Goal: Transaction & Acquisition: Purchase product/service

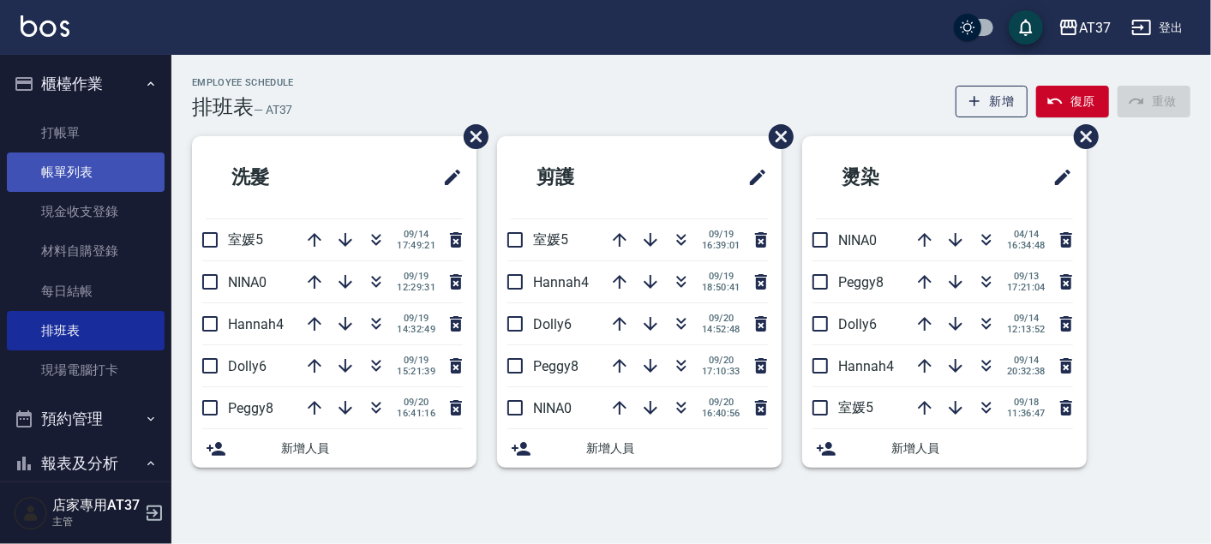
drag, startPoint x: 75, startPoint y: 141, endPoint x: 67, endPoint y: 155, distance: 16.2
click at [75, 141] on link "打帳單" at bounding box center [86, 132] width 158 height 39
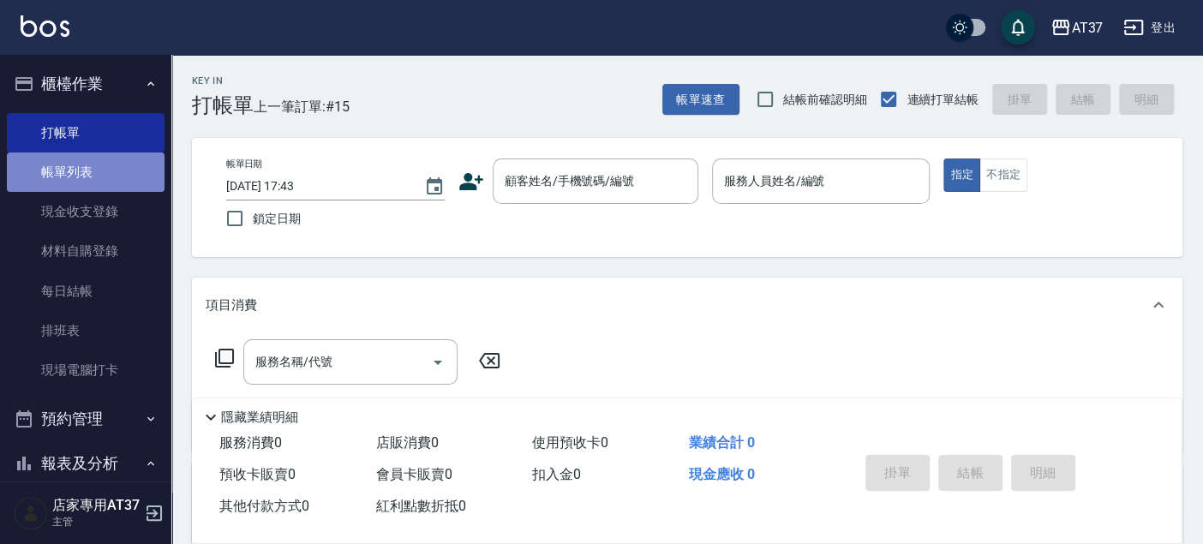
click at [120, 179] on link "帳單列表" at bounding box center [86, 172] width 158 height 39
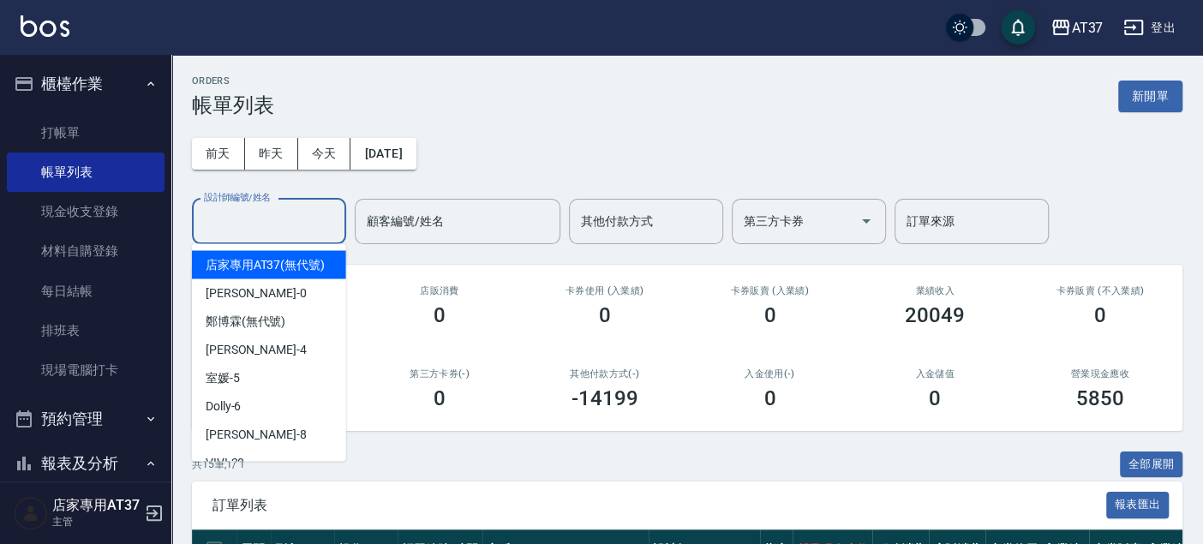
click at [259, 223] on input "設計師編號/姓名" at bounding box center [269, 222] width 139 height 30
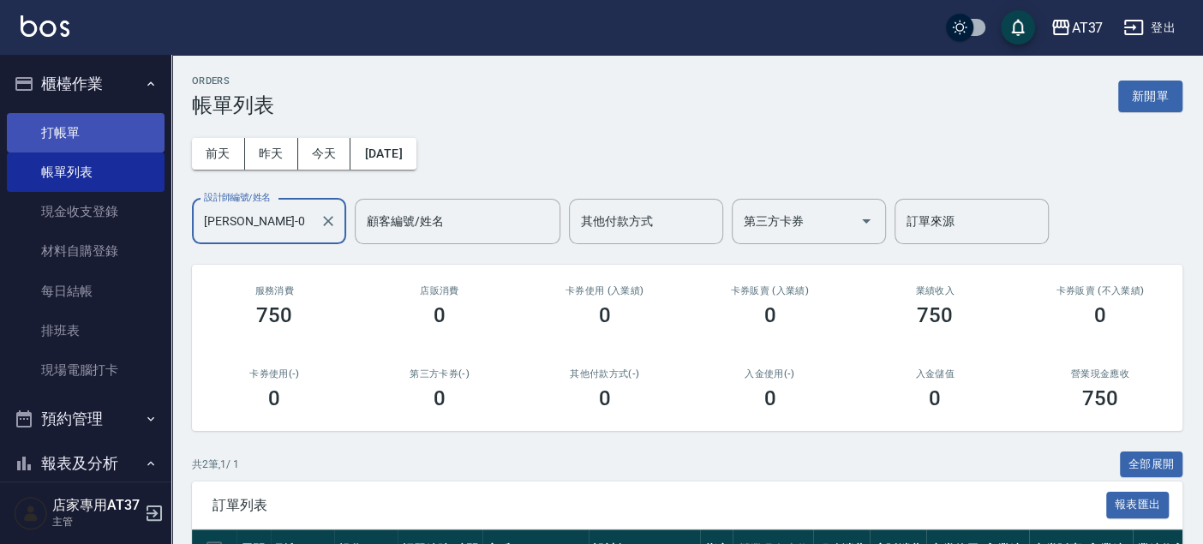
type input "[PERSON_NAME]-0"
click at [59, 130] on link "打帳單" at bounding box center [86, 132] width 158 height 39
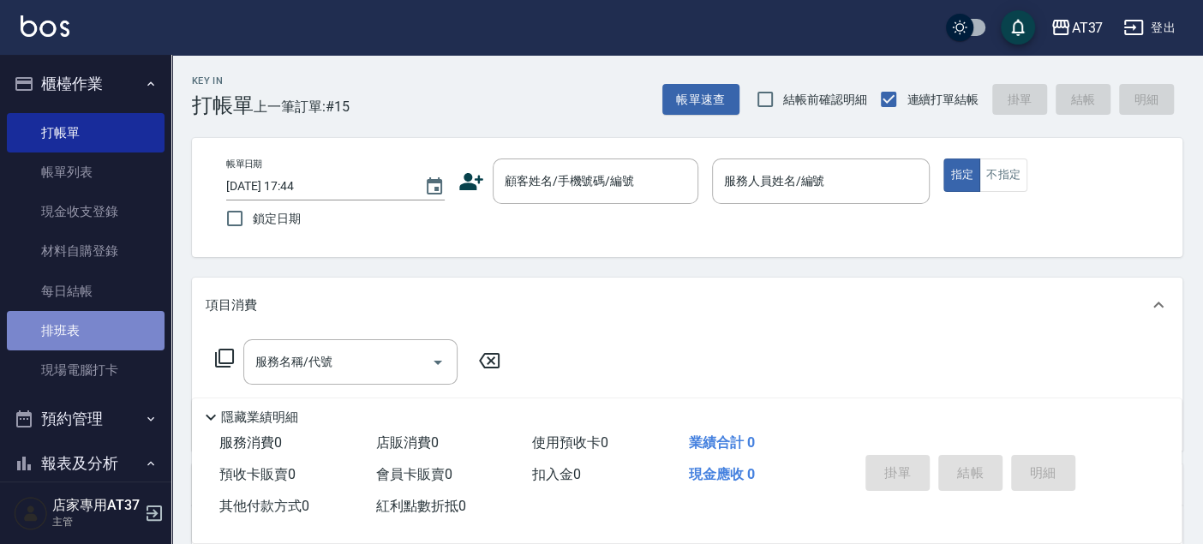
click at [91, 327] on link "排班表" at bounding box center [86, 330] width 158 height 39
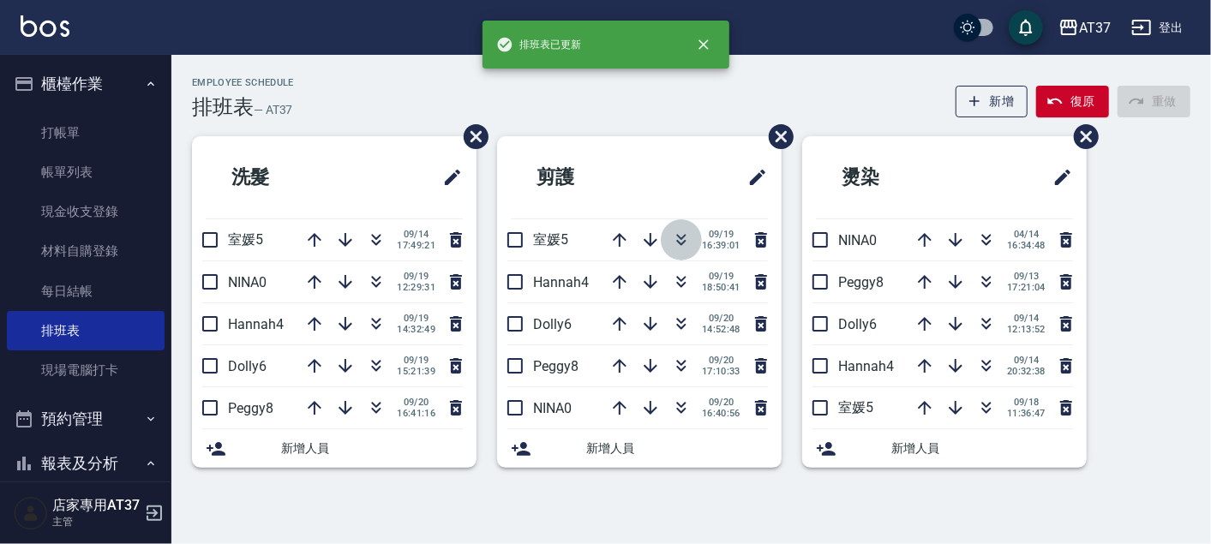
click at [680, 235] on icon "button" at bounding box center [681, 240] width 21 height 21
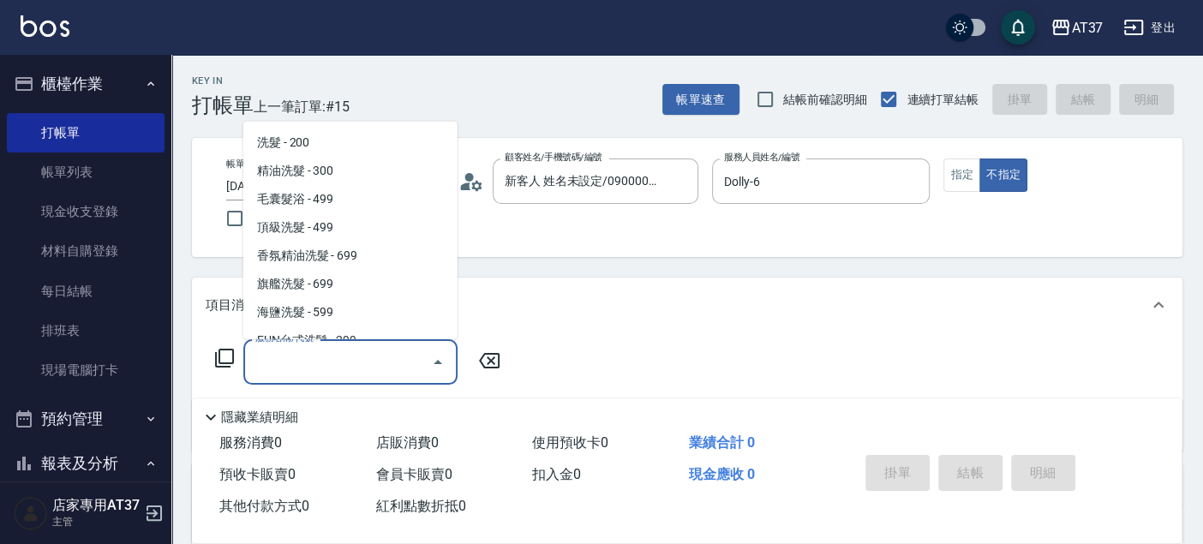
scroll to position [315, 0]
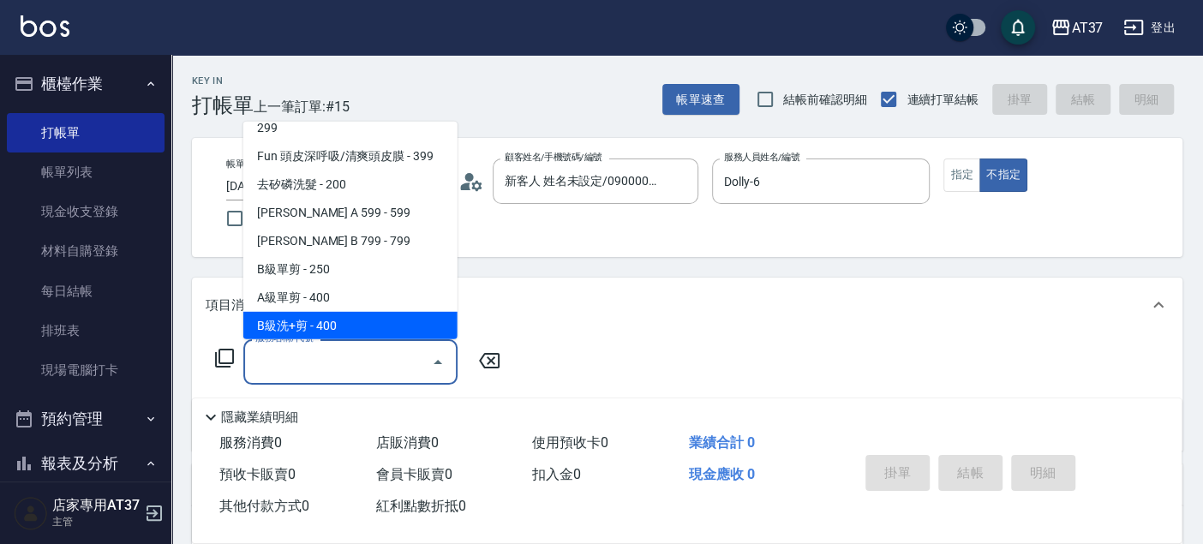
type input "B級洗+剪(203)"
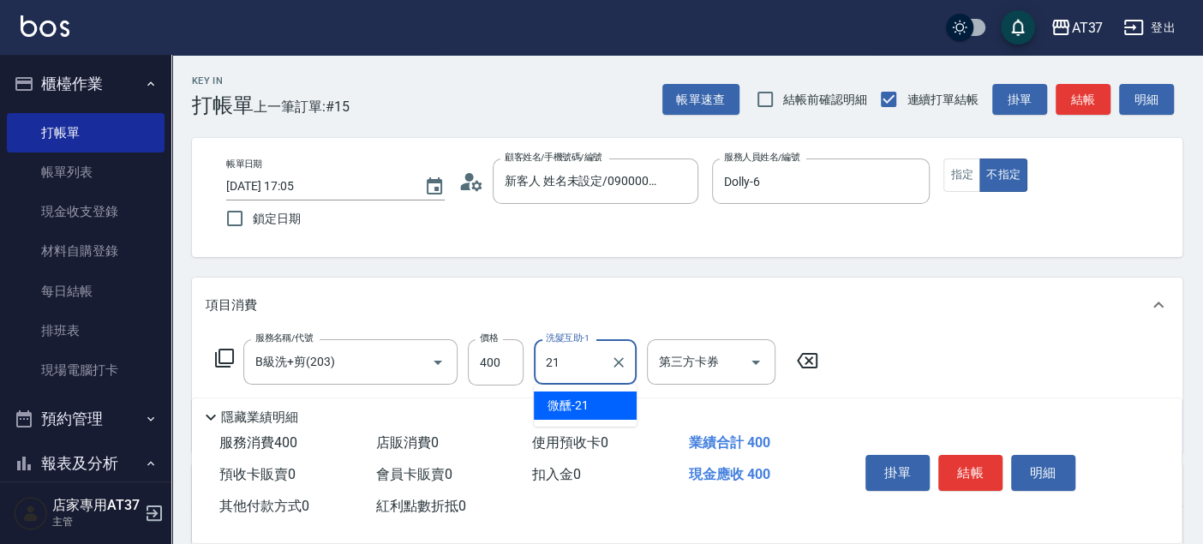
type input "微醺-21"
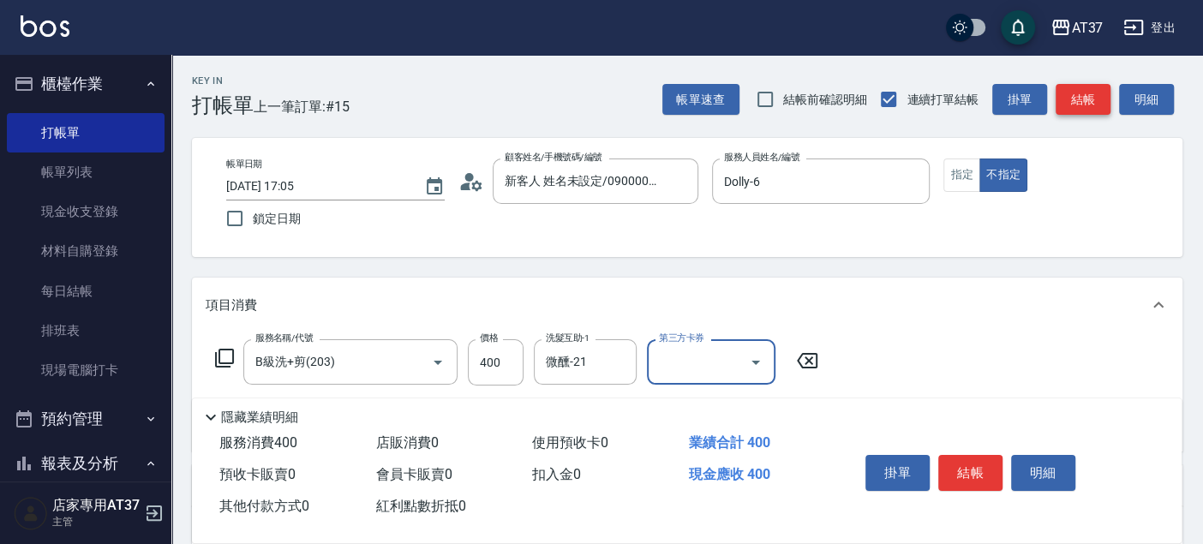
click at [1092, 98] on button "結帳" at bounding box center [1083, 100] width 55 height 32
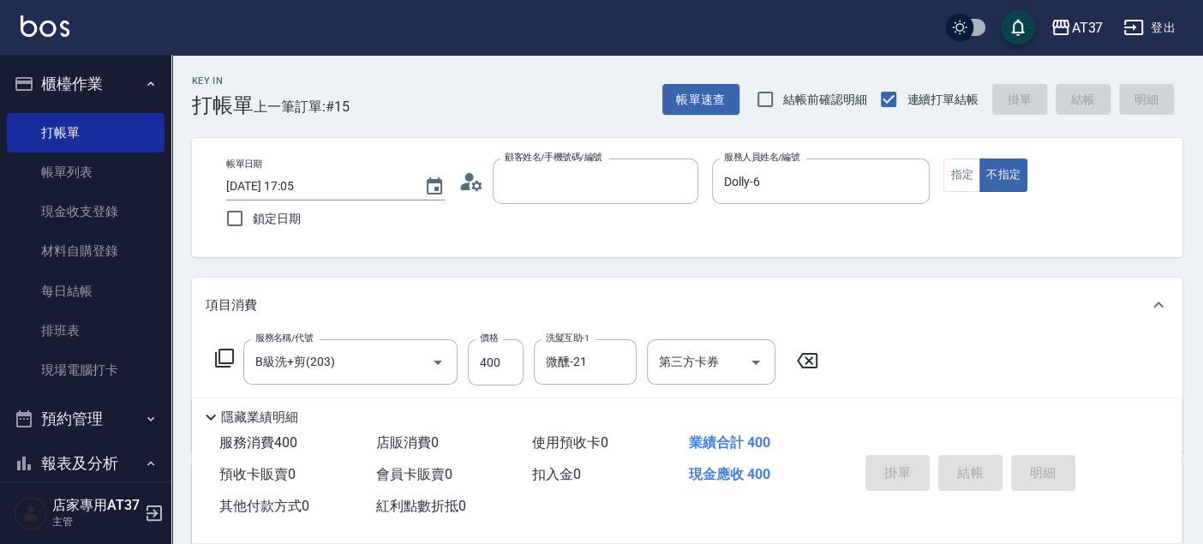
type input "0"
type input "2025/09/20 17:49"
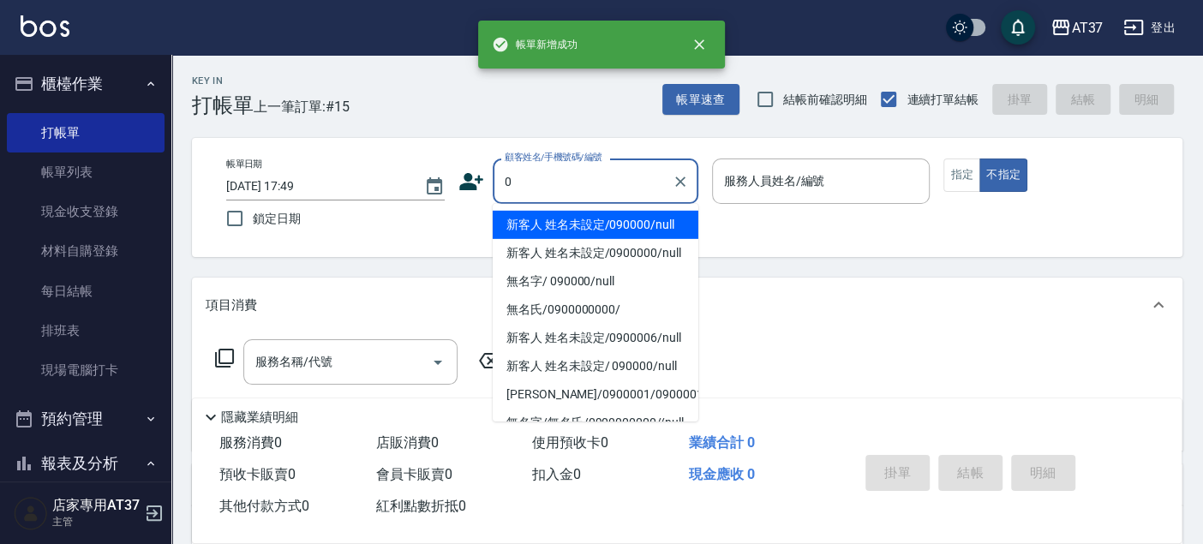
scroll to position [0, 0]
type input "新客人 姓名未設定/090000/null"
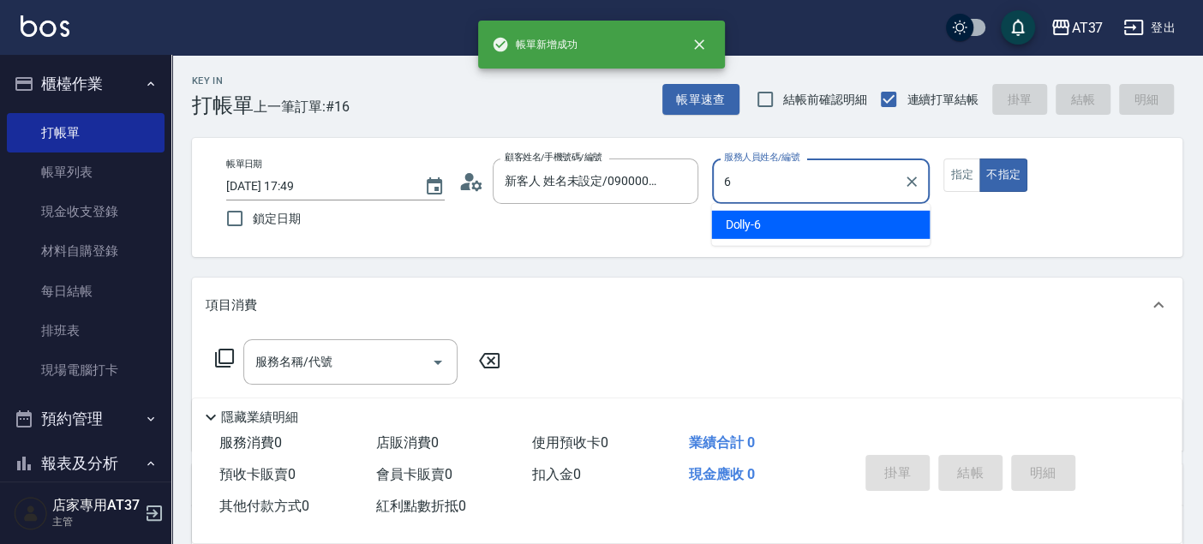
type input "Dolly-6"
type button "false"
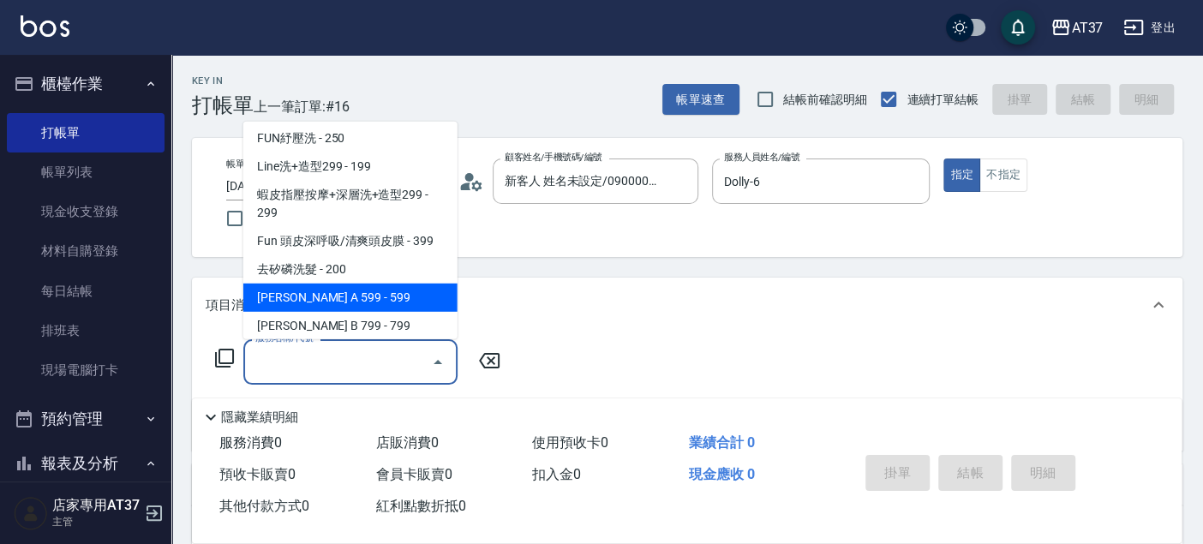
scroll to position [345, 0]
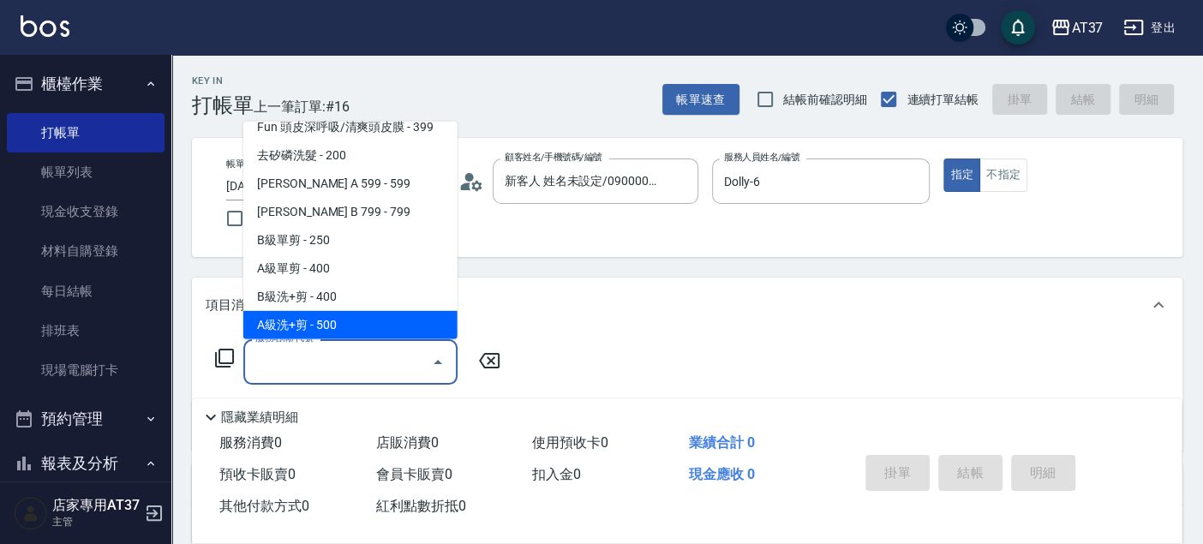
type input "A級洗+剪(204)"
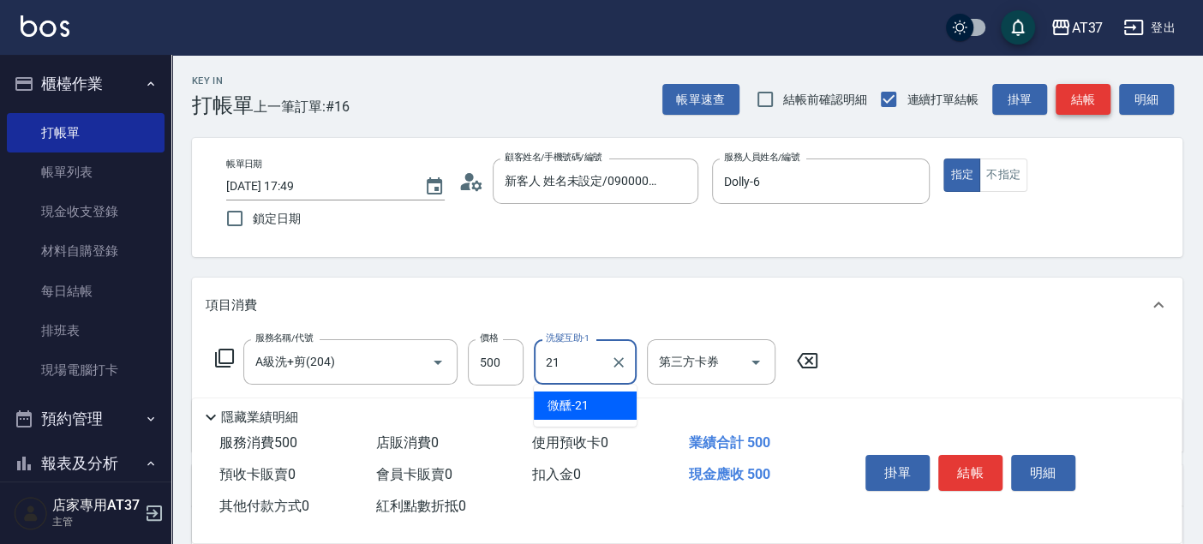
type input "微醺-21"
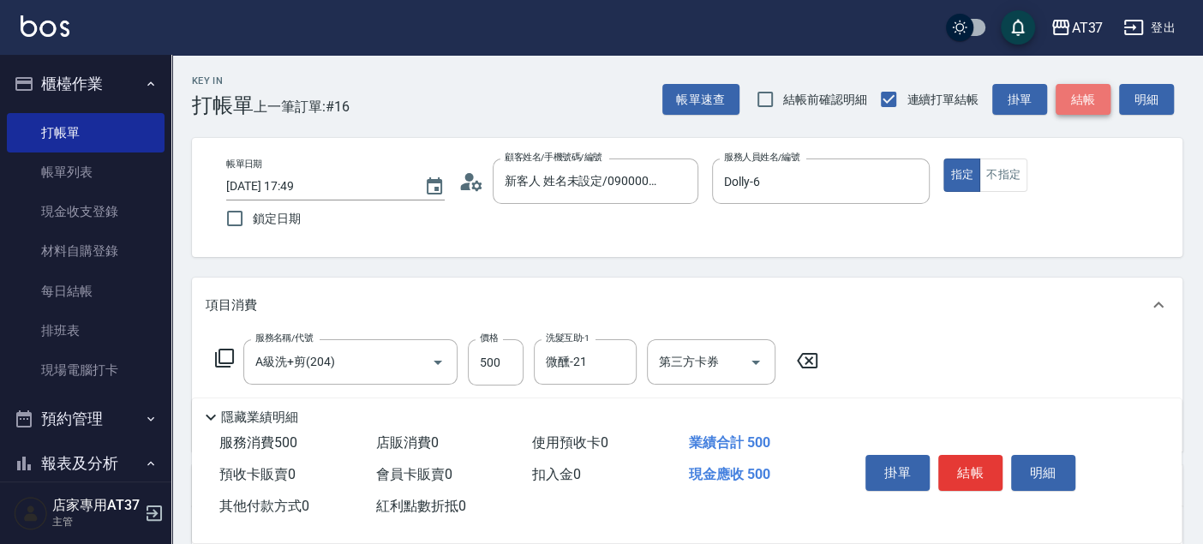
click at [1109, 107] on button "結帳" at bounding box center [1083, 100] width 55 height 32
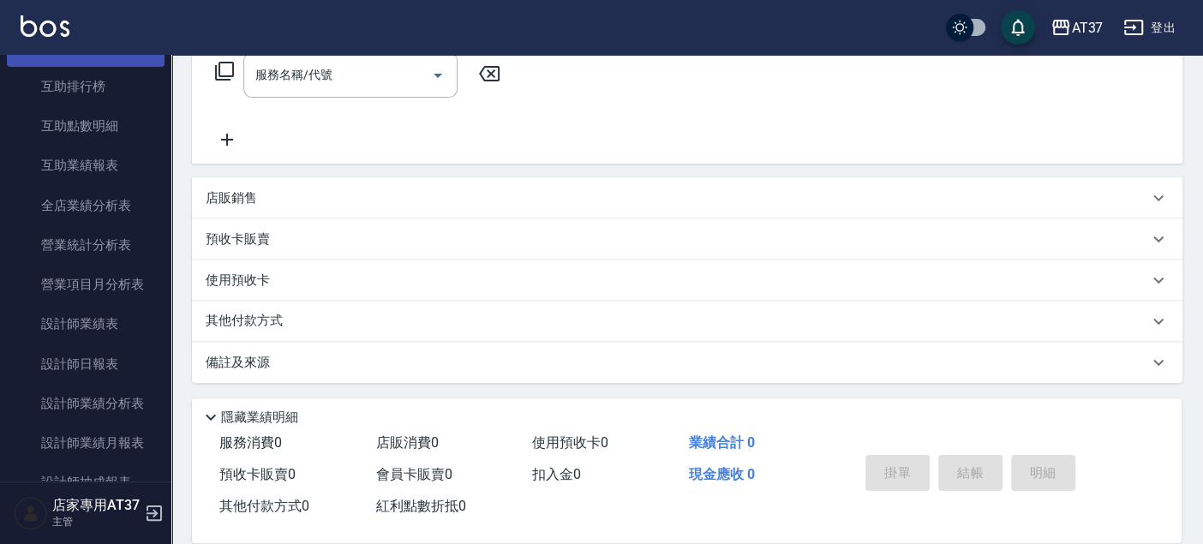
scroll to position [666, 0]
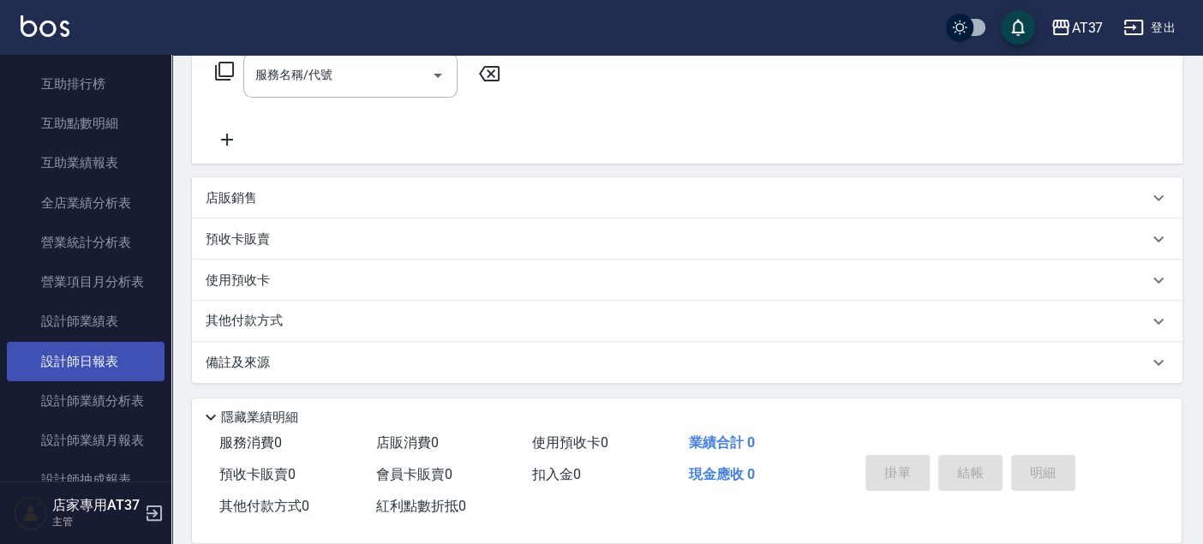
drag, startPoint x: 89, startPoint y: 353, endPoint x: 99, endPoint y: 345, distance: 12.9
click at [89, 353] on link "設計師日報表" at bounding box center [86, 361] width 158 height 39
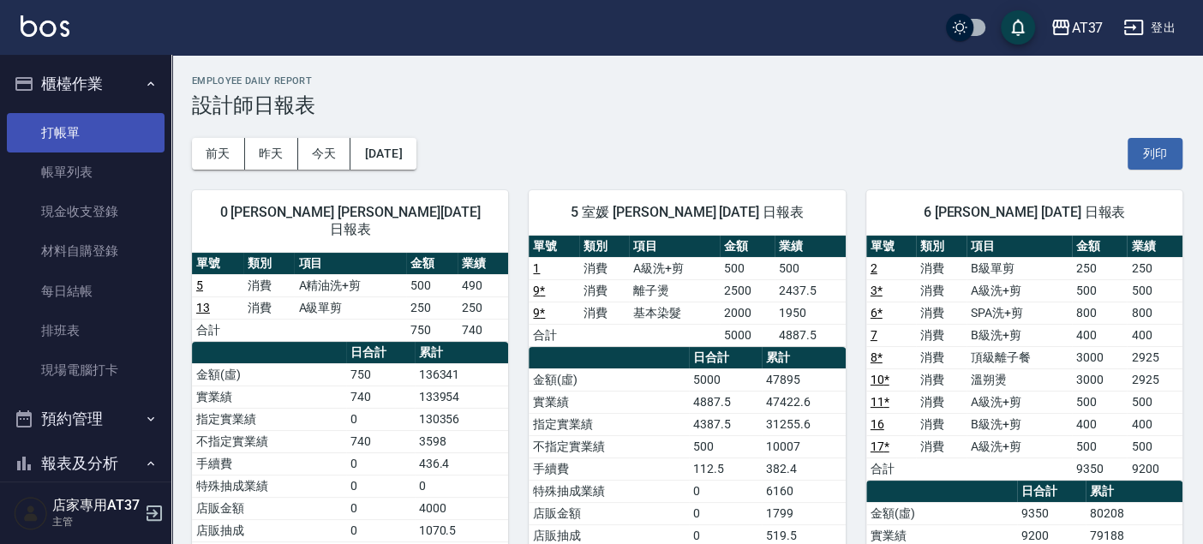
click at [103, 135] on link "打帳單" at bounding box center [86, 132] width 158 height 39
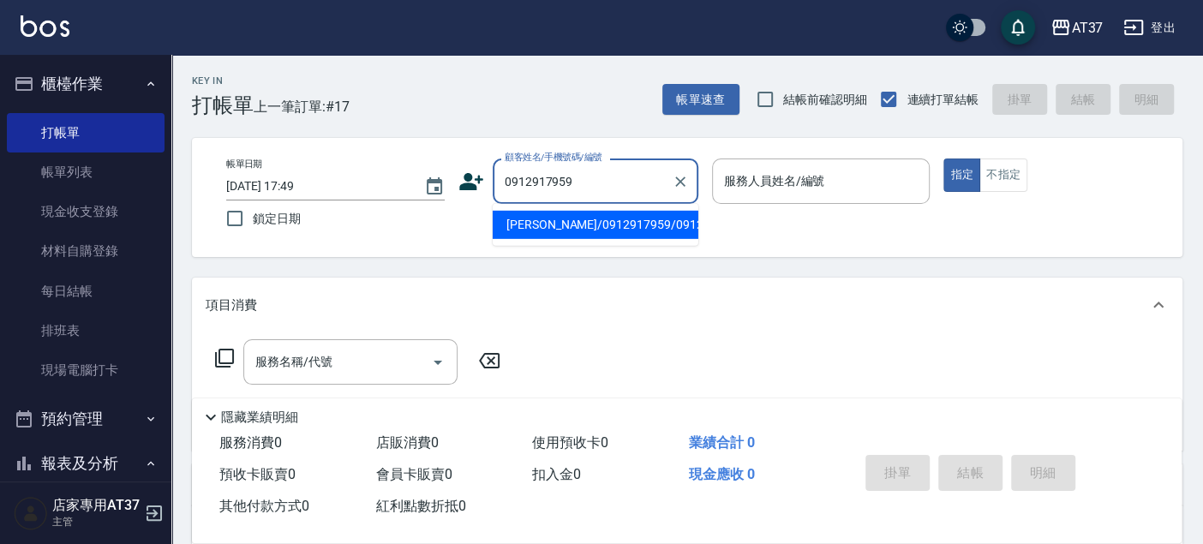
type input "陳彥澄/0912917959/0912917959"
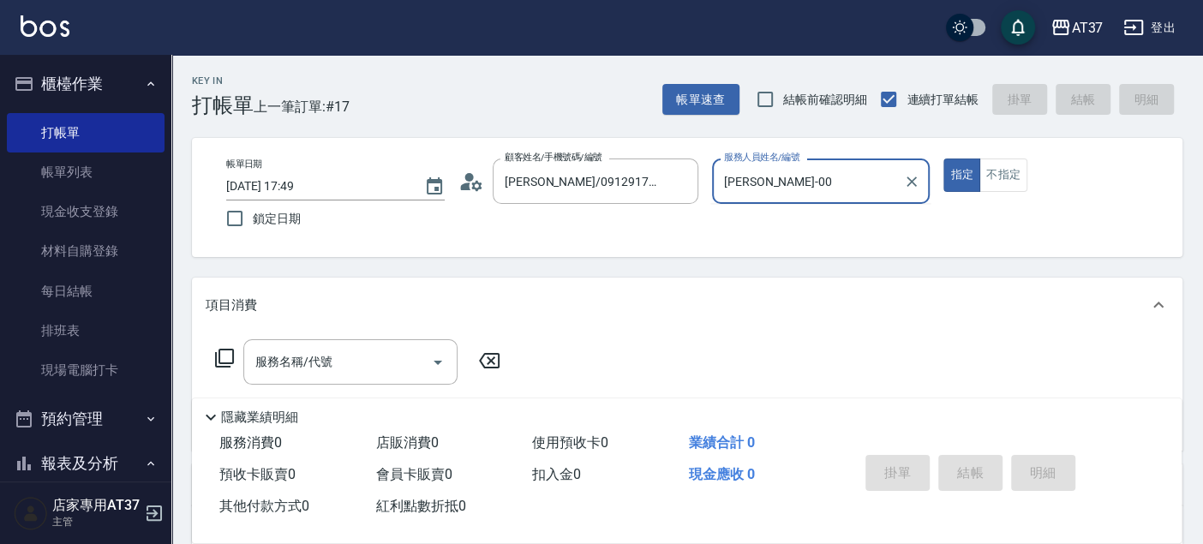
type input "[PERSON_NAME]-0"
click at [225, 357] on icon at bounding box center [224, 358] width 21 height 21
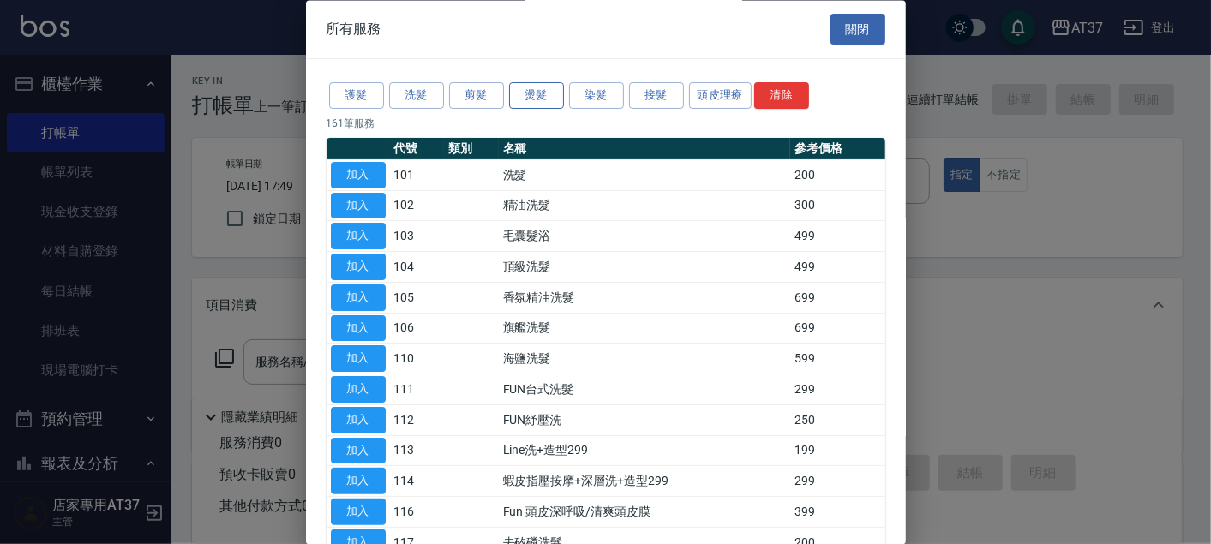
click at [535, 83] on button "燙髮" at bounding box center [536, 96] width 55 height 27
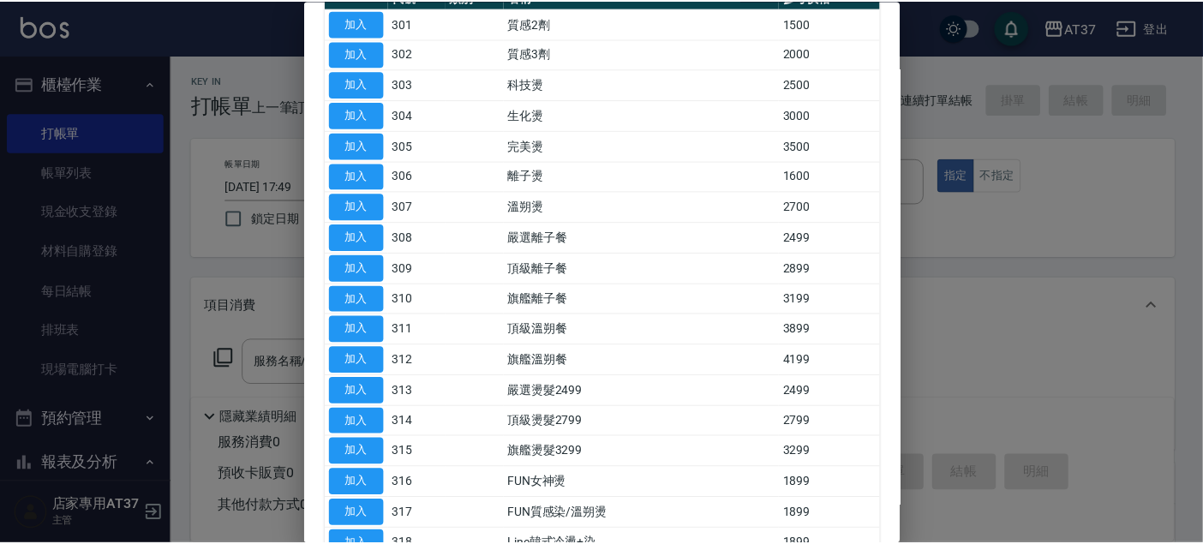
scroll to position [285, 0]
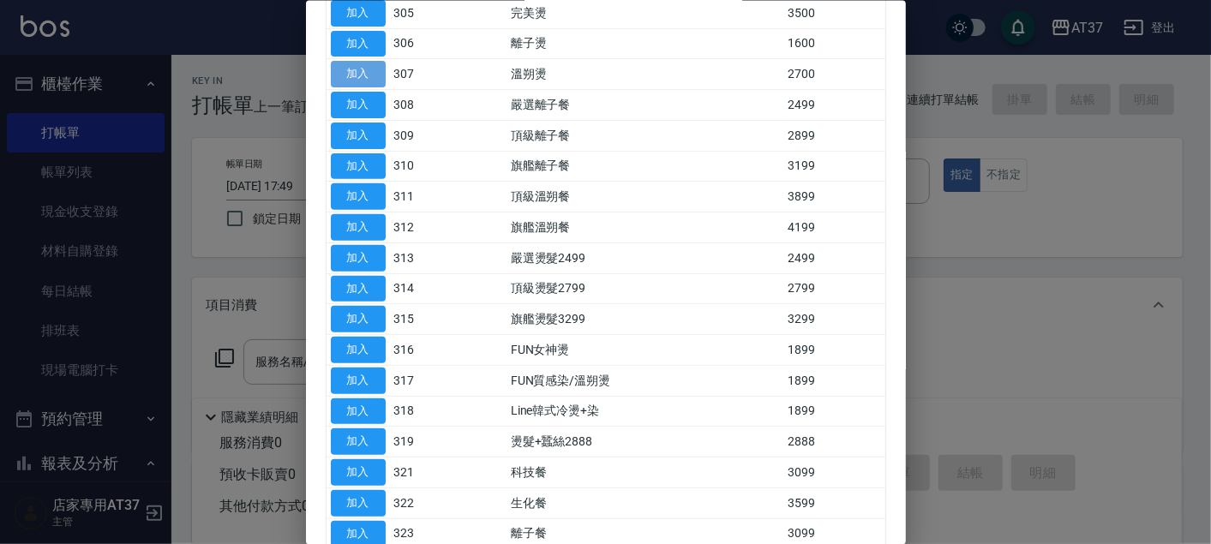
click at [364, 61] on button "加入" at bounding box center [358, 74] width 55 height 27
type input "溫朔燙(307)"
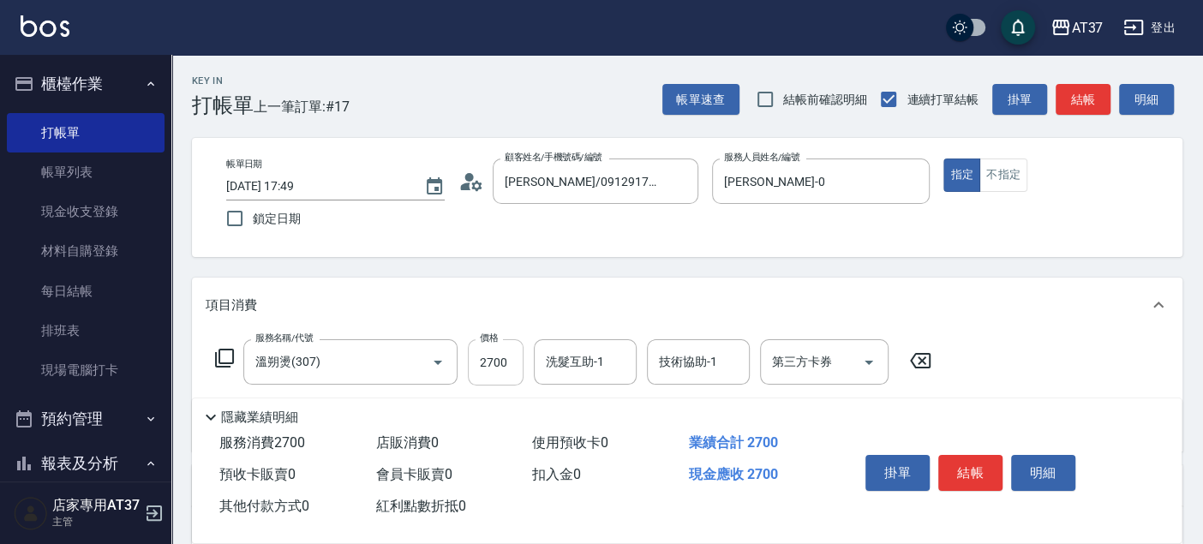
click at [514, 369] on input "2700" at bounding box center [496, 362] width 56 height 46
type input "3200"
click at [998, 465] on button "結帳" at bounding box center [971, 473] width 64 height 36
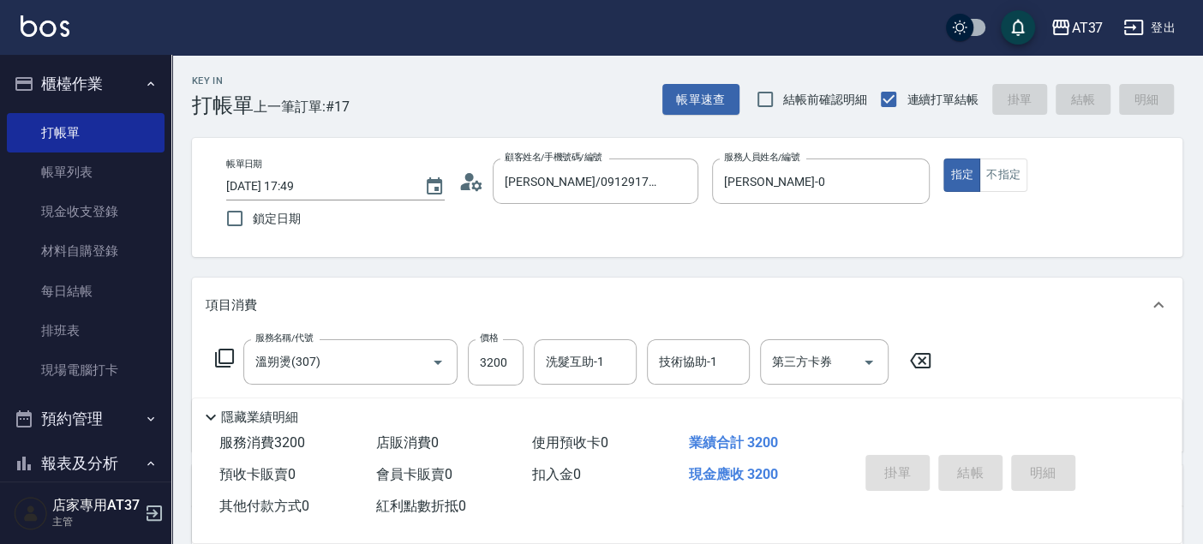
type input "2025/09/20 17:53"
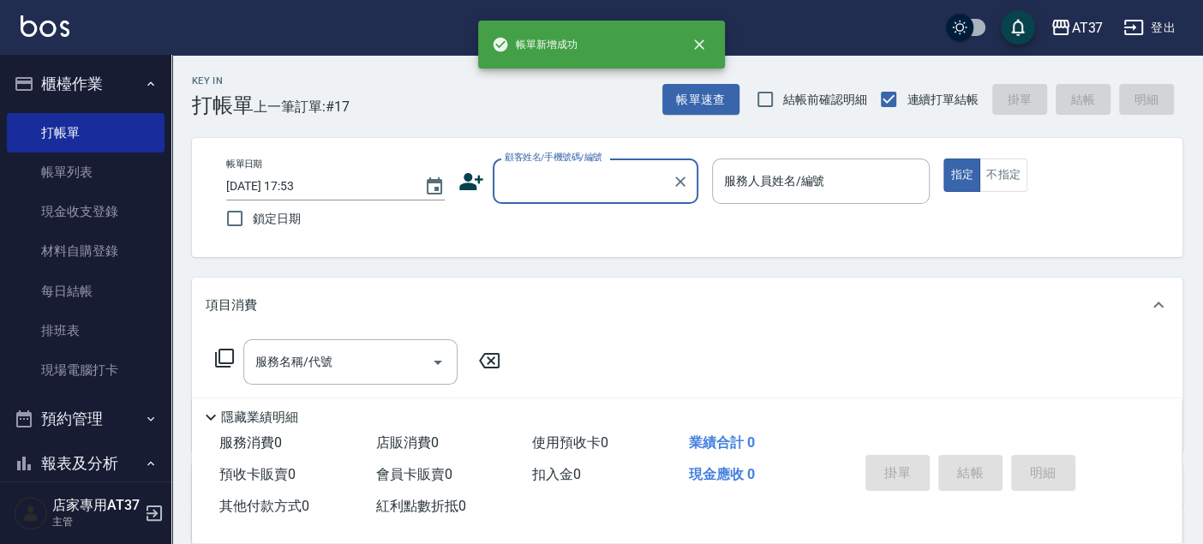
scroll to position [0, 0]
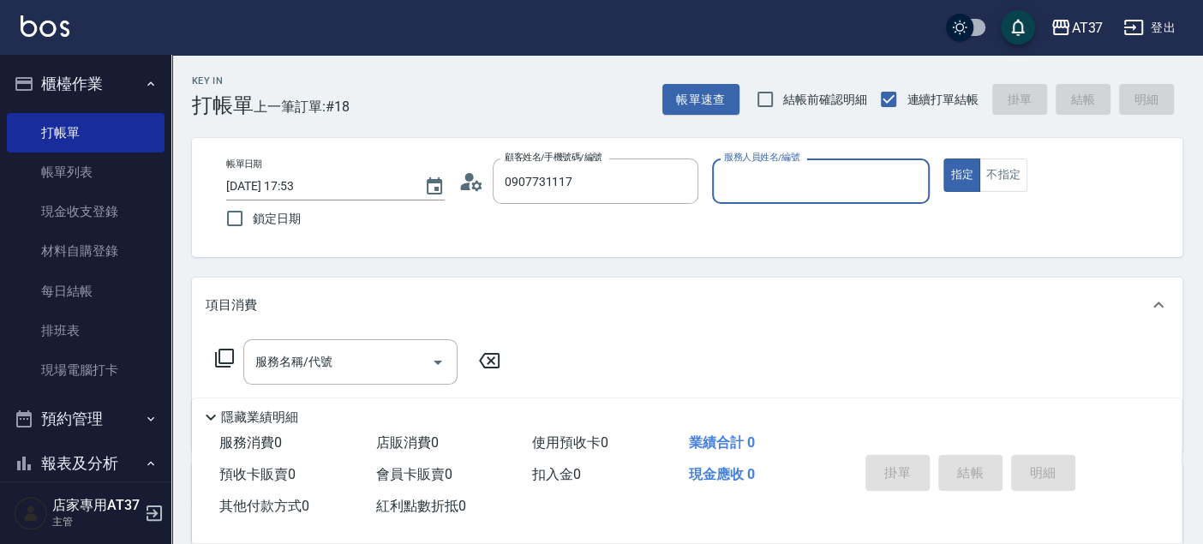
type input "黃渝珊/0907731117/0907731117"
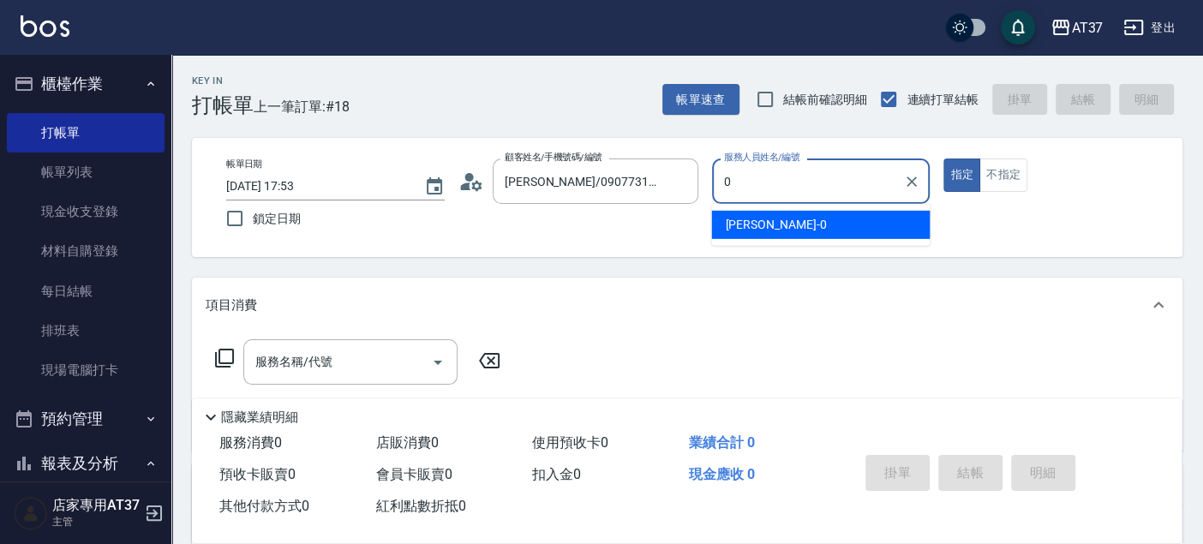
click at [827, 227] on div "NINA -0" at bounding box center [820, 225] width 219 height 28
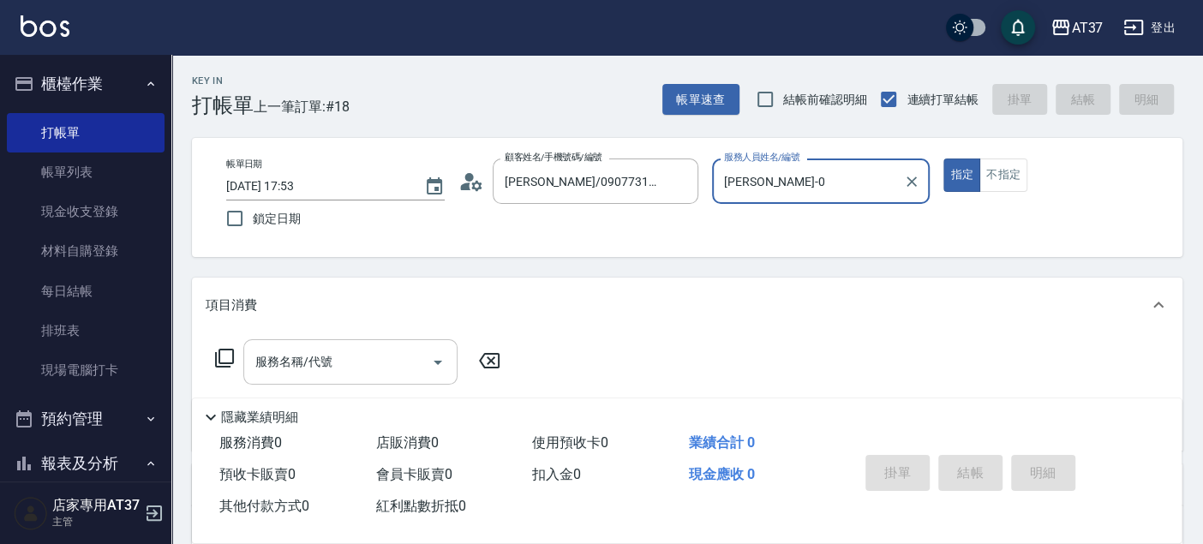
type input "[PERSON_NAME]-0"
click at [342, 369] on input "服務名稱/代號" at bounding box center [337, 362] width 173 height 30
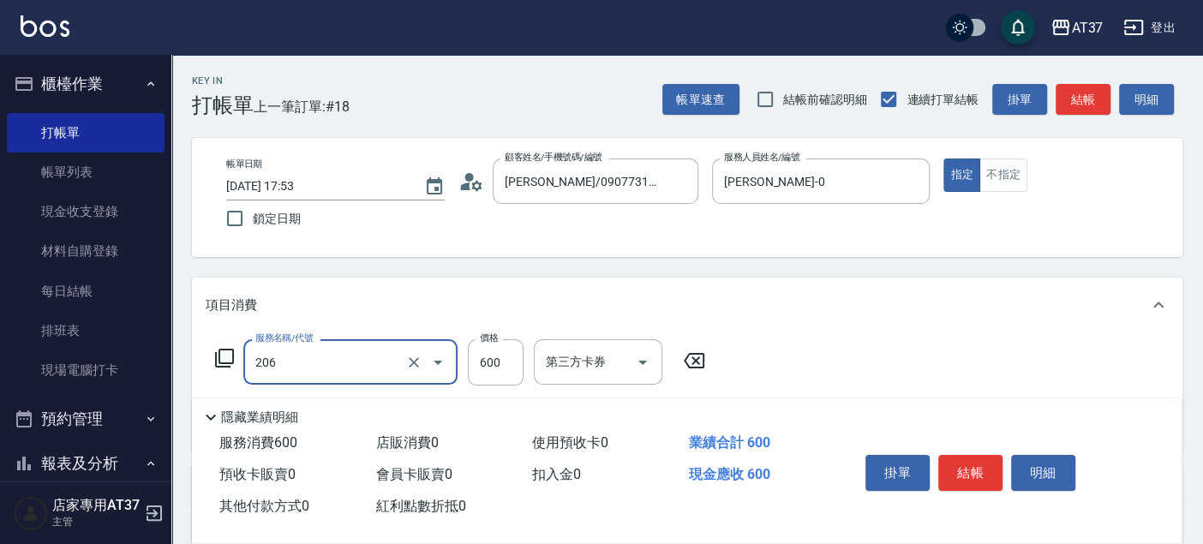
type input "A精油洗+剪(206)"
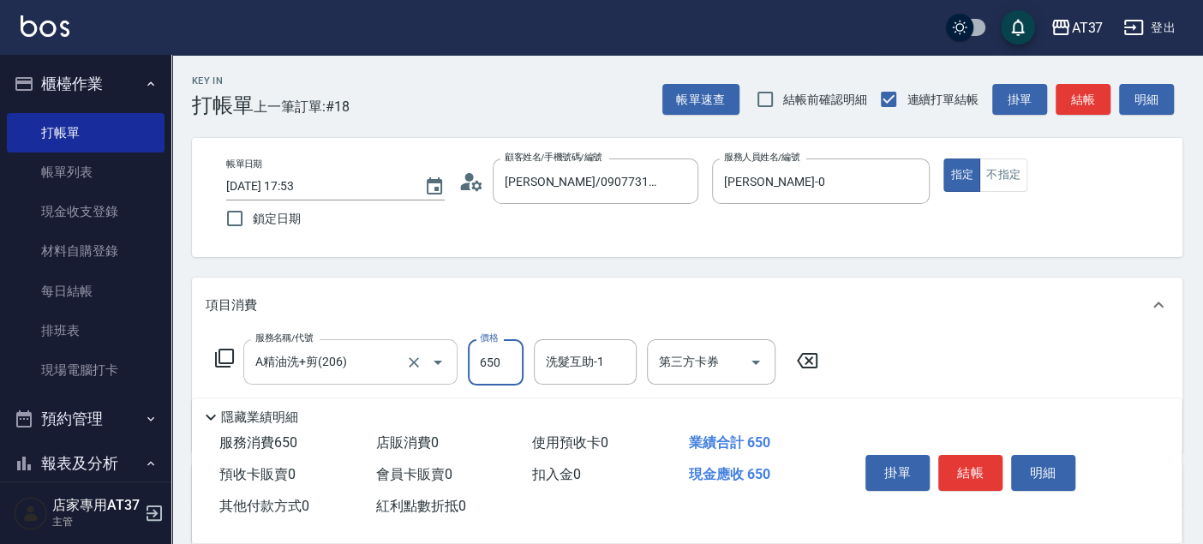
type input "650"
click at [961, 455] on button "結帳" at bounding box center [971, 473] width 64 height 36
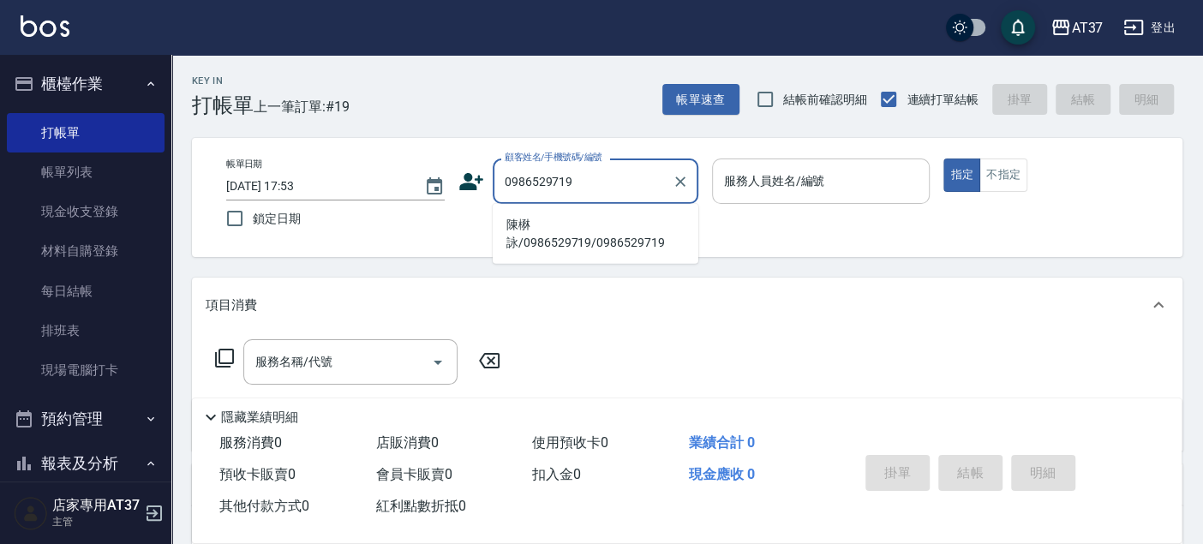
type input "陳楙詠/0986529719/0986529719"
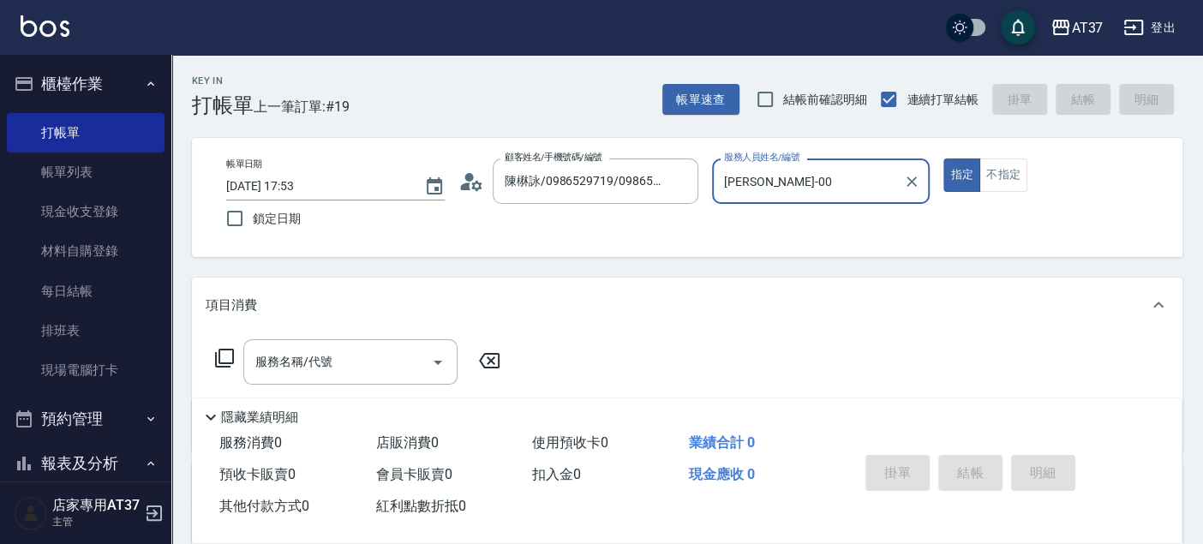
type input "[PERSON_NAME]-0"
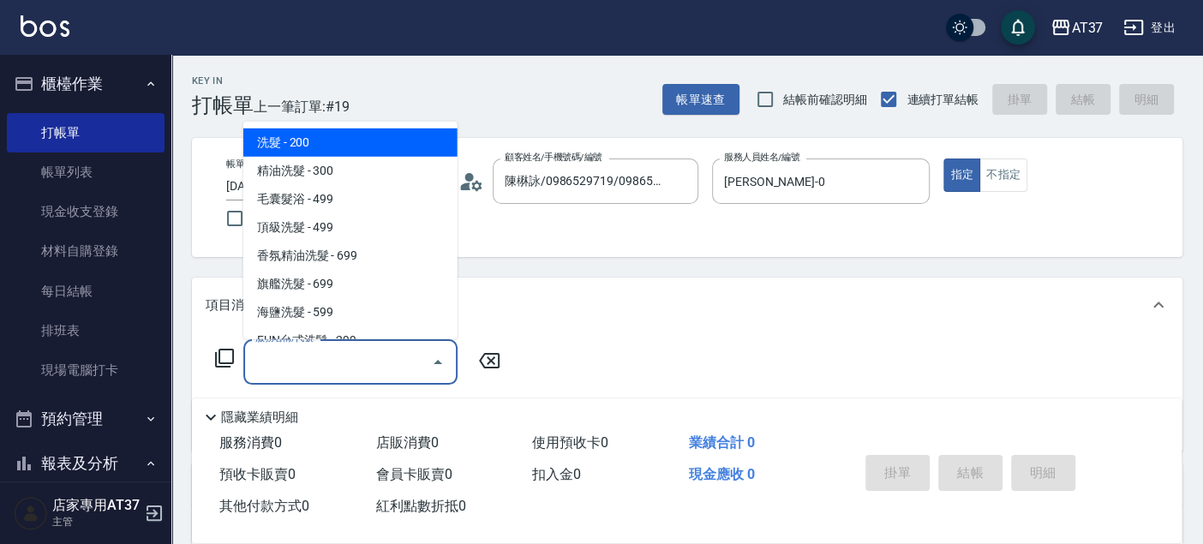
click at [332, 354] on input "服務名稱/代號" at bounding box center [337, 362] width 173 height 30
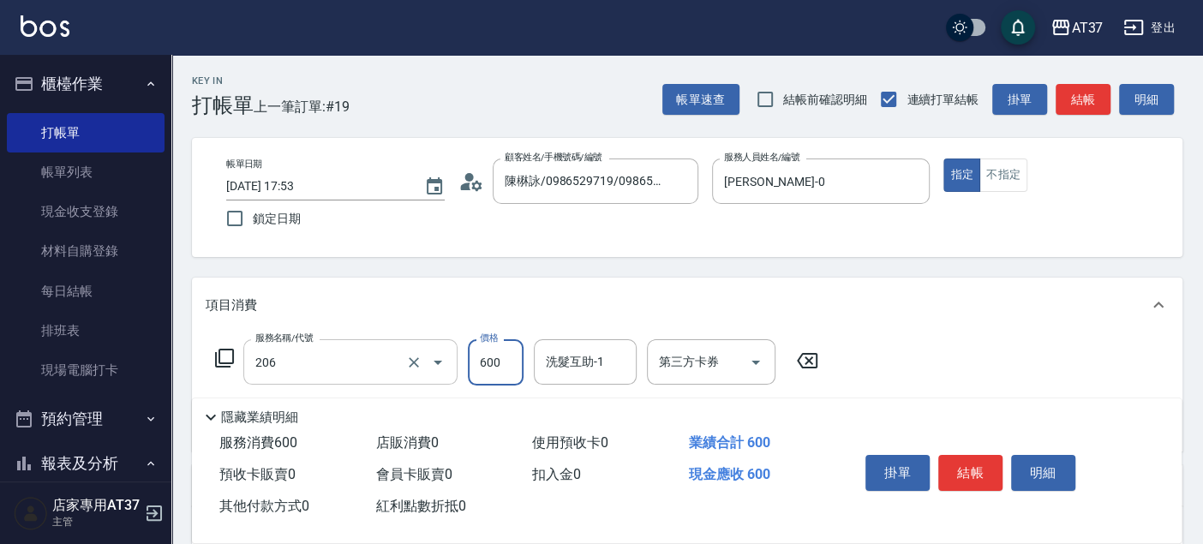
type input "A精油洗+剪(206)"
type input "700"
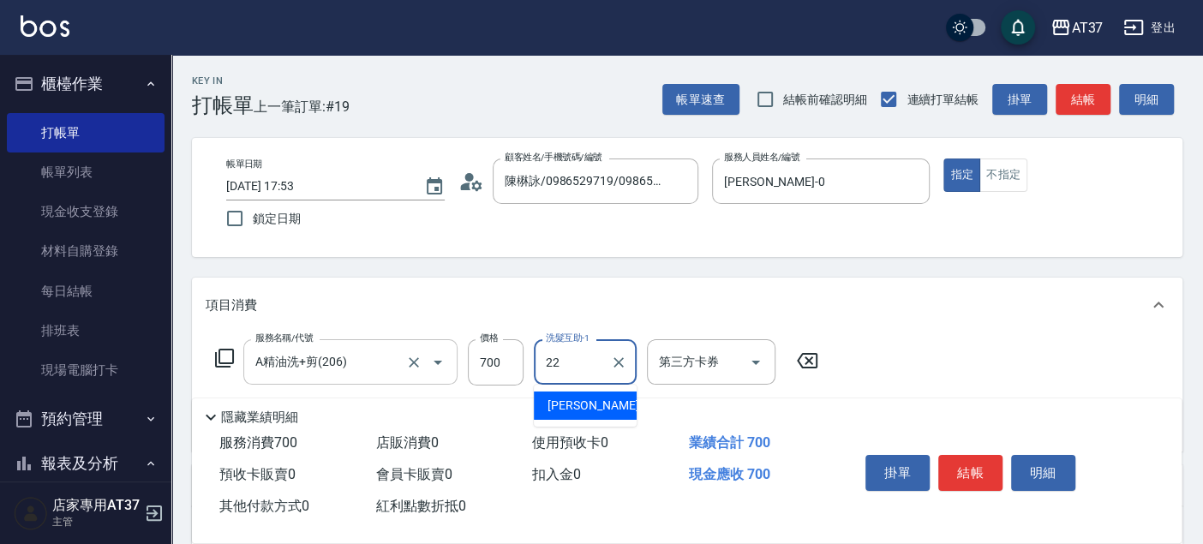
type input "威廉-22"
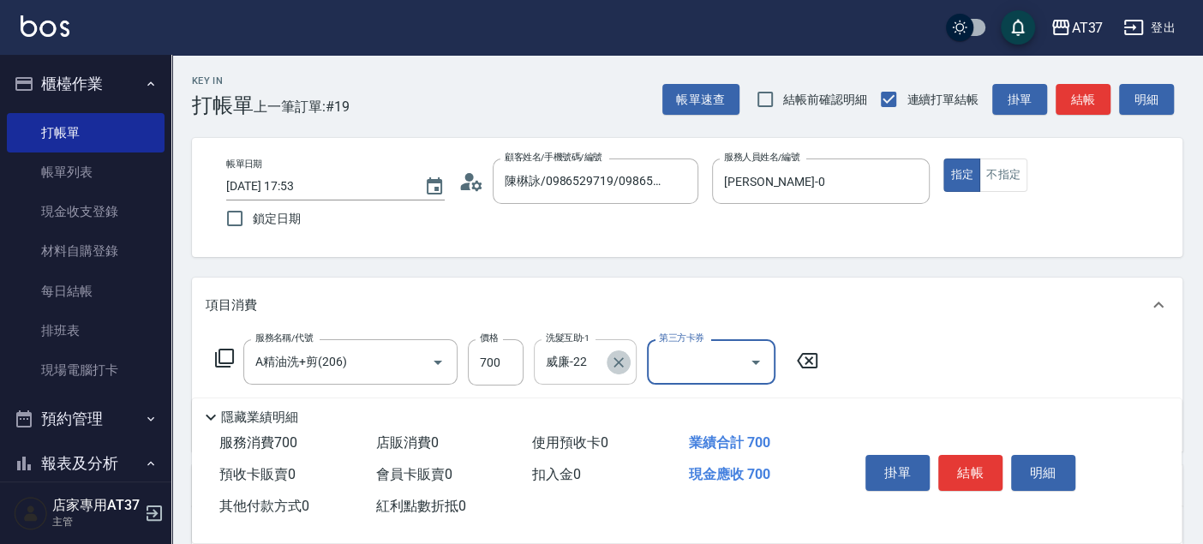
click at [625, 356] on icon "Clear" at bounding box center [618, 362] width 17 height 17
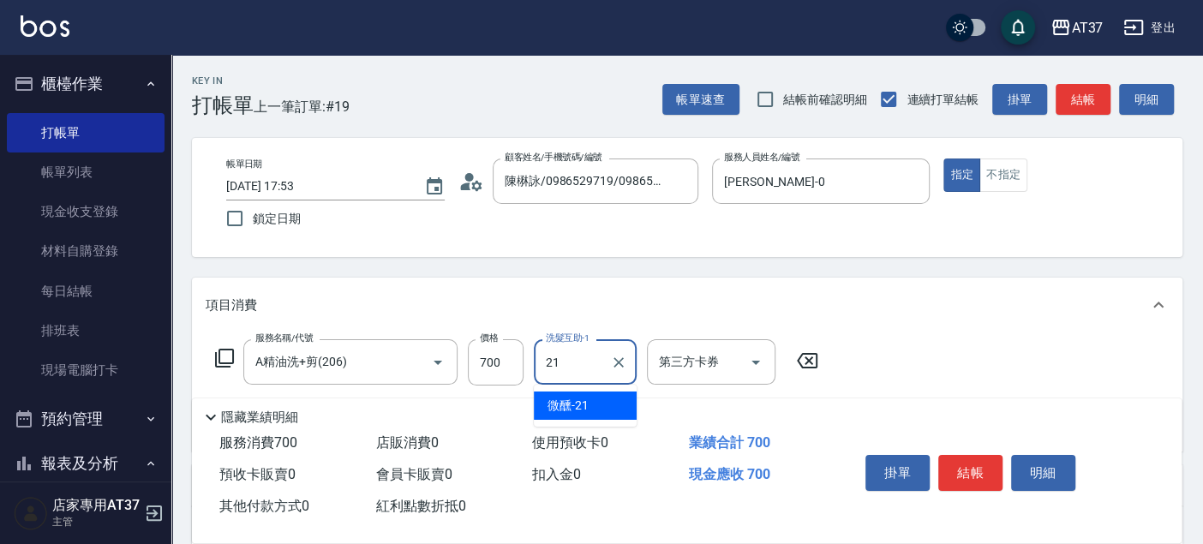
type input "微醺-21"
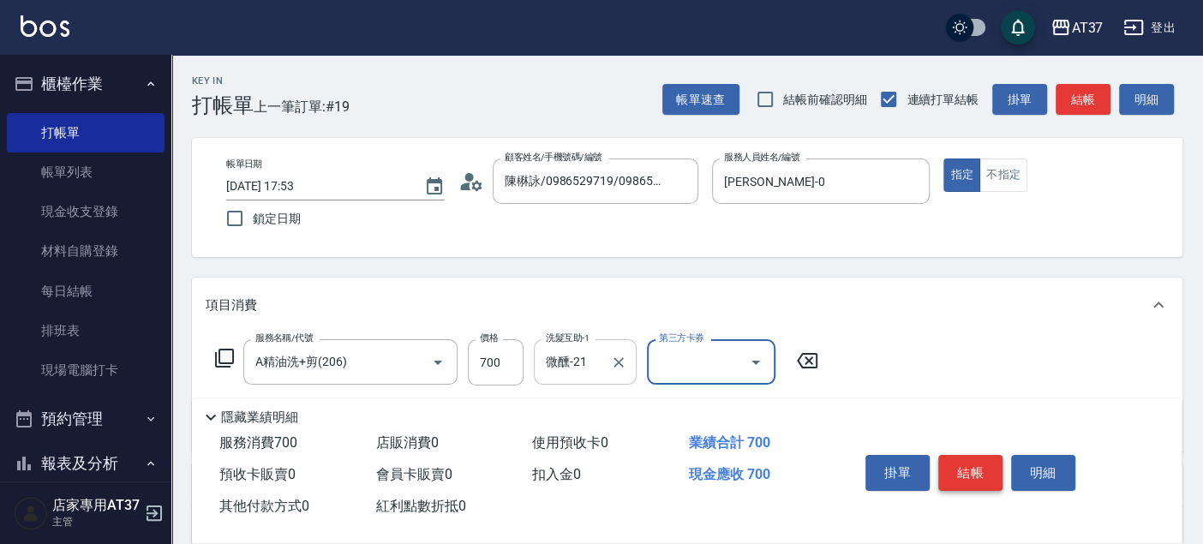
click at [964, 457] on button "結帳" at bounding box center [971, 473] width 64 height 36
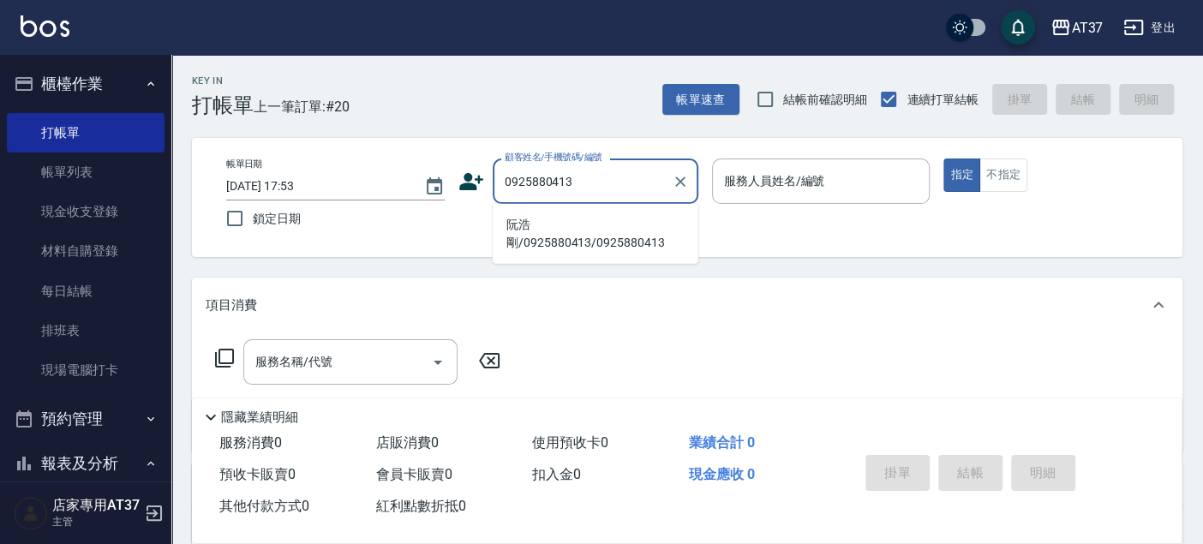
type input "阮浩剛/0925880413/0925880413"
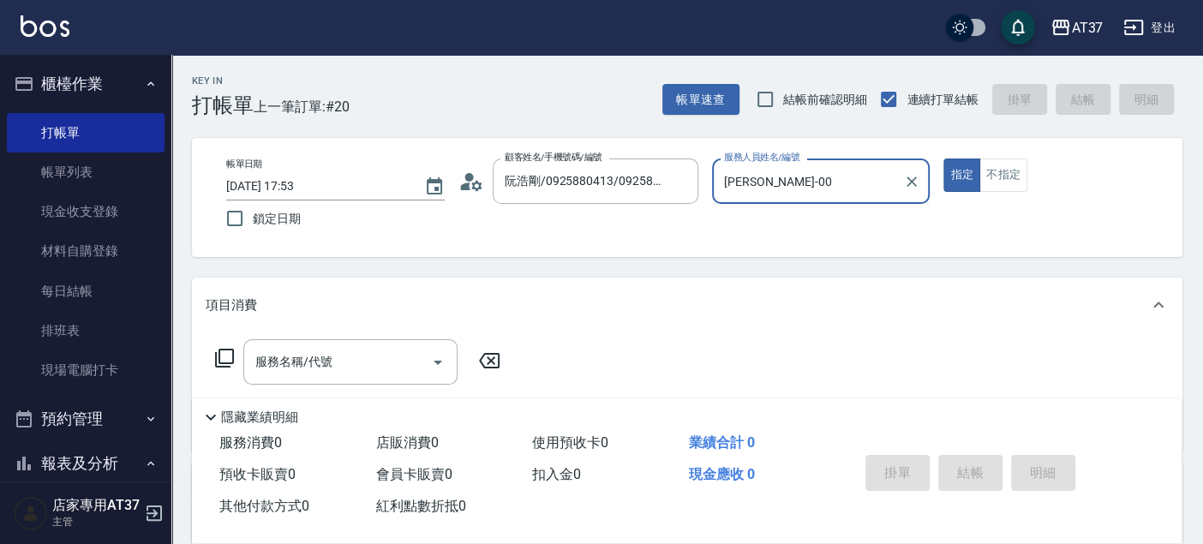
type input "[PERSON_NAME]-0"
click at [229, 364] on icon at bounding box center [224, 358] width 21 height 21
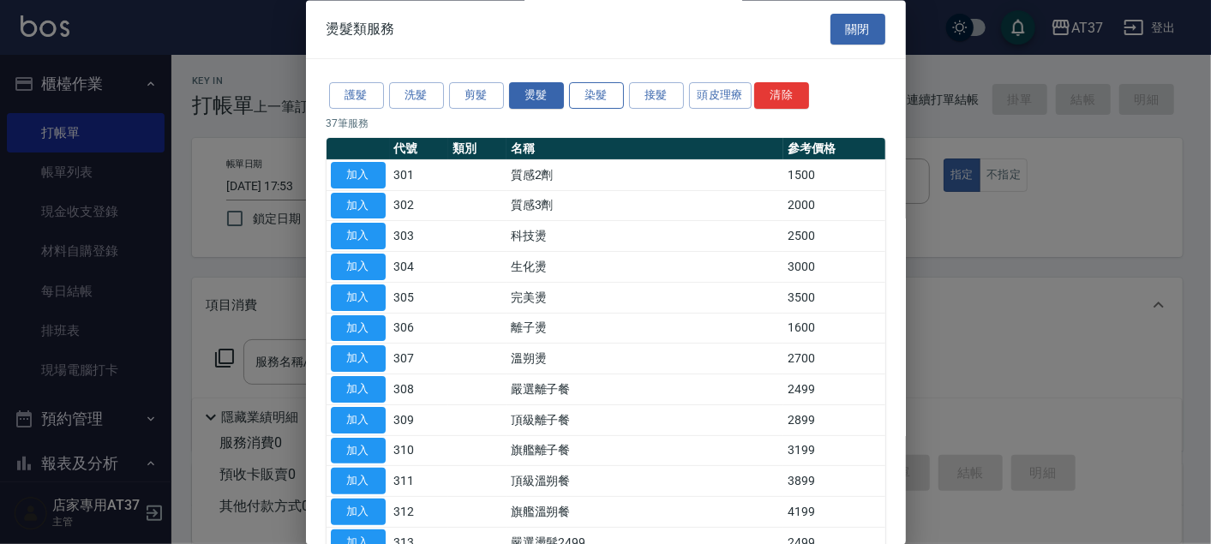
click at [609, 101] on button "染髮" at bounding box center [596, 96] width 55 height 27
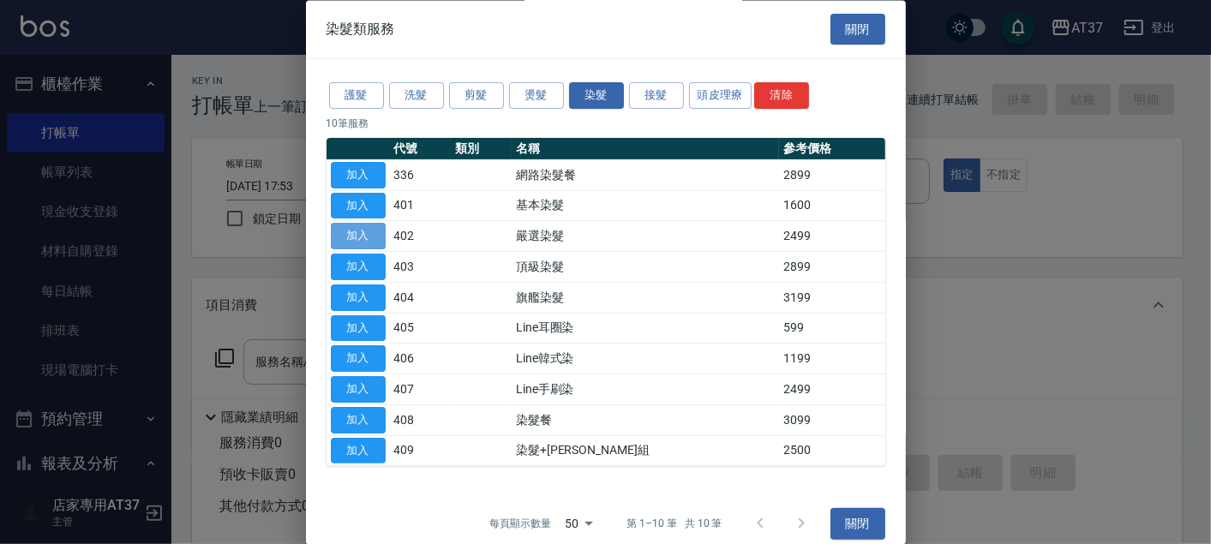
click at [375, 237] on button "加入" at bounding box center [358, 237] width 55 height 27
type input "嚴選染髮(402)"
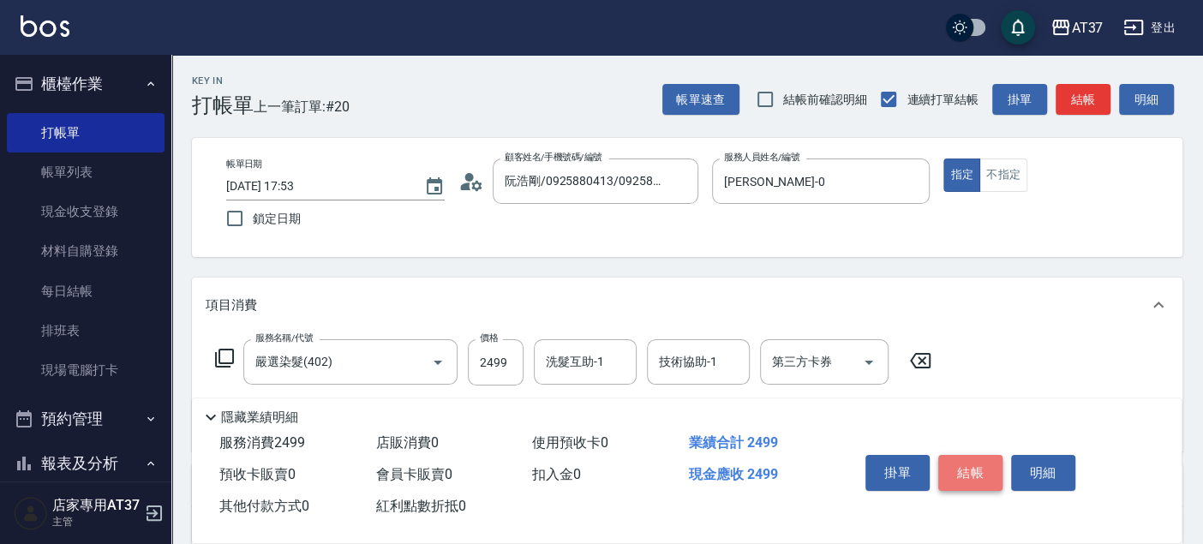
click at [990, 473] on button "結帳" at bounding box center [971, 473] width 64 height 36
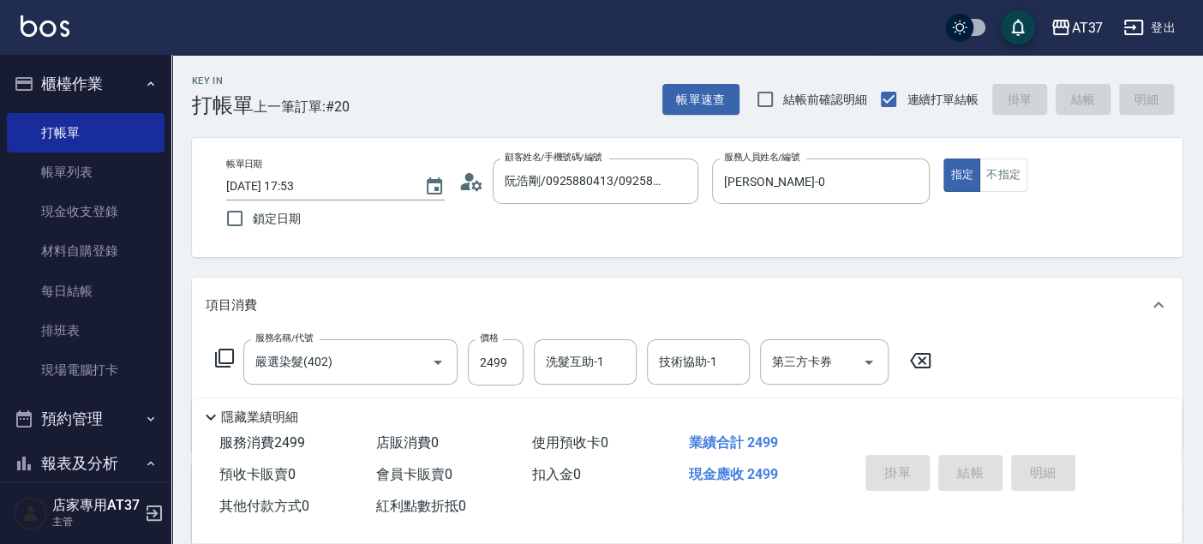
type input "2025/09/20 17:54"
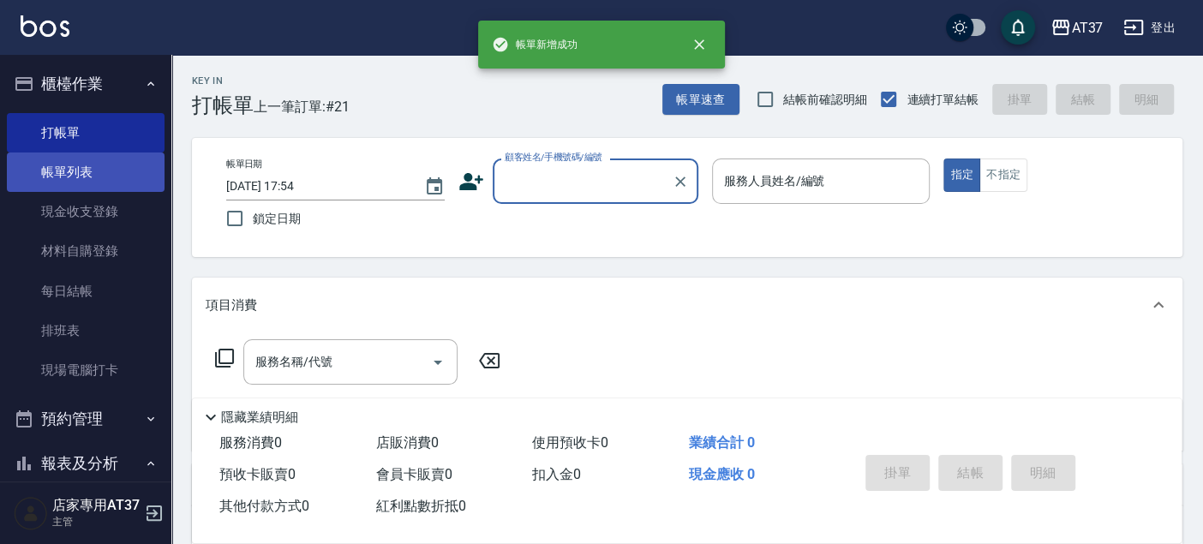
click at [54, 173] on link "帳單列表" at bounding box center [86, 172] width 158 height 39
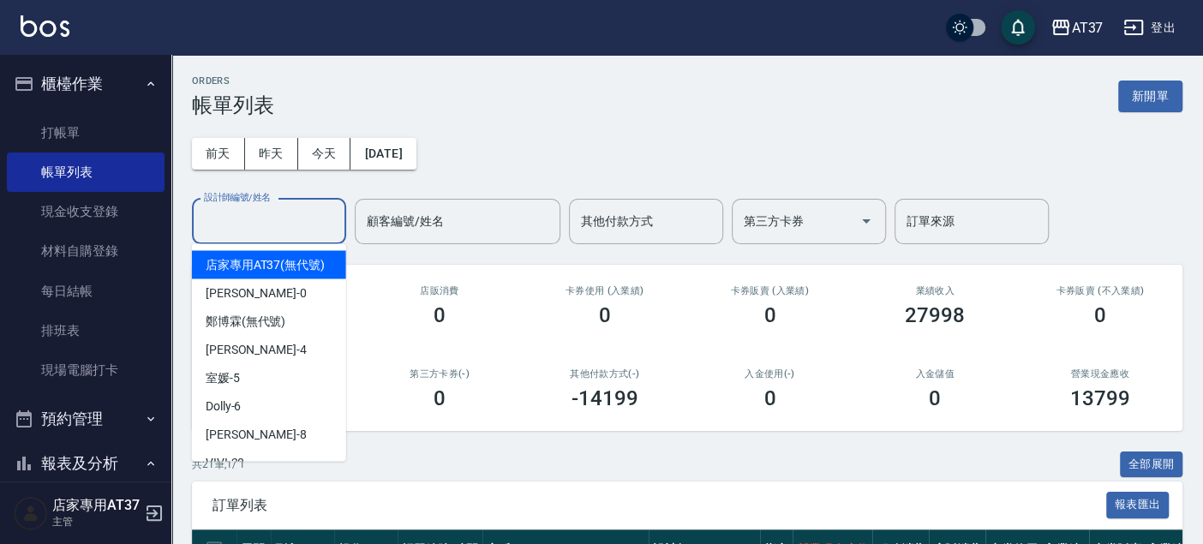
click at [303, 221] on input "設計師編號/姓名" at bounding box center [269, 222] width 139 height 30
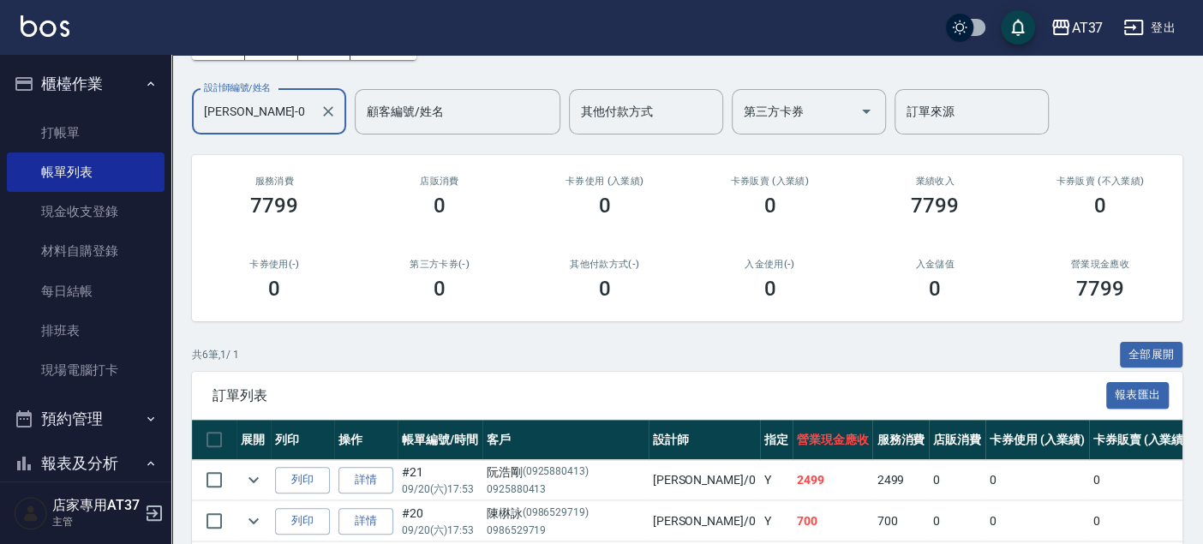
scroll to position [285, 0]
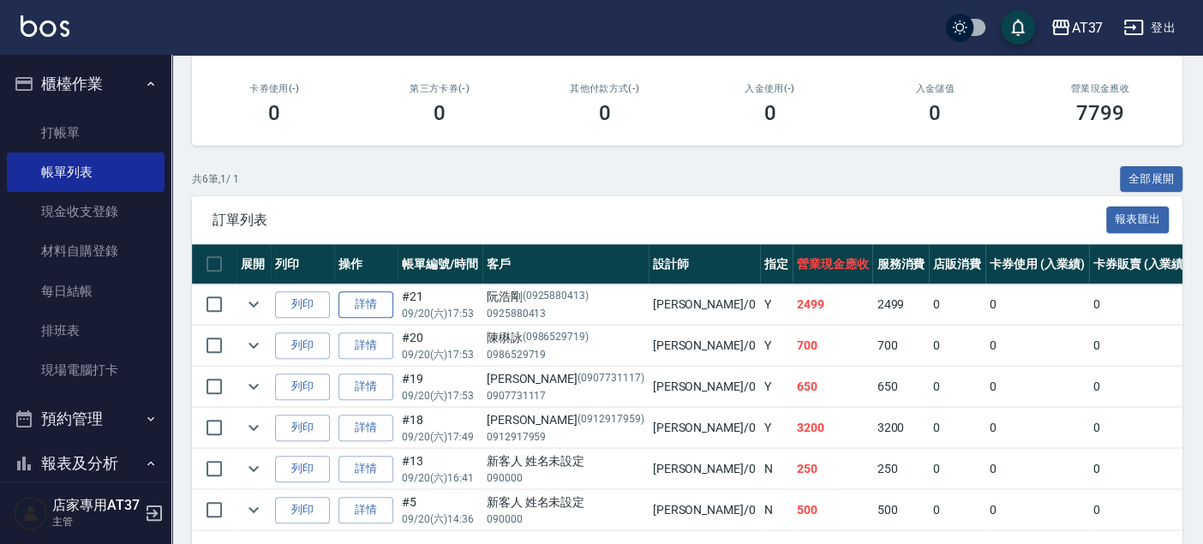
type input "[PERSON_NAME]-0"
click at [372, 312] on link "詳情" at bounding box center [366, 304] width 55 height 27
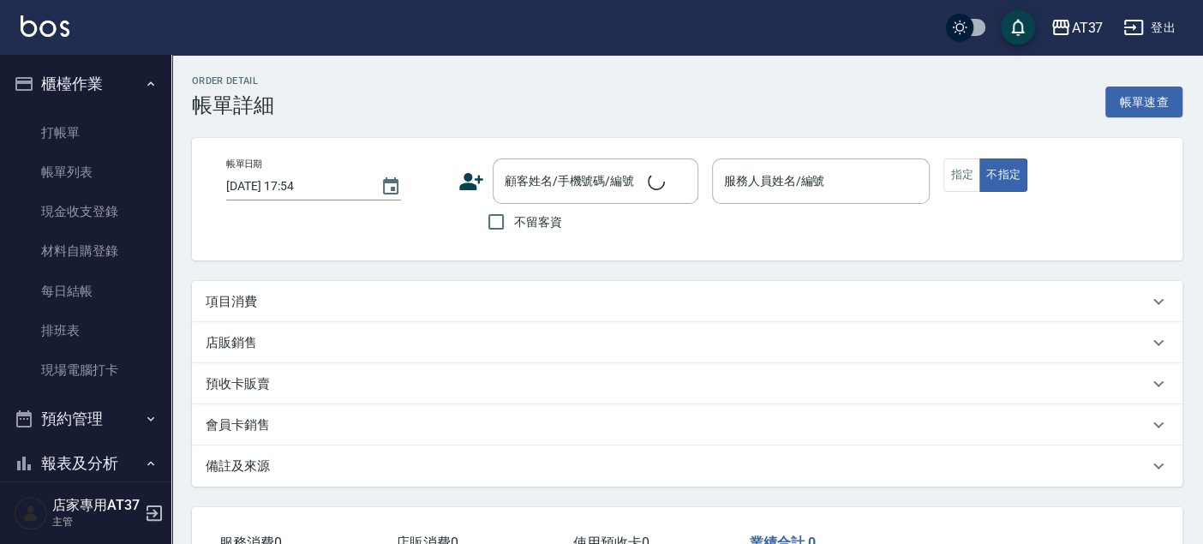
scroll to position [13, 0]
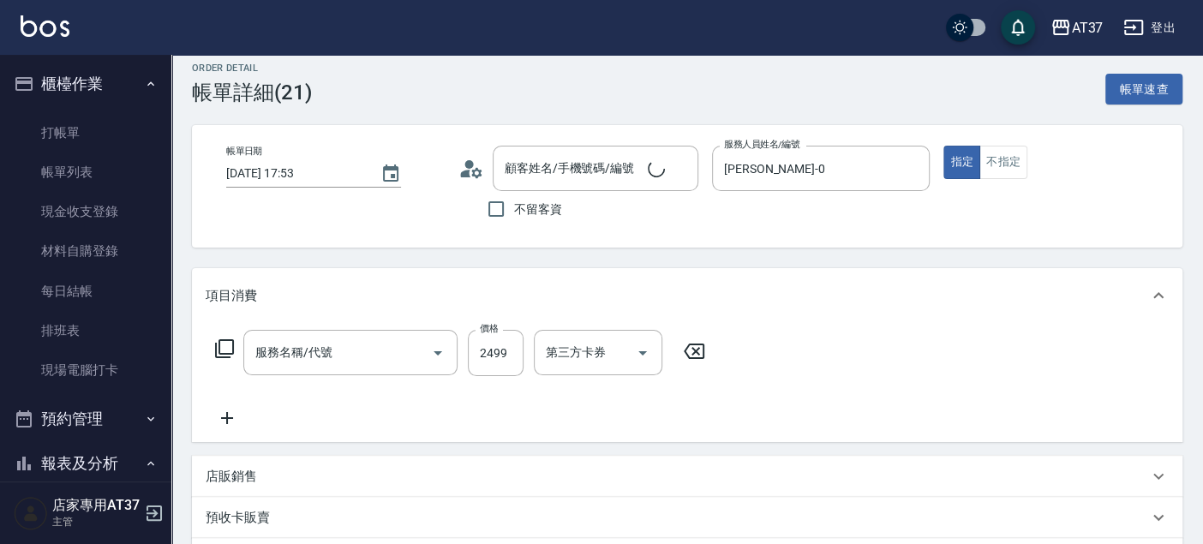
type input "2025/09/20 17:53"
type input "[PERSON_NAME]-0"
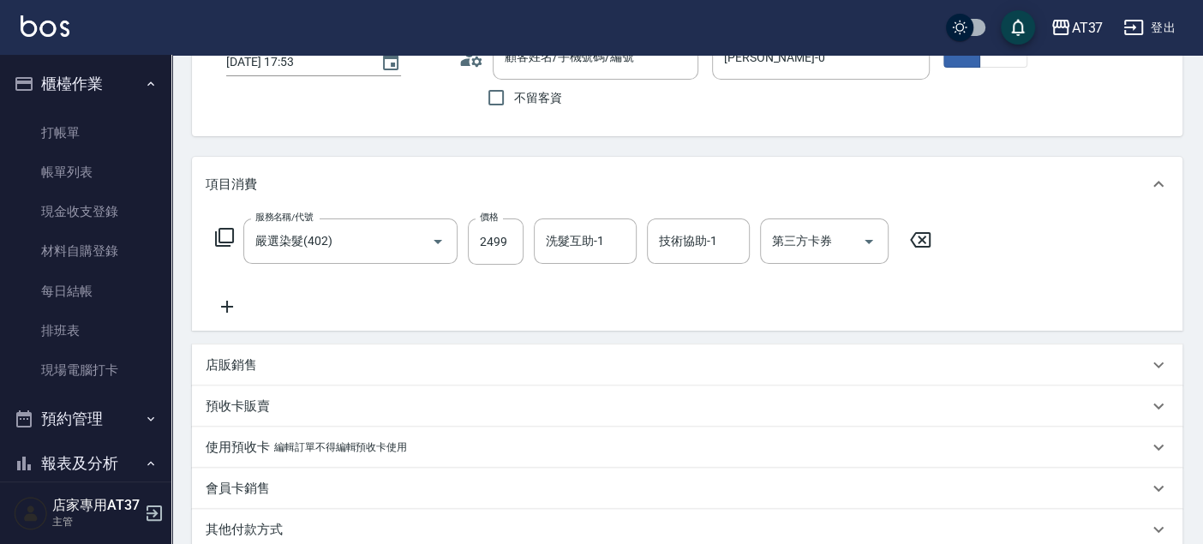
type input "嚴選染髮(402)"
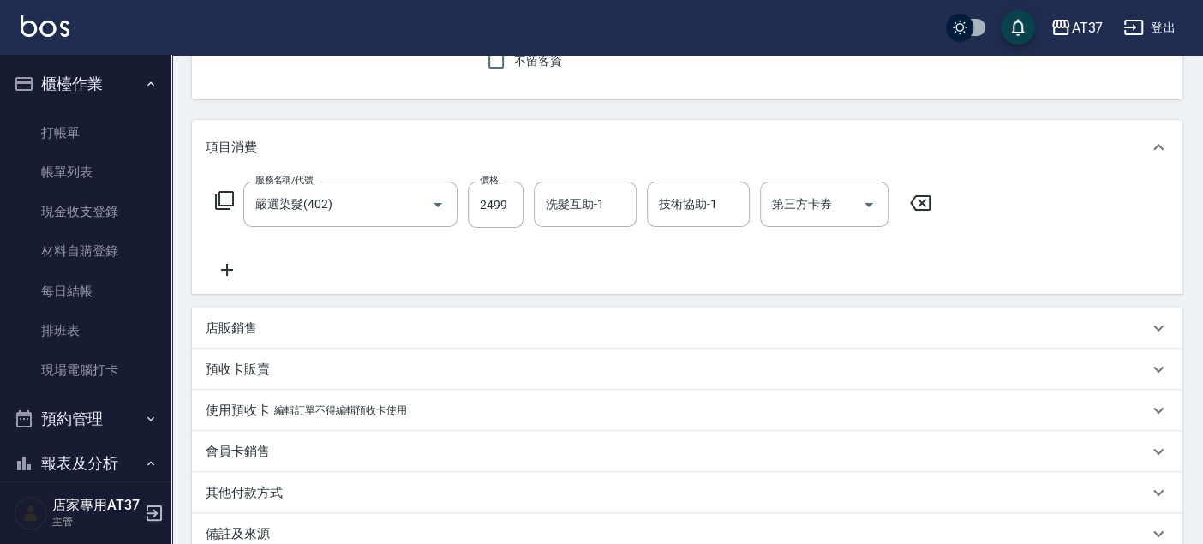
type input "阮浩剛/0925880413/0925880413"
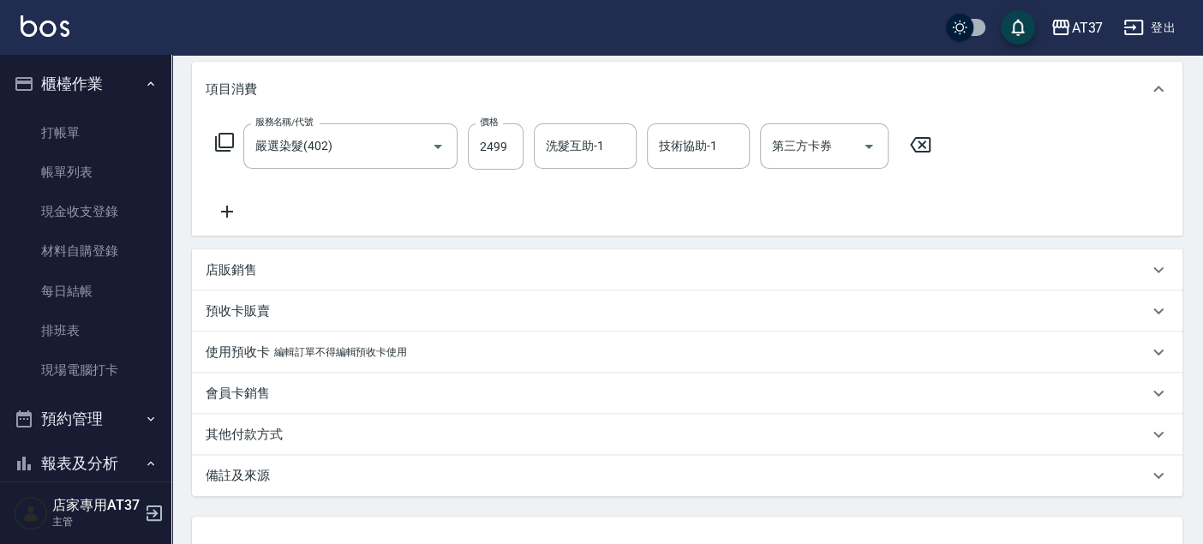
click at [373, 269] on div "店販銷售" at bounding box center [677, 270] width 943 height 18
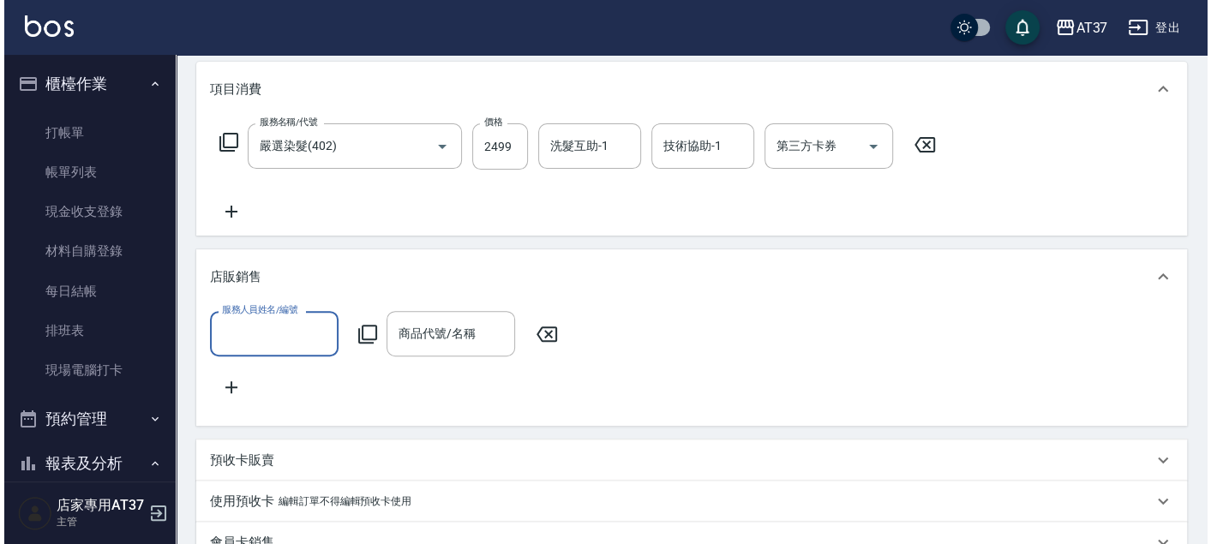
scroll to position [0, 0]
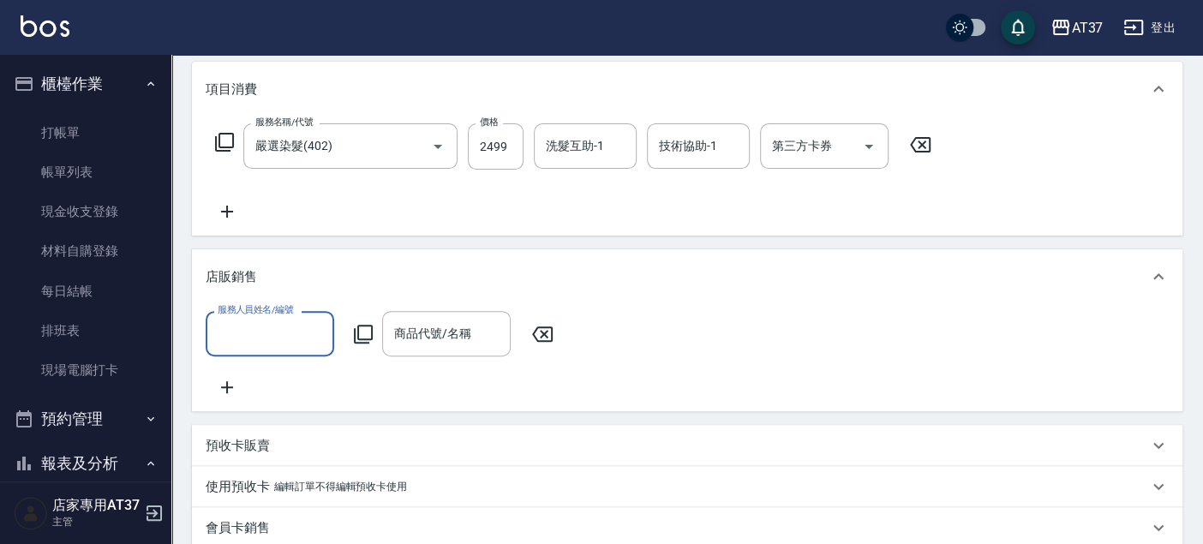
type input "2"
click at [290, 385] on div "NINA -0" at bounding box center [270, 377] width 129 height 28
type input "[PERSON_NAME]-0"
click at [364, 334] on icon at bounding box center [363, 334] width 21 height 21
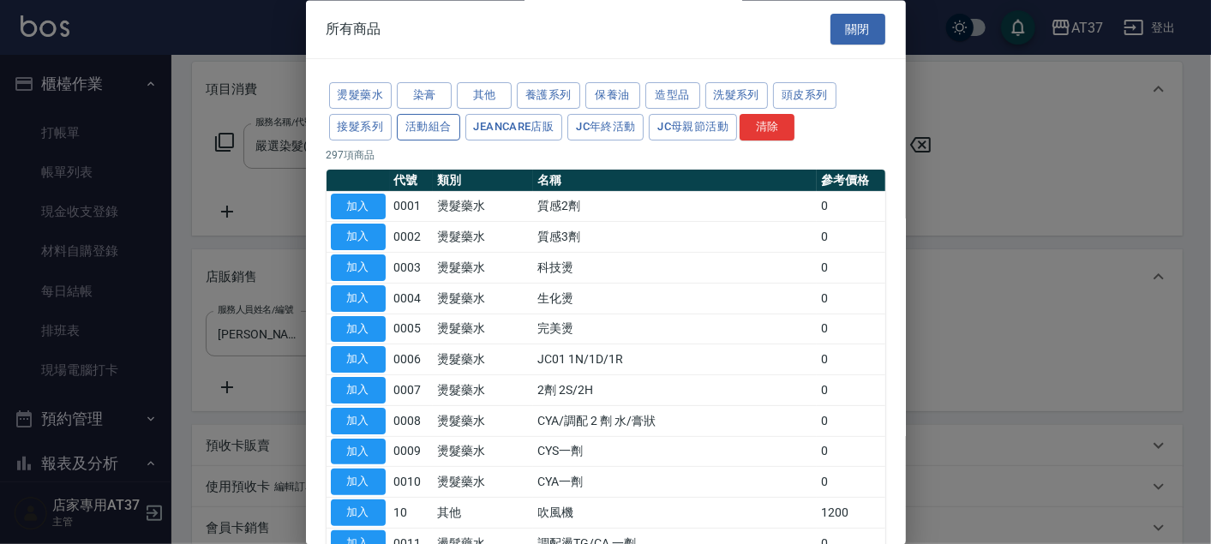
click at [419, 123] on button "活動組合" at bounding box center [428, 127] width 63 height 27
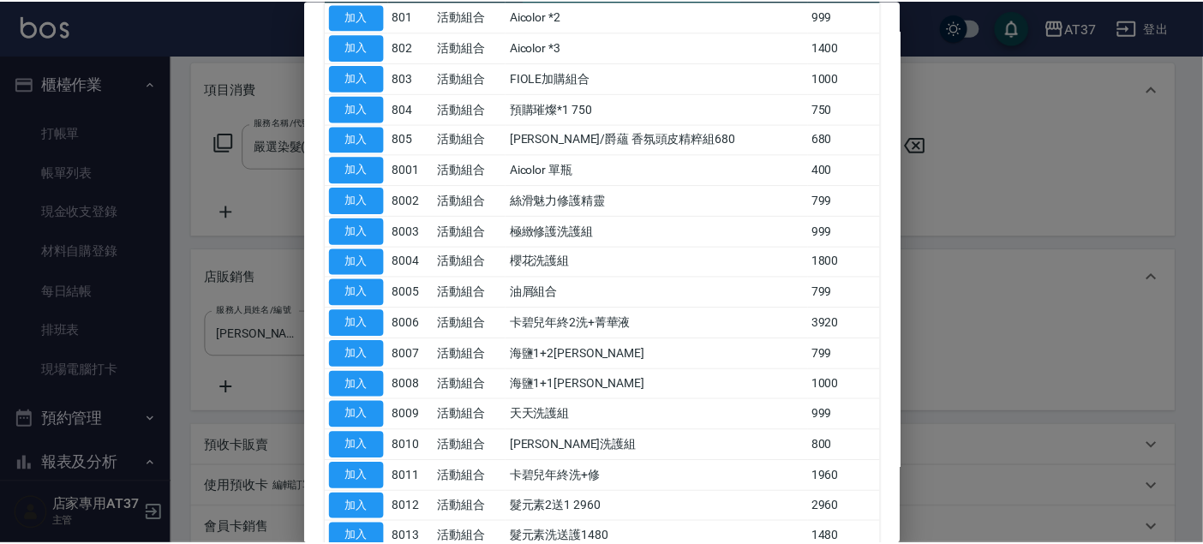
scroll to position [95, 0]
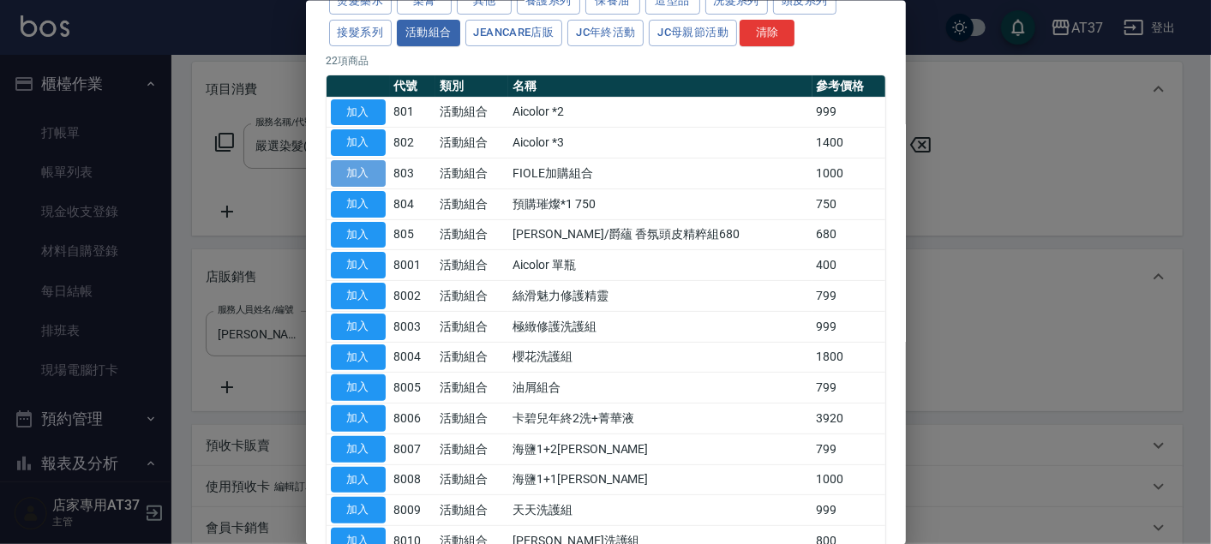
click at [368, 173] on button "加入" at bounding box center [358, 173] width 55 height 27
type input "FIOLE加購組合"
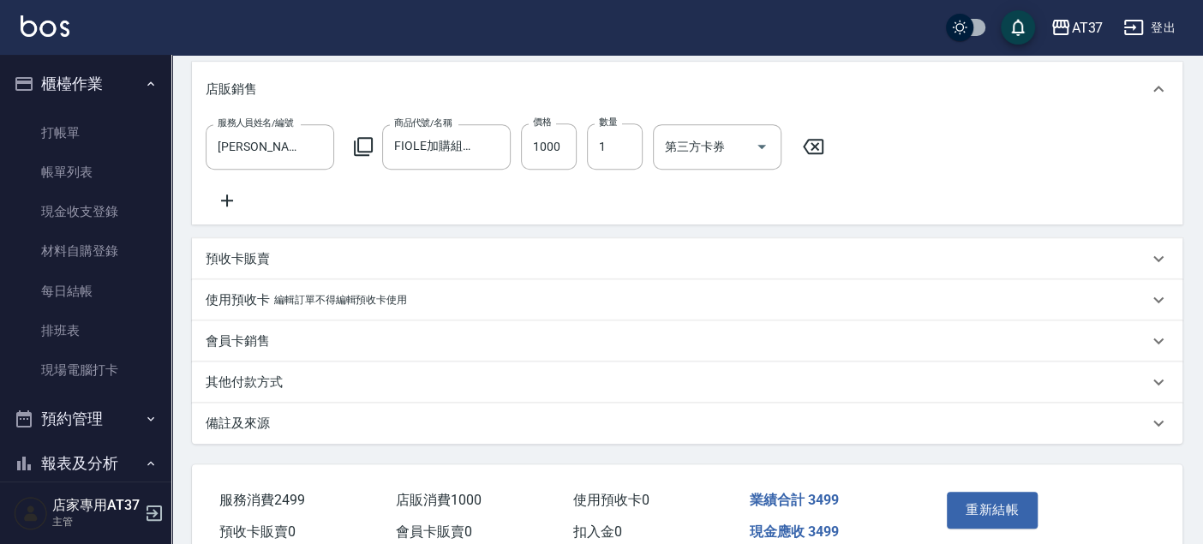
scroll to position [476, 0]
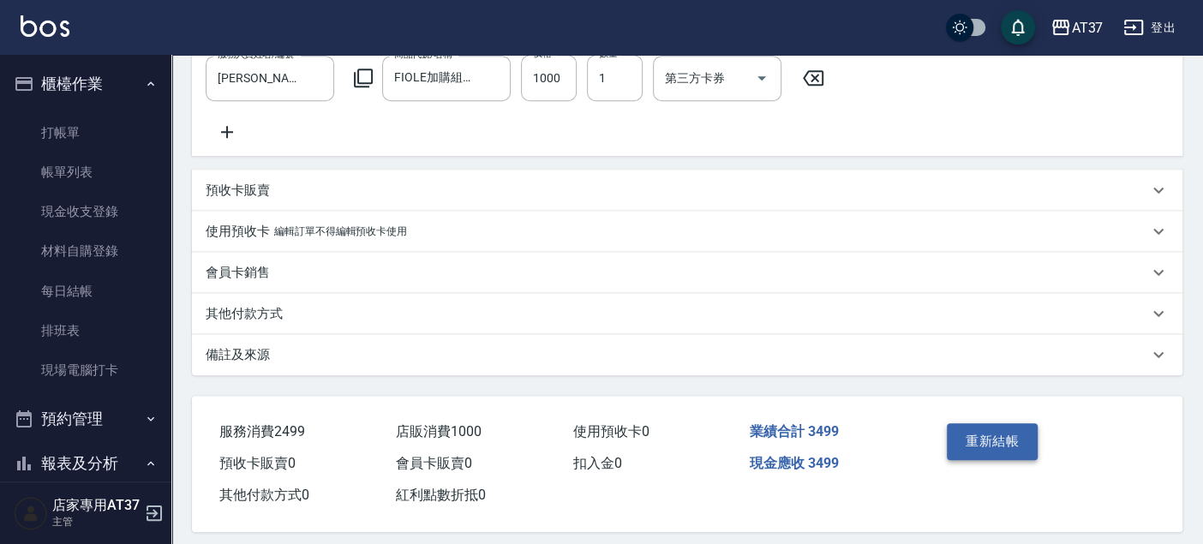
click at [1005, 459] on button "重新結帳" at bounding box center [992, 441] width 91 height 36
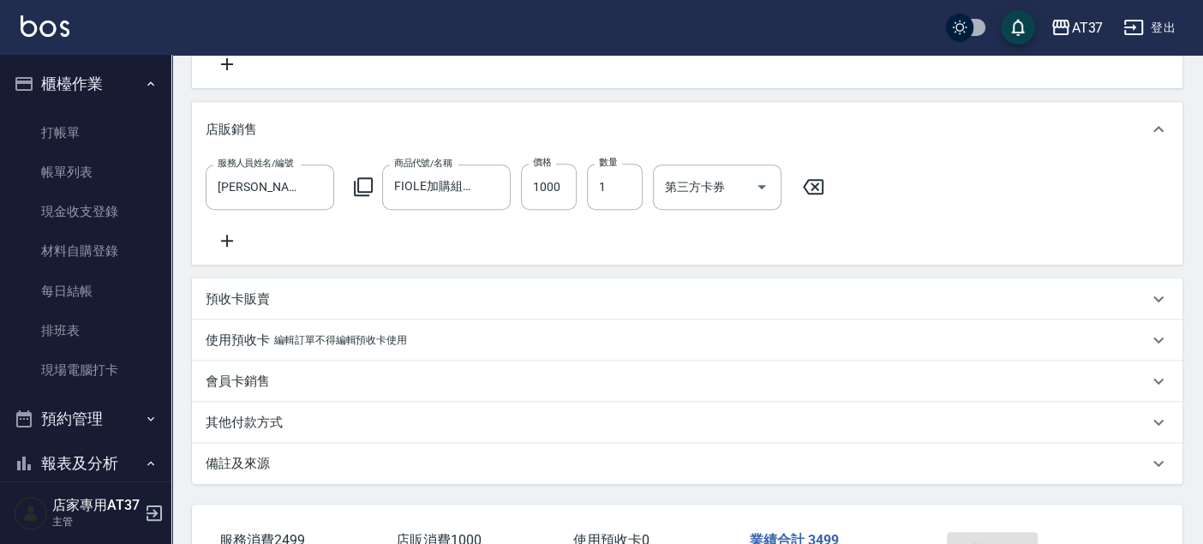
scroll to position [285, 0]
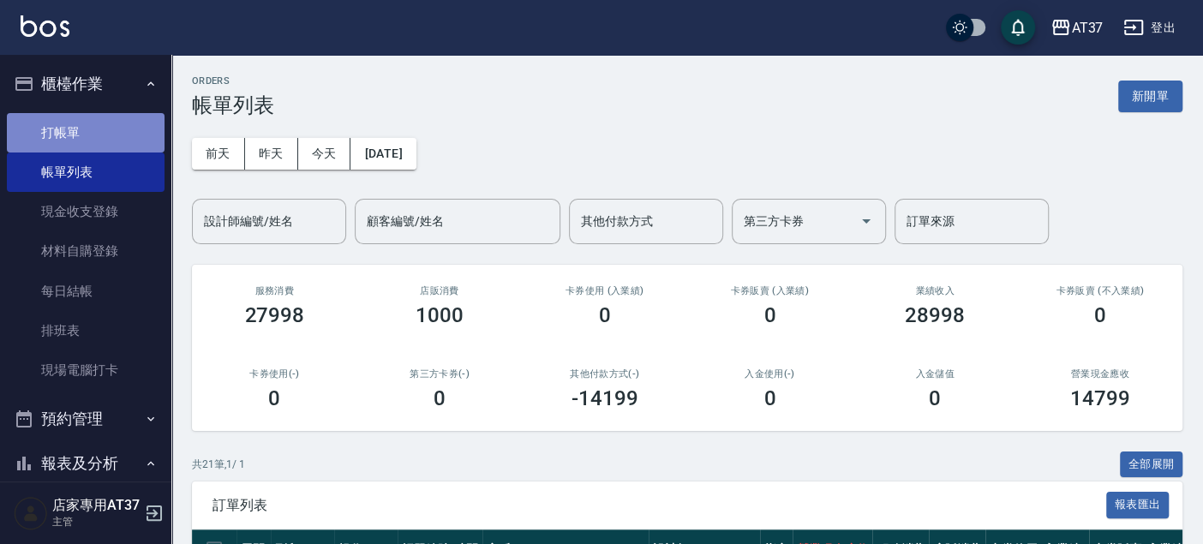
click at [131, 114] on link "打帳單" at bounding box center [86, 132] width 158 height 39
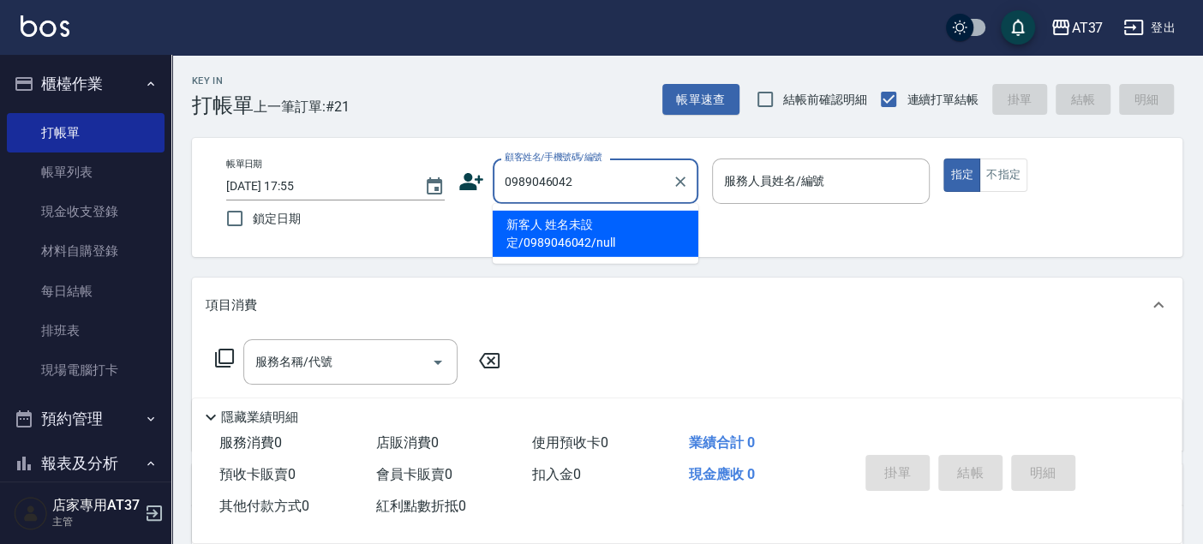
type input "新客人 姓名未設定/0989046042/null"
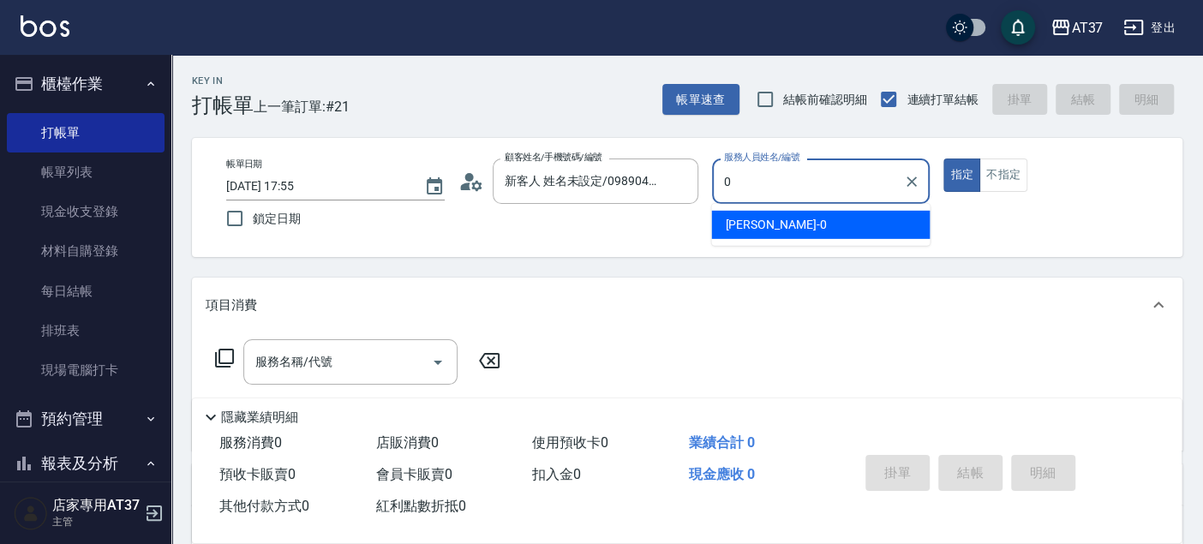
click at [767, 223] on div "NINA -0" at bounding box center [820, 225] width 219 height 28
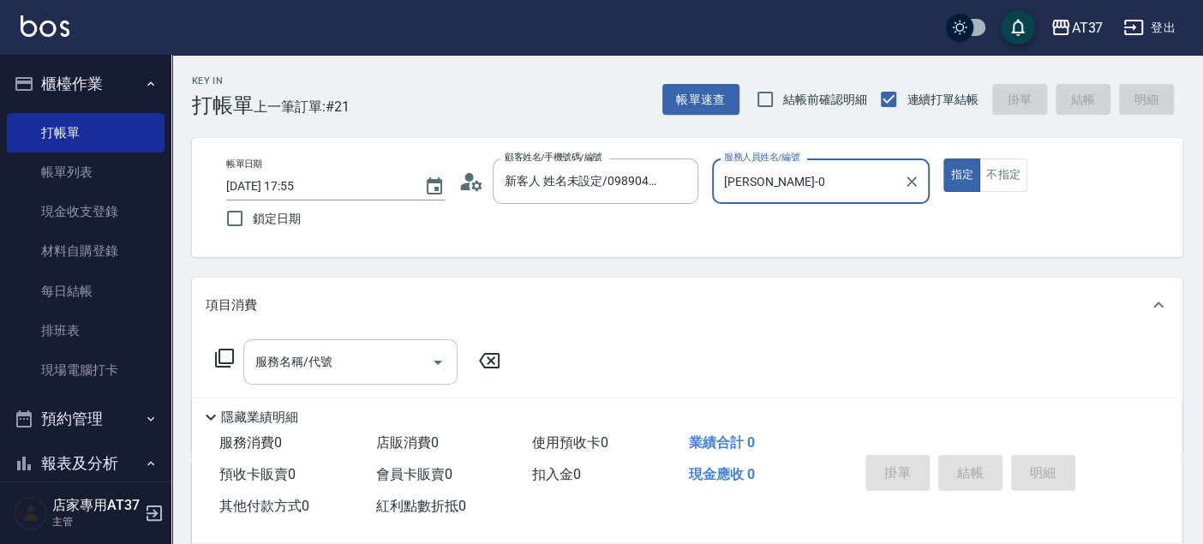
type input "[PERSON_NAME]-0"
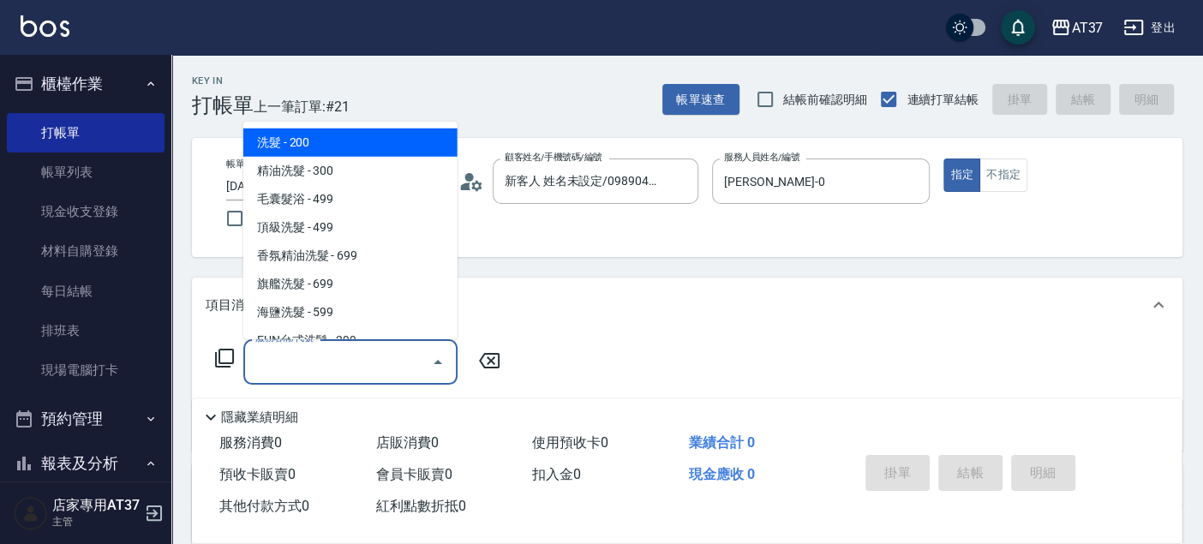
click at [376, 356] on input "服務名稱/代號" at bounding box center [337, 362] width 173 height 30
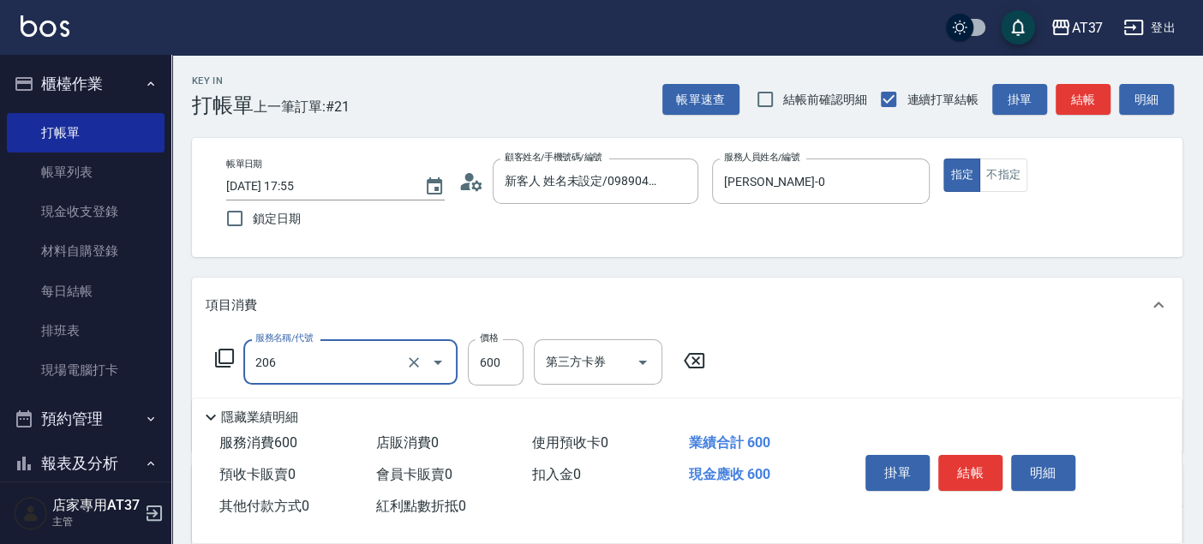
type input "A精油洗+剪(206)"
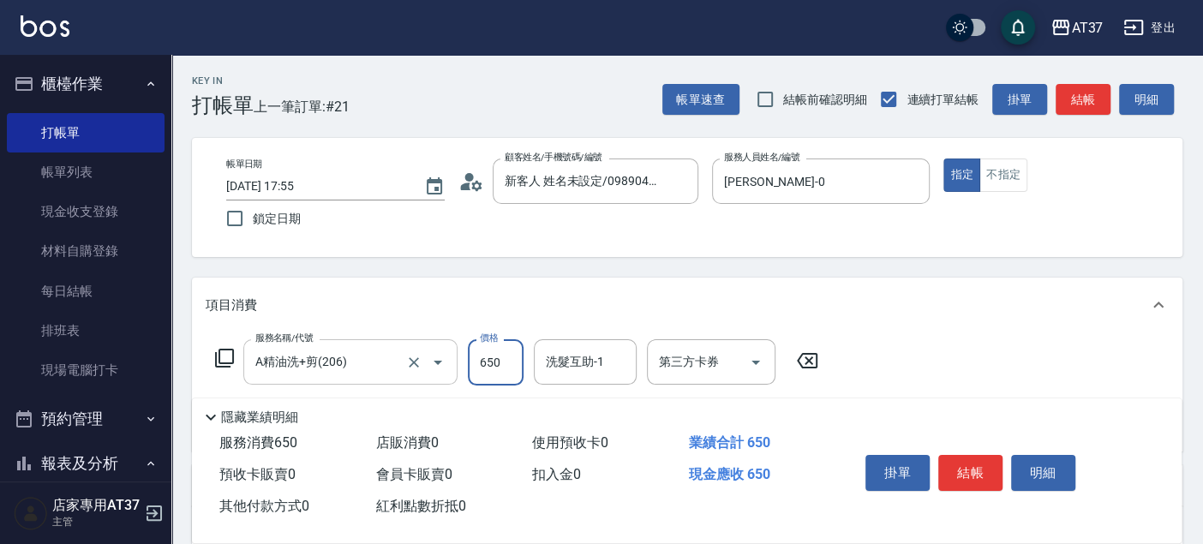
type input "650"
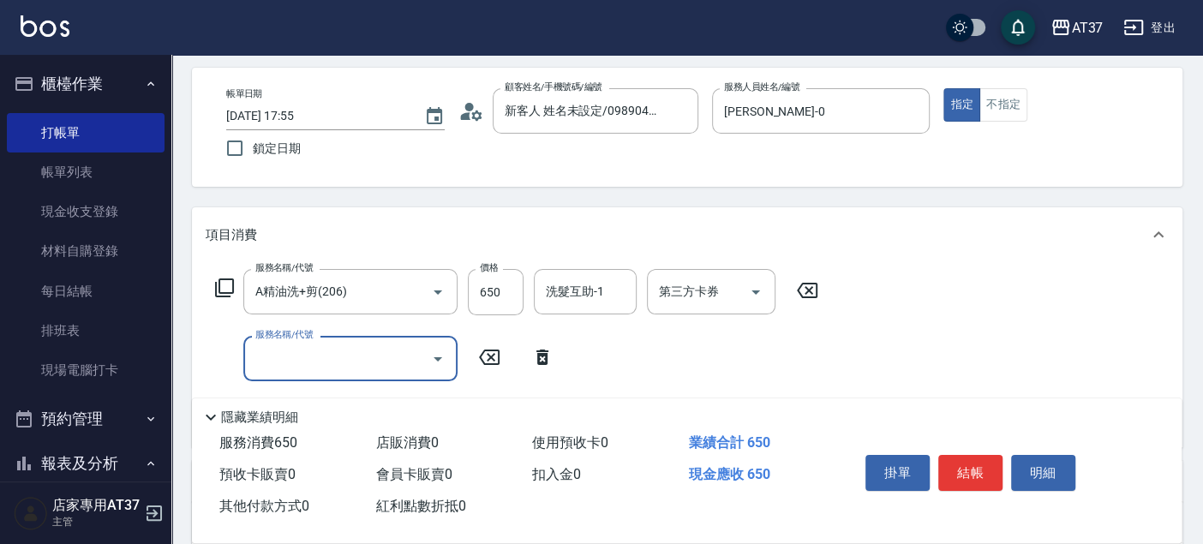
scroll to position [95, 0]
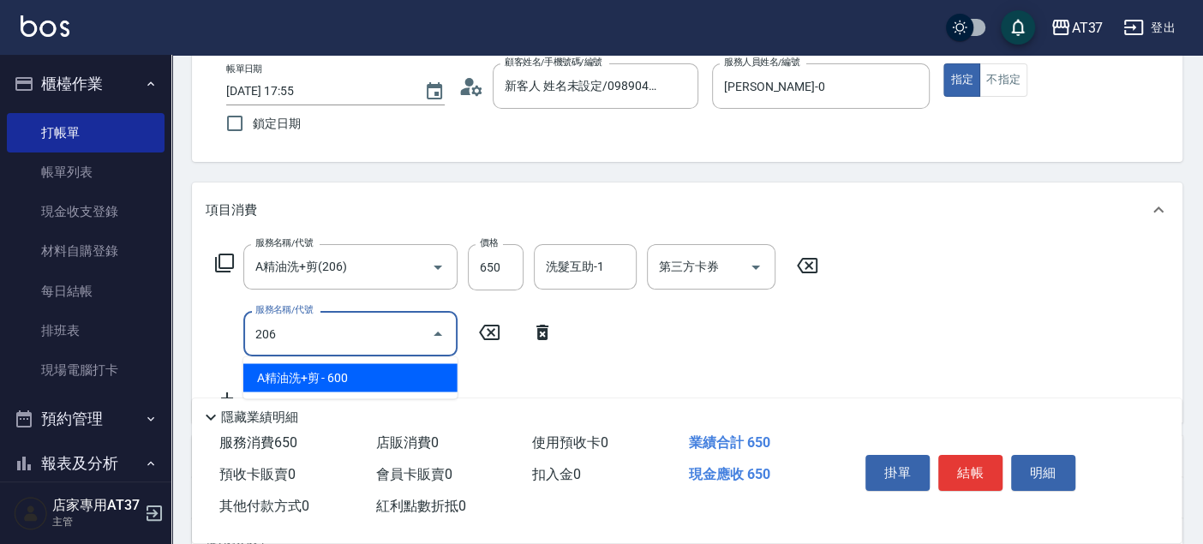
type input "A精油洗+剪(206)"
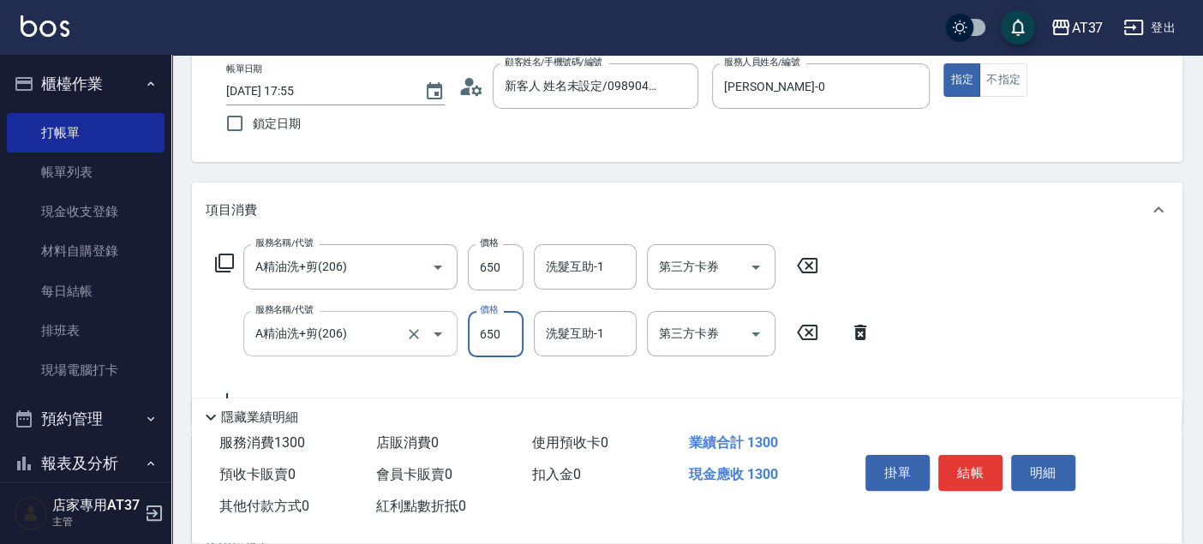
type input "650"
click at [983, 477] on button "結帳" at bounding box center [971, 473] width 64 height 36
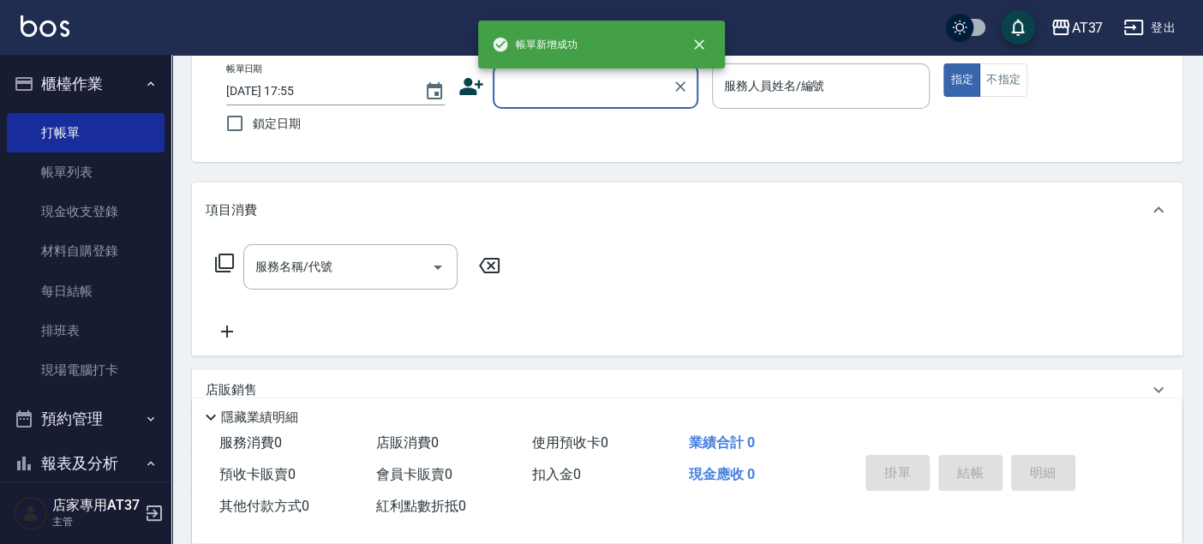
scroll to position [0, 0]
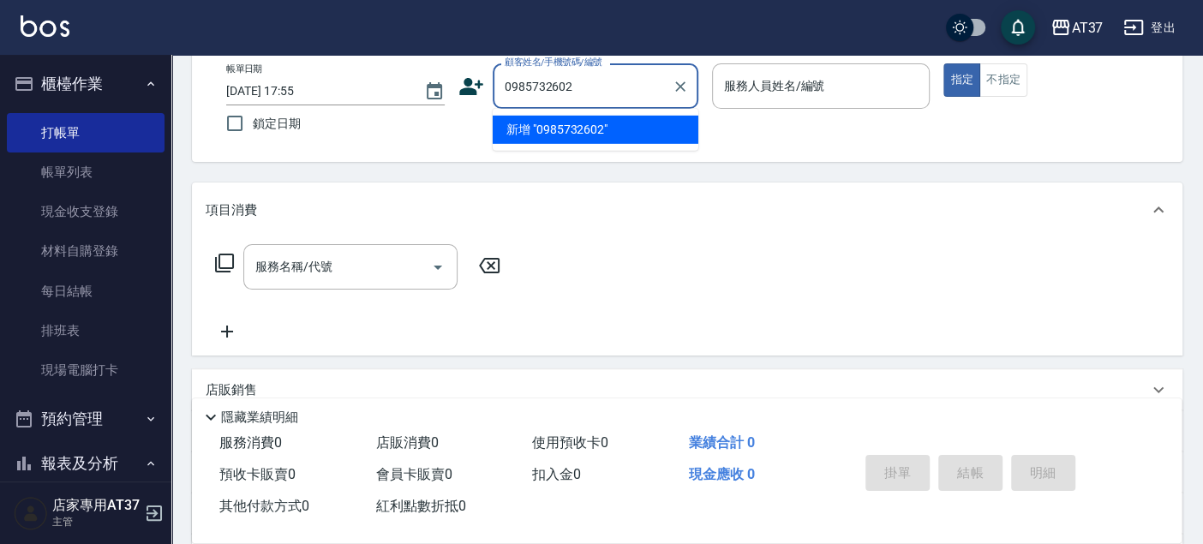
type input "0985732602"
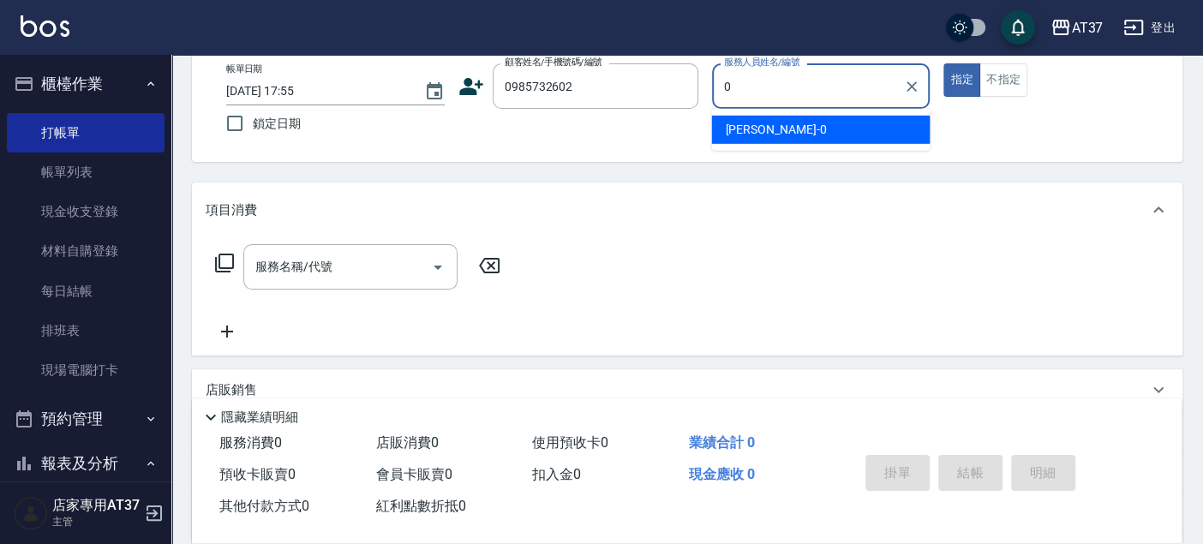
click at [869, 135] on div "[PERSON_NAME] -0" at bounding box center [820, 130] width 219 height 28
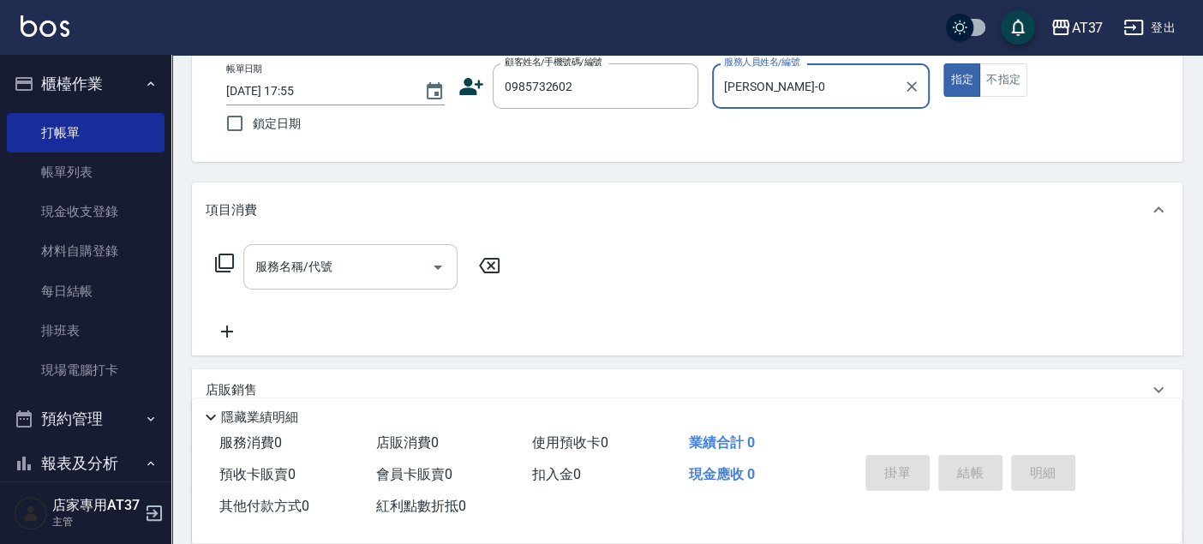
type input "[PERSON_NAME]-0"
click at [310, 252] on input "服務名稱/代號" at bounding box center [337, 267] width 173 height 30
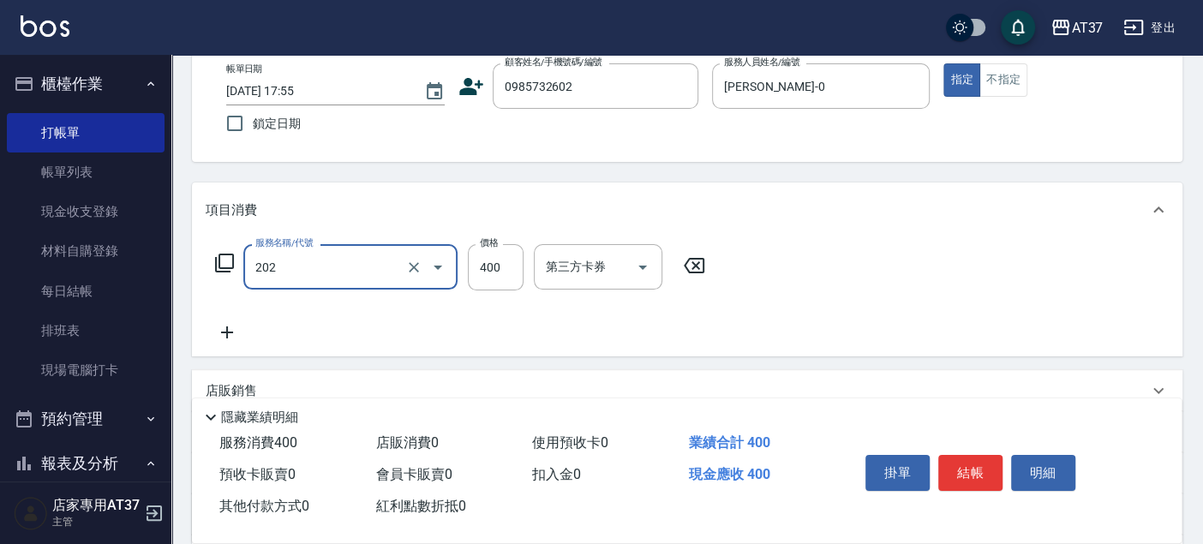
type input "A級單剪(202)"
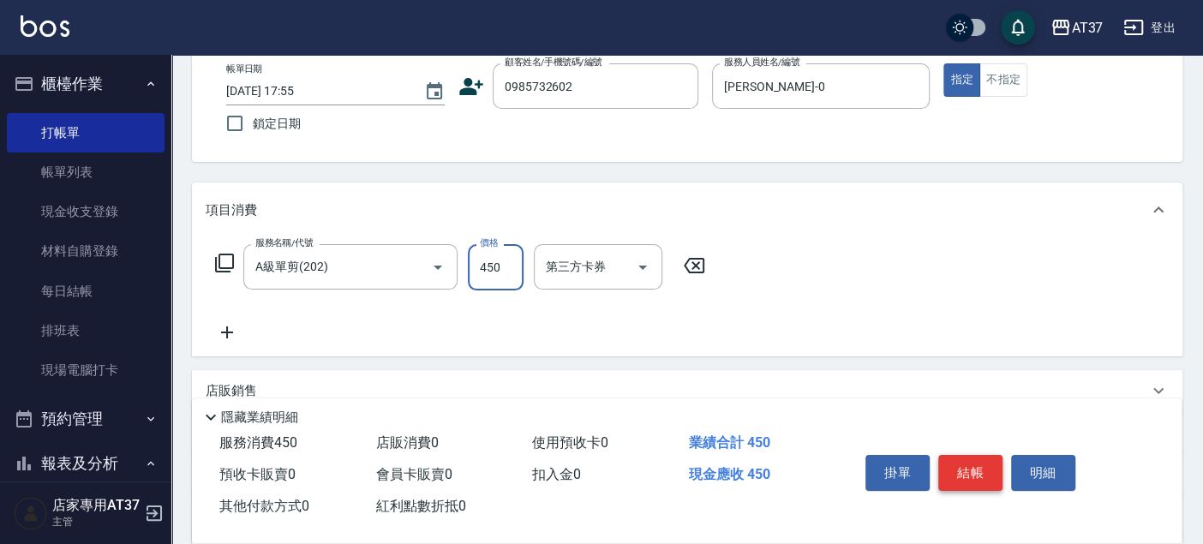
type input "450"
click at [968, 475] on button "結帳" at bounding box center [971, 473] width 64 height 36
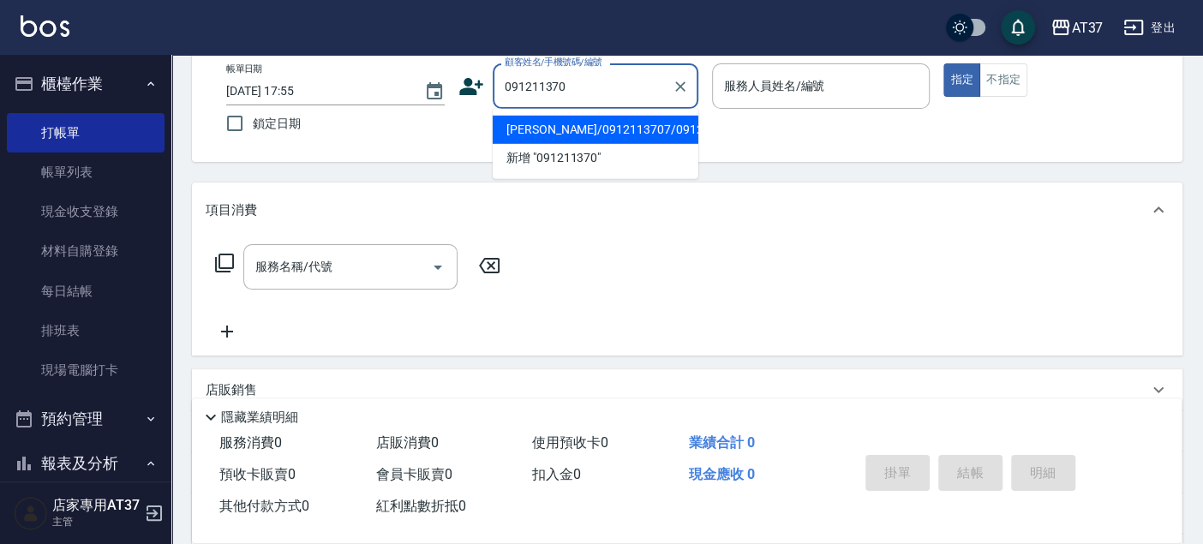
type input "0912113707"
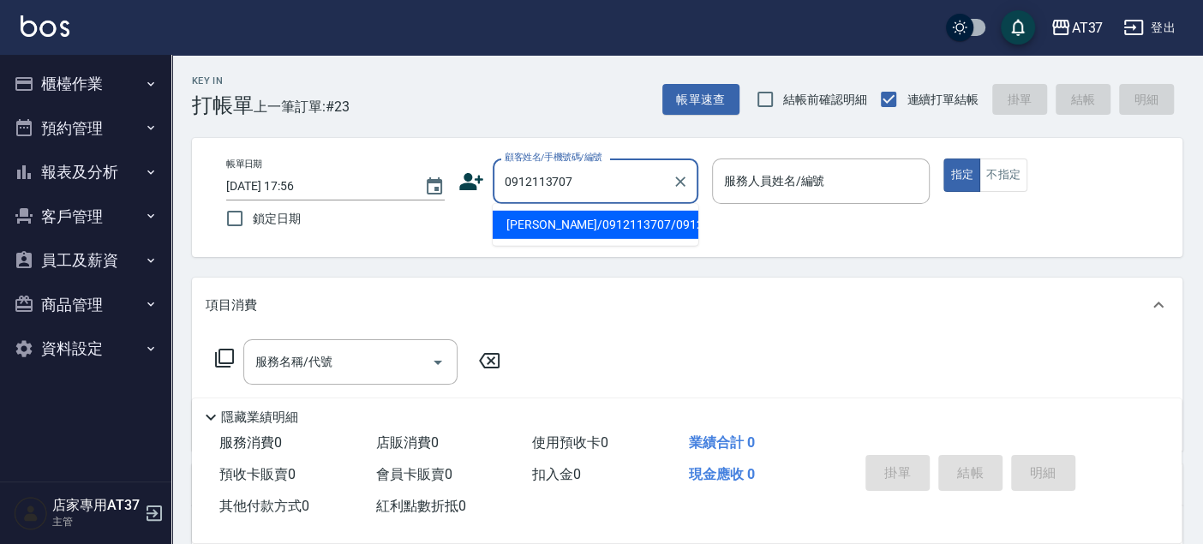
type input "[PERSON_NAME]/0912113707/0912113707"
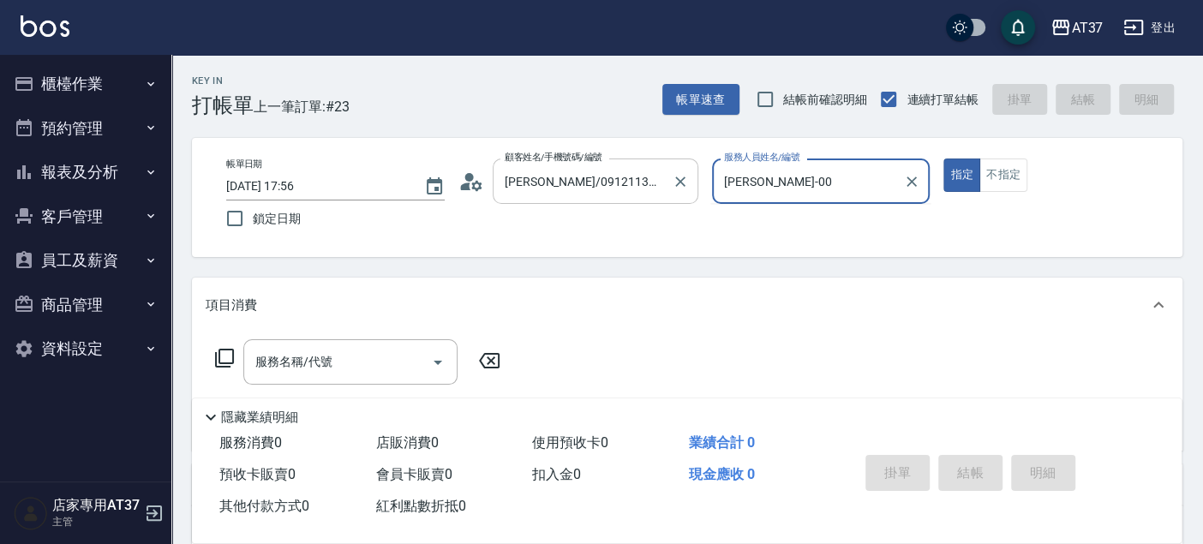
type input "[PERSON_NAME]-0"
click at [357, 367] on input "服務名稱/代號" at bounding box center [337, 362] width 173 height 30
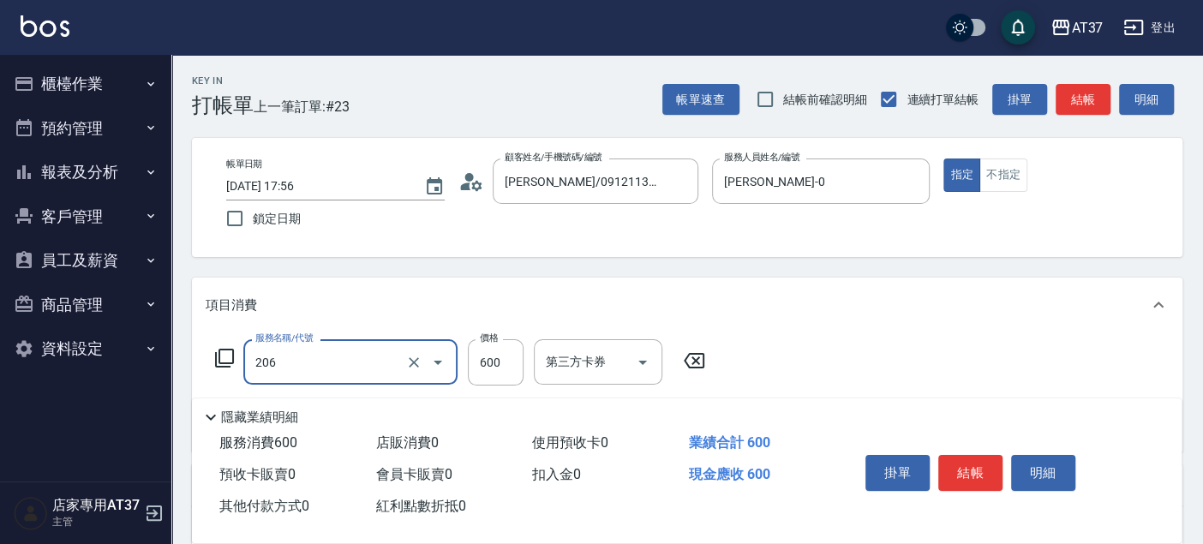
type input "A精油洗+剪(206)"
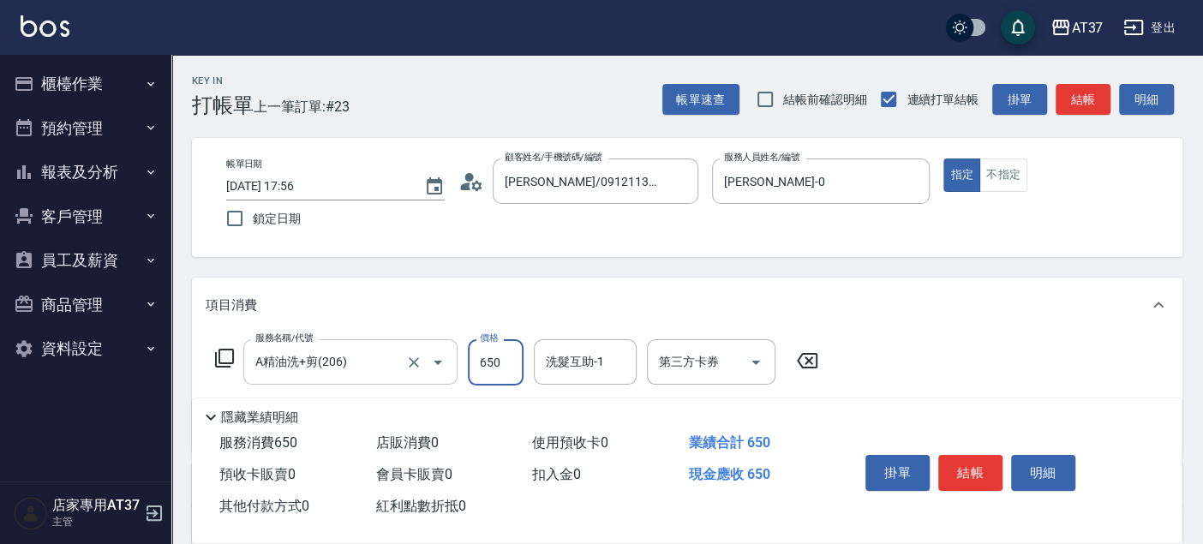
type input "650"
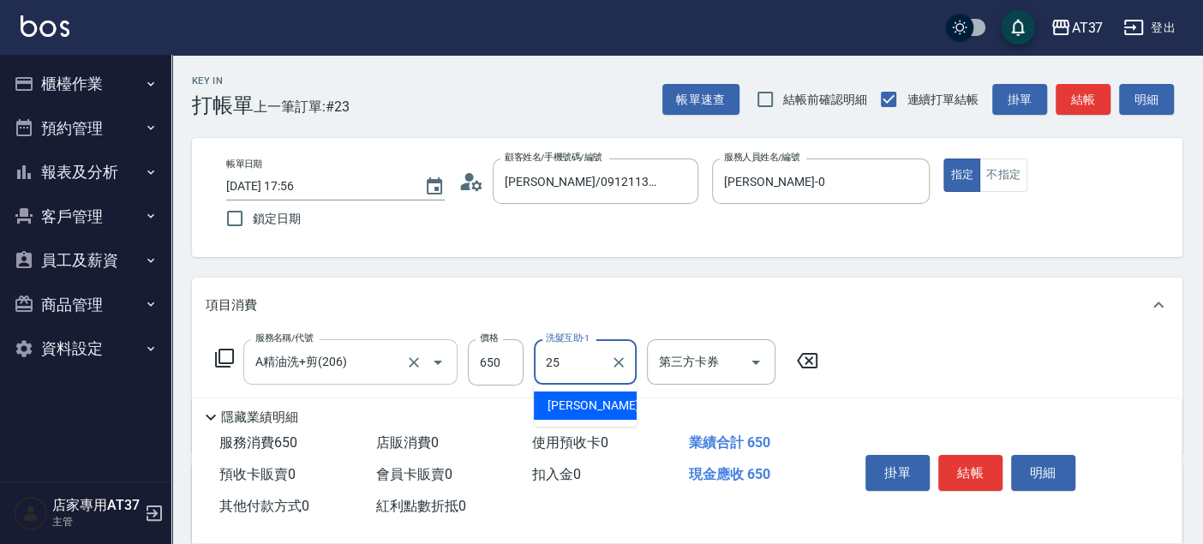
type input "子筠-25"
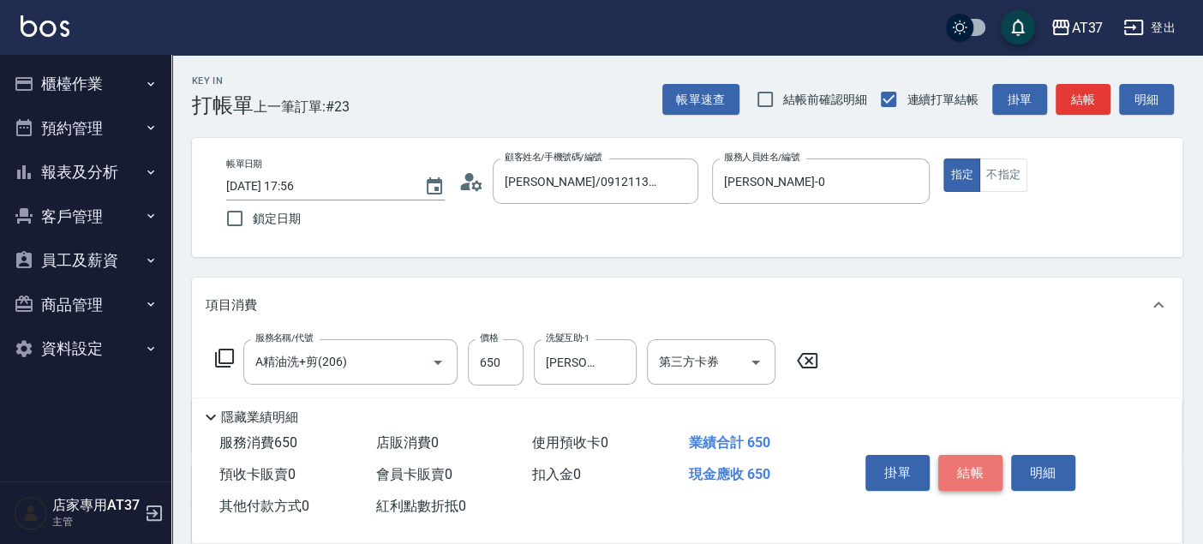
click at [956, 467] on button "結帳" at bounding box center [971, 473] width 64 height 36
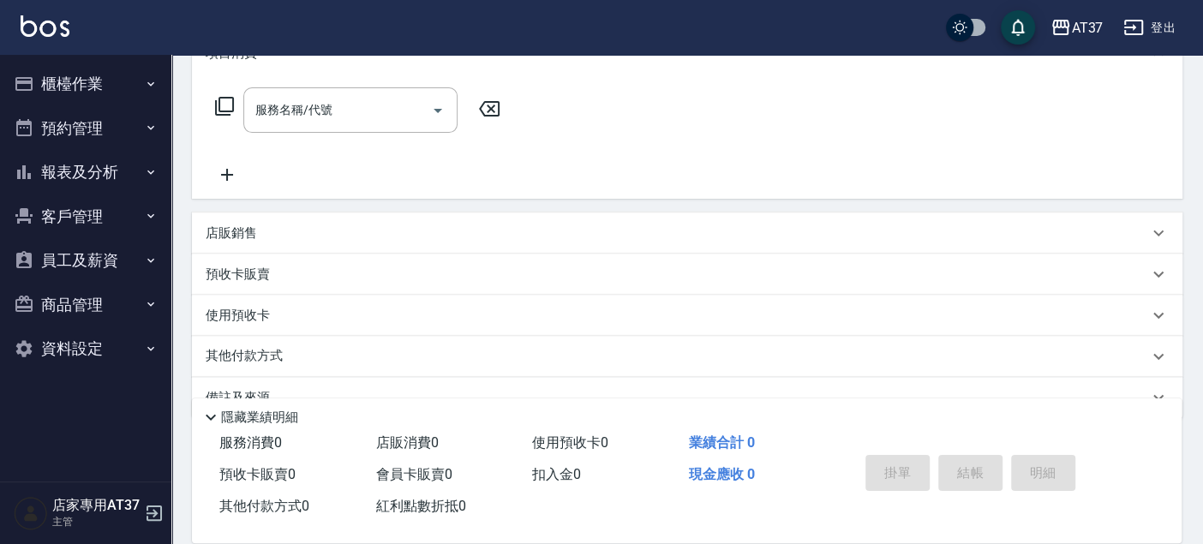
scroll to position [285, 0]
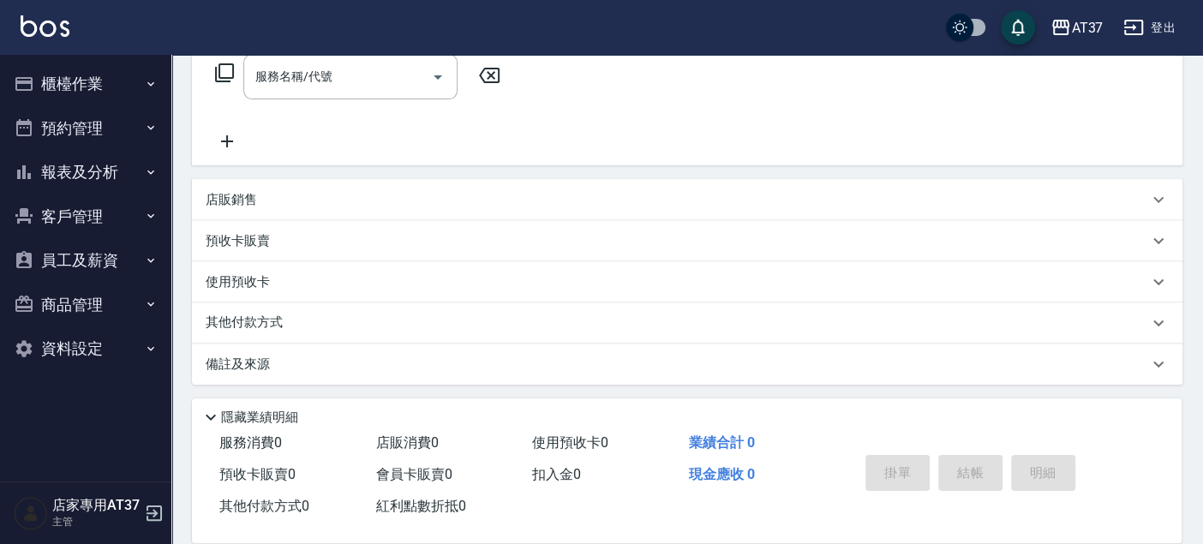
click at [111, 173] on button "報表及分析" at bounding box center [86, 172] width 158 height 45
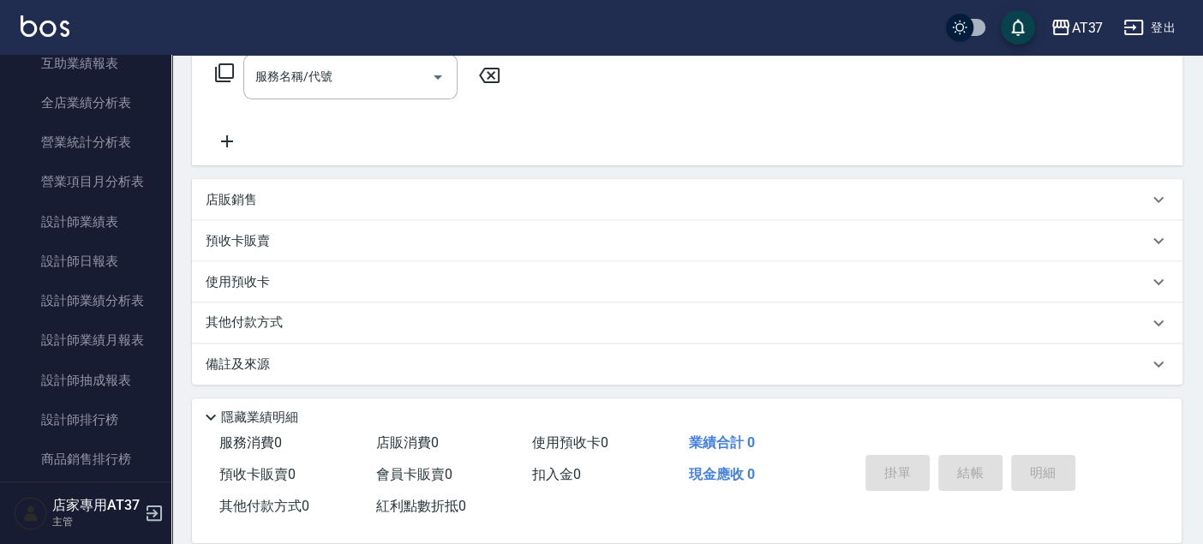
scroll to position [476, 0]
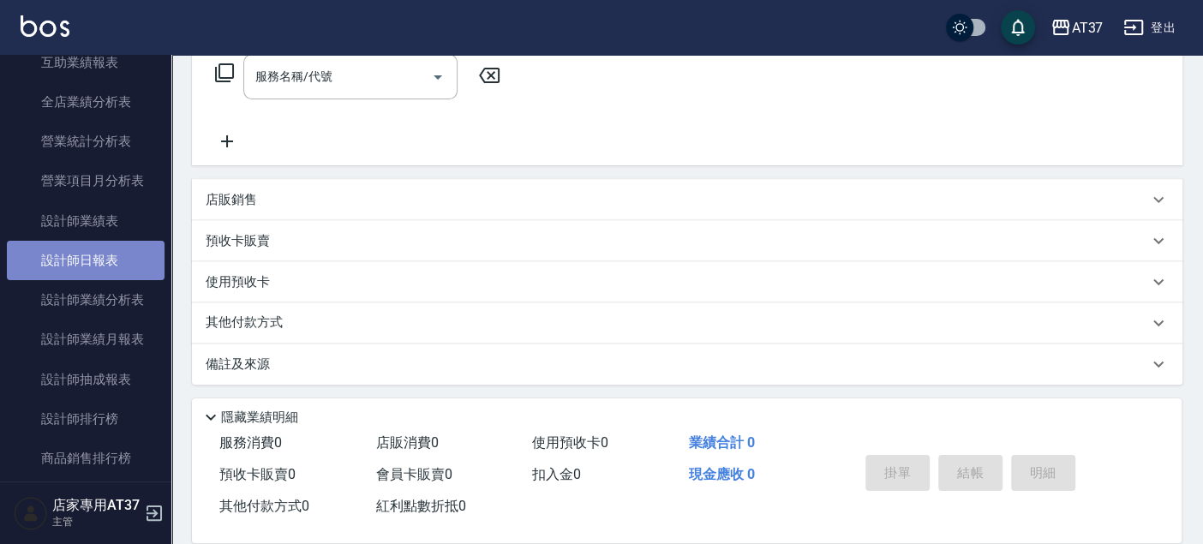
click at [127, 261] on link "設計師日報表" at bounding box center [86, 260] width 158 height 39
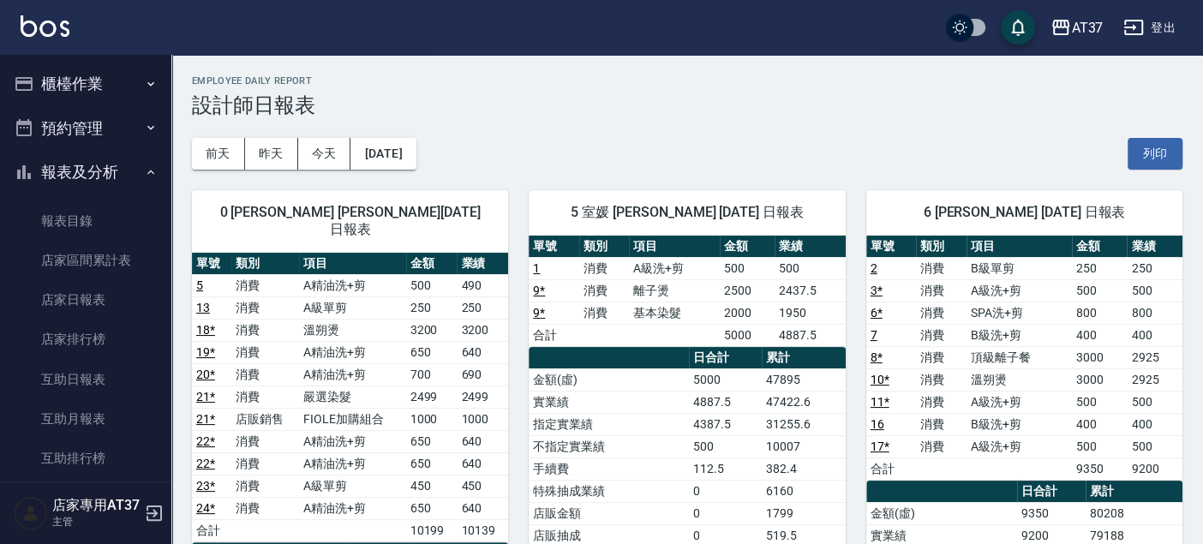
click at [98, 66] on button "櫃檯作業" at bounding box center [86, 84] width 158 height 45
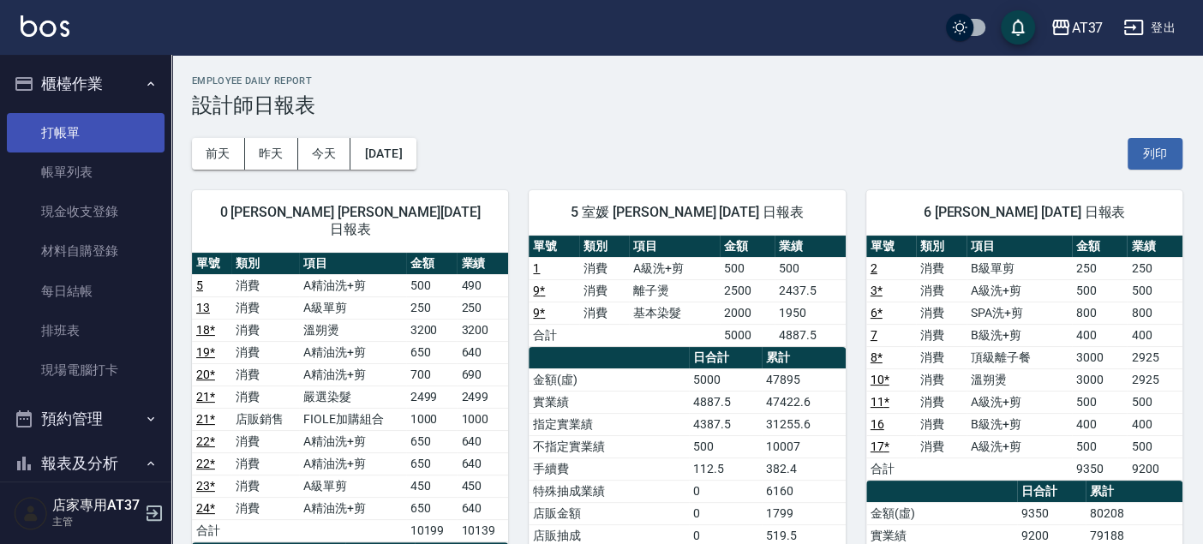
click at [93, 132] on link "打帳單" at bounding box center [86, 132] width 158 height 39
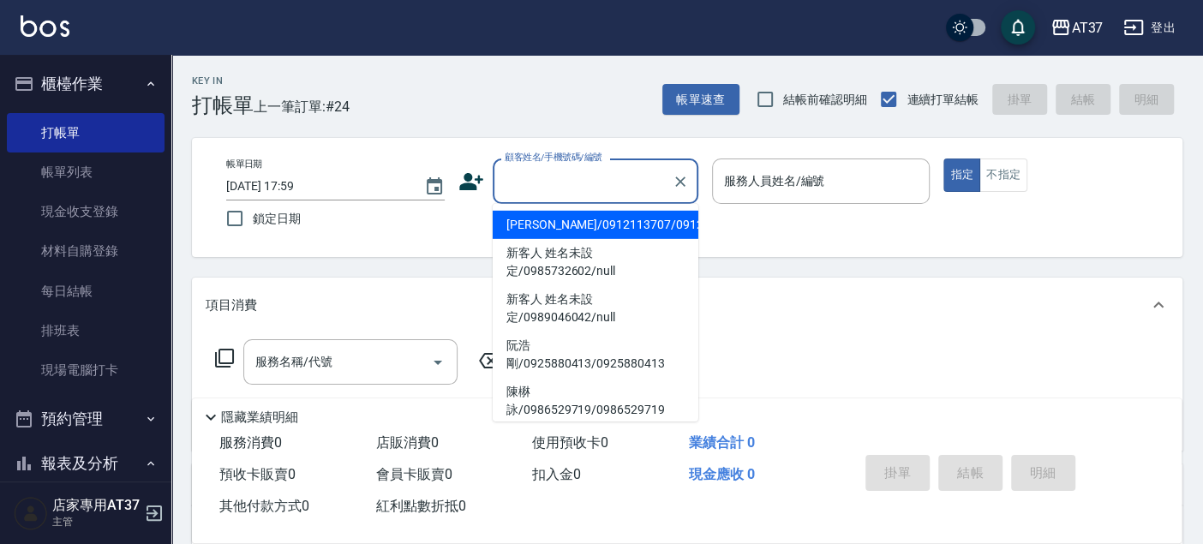
click at [561, 183] on input "顧客姓名/手機號碼/編號" at bounding box center [583, 181] width 165 height 30
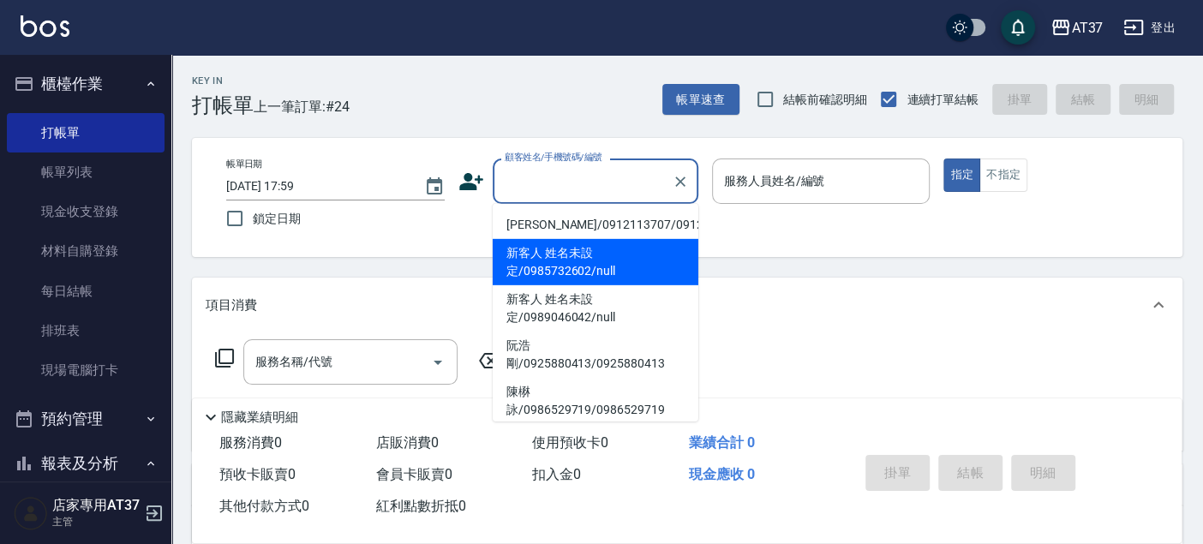
drag, startPoint x: 568, startPoint y: 278, endPoint x: 764, endPoint y: 180, distance: 218.5
click at [569, 279] on li "新客人 姓名未設定/0985732602/null" at bounding box center [596, 262] width 206 height 46
type input "新客人 姓名未設定/0985732602/null"
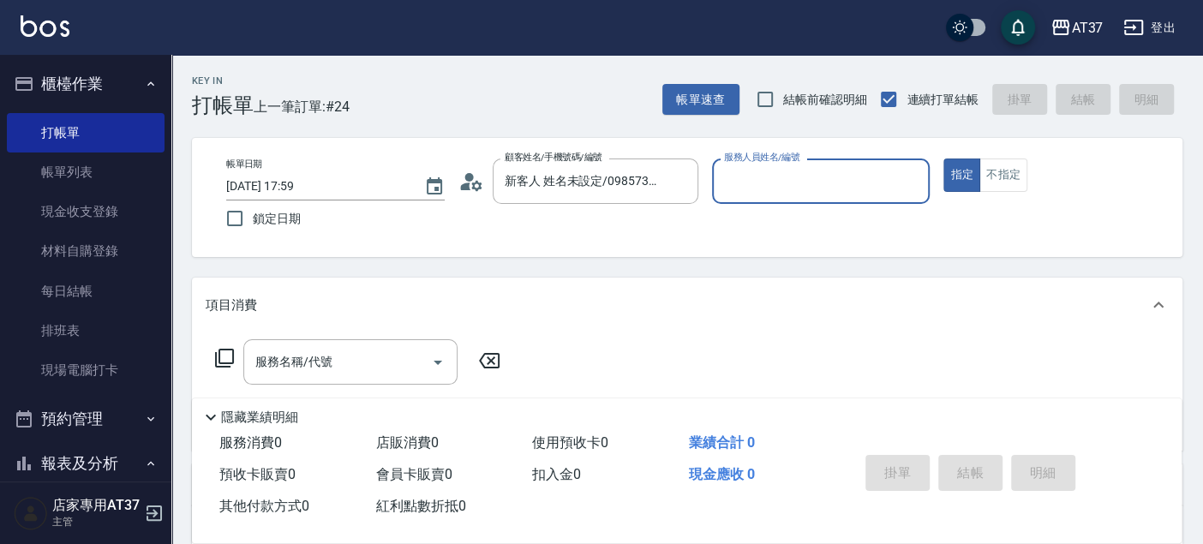
click at [764, 180] on input "服務人員姓名/編號" at bounding box center [821, 181] width 203 height 30
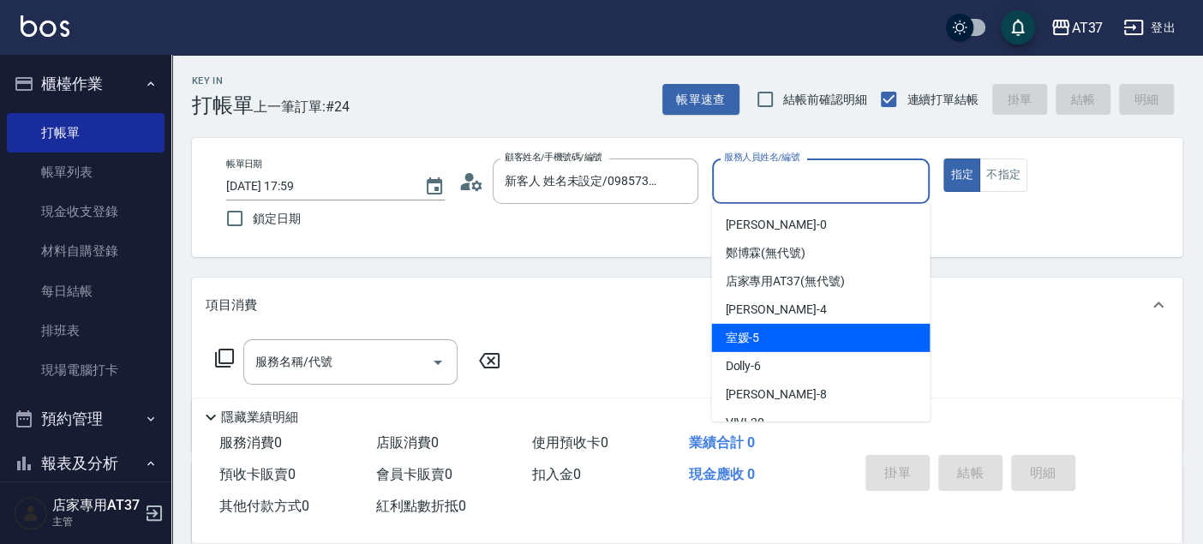
click at [799, 340] on div "室媛 -5" at bounding box center [820, 338] width 219 height 28
type input "室媛-5"
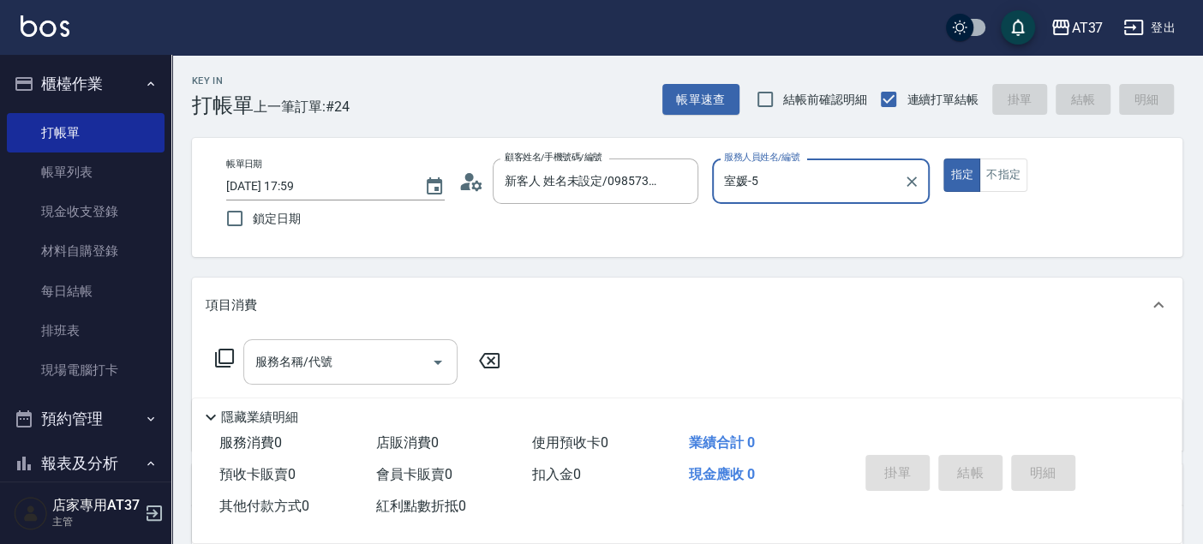
click at [291, 379] on div "服務名稱/代號" at bounding box center [350, 361] width 214 height 45
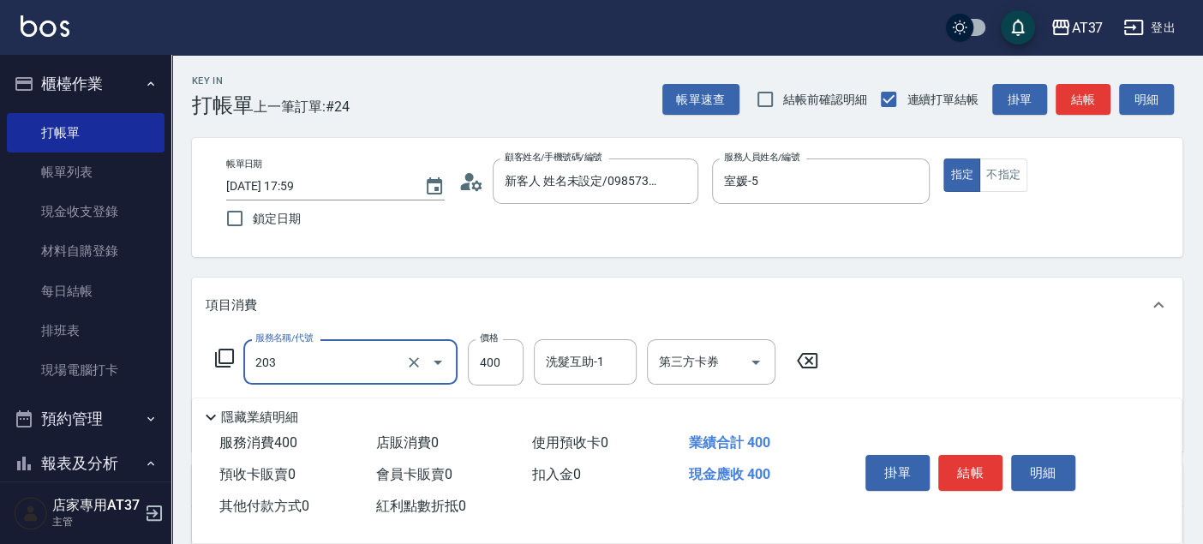
type input "B級洗+剪(203)"
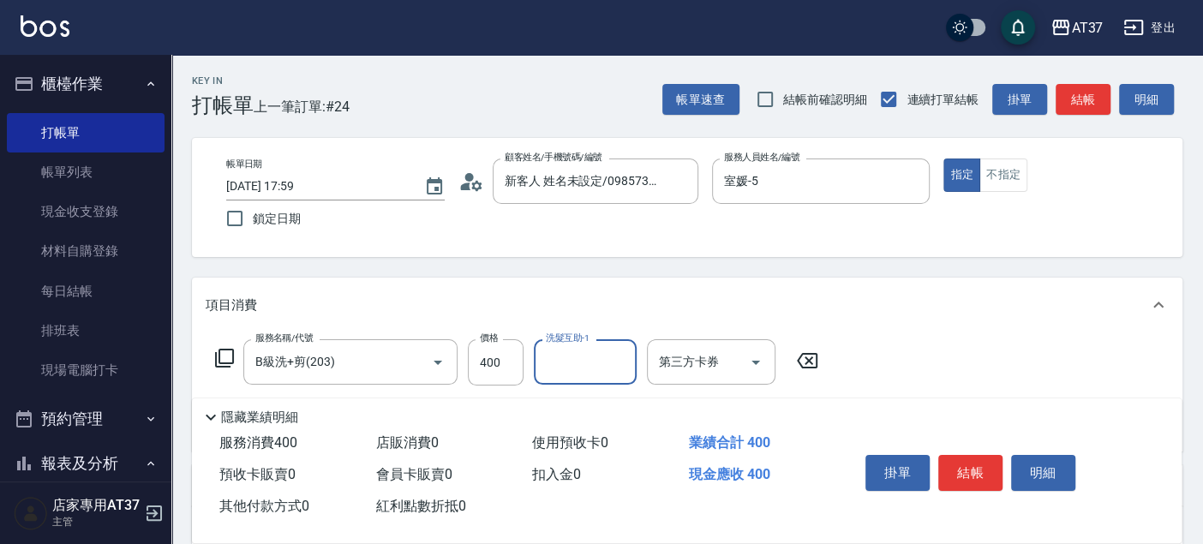
click at [1013, 173] on button "不指定" at bounding box center [1004, 175] width 48 height 33
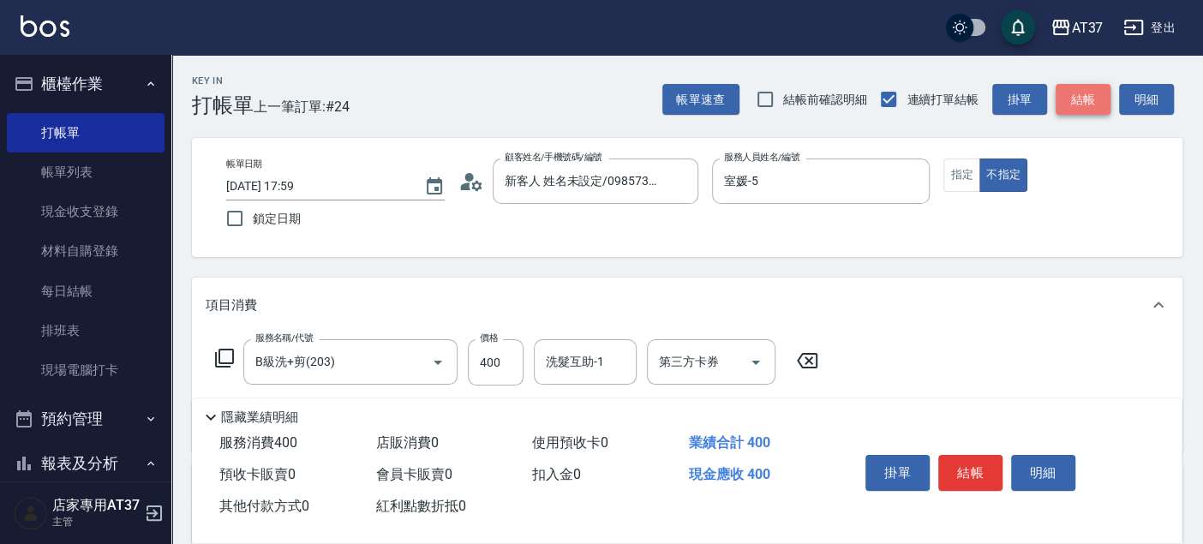
click at [1088, 104] on button "結帳" at bounding box center [1083, 100] width 55 height 32
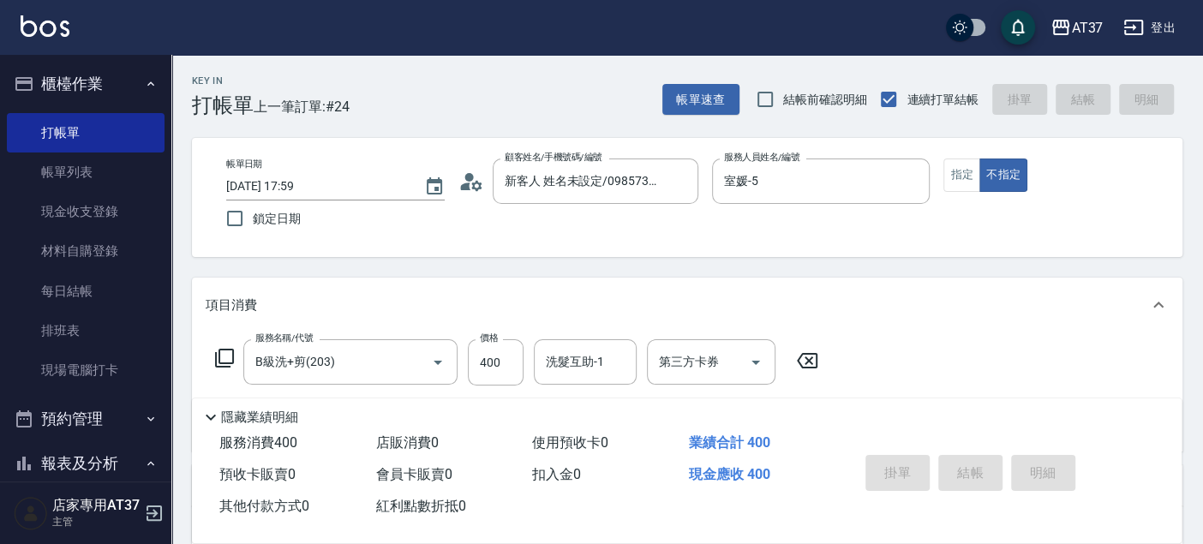
type input "2025/09/20 18:08"
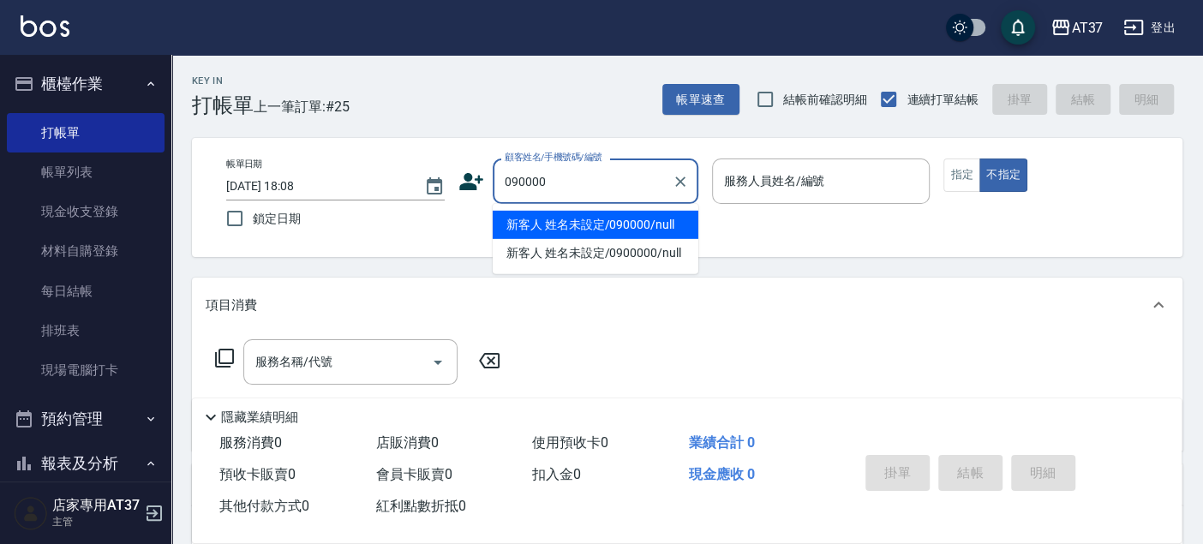
type input "新客人 姓名未設定/090000/null"
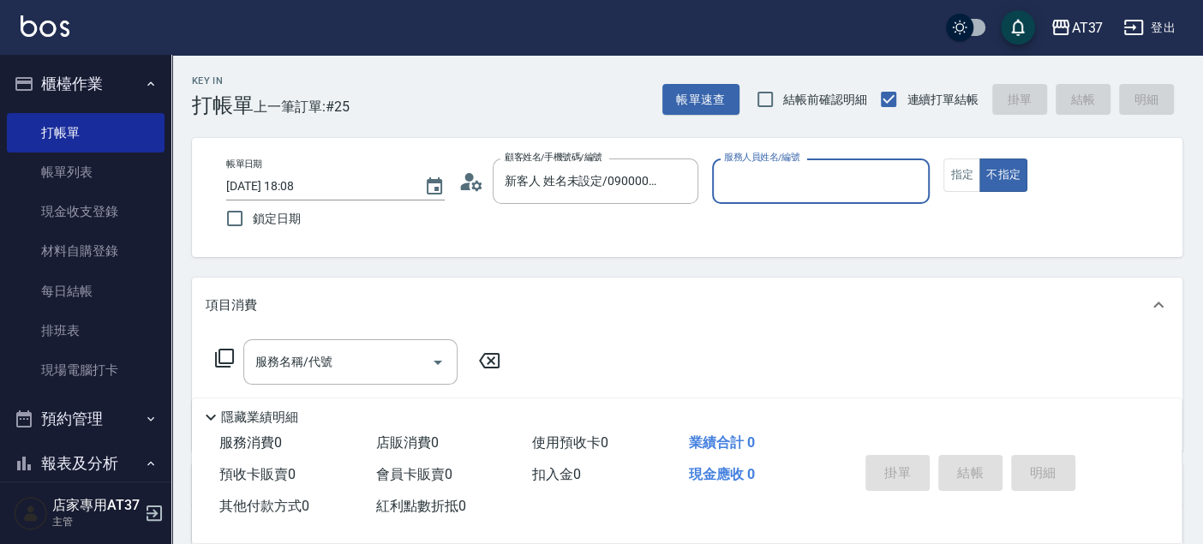
type input "6"
type button "false"
type input "Dolly-6"
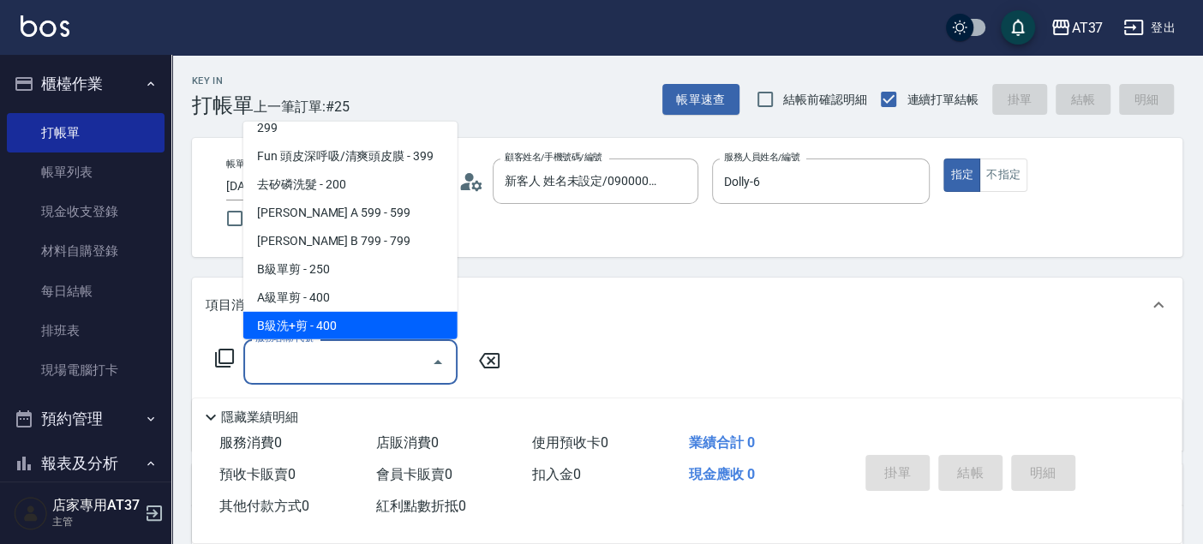
scroll to position [345, 0]
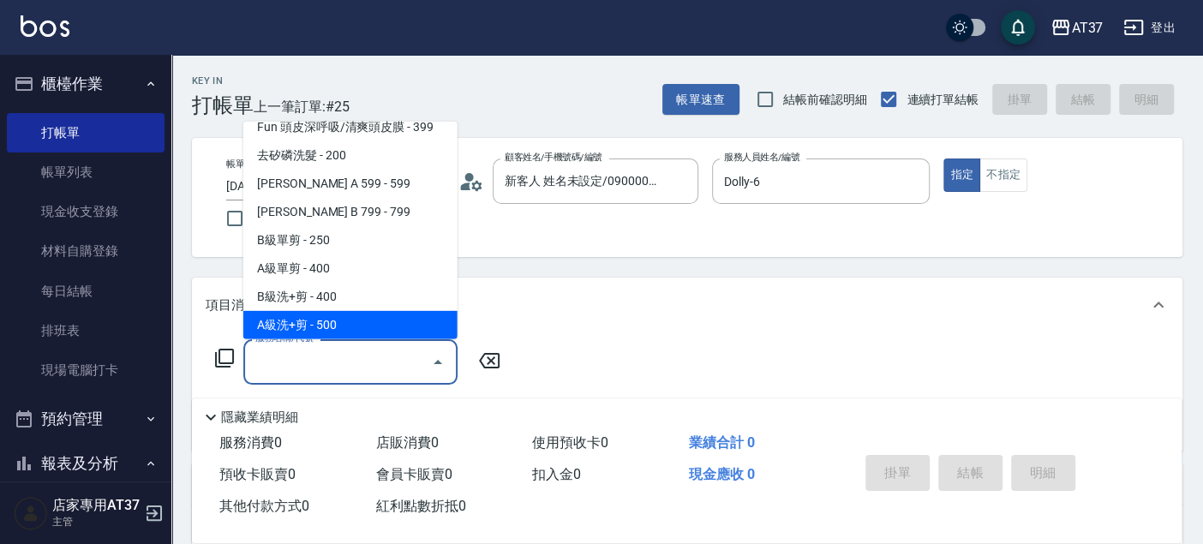
type input "A級洗+剪(204)"
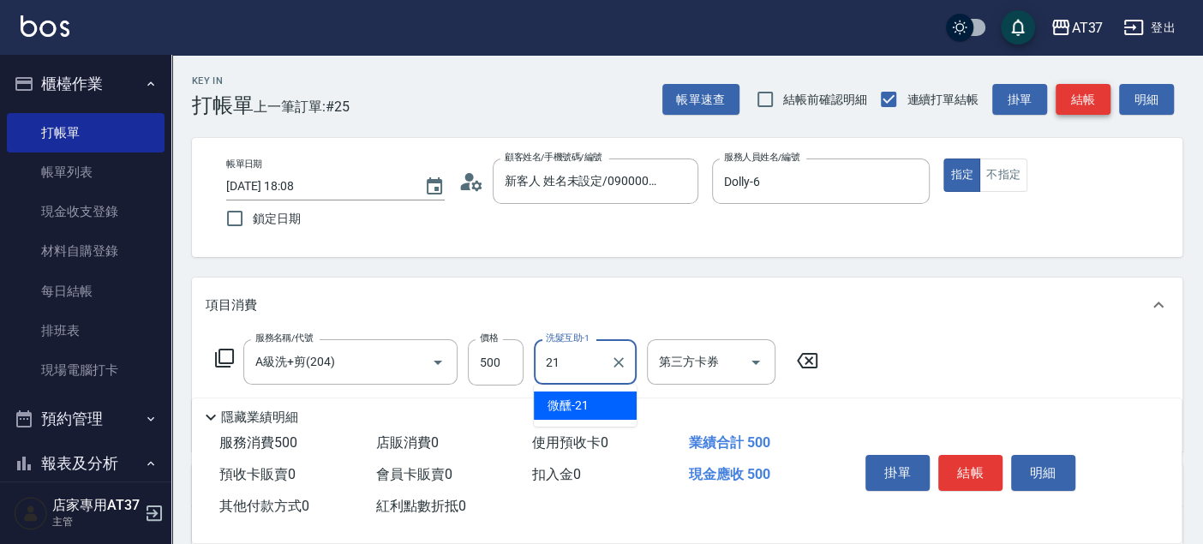
type input "微醺-21"
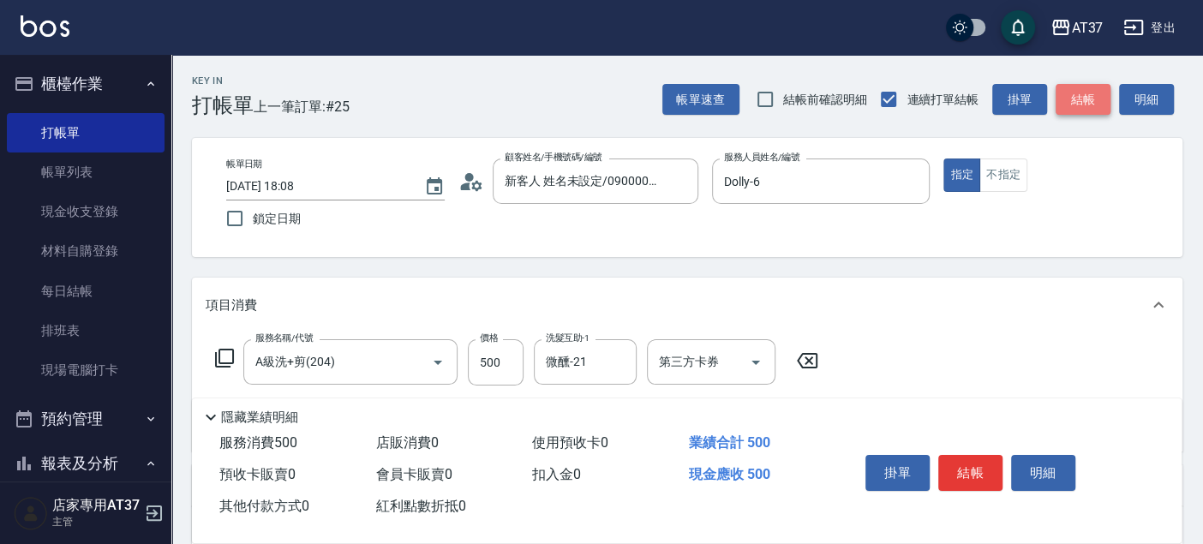
click at [1088, 104] on button "結帳" at bounding box center [1083, 100] width 55 height 32
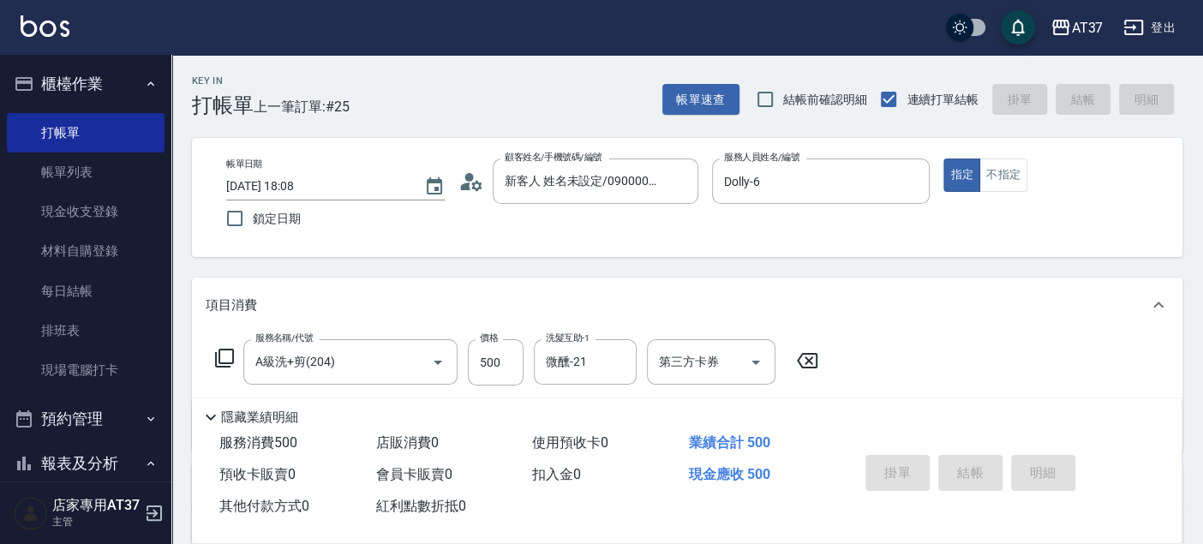
type input "2025/09/20 18:12"
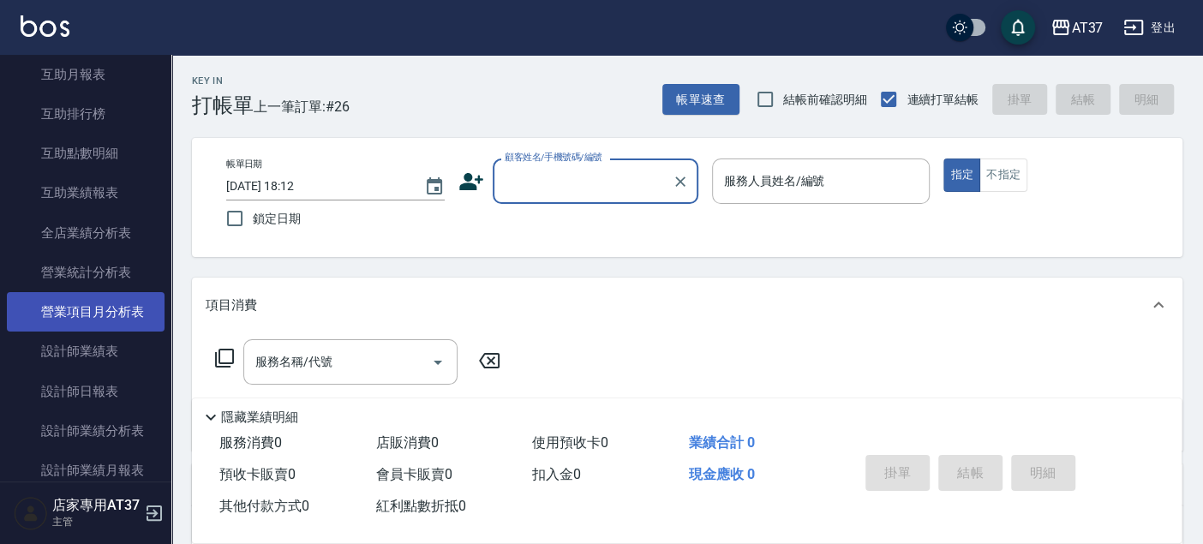
scroll to position [666, 0]
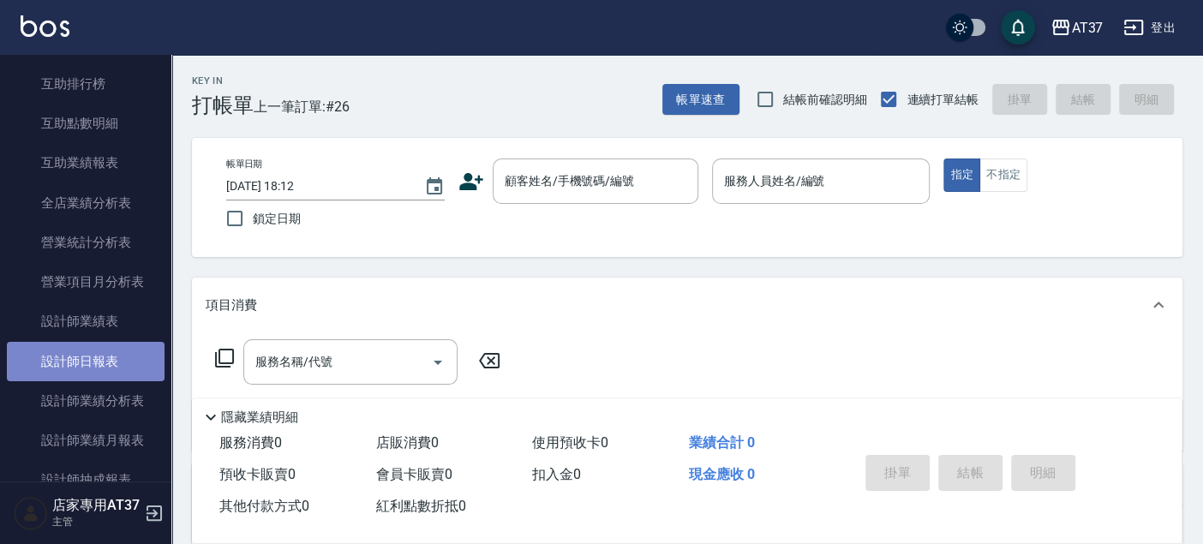
click at [116, 375] on link "設計師日報表" at bounding box center [86, 361] width 158 height 39
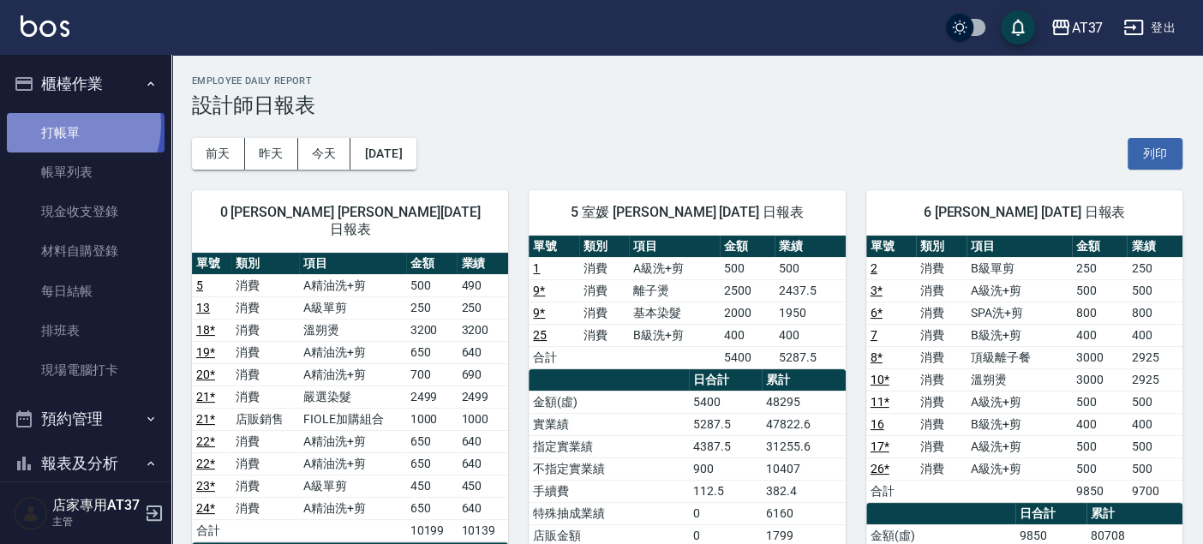
click at [64, 124] on link "打帳單" at bounding box center [86, 132] width 158 height 39
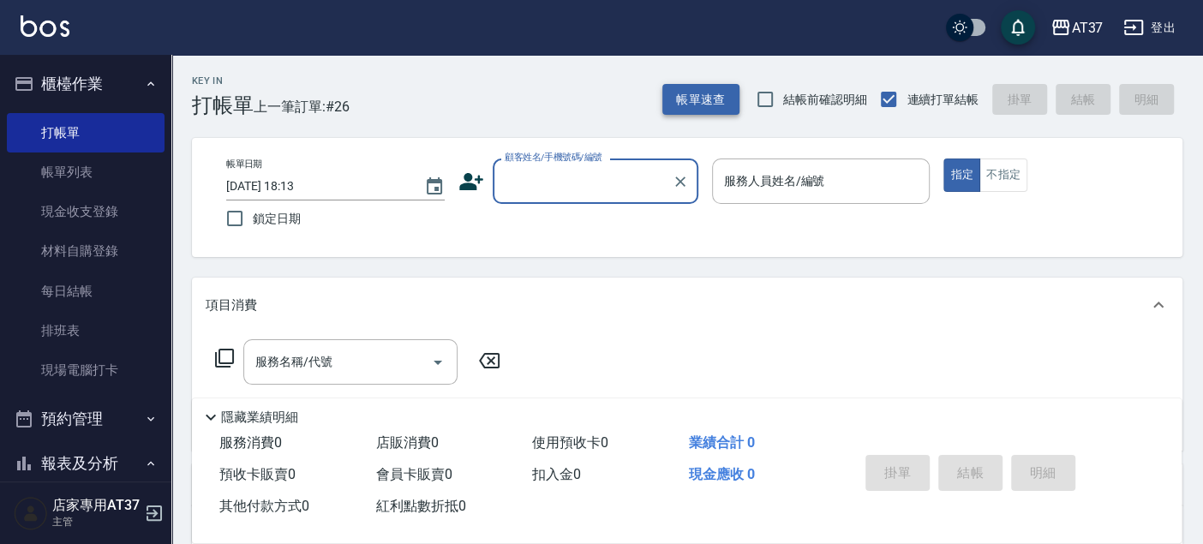
click at [710, 90] on button "帳單速查" at bounding box center [701, 100] width 77 height 32
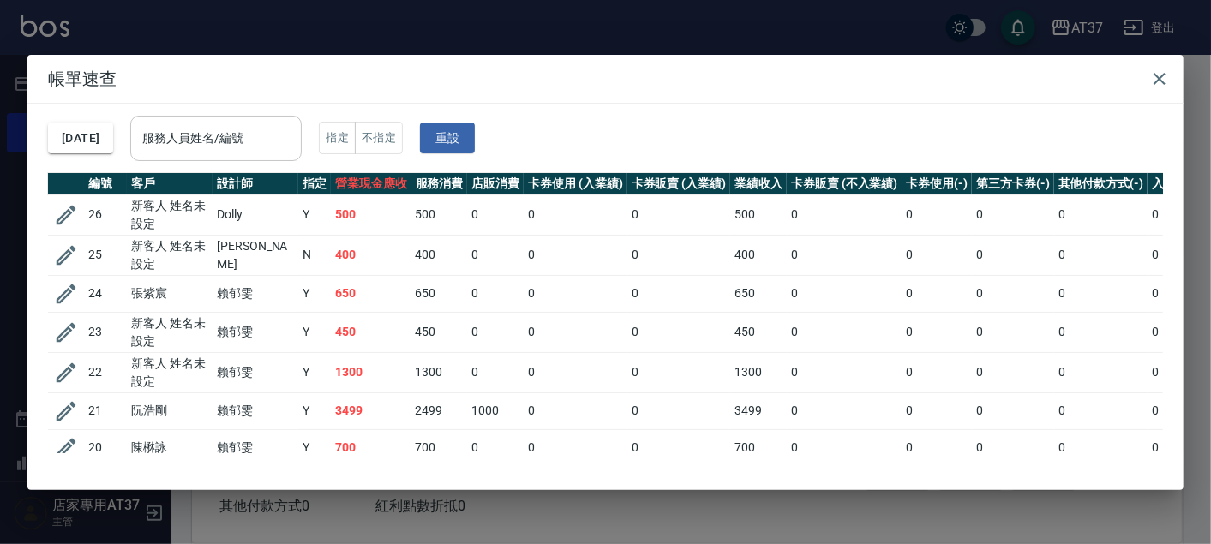
click at [286, 147] on input "服務人員姓名/編號" at bounding box center [216, 138] width 156 height 30
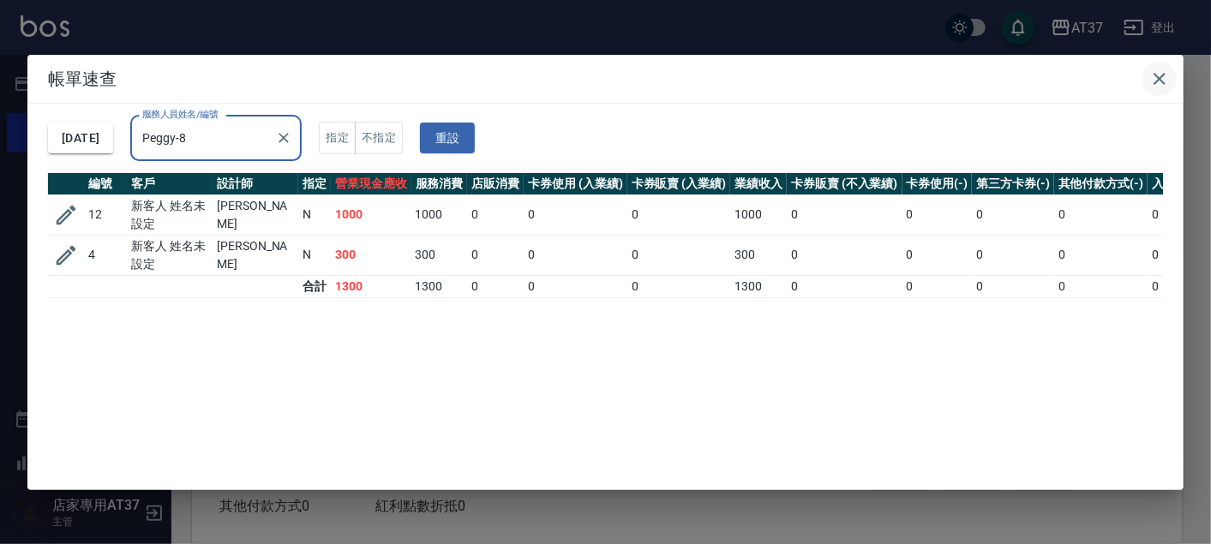
type input "Peggy-8"
click at [1155, 75] on icon "button" at bounding box center [1159, 79] width 21 height 21
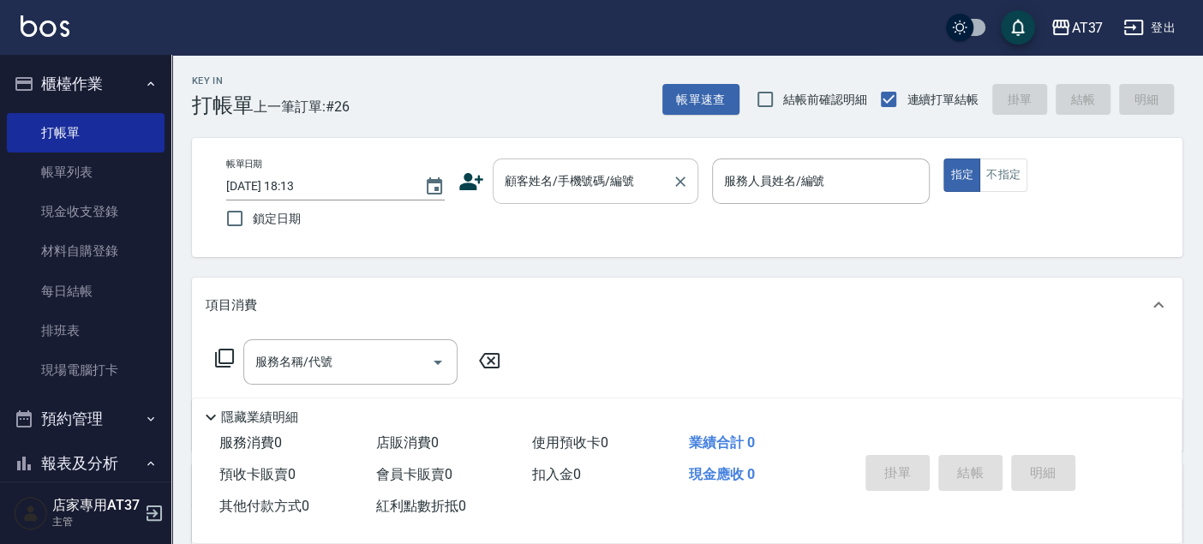
click at [634, 180] on input "顧客姓名/手機號碼/編號" at bounding box center [583, 181] width 165 height 30
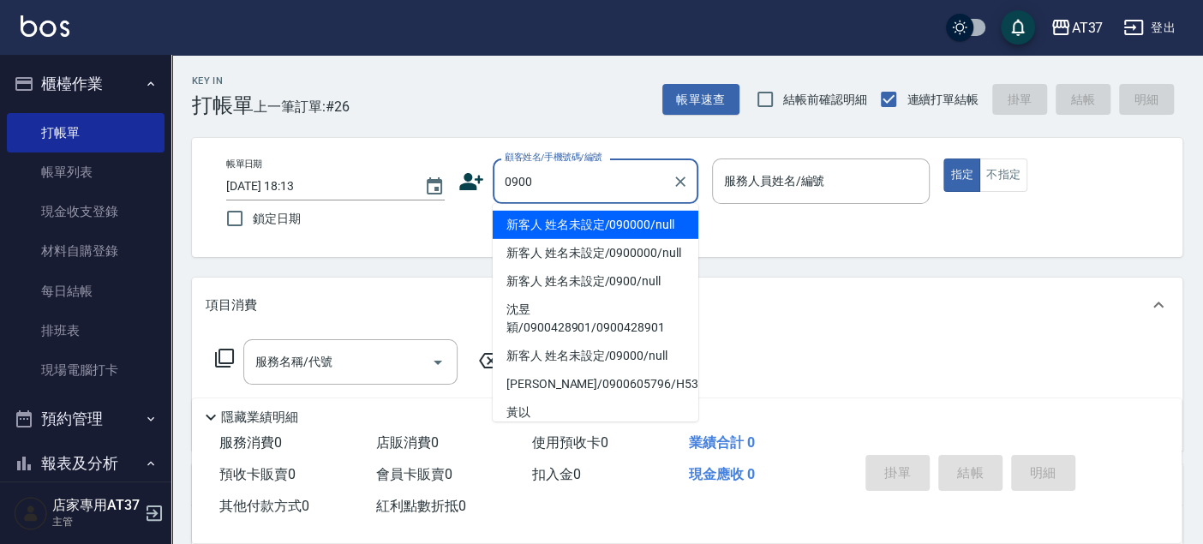
click at [641, 235] on li "新客人 姓名未設定/090000/null" at bounding box center [596, 225] width 206 height 28
type input "新客人 姓名未設定/090000/null"
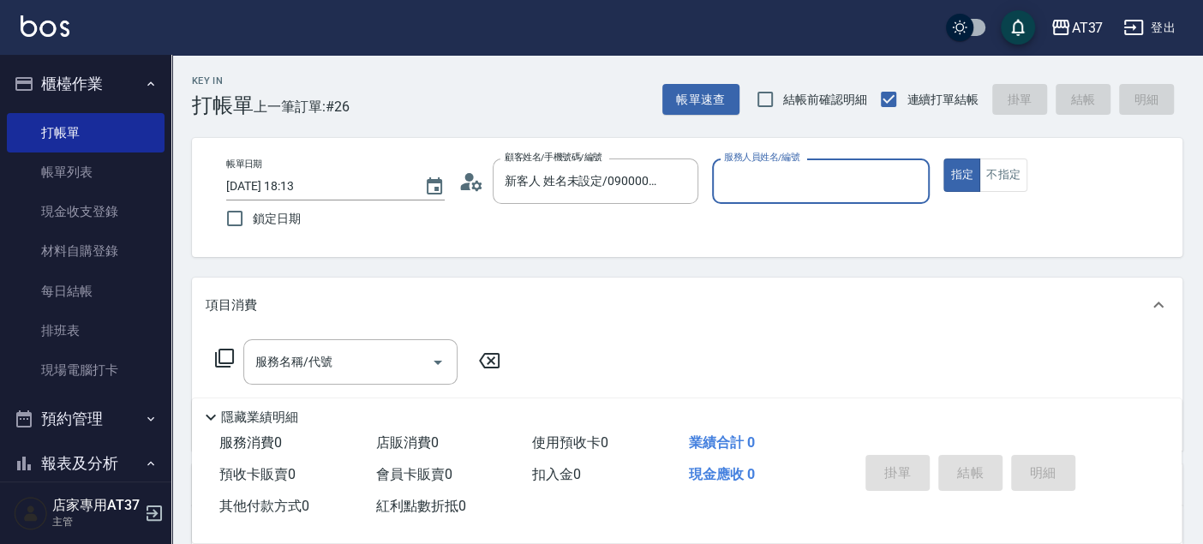
click at [767, 195] on input "服務人員姓名/編號" at bounding box center [821, 181] width 203 height 30
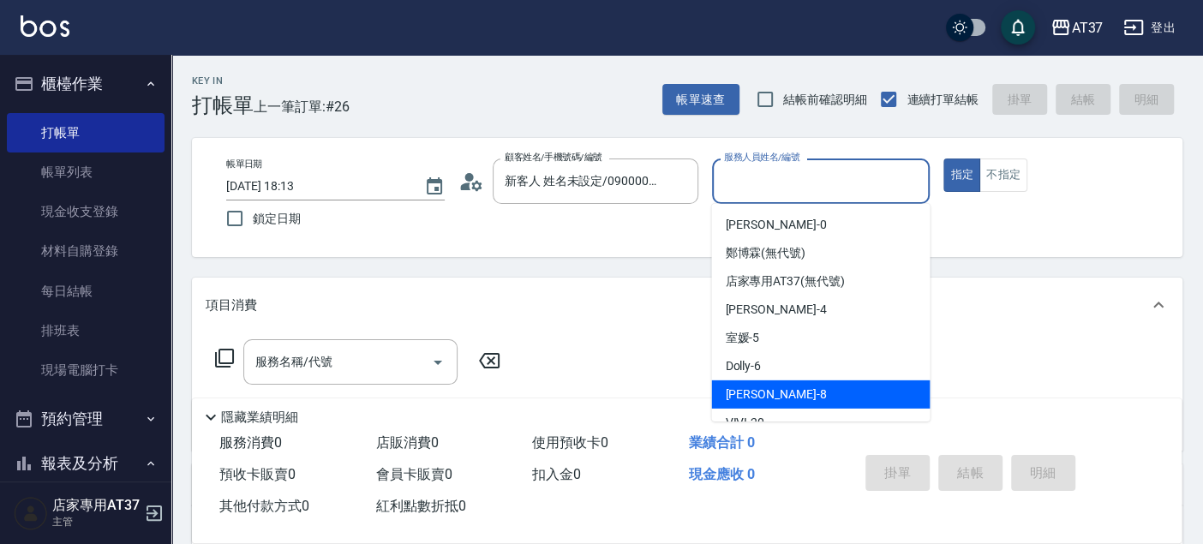
click at [798, 389] on div "Peggy -8" at bounding box center [820, 395] width 219 height 28
type input "Peggy-8"
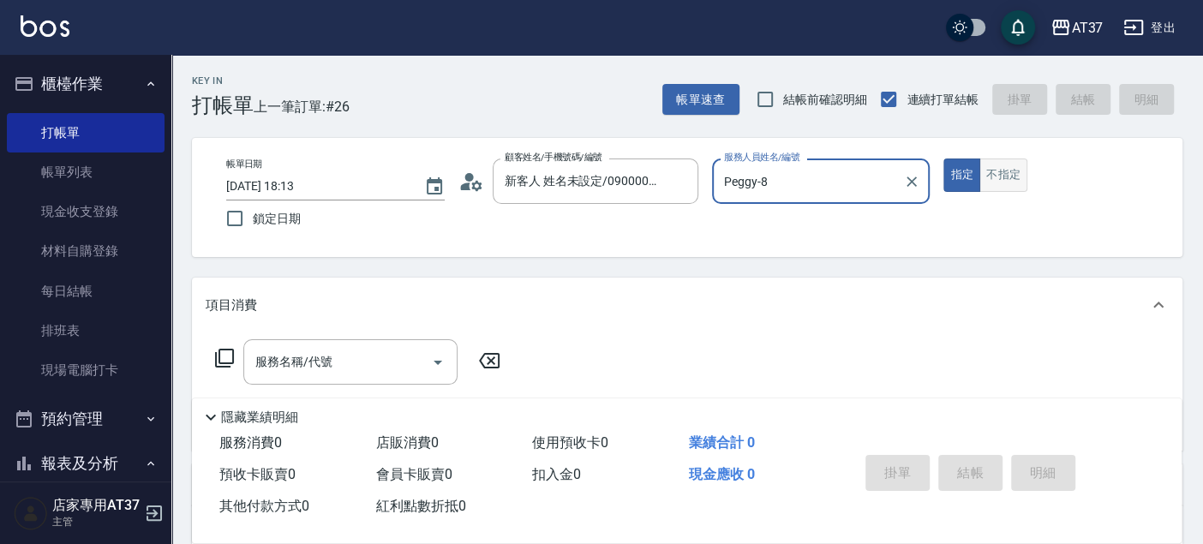
click at [1004, 188] on button "不指定" at bounding box center [1004, 175] width 48 height 33
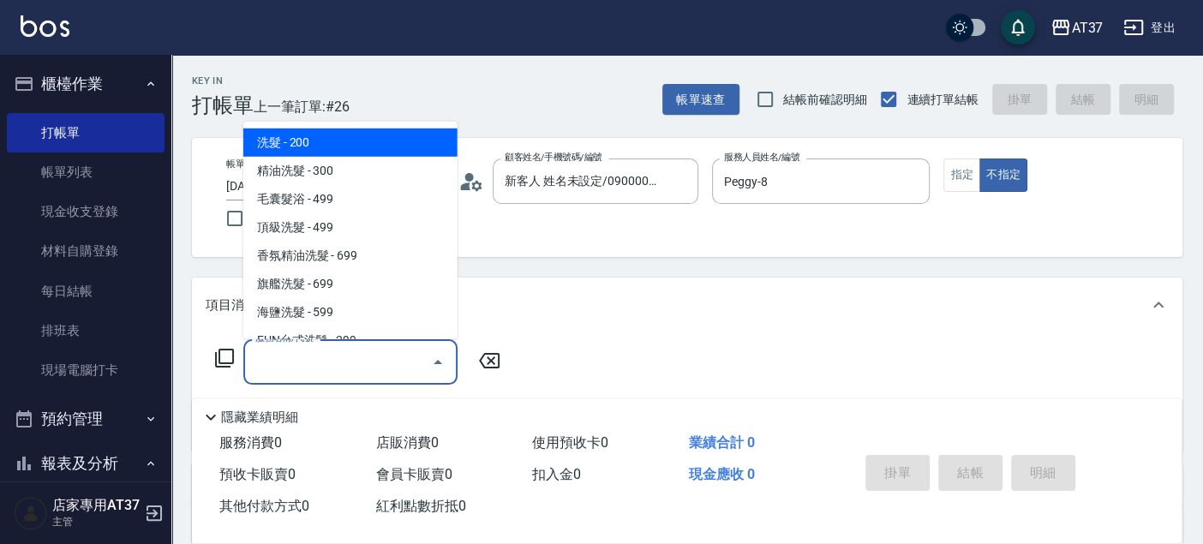
click at [362, 354] on input "服務名稱/代號" at bounding box center [337, 362] width 173 height 30
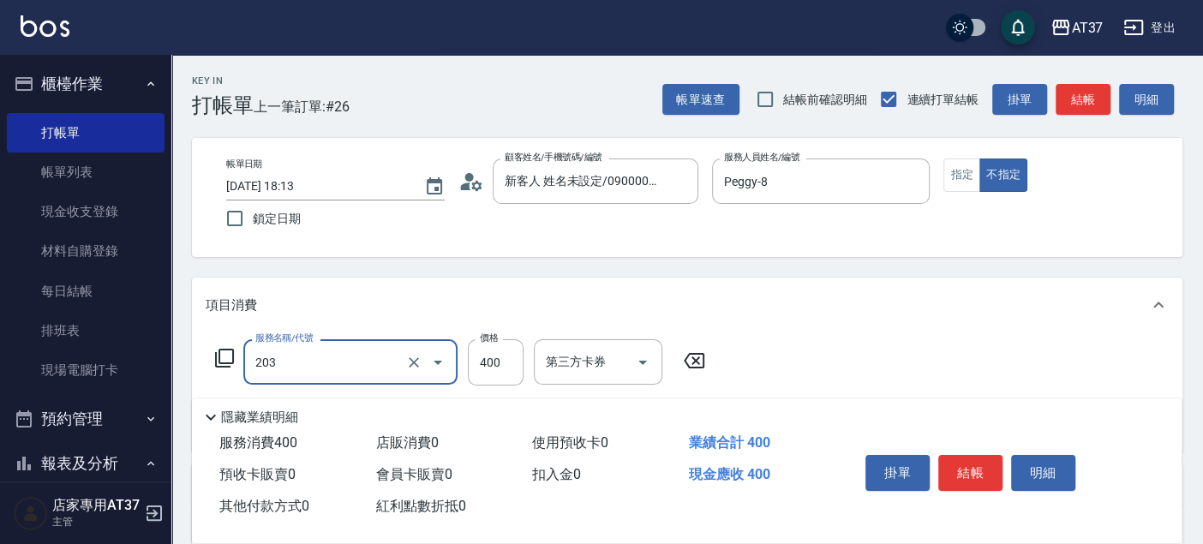
type input "B級洗+剪(203)"
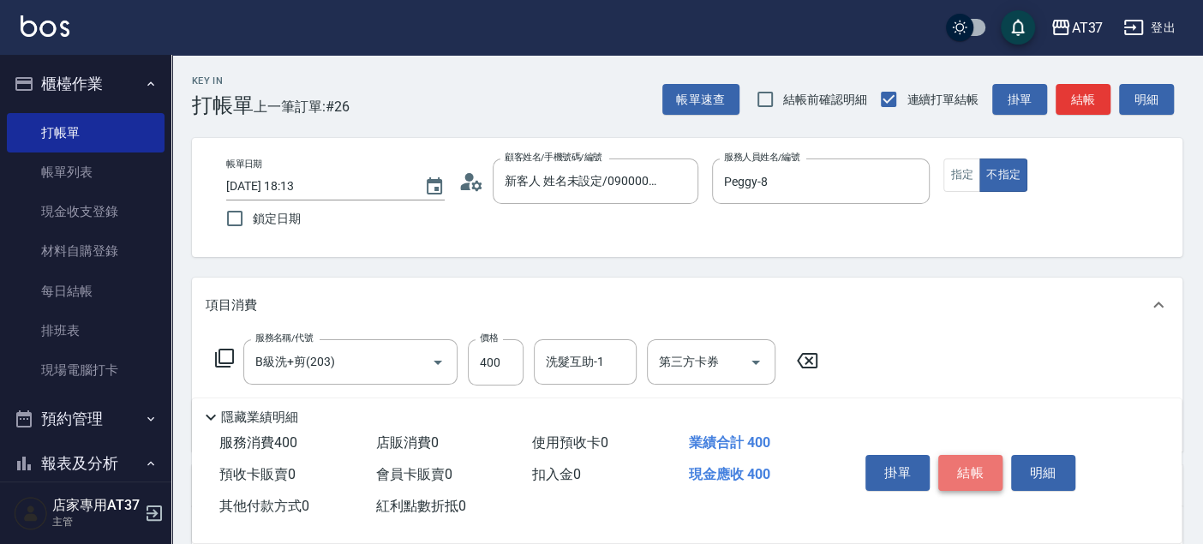
click at [977, 483] on button "結帳" at bounding box center [971, 473] width 64 height 36
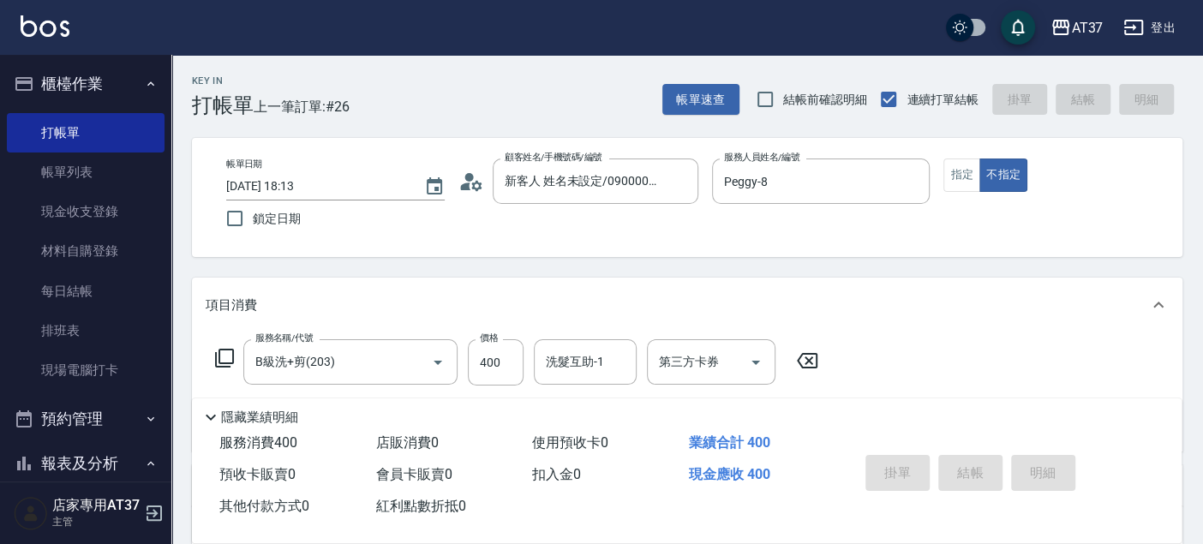
type input "2025/09/20 18:31"
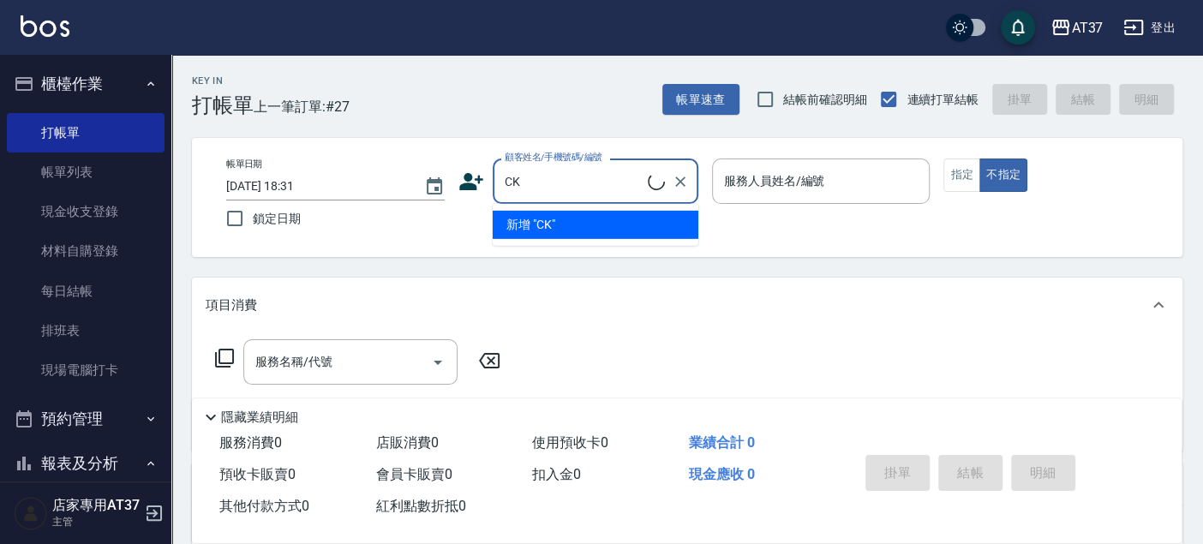
type input "C"
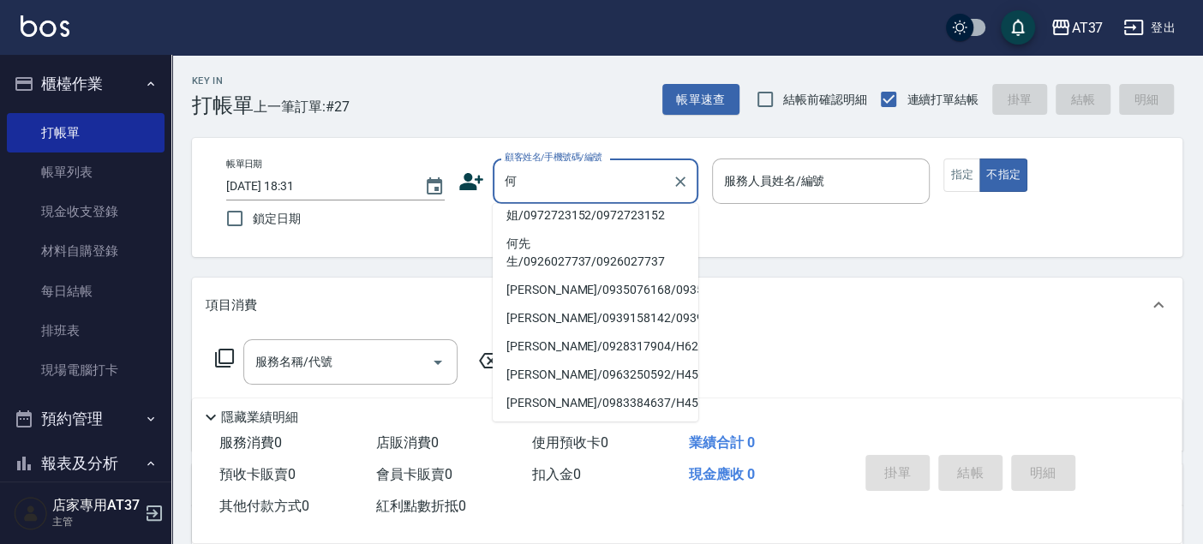
scroll to position [120, 0]
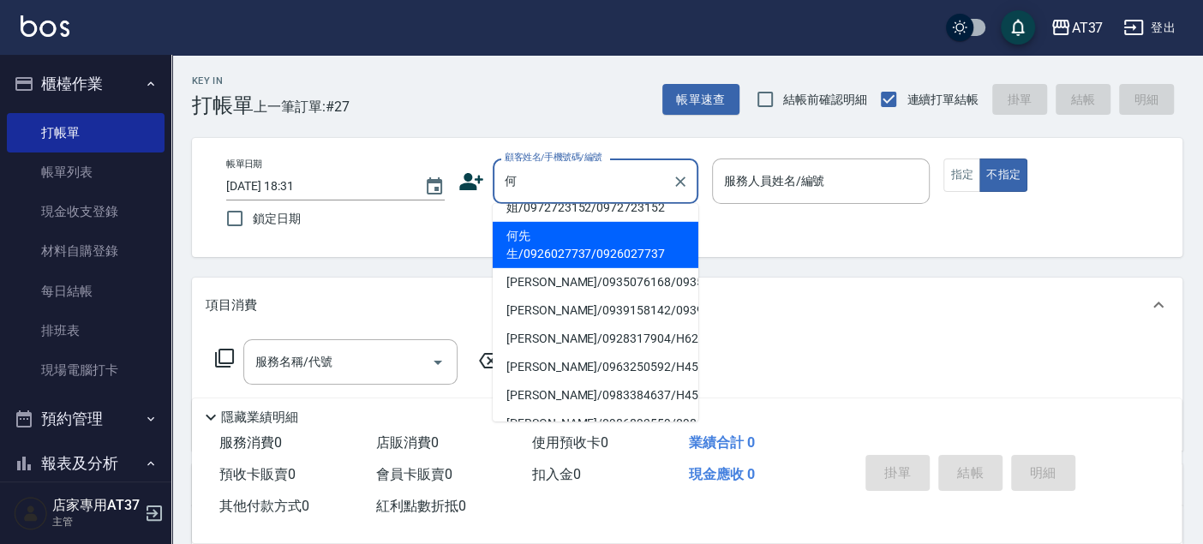
click at [666, 268] on li "何先生/0926027737/0926027737" at bounding box center [596, 245] width 206 height 46
type input "何先生/0926027737/0926027737"
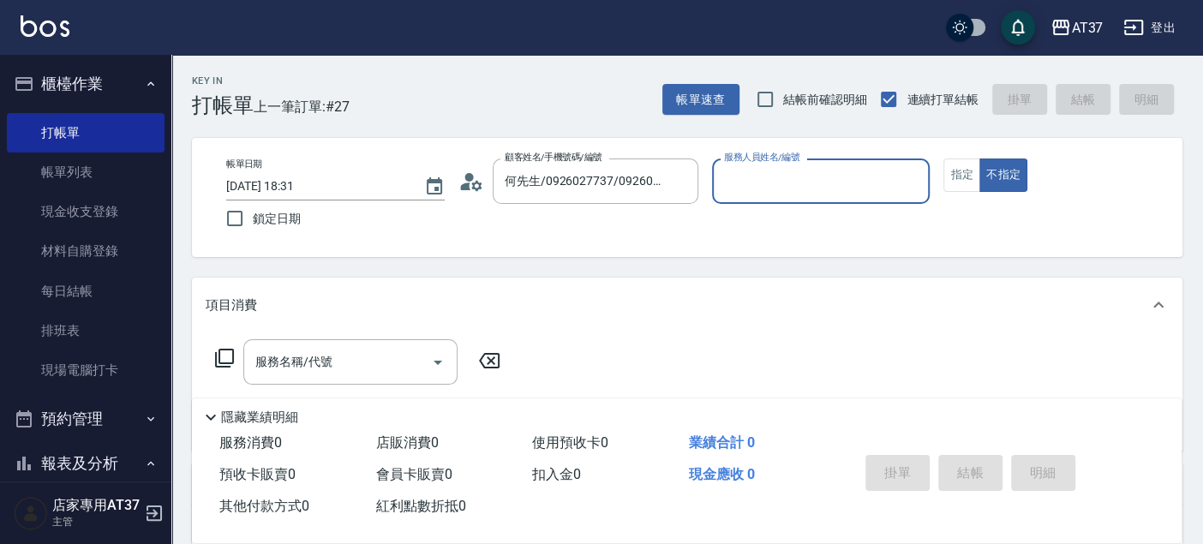
type input "Peggy-8"
click at [955, 181] on button "指定" at bounding box center [962, 175] width 37 height 33
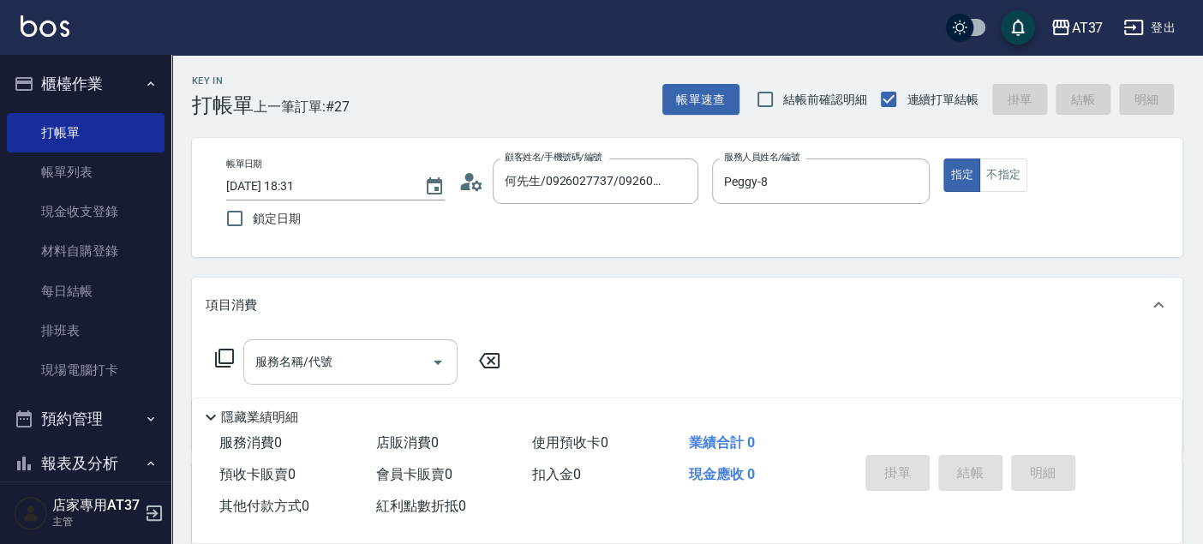
click at [375, 357] on input "服務名稱/代號" at bounding box center [337, 362] width 173 height 30
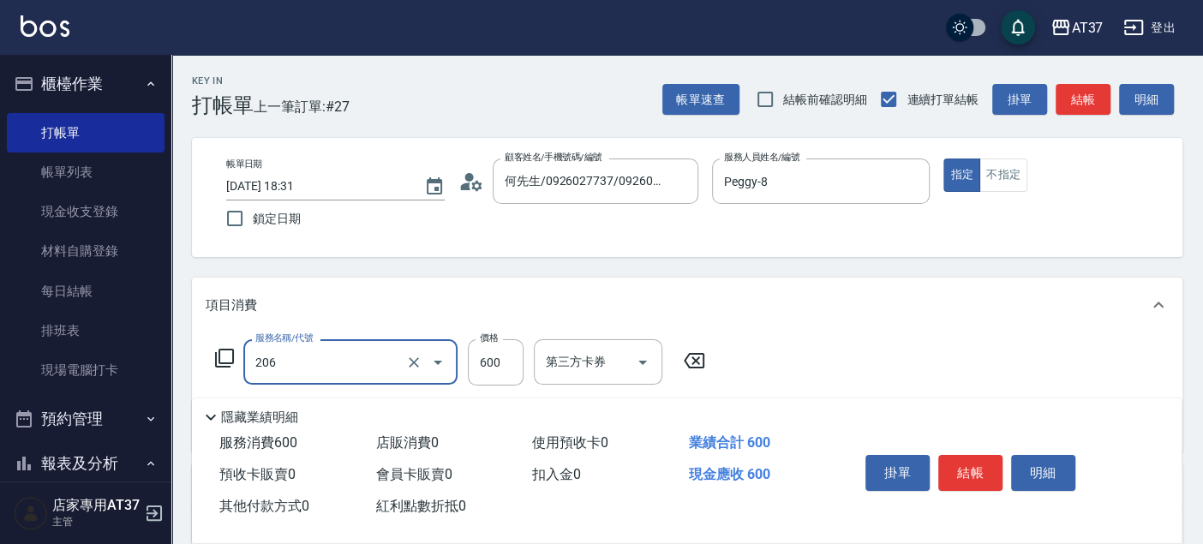
type input "A精油洗+剪(206)"
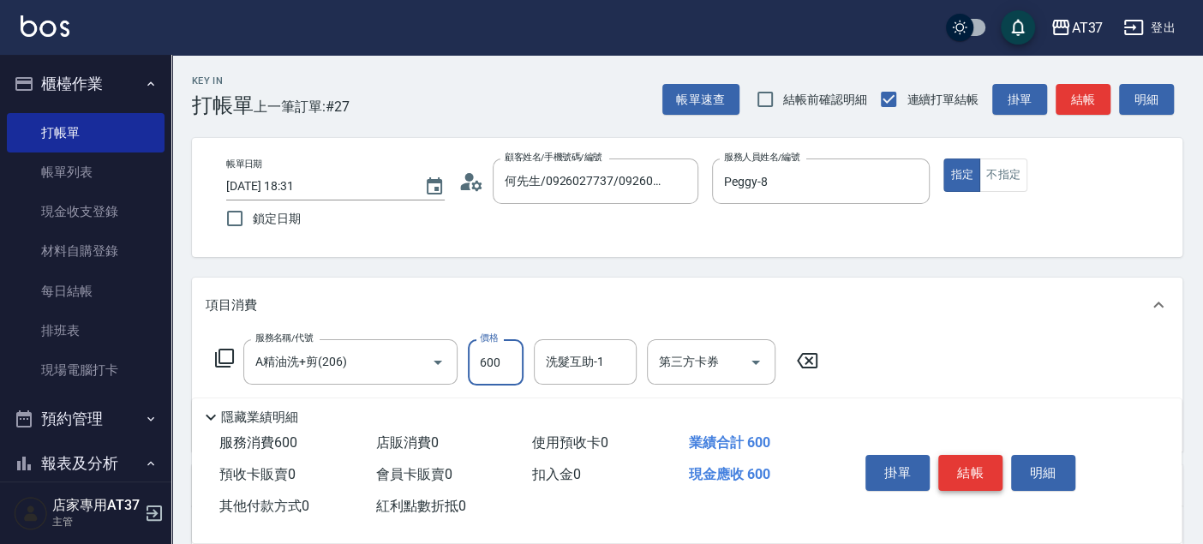
click at [976, 462] on button "結帳" at bounding box center [971, 473] width 64 height 36
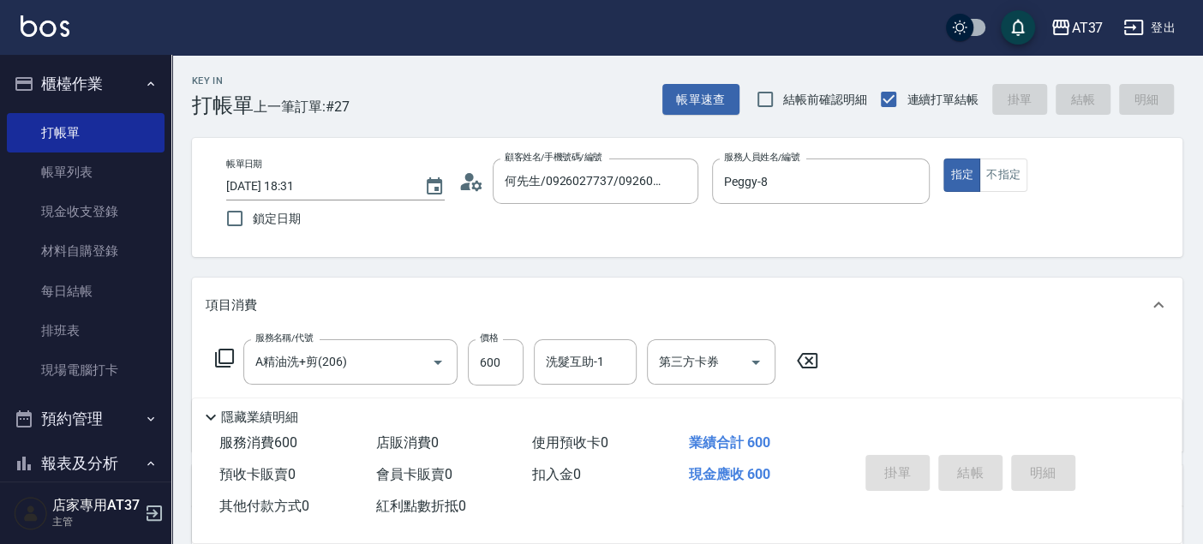
type input "2025/09/20 18:32"
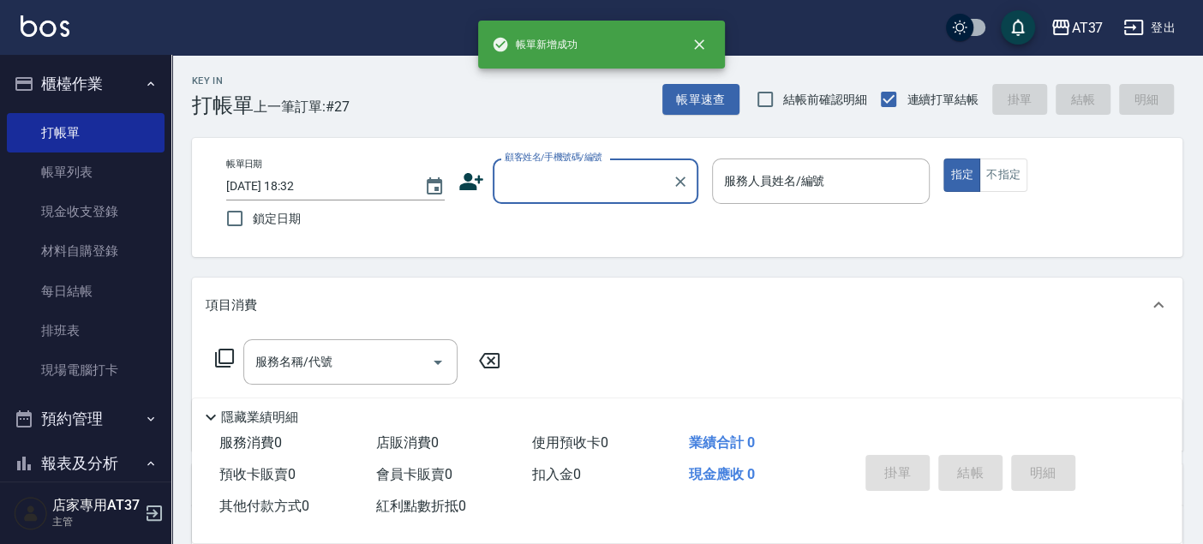
scroll to position [0, 0]
click at [555, 178] on input "顧客姓名/手機號碼/編號" at bounding box center [583, 181] width 165 height 30
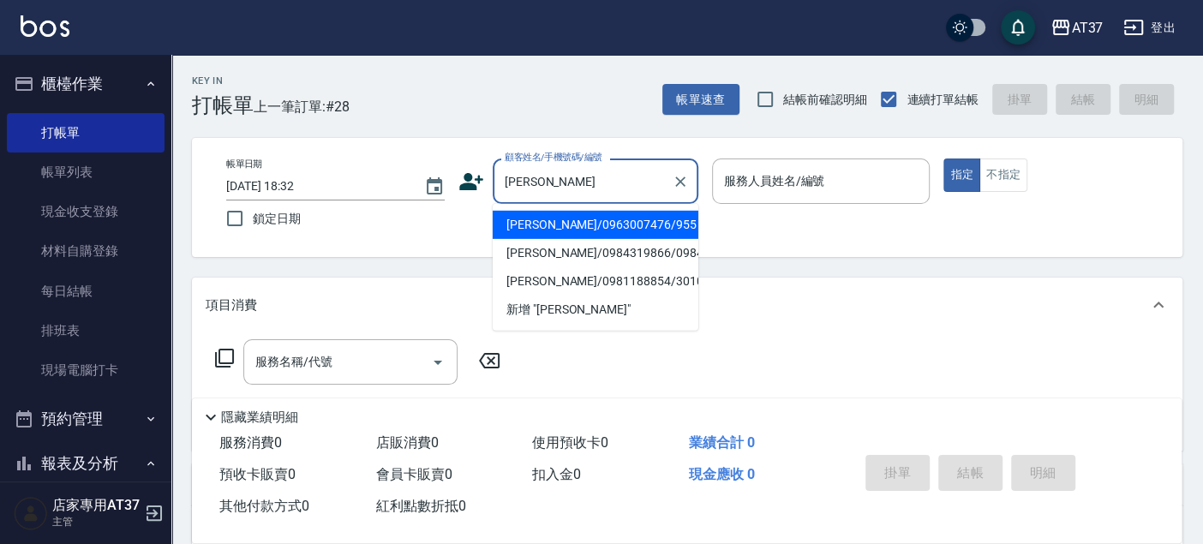
click at [607, 232] on li "許柏森/0963007476/955" at bounding box center [596, 225] width 206 height 28
type input "許柏森/0963007476/955"
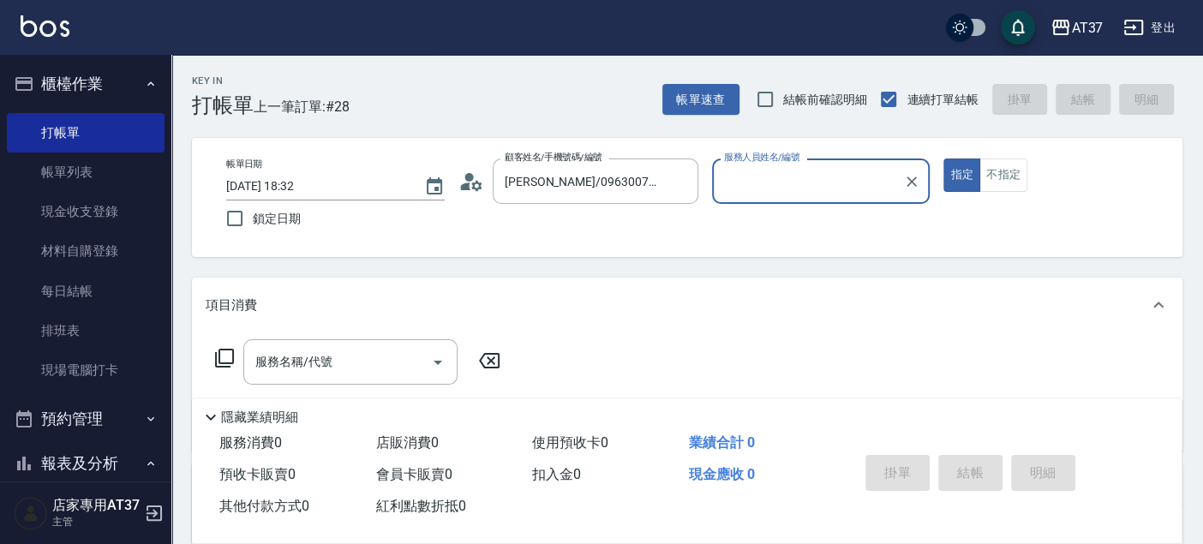
type input "Peggy-8"
click at [360, 389] on div "服務名稱/代號 服務名稱/代號" at bounding box center [358, 388] width 305 height 98
click at [363, 362] on input "服務名稱/代號" at bounding box center [337, 362] width 173 height 30
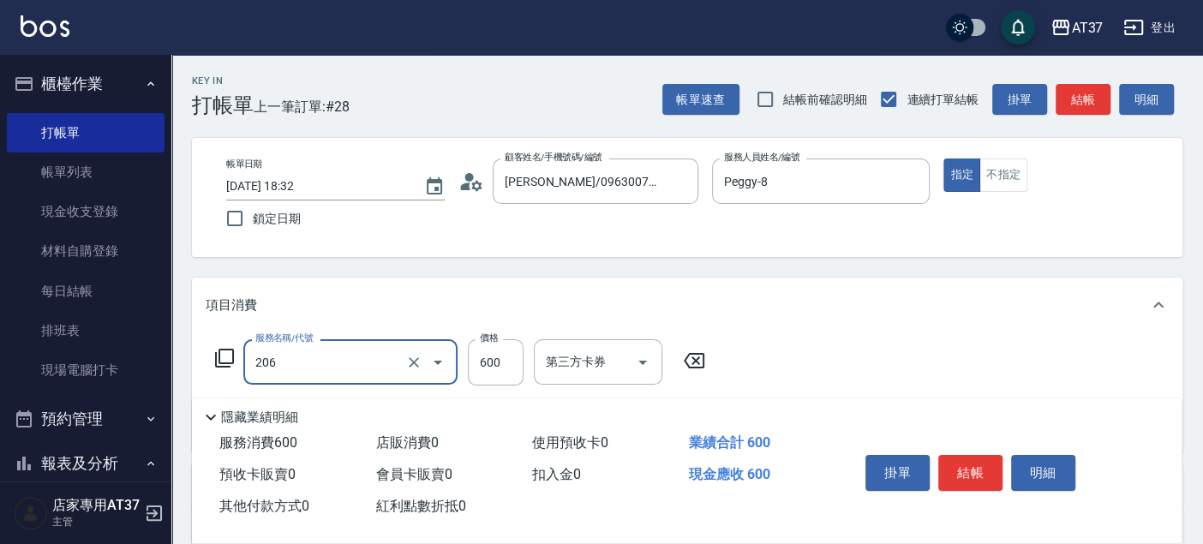
type input "A精油洗+剪(206)"
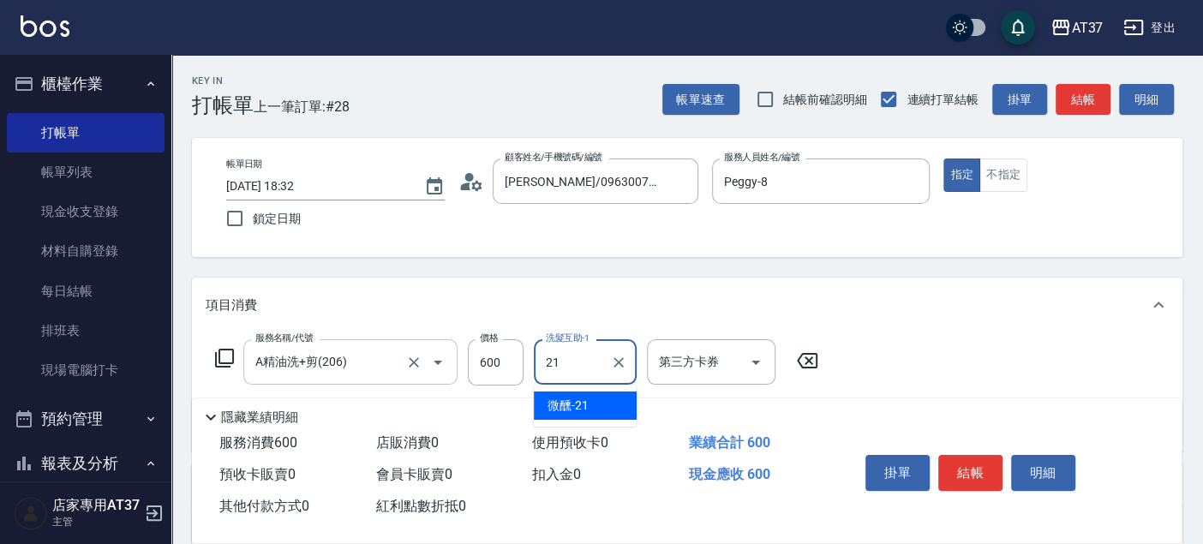
type input "微醺-21"
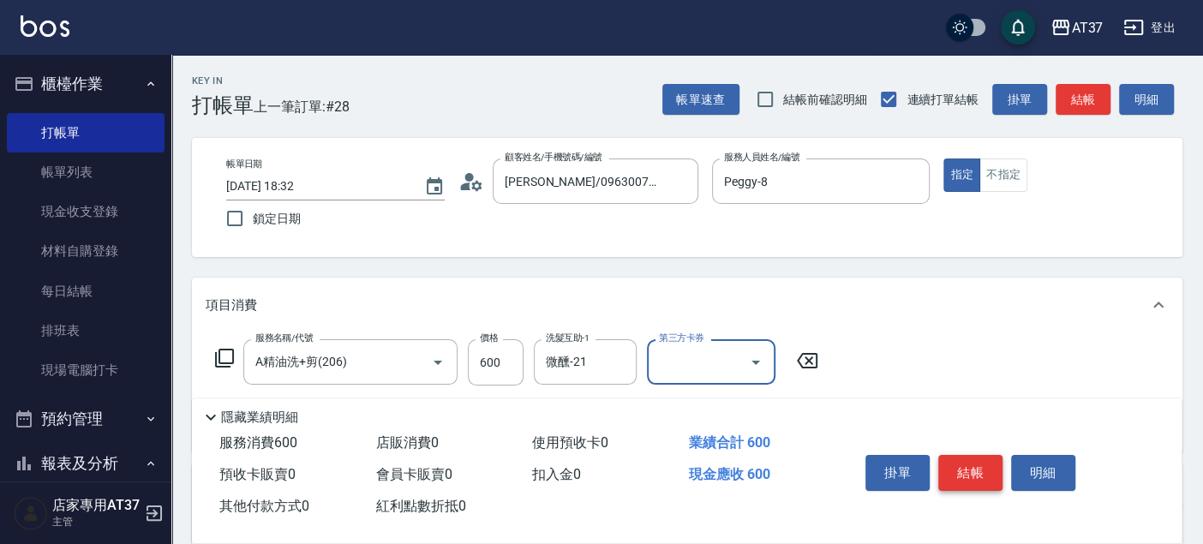
click at [987, 465] on button "結帳" at bounding box center [971, 473] width 64 height 36
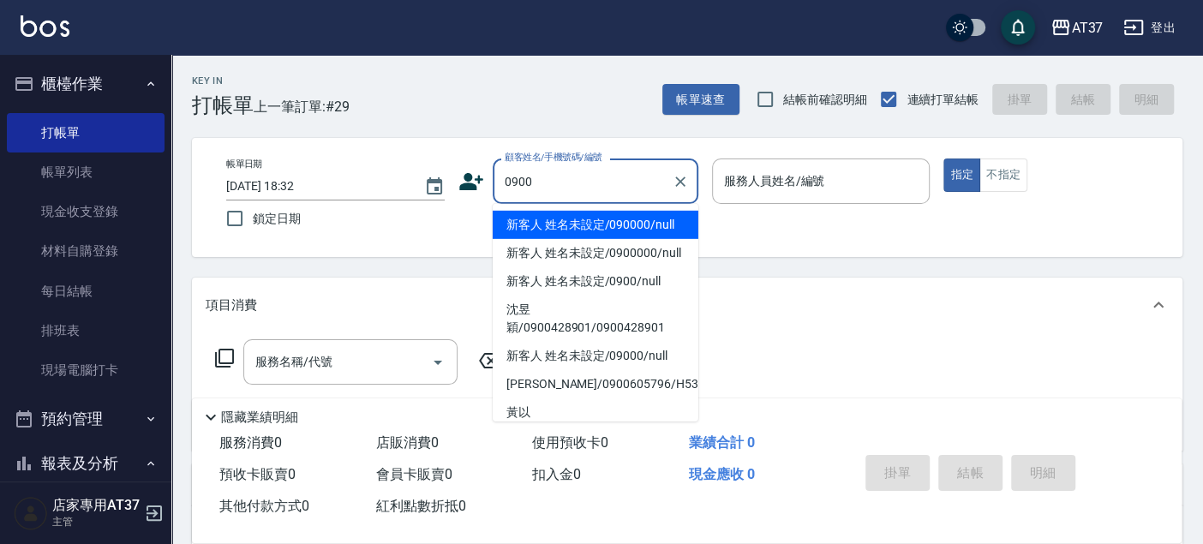
click at [569, 217] on li "新客人 姓名未設定/090000/null" at bounding box center [596, 225] width 206 height 28
type input "新客人 姓名未設定/090000/null"
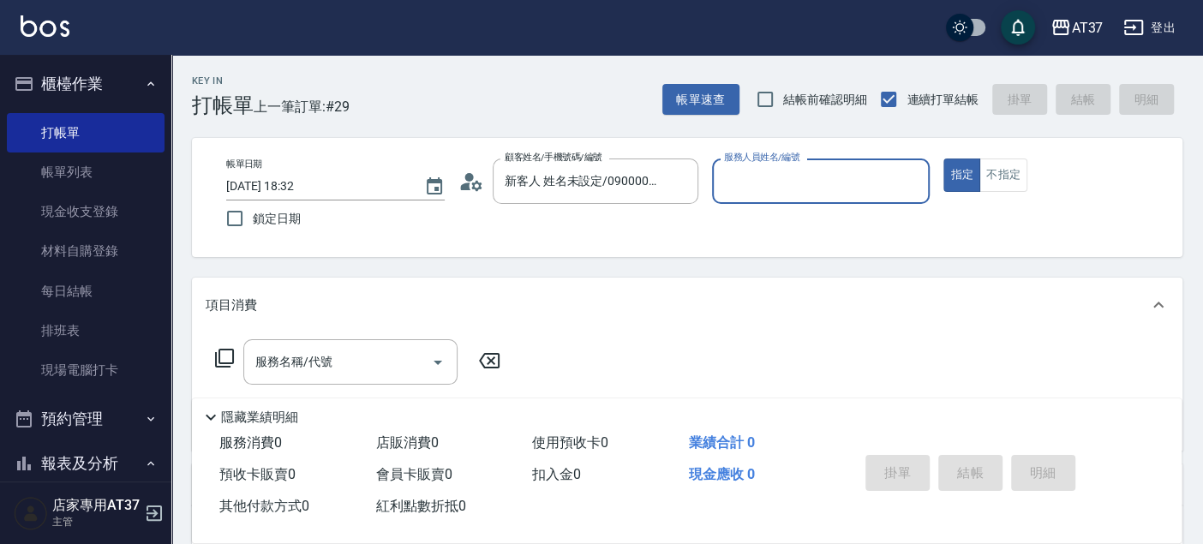
click at [743, 183] on input "服務人員姓名/編號" at bounding box center [821, 181] width 203 height 30
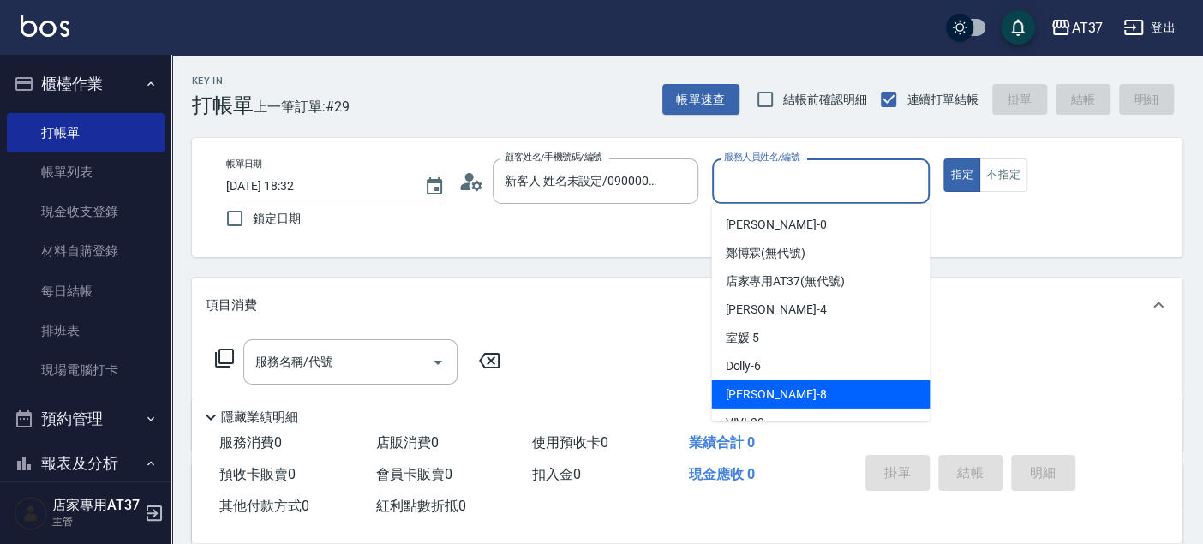
click at [789, 404] on div "Peggy -8" at bounding box center [820, 395] width 219 height 28
type input "Peggy-8"
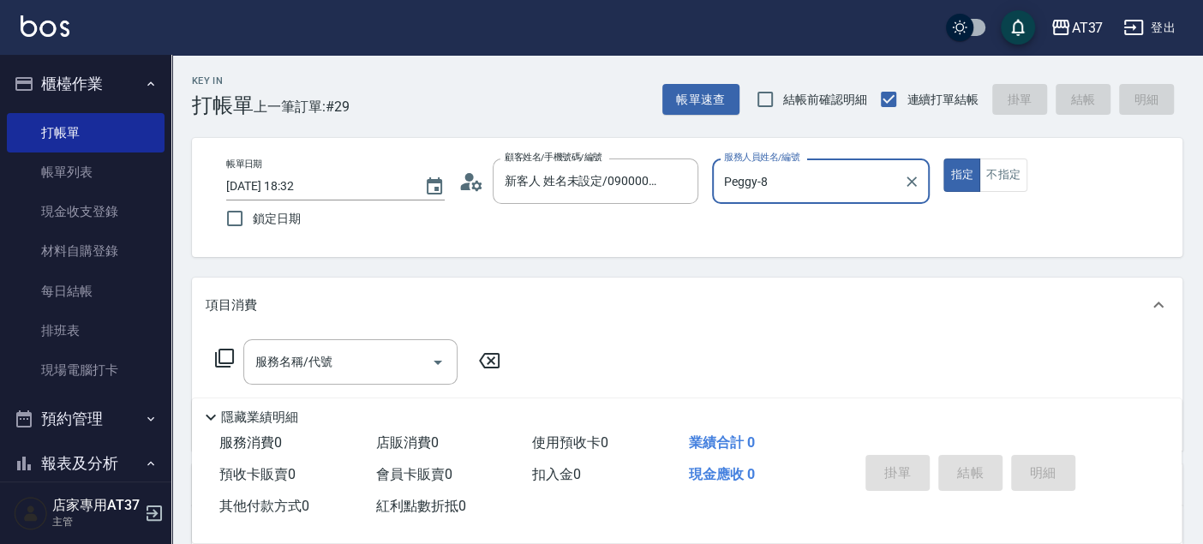
click at [276, 362] on div "服務名稱/代號 服務名稱/代號" at bounding box center [350, 361] width 214 height 45
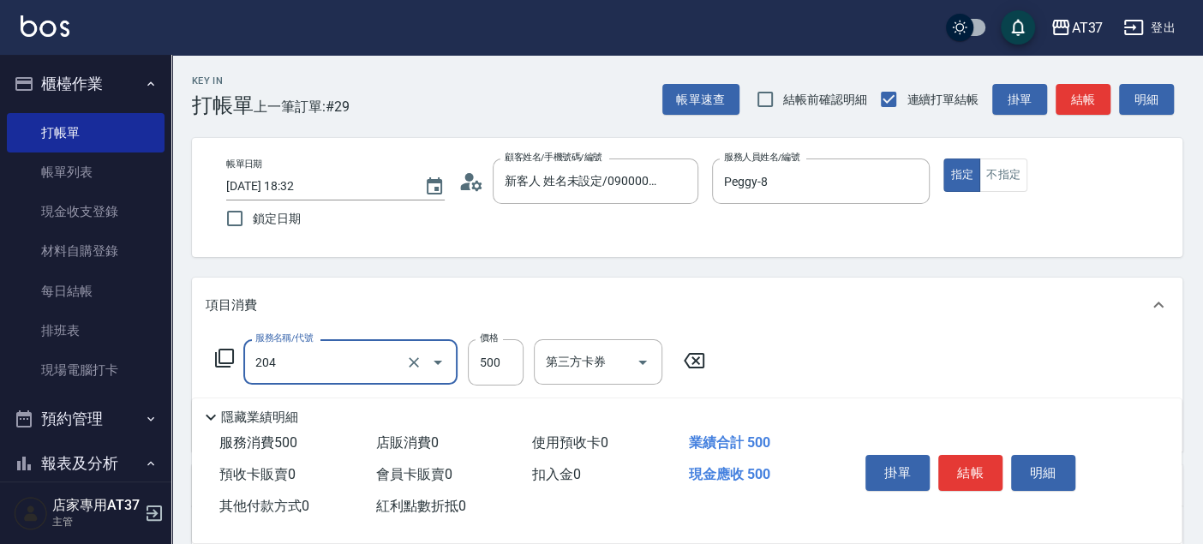
type input "A級洗+剪(204)"
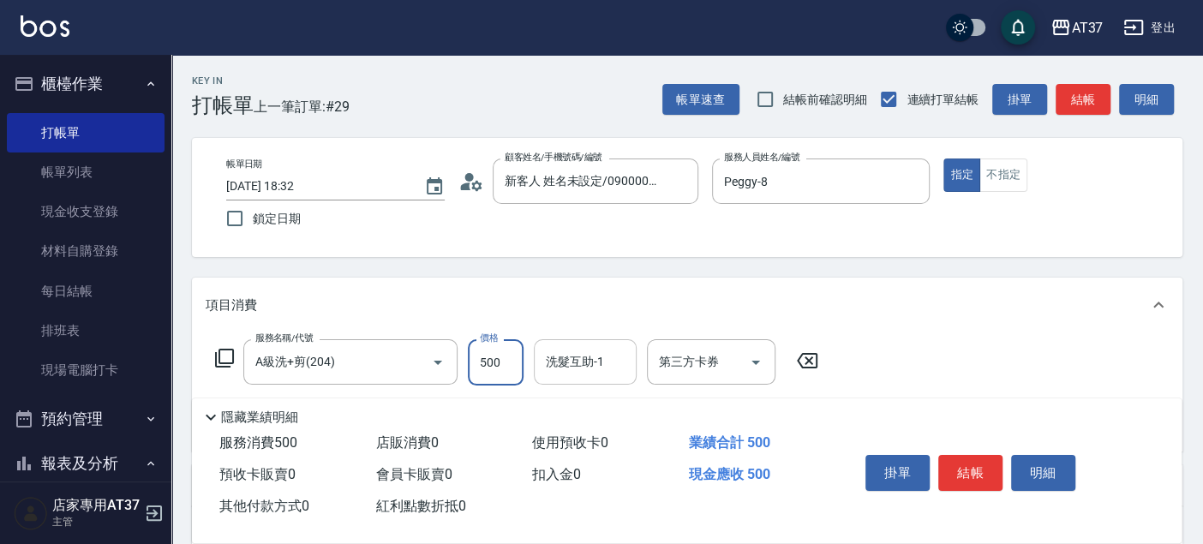
click at [534, 357] on div "洗髮互助-1" at bounding box center [585, 361] width 103 height 45
type input "微醺-21"
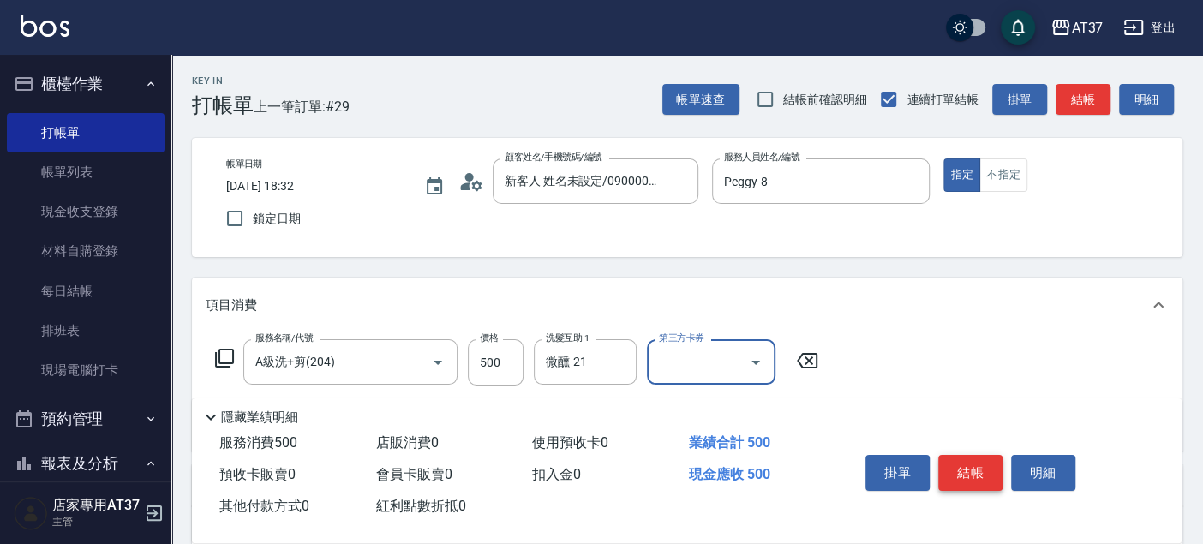
click at [970, 470] on button "結帳" at bounding box center [971, 473] width 64 height 36
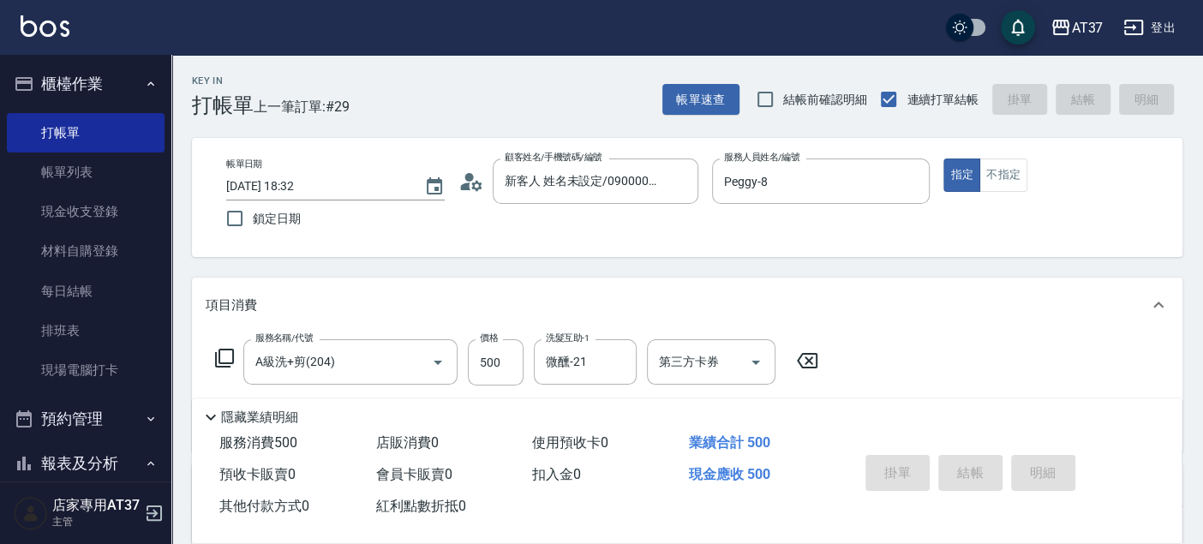
type input "2025/09/20 18:33"
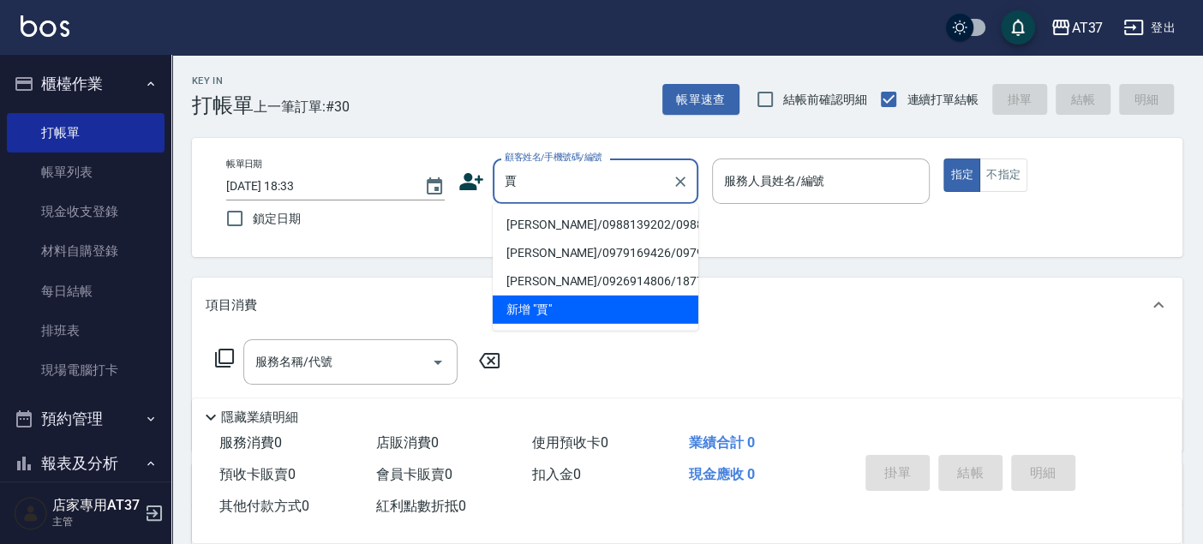
click at [567, 237] on li "[PERSON_NAME]/0988139202/0988139202" at bounding box center [596, 225] width 206 height 28
type input "[PERSON_NAME]/0988139202/0988139202"
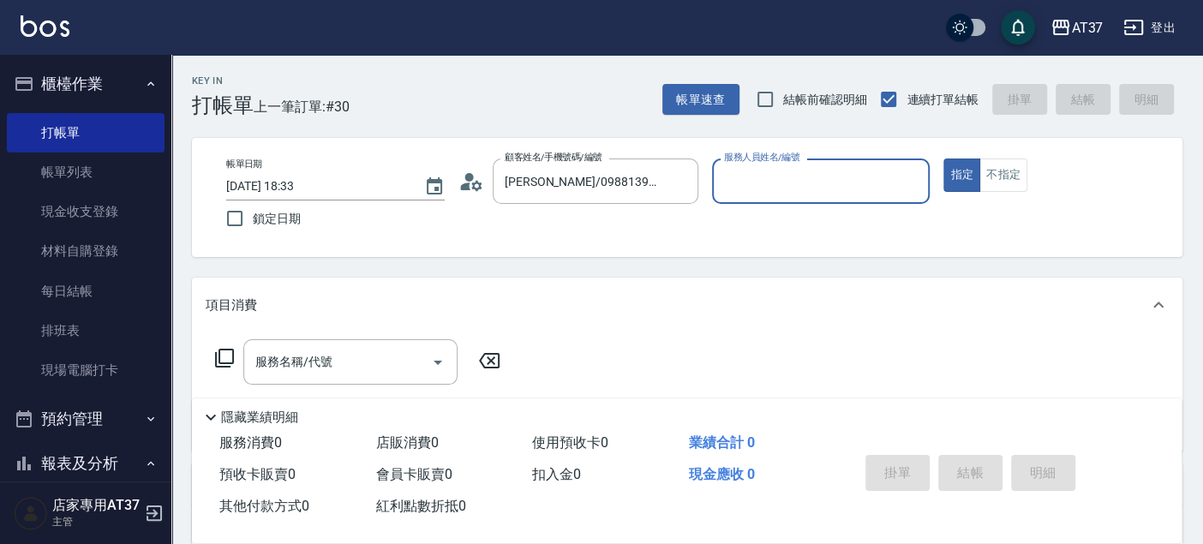
type input "Peggy-8"
click at [315, 372] on input "服務名稱/代號" at bounding box center [337, 362] width 173 height 30
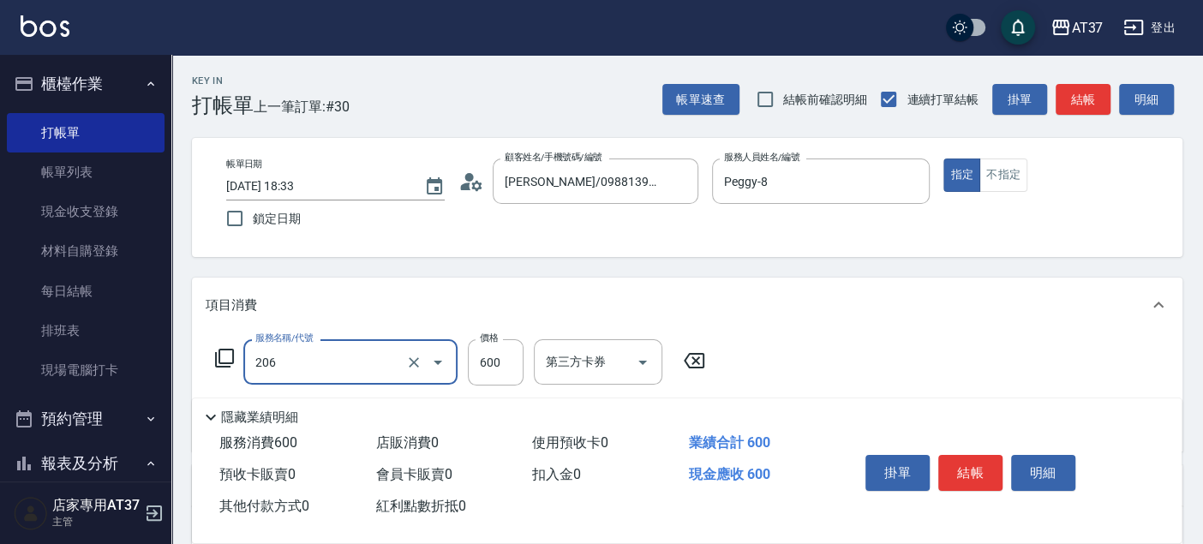
type input "A精油洗+剪(206)"
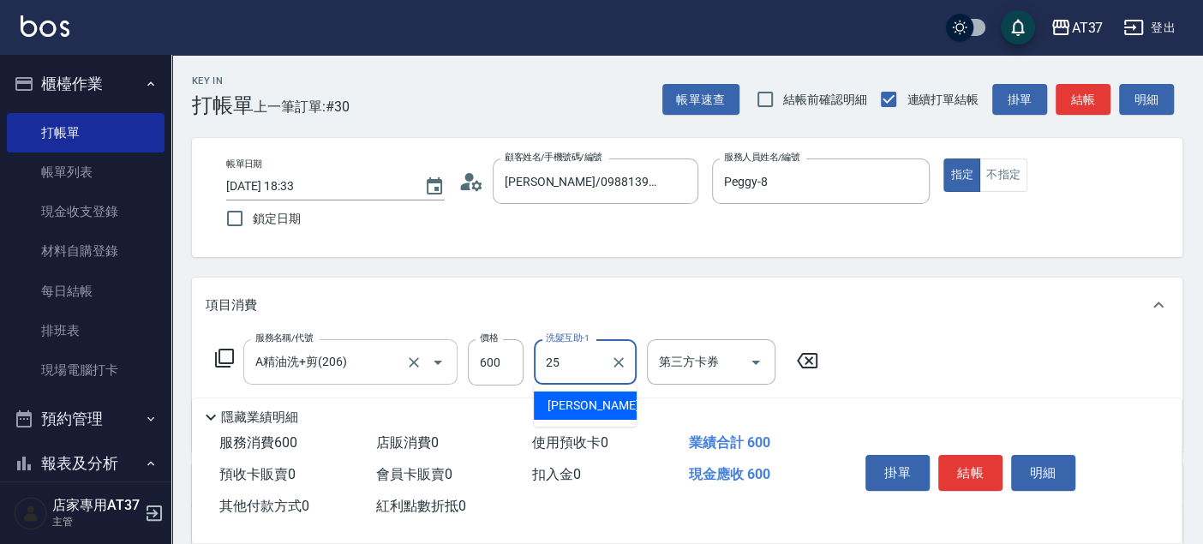
type input "[PERSON_NAME]-25"
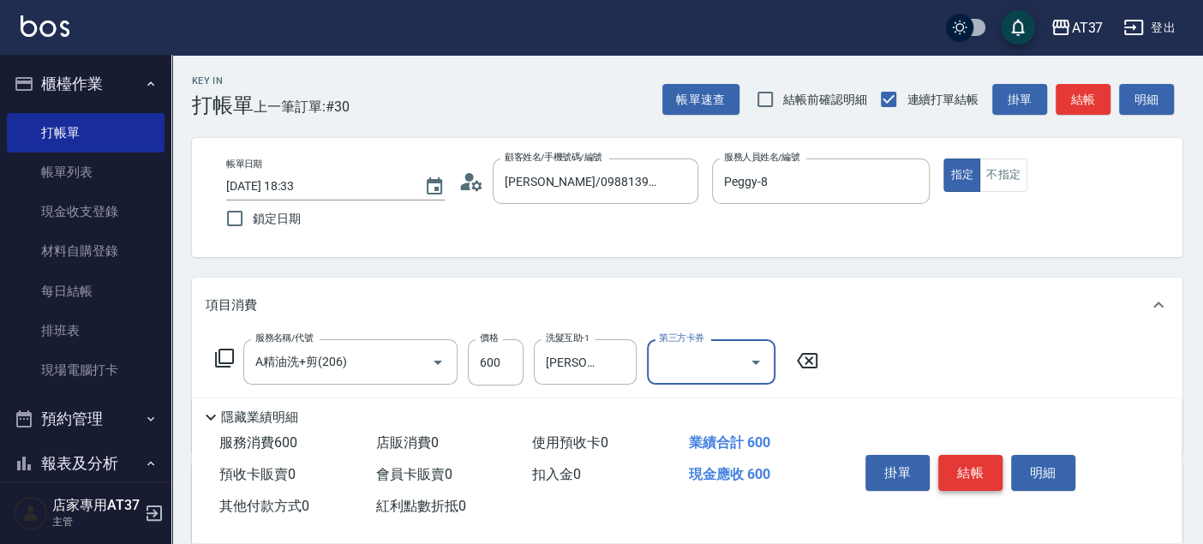
click at [963, 465] on button "結帳" at bounding box center [971, 473] width 64 height 36
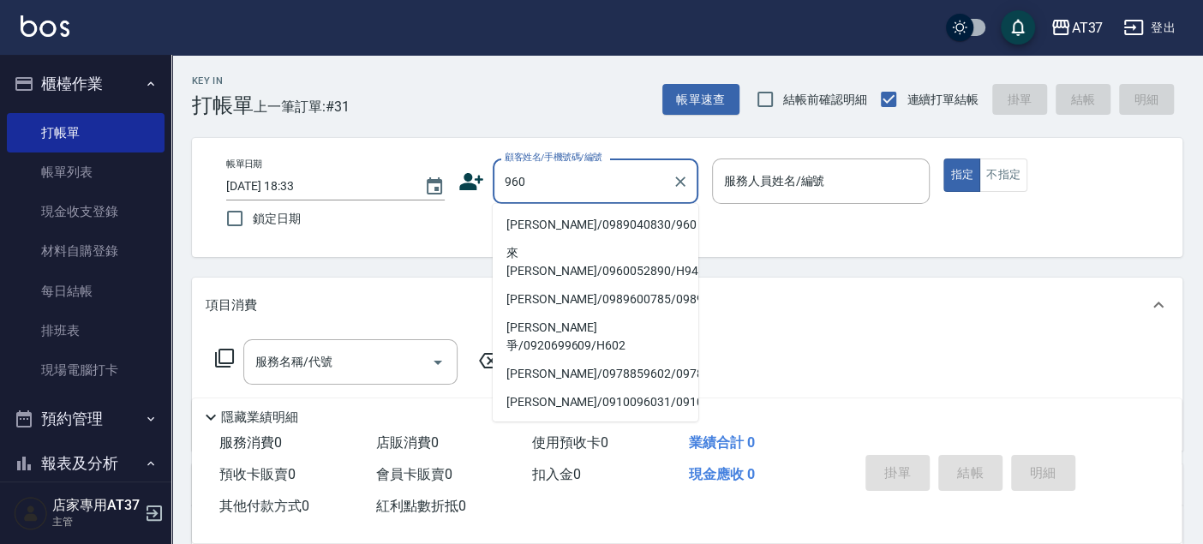
click at [534, 218] on li "[PERSON_NAME]/0989040830/960" at bounding box center [596, 225] width 206 height 28
type input "[PERSON_NAME]/0989040830/960"
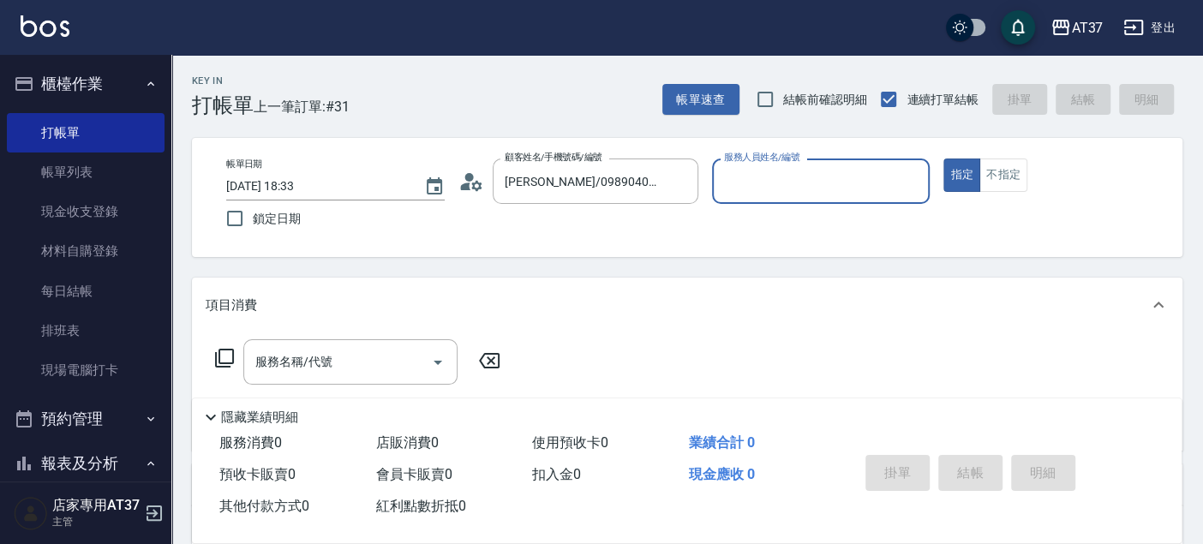
type input "Peggy-8"
click at [387, 367] on input "服務名稱/代號" at bounding box center [337, 362] width 173 height 30
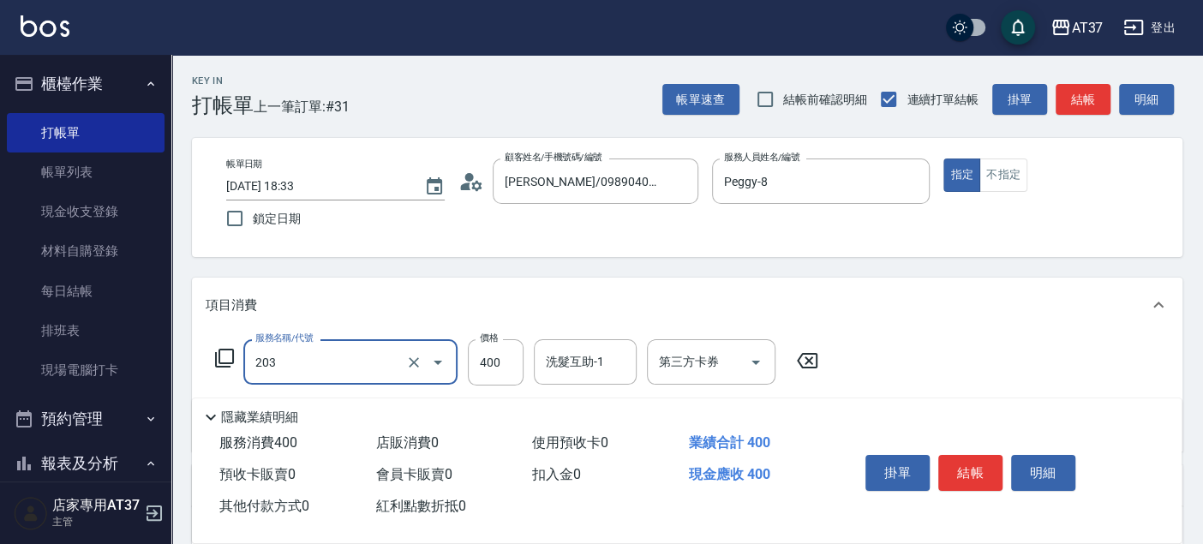
type input "B級洗+剪(203)"
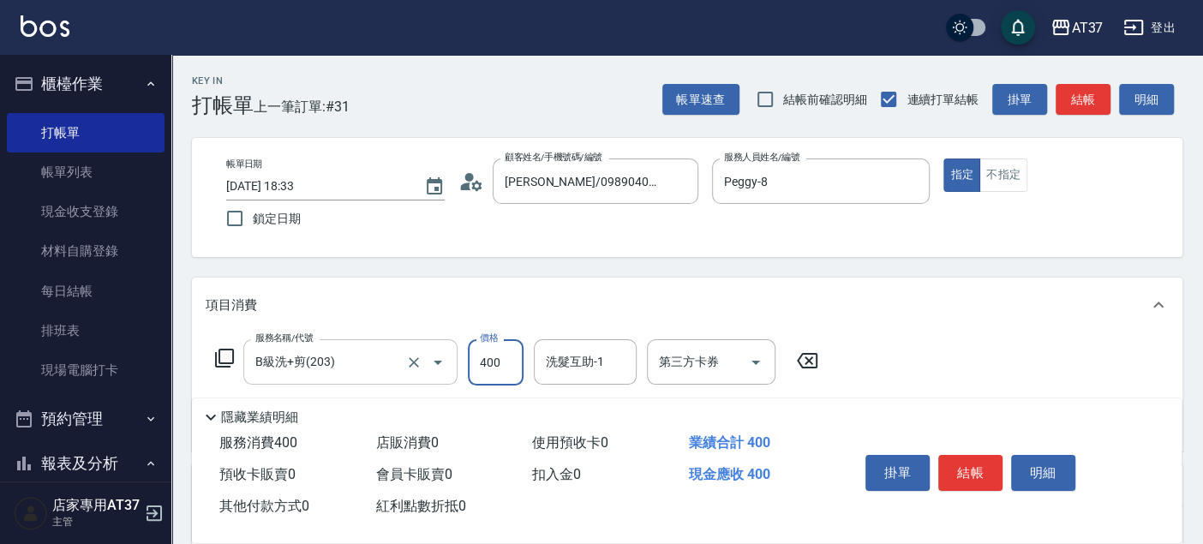
scroll to position [95, 0]
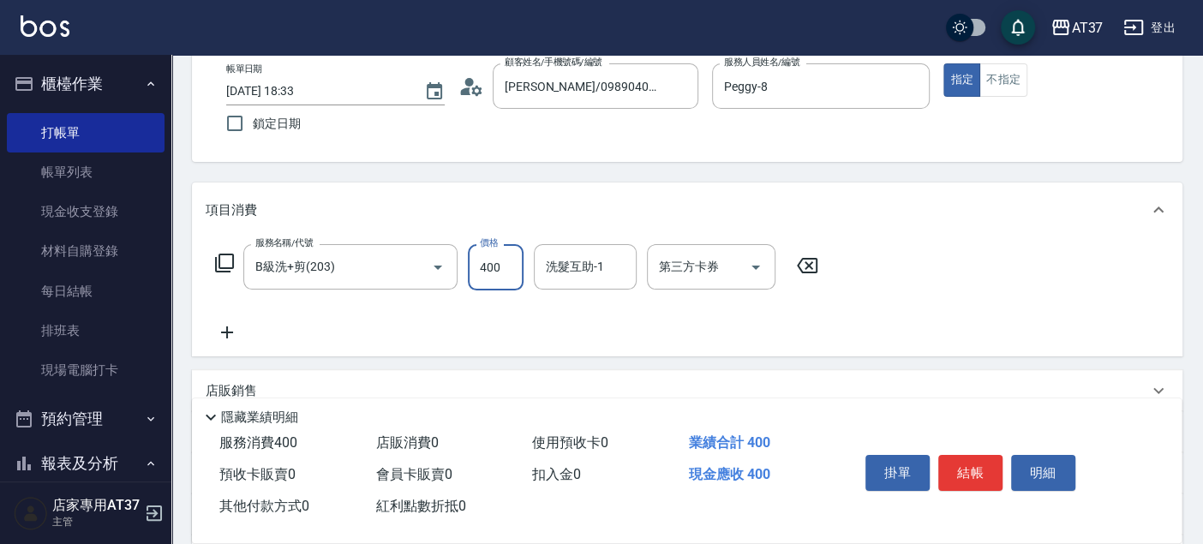
click at [222, 339] on icon at bounding box center [227, 332] width 43 height 21
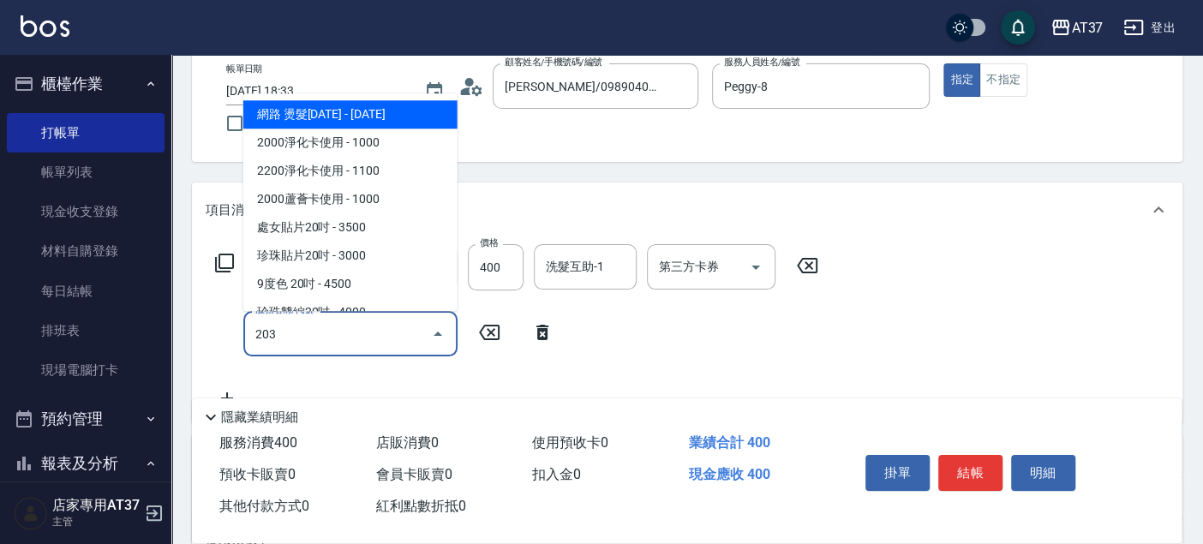
type input "B級洗+剪(203)"
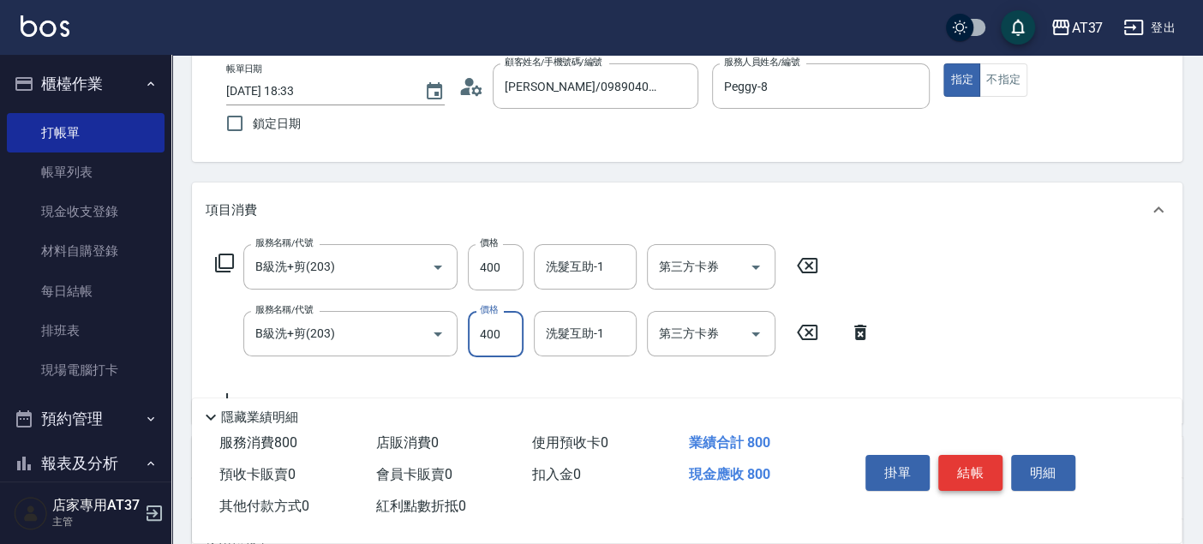
click at [968, 472] on button "結帳" at bounding box center [971, 473] width 64 height 36
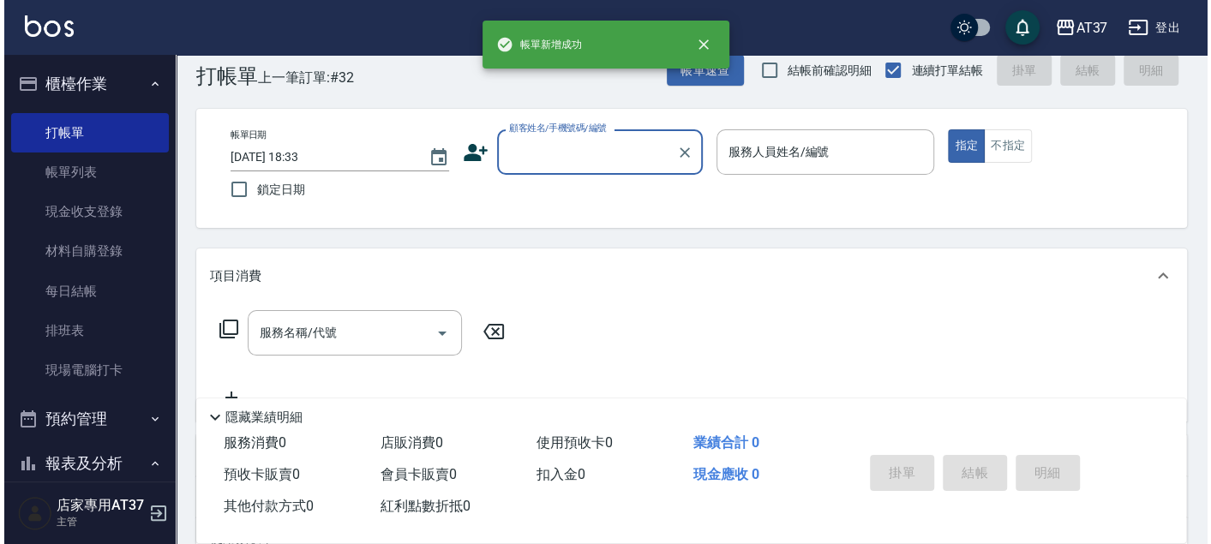
scroll to position [0, 0]
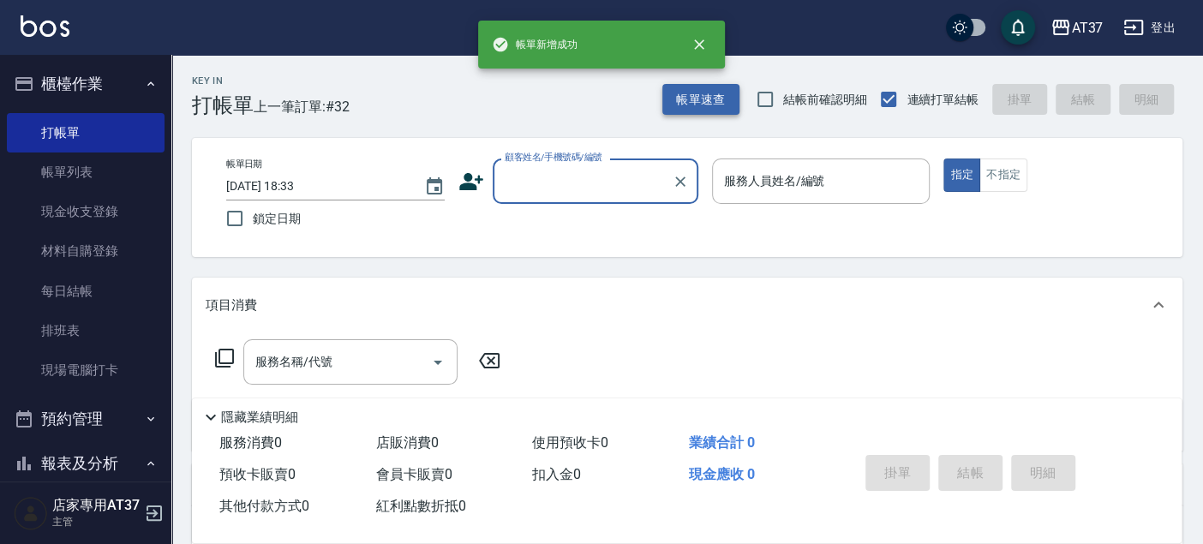
click at [689, 94] on button "帳單速查" at bounding box center [701, 100] width 77 height 32
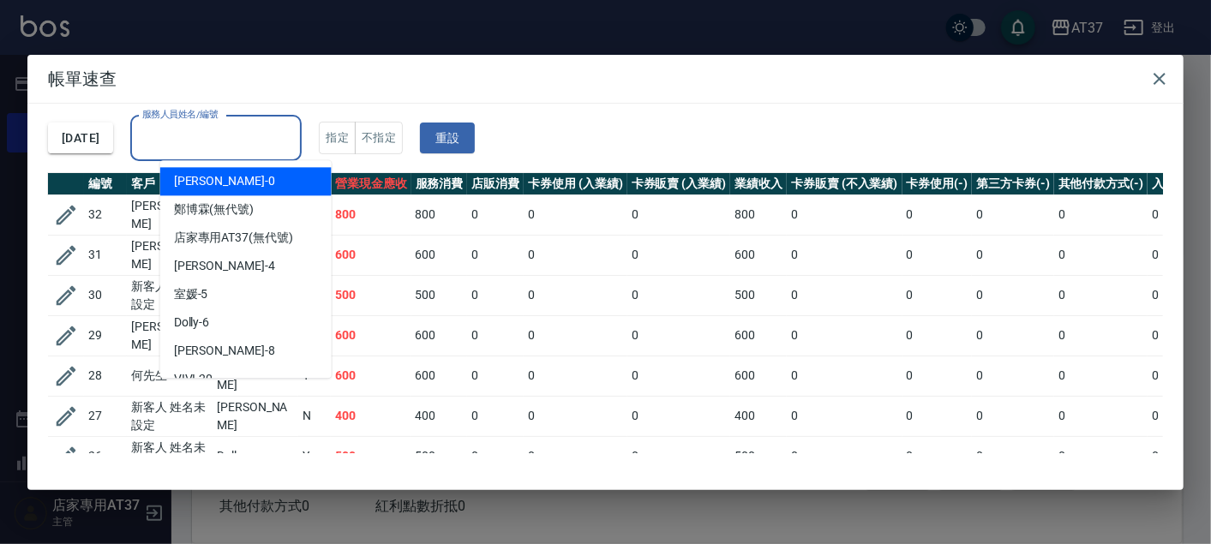
click at [273, 134] on input "服務人員姓名/編號" at bounding box center [216, 138] width 156 height 30
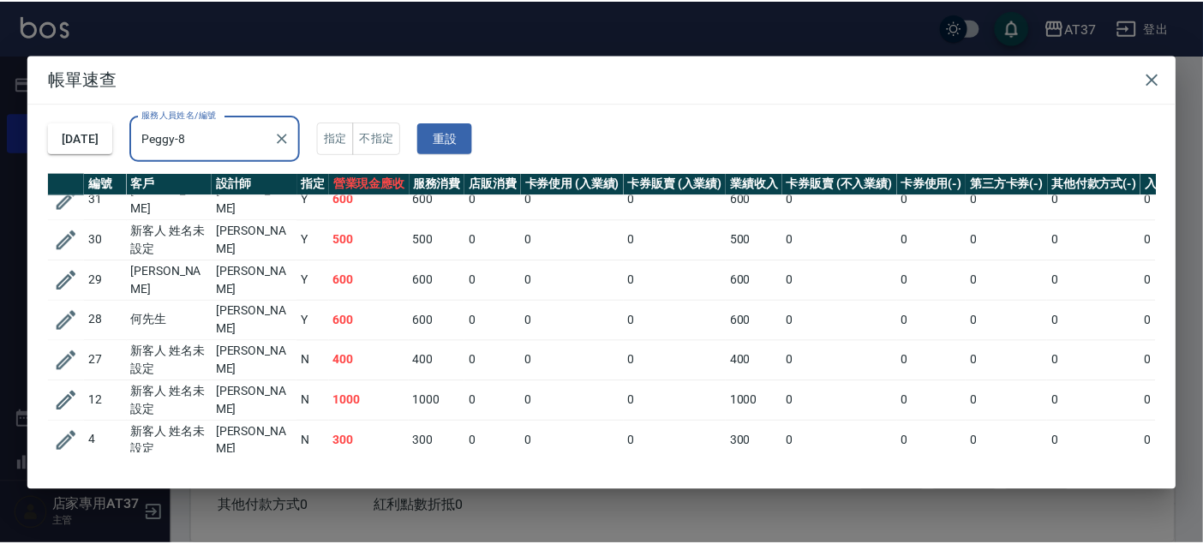
scroll to position [84, 0]
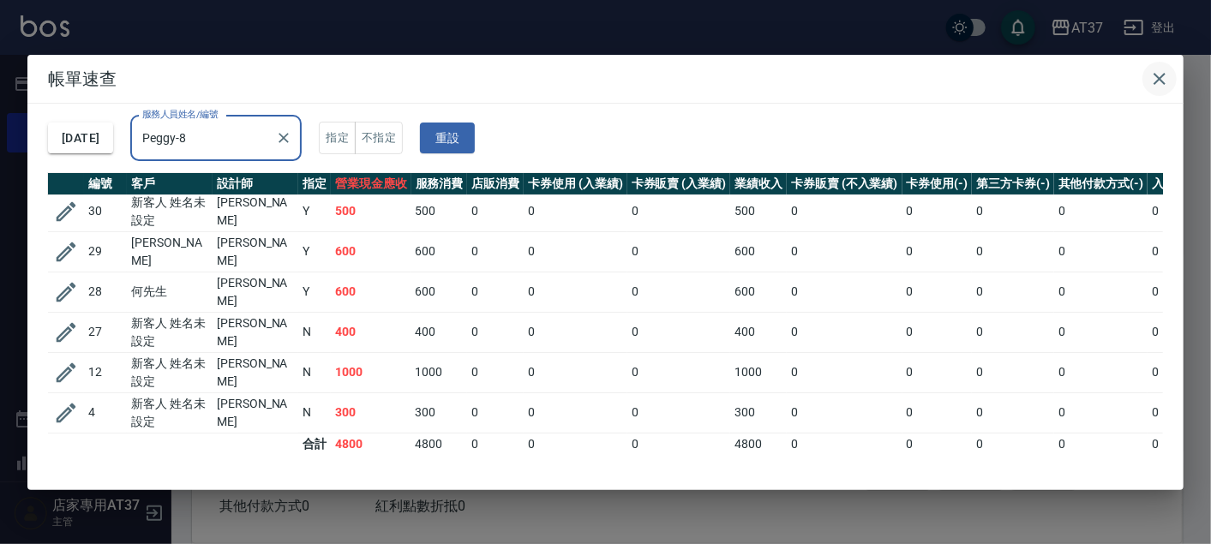
type input "Peggy-8"
click at [1161, 89] on button "button" at bounding box center [1160, 79] width 34 height 34
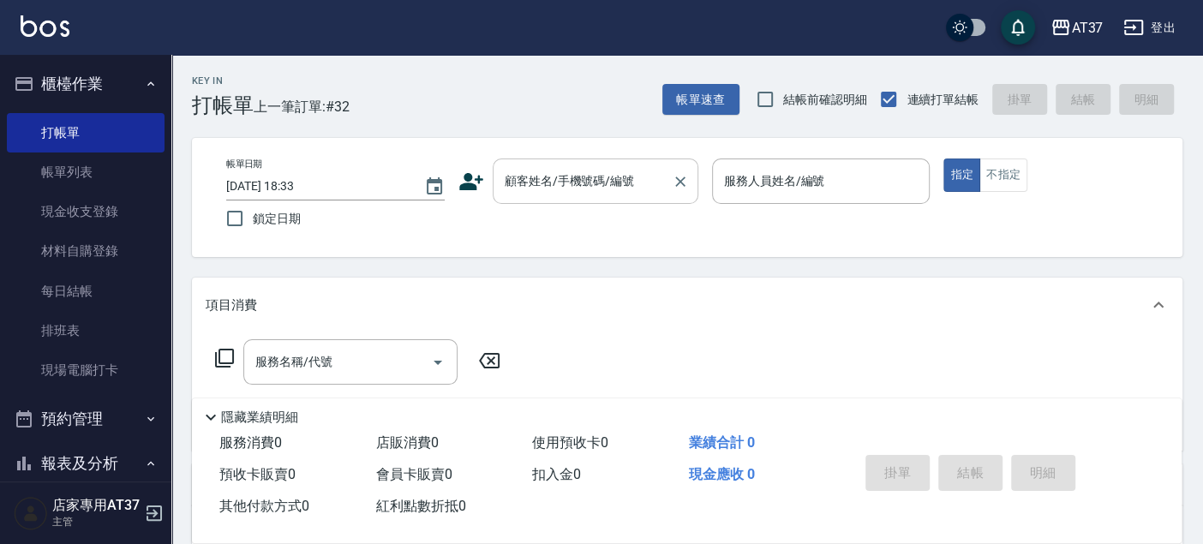
click at [612, 193] on input "顧客姓名/手機號碼/編號" at bounding box center [583, 181] width 165 height 30
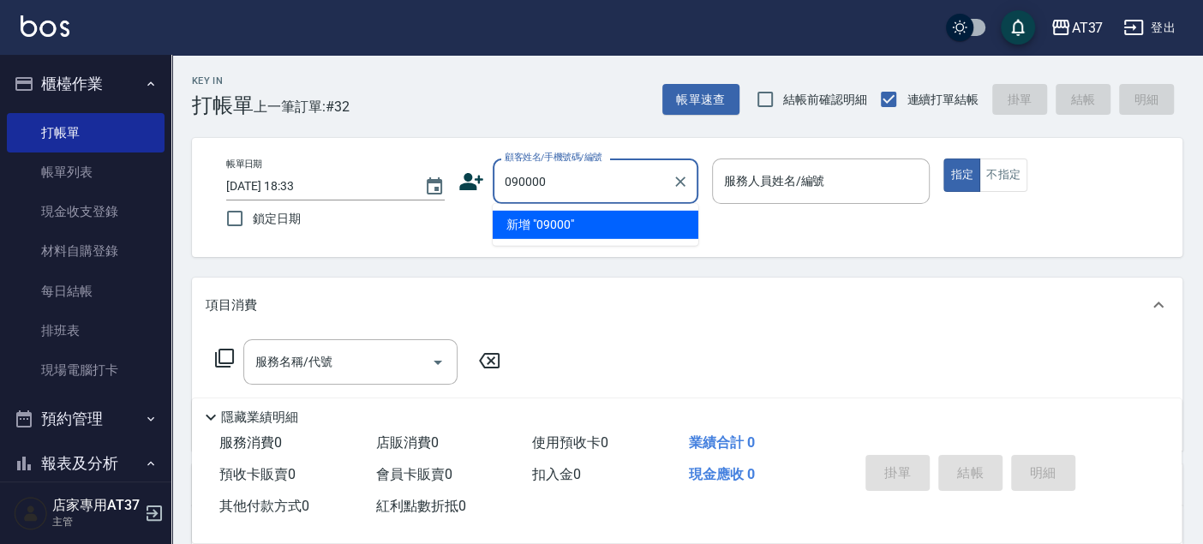
type input "090000"
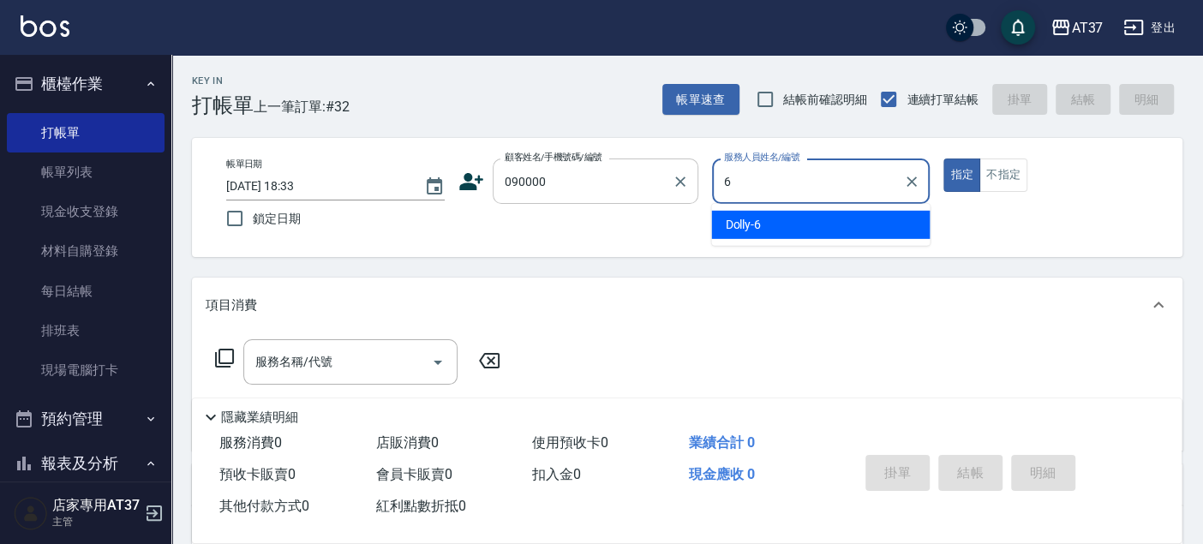
type input "6"
type button "true"
type input "Dolly-6"
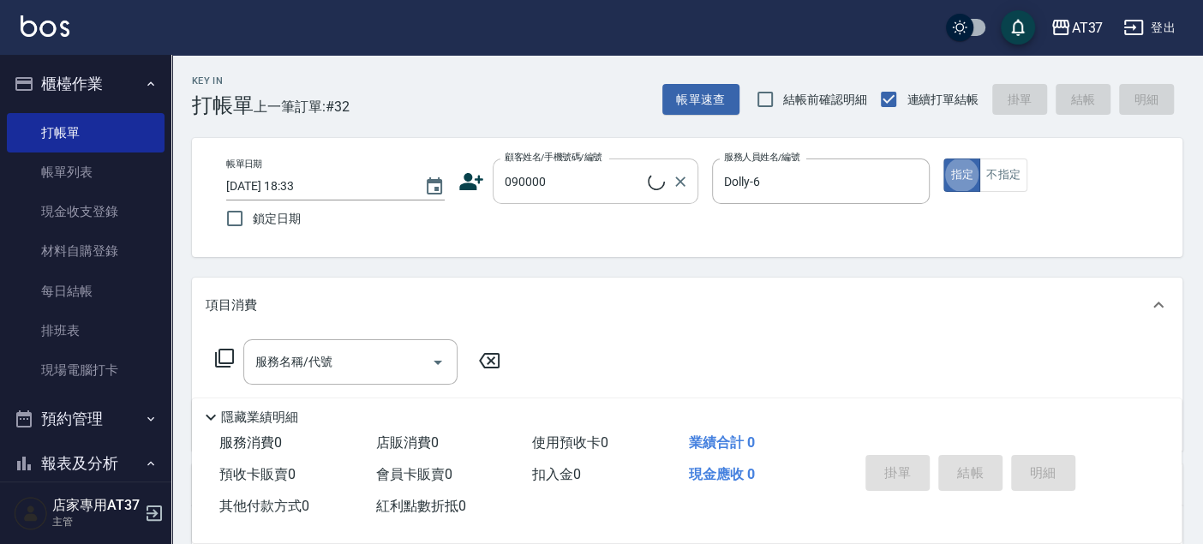
type input "新客人 姓名未設定/090000/null"
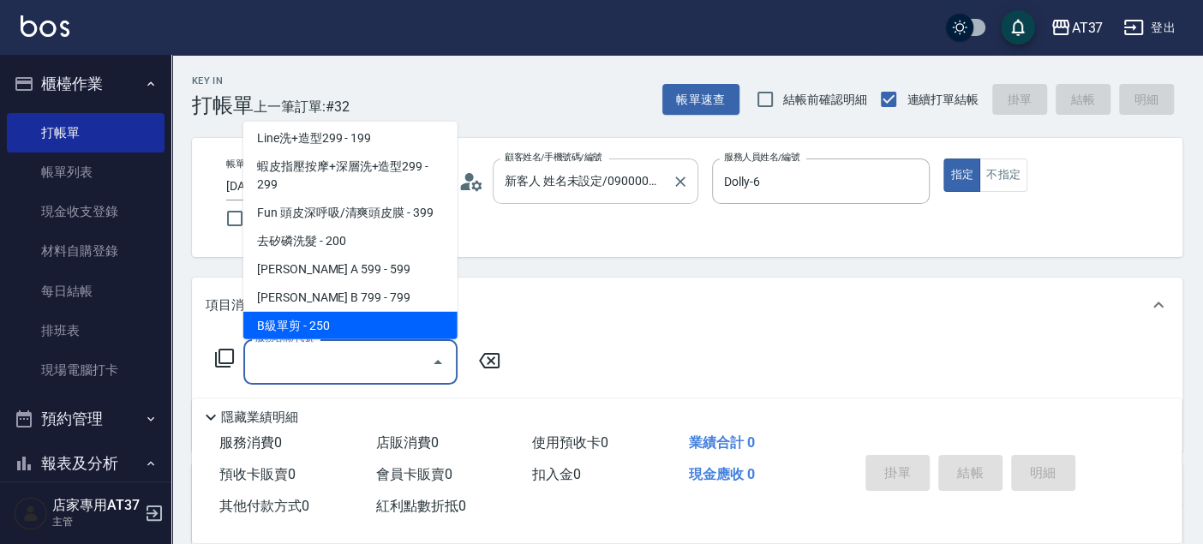
scroll to position [288, 0]
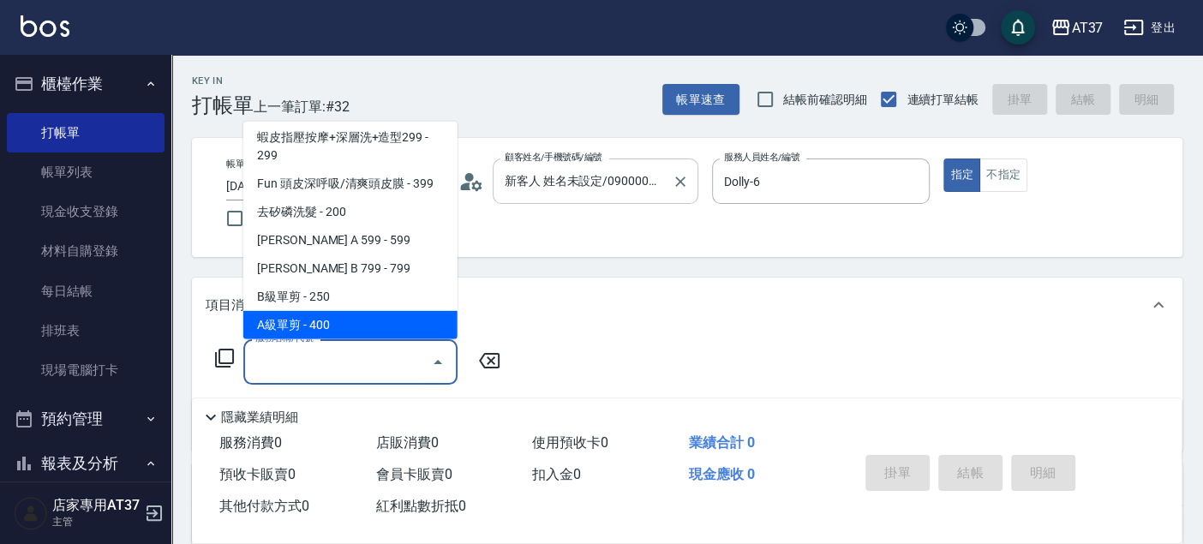
type input "A級單剪(202)"
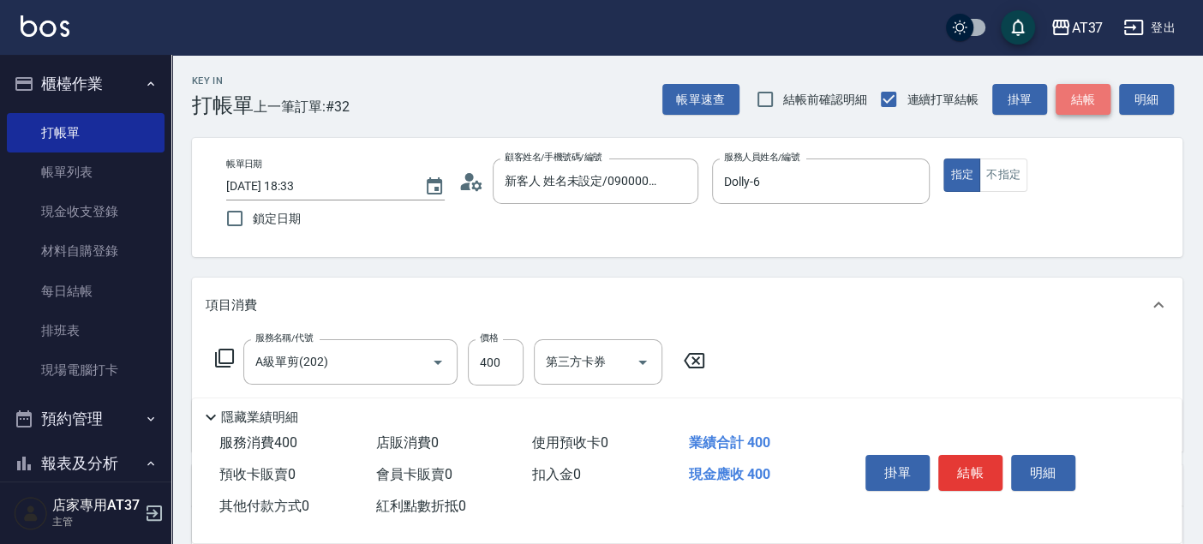
click at [1087, 102] on button "結帳" at bounding box center [1083, 100] width 55 height 32
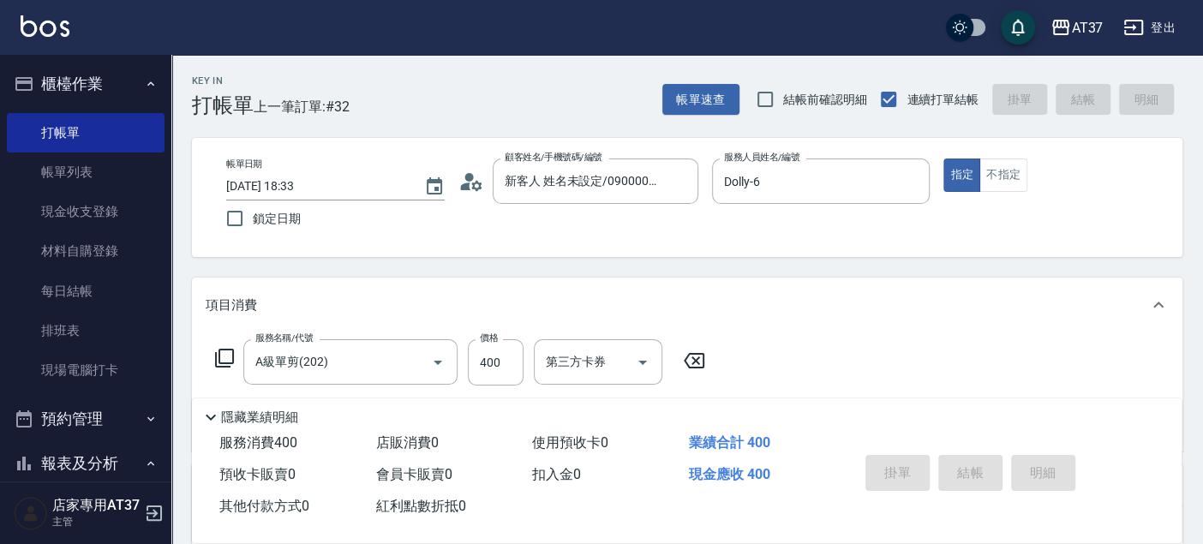
type input "2025/09/20 18:39"
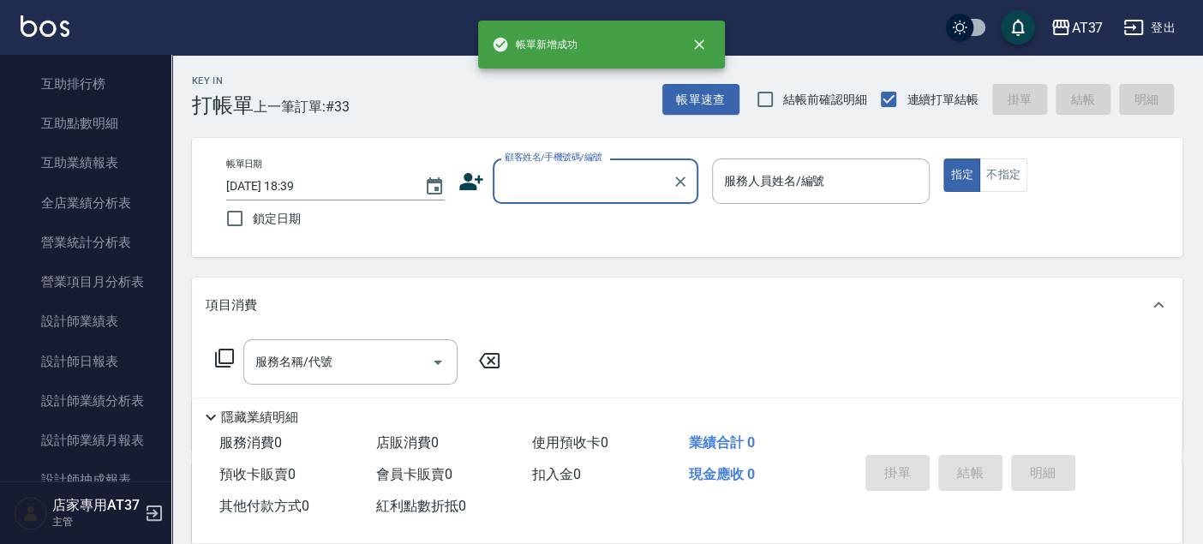
scroll to position [666, 0]
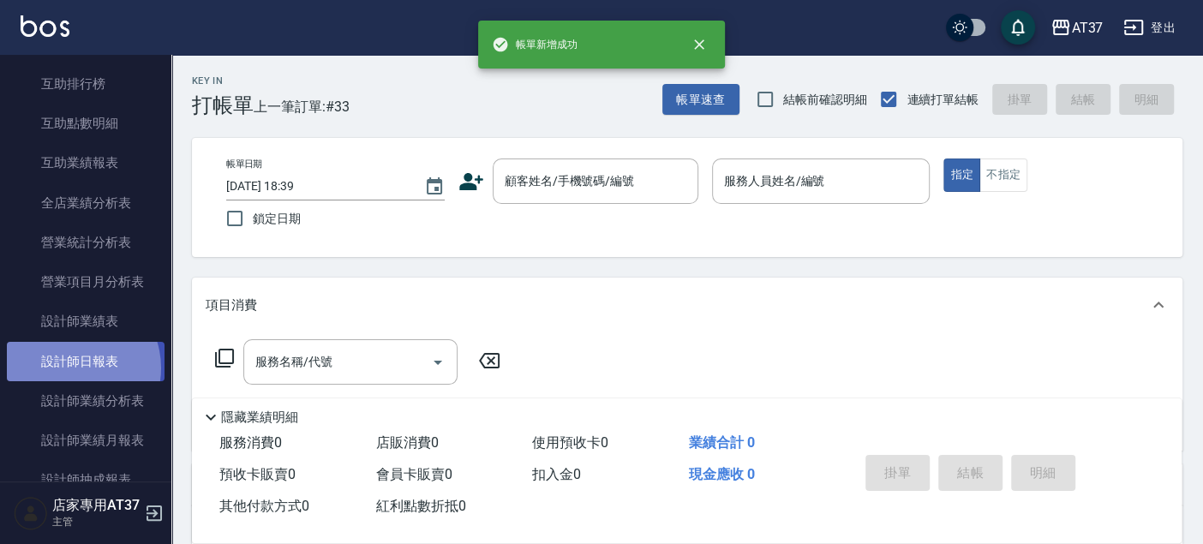
click at [70, 367] on link "設計師日報表" at bounding box center [86, 361] width 158 height 39
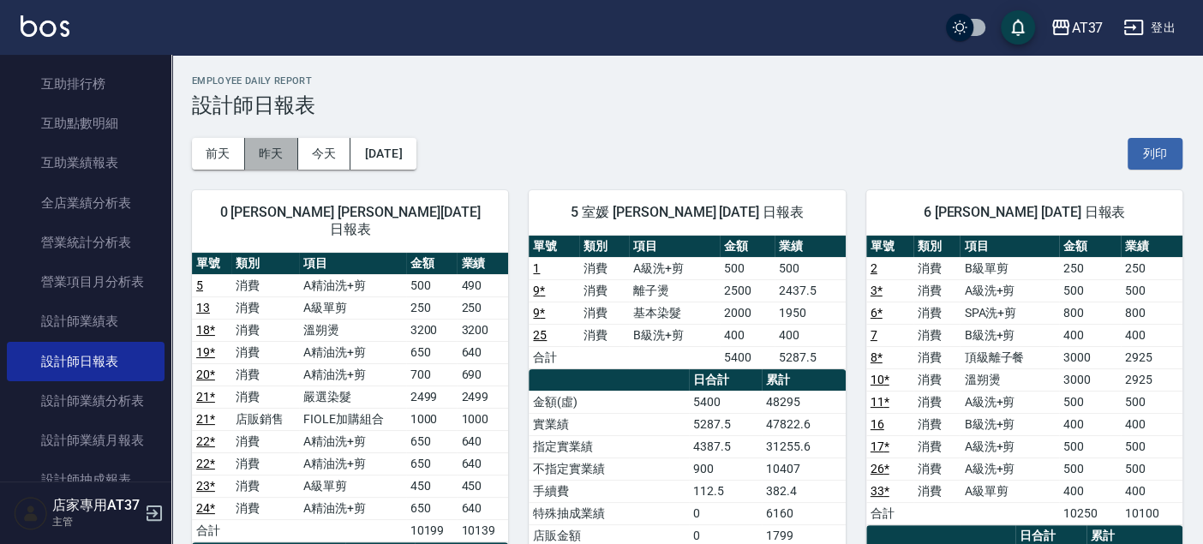
click at [273, 157] on button "昨天" at bounding box center [271, 154] width 53 height 32
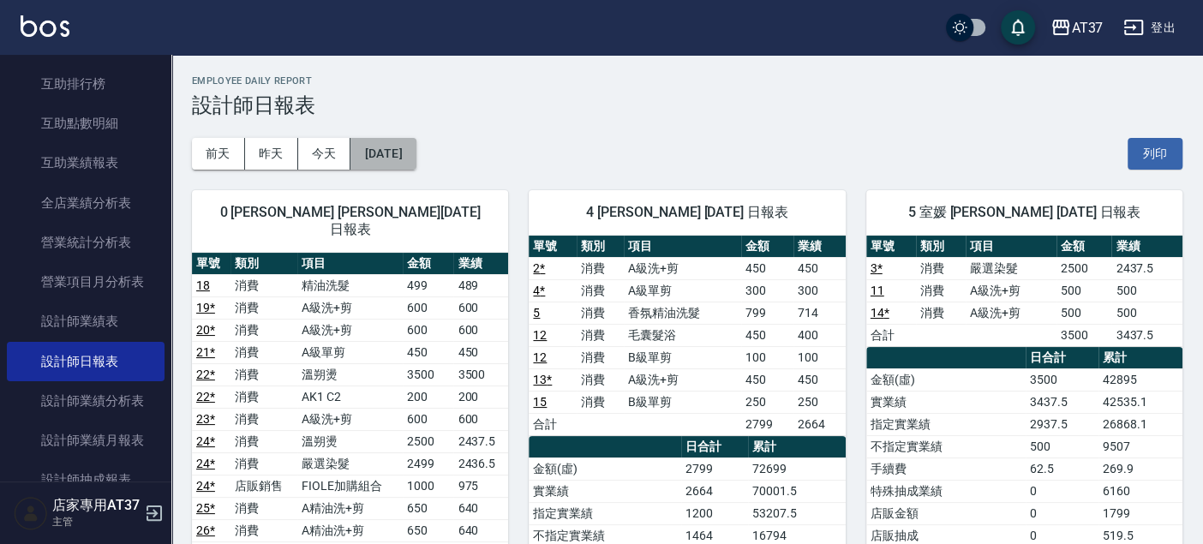
click at [405, 151] on button "2025/09/19" at bounding box center [383, 154] width 65 height 32
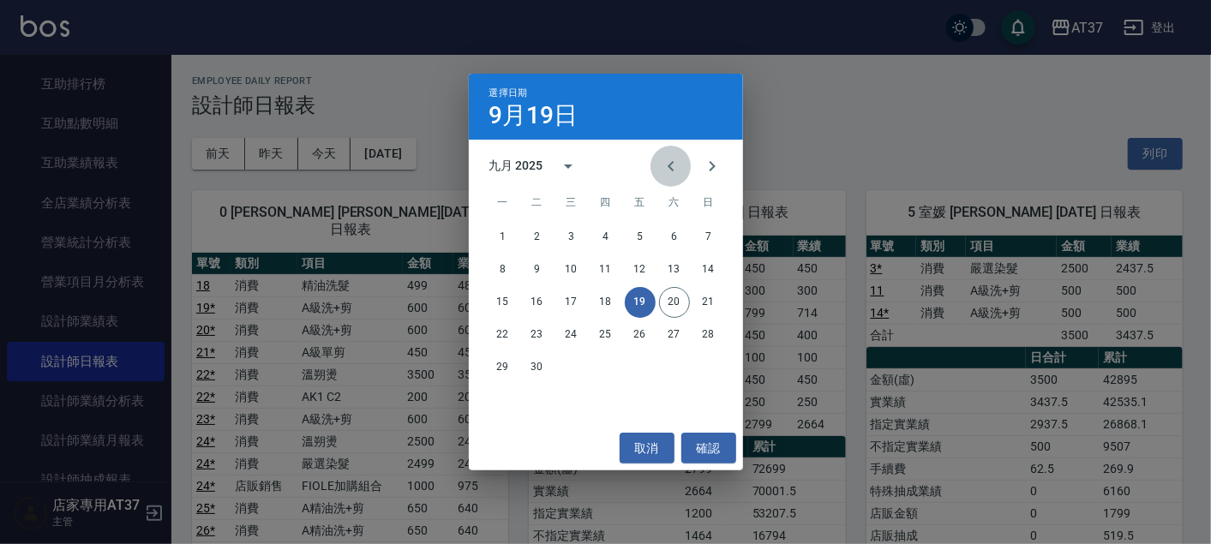
click at [677, 175] on icon "Previous month" at bounding box center [671, 166] width 21 height 21
click at [538, 339] on button "19" at bounding box center [537, 335] width 31 height 31
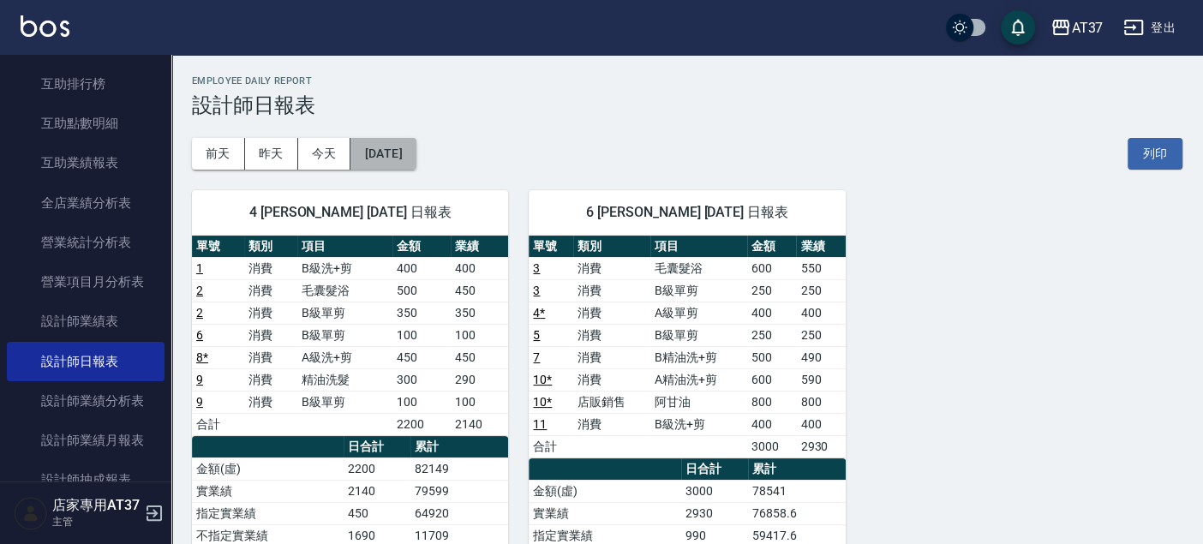
click at [416, 159] on button "2025/08/19" at bounding box center [383, 154] width 65 height 32
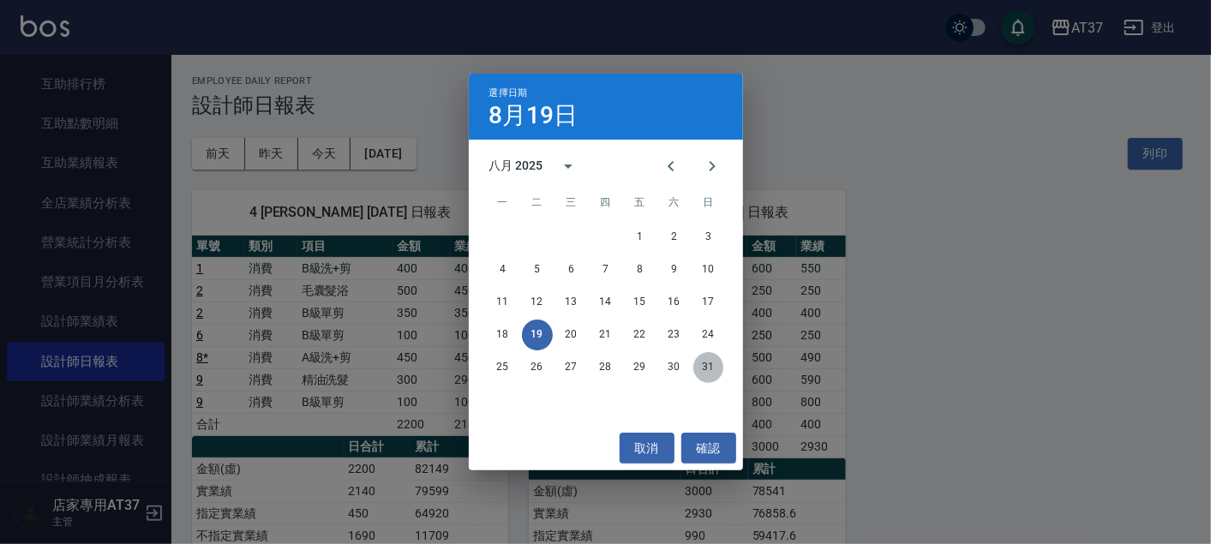
click at [704, 369] on button "31" at bounding box center [708, 367] width 31 height 31
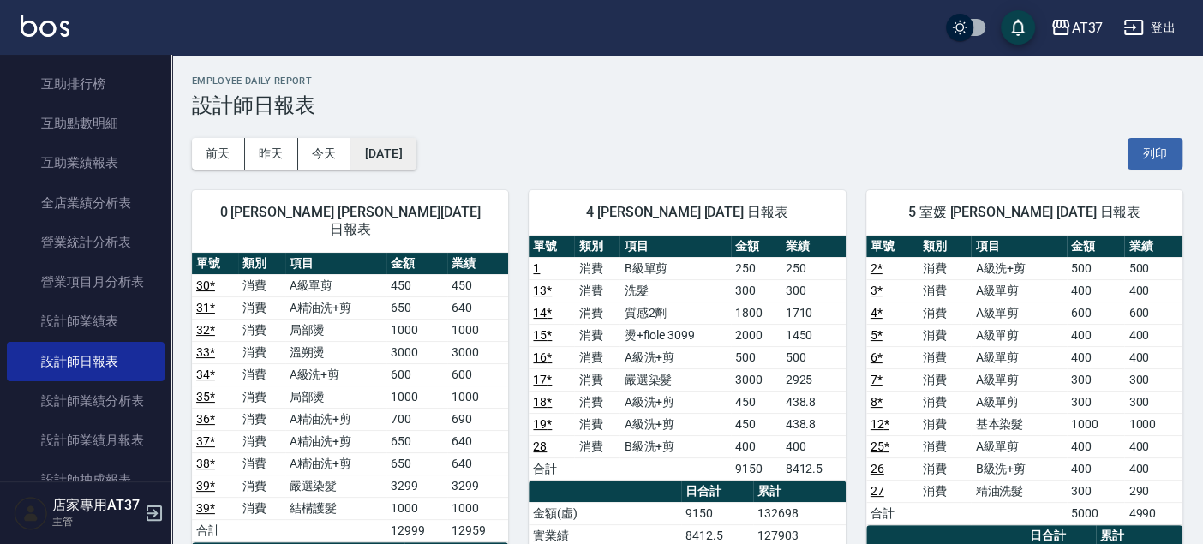
click at [408, 147] on button "2025/08/31" at bounding box center [383, 154] width 65 height 32
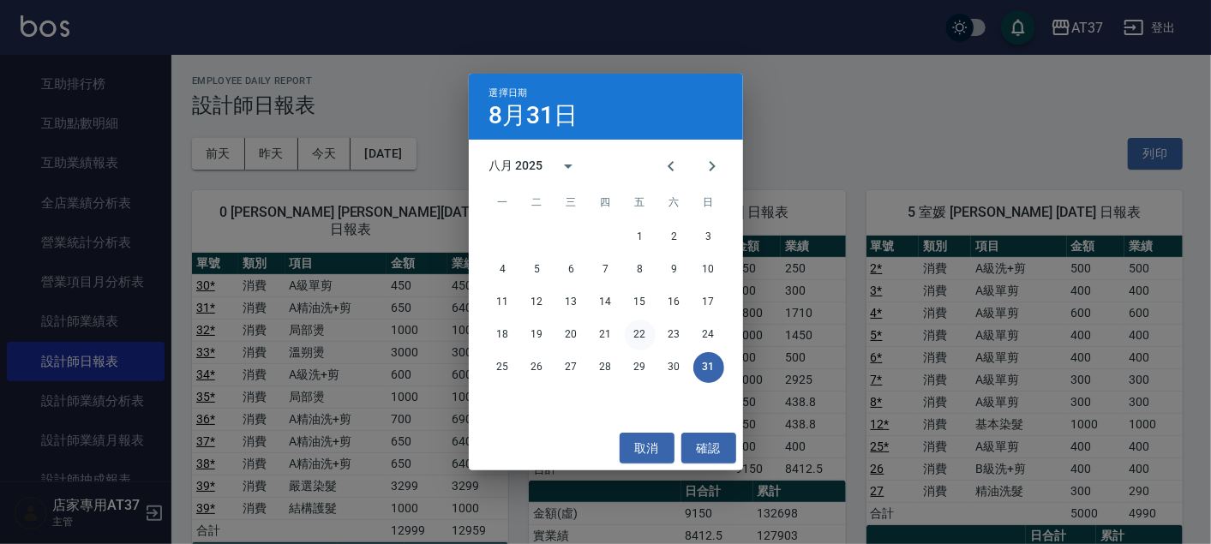
click at [639, 338] on button "22" at bounding box center [640, 335] width 31 height 31
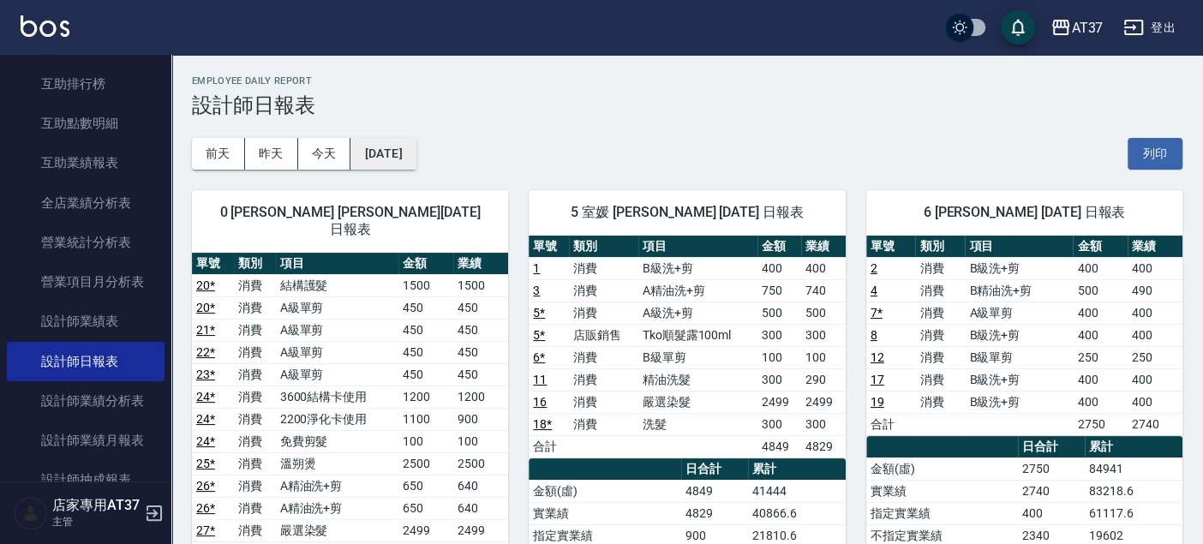
click at [416, 156] on button "2025/08/22" at bounding box center [383, 154] width 65 height 32
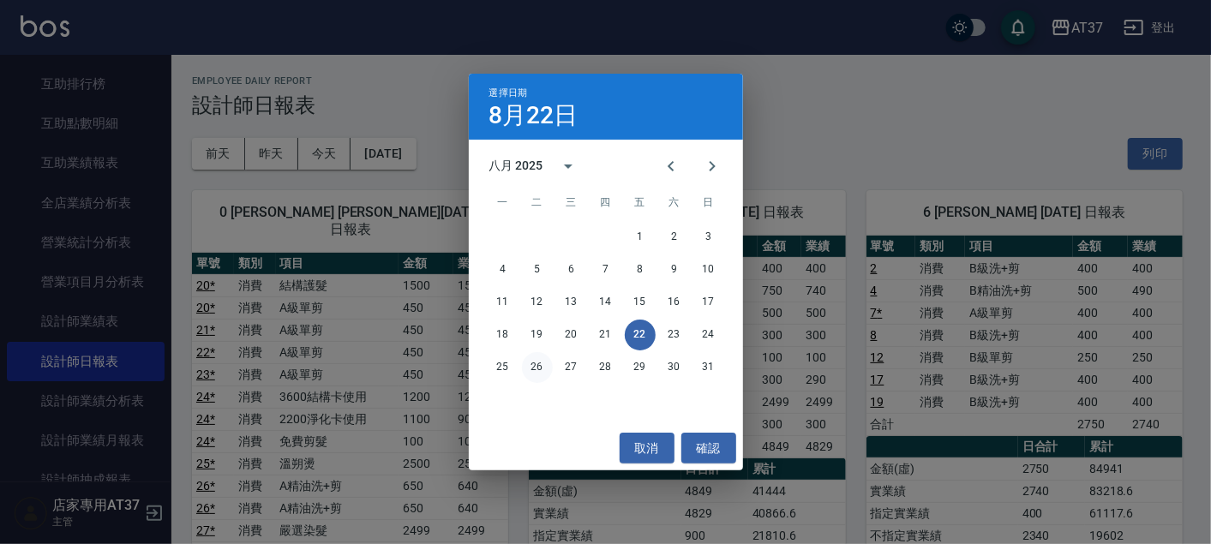
click at [534, 365] on button "26" at bounding box center [537, 367] width 31 height 31
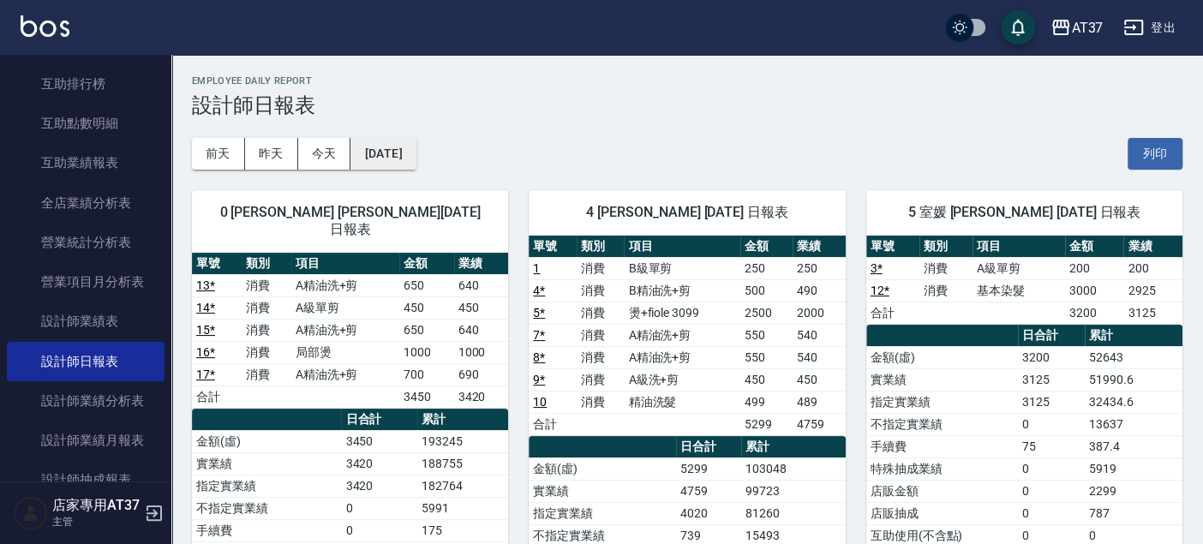
click at [404, 144] on button "2025/08/26" at bounding box center [383, 154] width 65 height 32
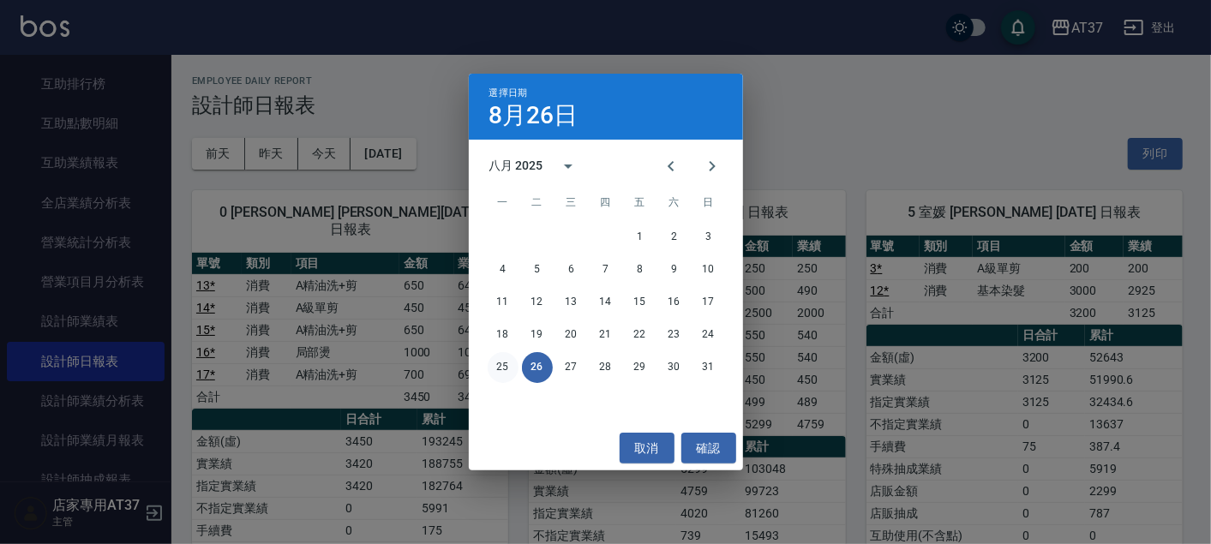
click at [501, 369] on button "25" at bounding box center [503, 367] width 31 height 31
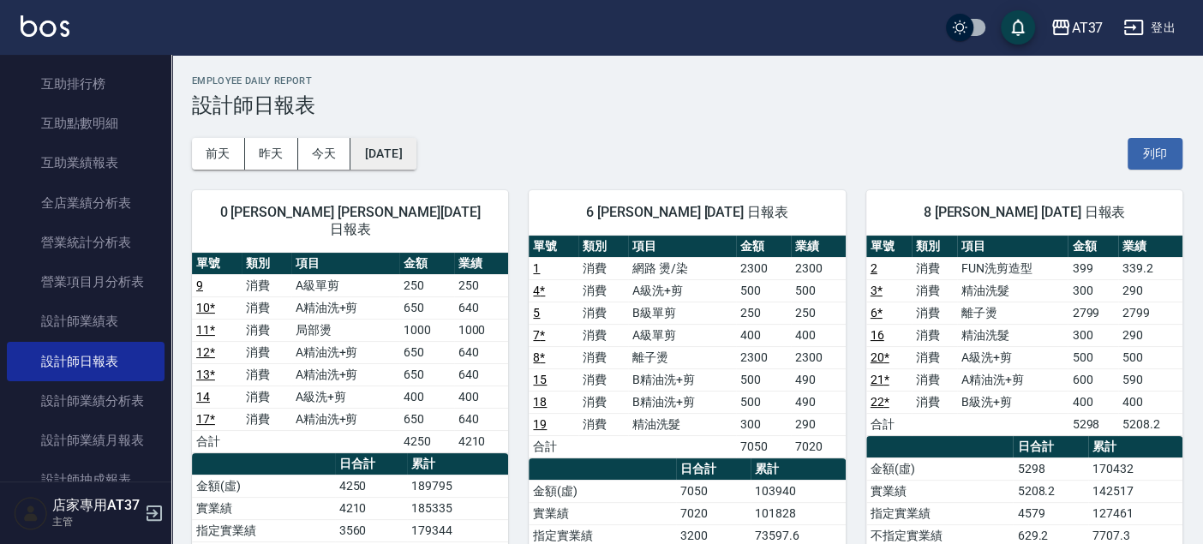
click at [416, 140] on button "2025/08/25" at bounding box center [383, 154] width 65 height 32
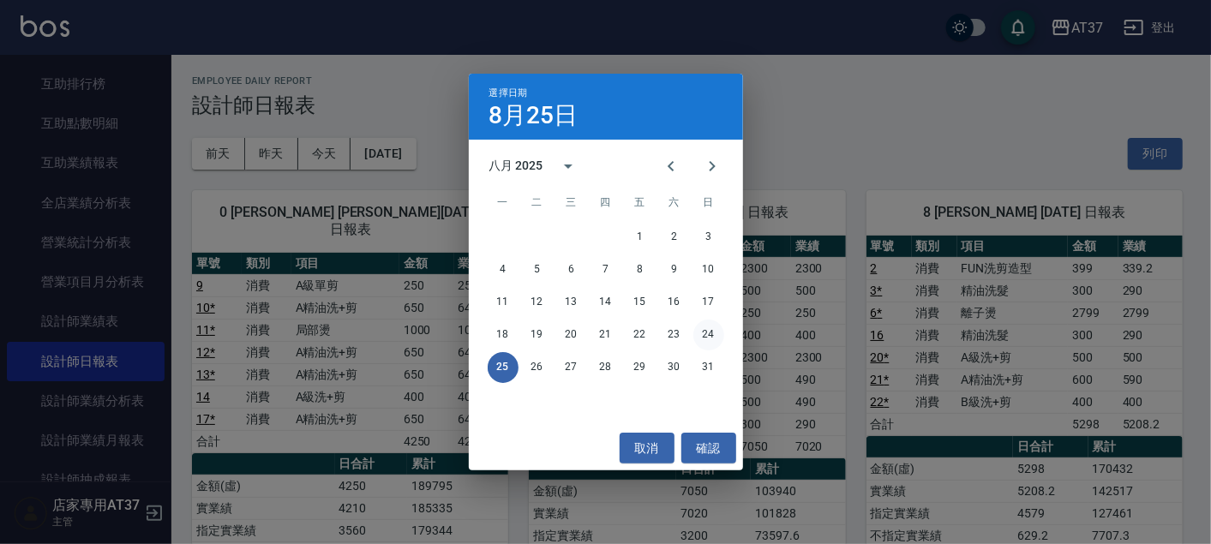
click at [708, 338] on button "24" at bounding box center [708, 335] width 31 height 31
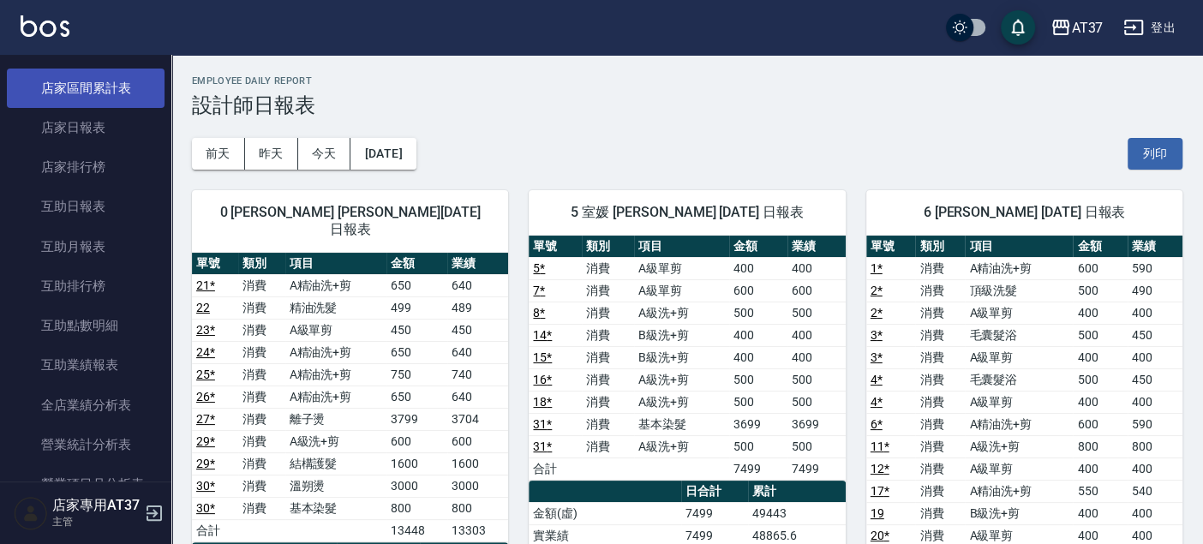
scroll to position [666, 0]
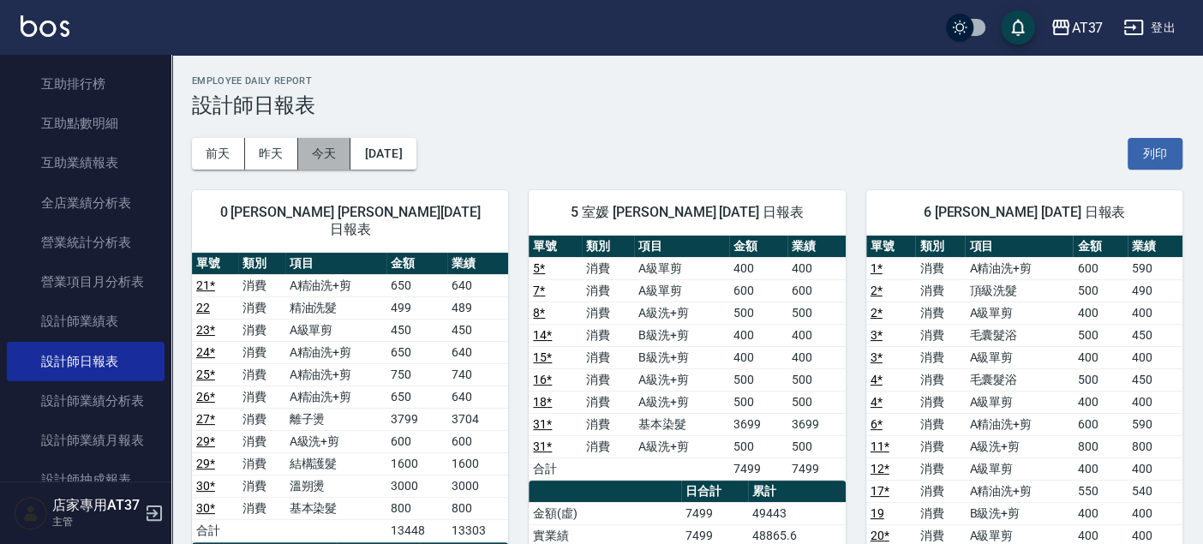
click at [341, 147] on button "今天" at bounding box center [324, 154] width 53 height 32
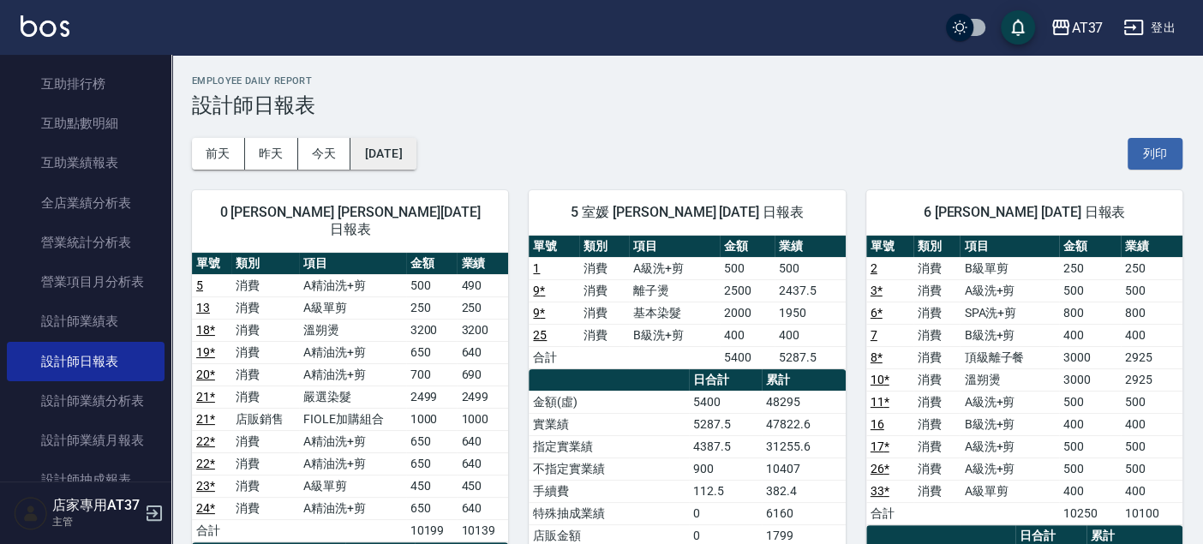
click at [416, 154] on button "[DATE]" at bounding box center [383, 154] width 65 height 32
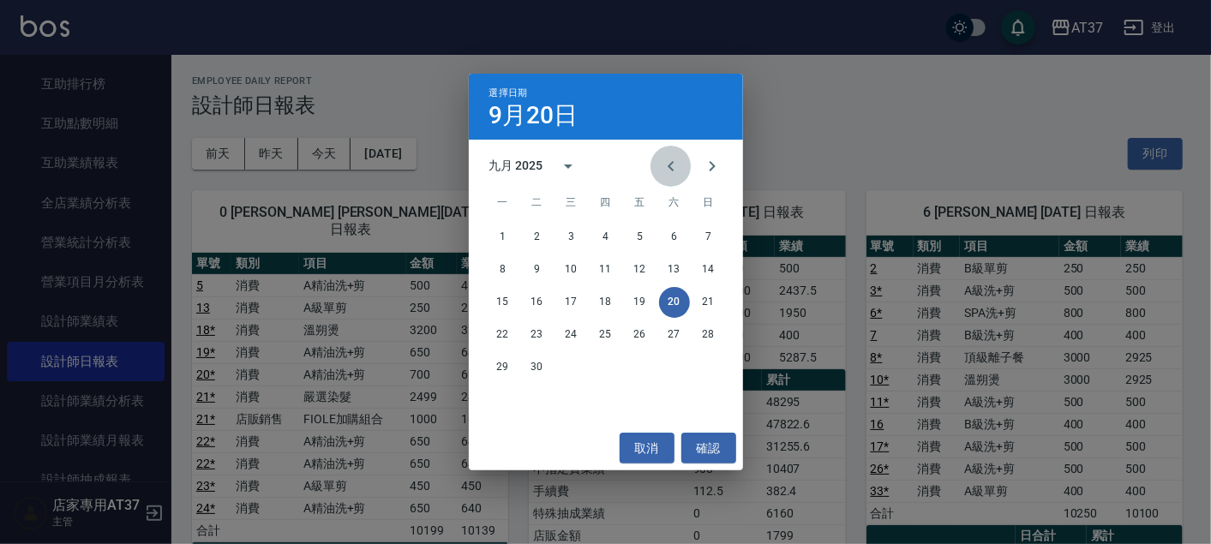
click at [681, 164] on button "Previous month" at bounding box center [671, 166] width 41 height 41
click at [559, 328] on button "20" at bounding box center [571, 335] width 31 height 31
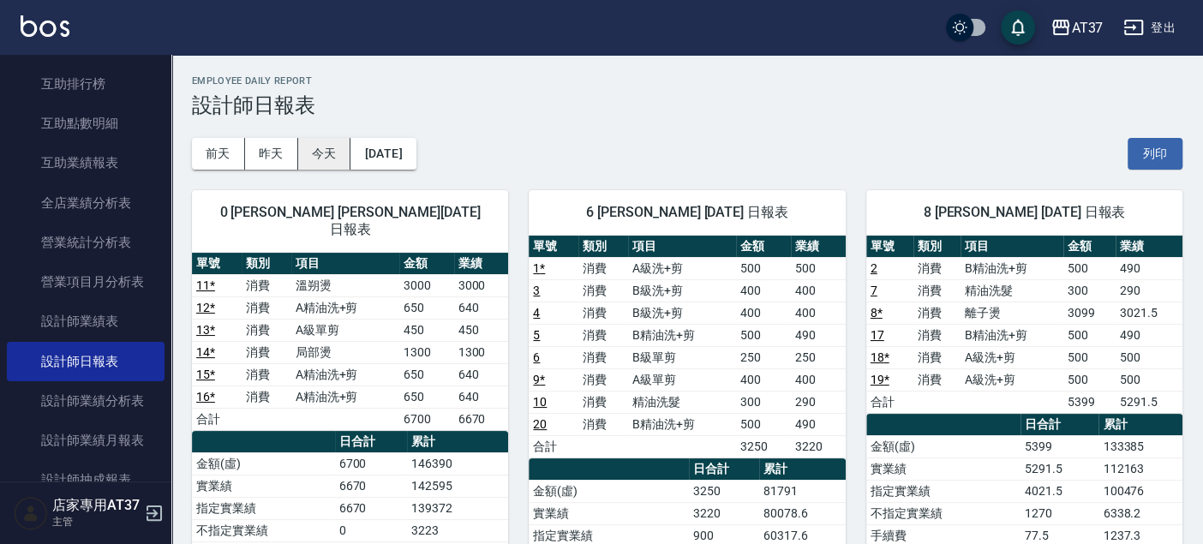
click at [334, 156] on button "今天" at bounding box center [324, 154] width 53 height 32
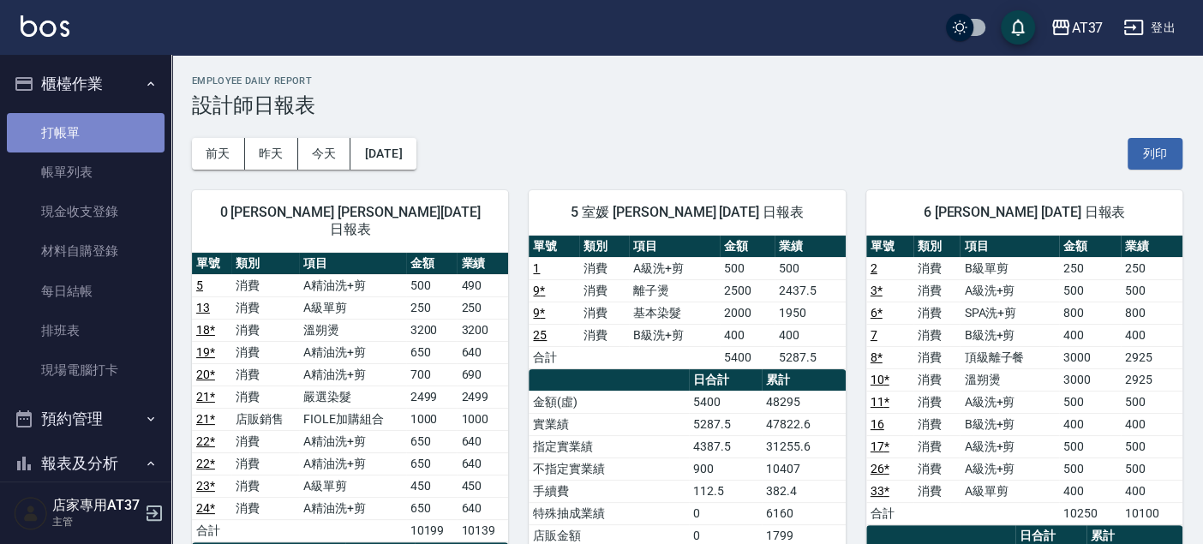
click at [93, 122] on link "打帳單" at bounding box center [86, 132] width 158 height 39
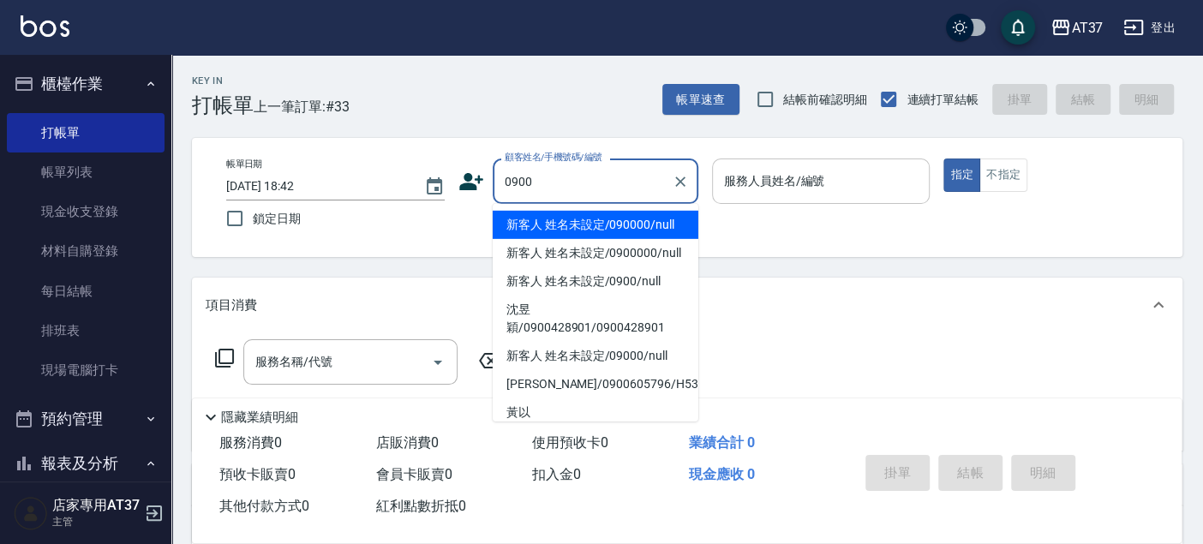
drag, startPoint x: 615, startPoint y: 220, endPoint x: 866, endPoint y: 193, distance: 252.6
click at [615, 221] on li "新客人 姓名未設定/090000/null" at bounding box center [596, 225] width 206 height 28
type input "新客人 姓名未設定/090000/null"
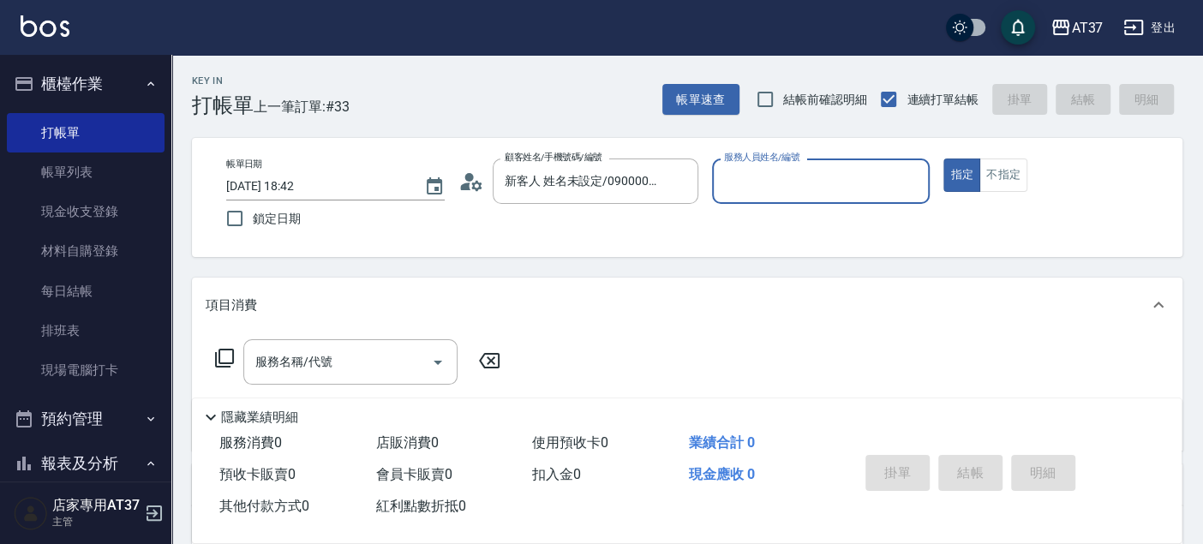
click at [855, 189] on input "服務人員姓名/編號" at bounding box center [821, 181] width 203 height 30
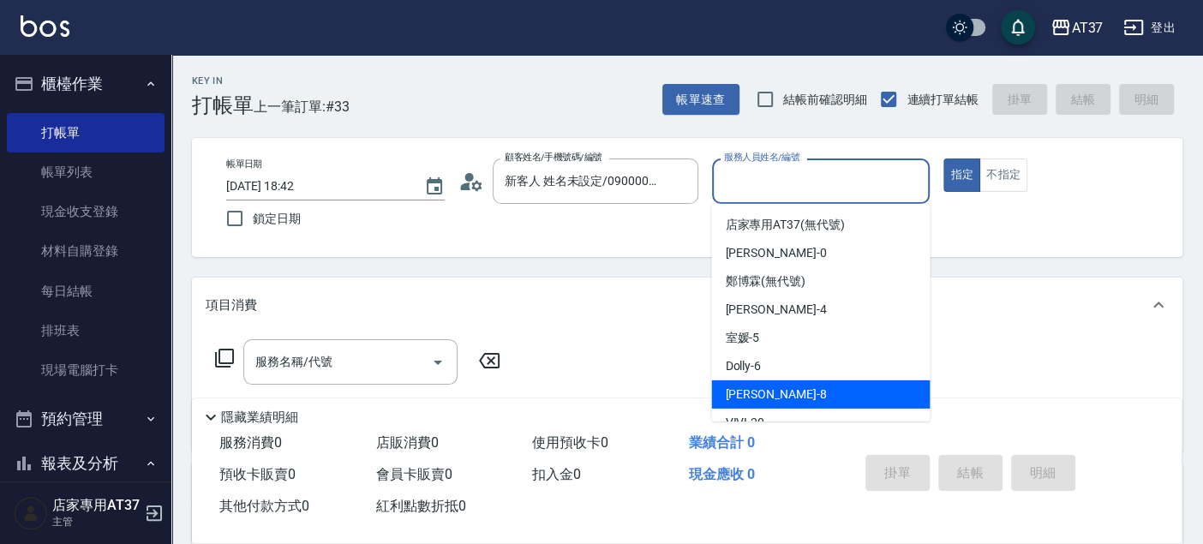
click at [849, 384] on div "Peggy -8" at bounding box center [820, 395] width 219 height 28
type input "Peggy-8"
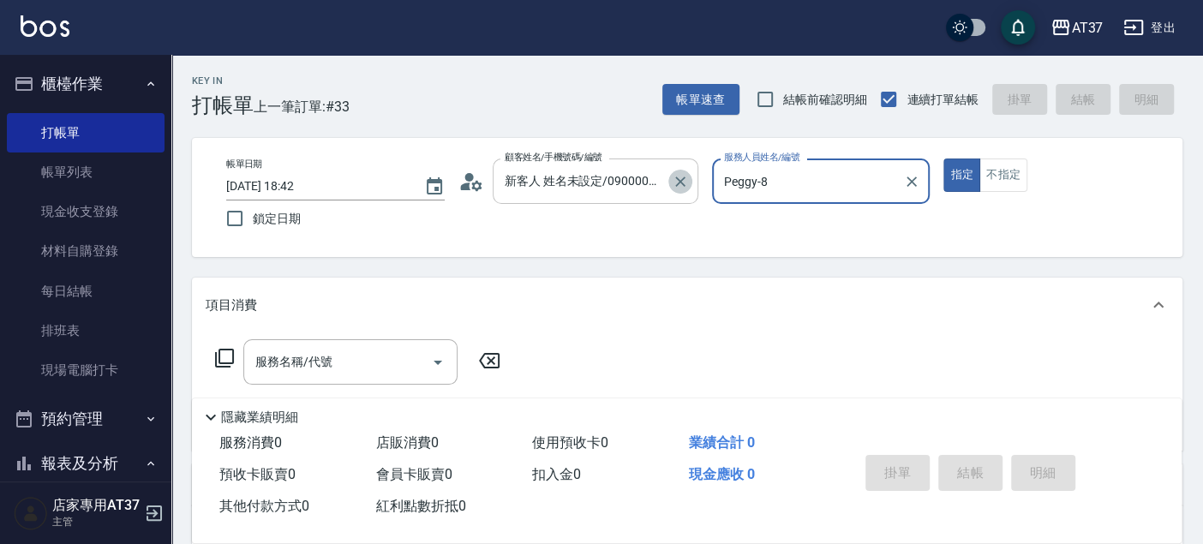
click at [674, 181] on icon "Clear" at bounding box center [680, 181] width 17 height 17
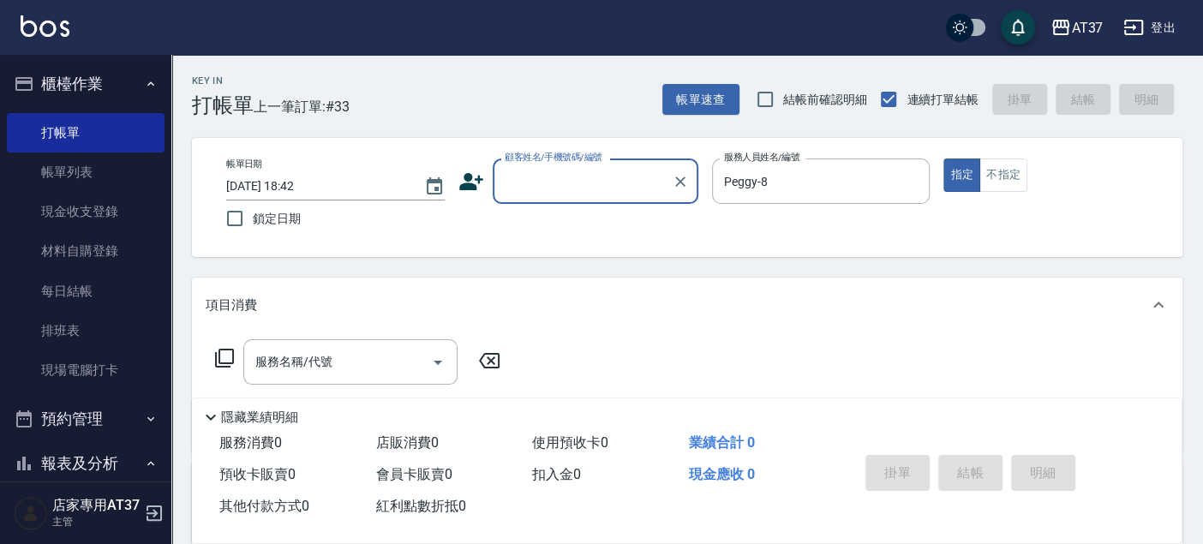
click at [621, 189] on input "顧客姓名/手機號碼/編號" at bounding box center [583, 181] width 165 height 30
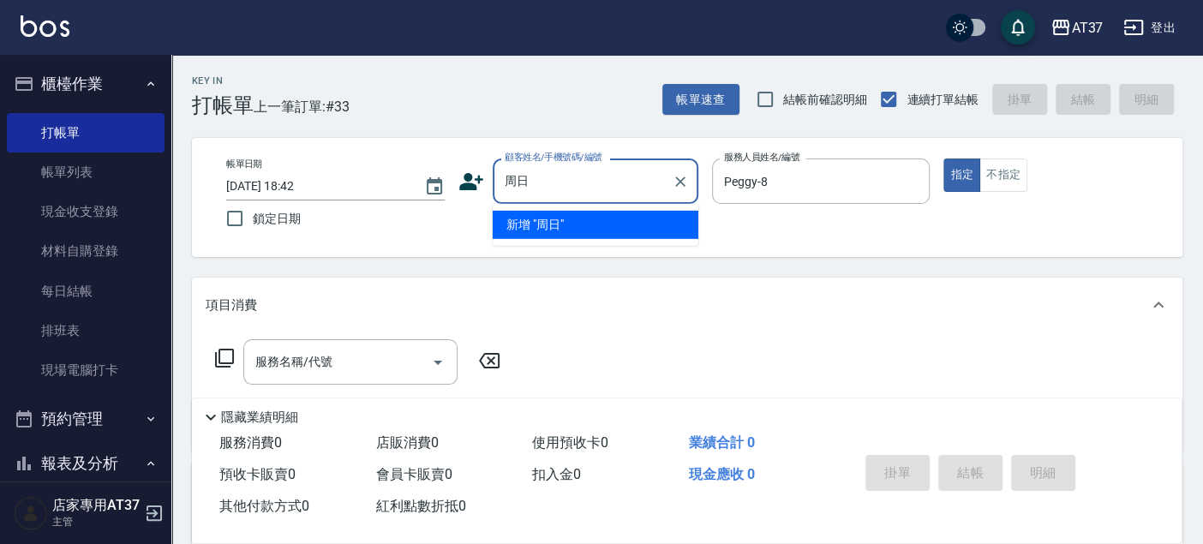
type input "周"
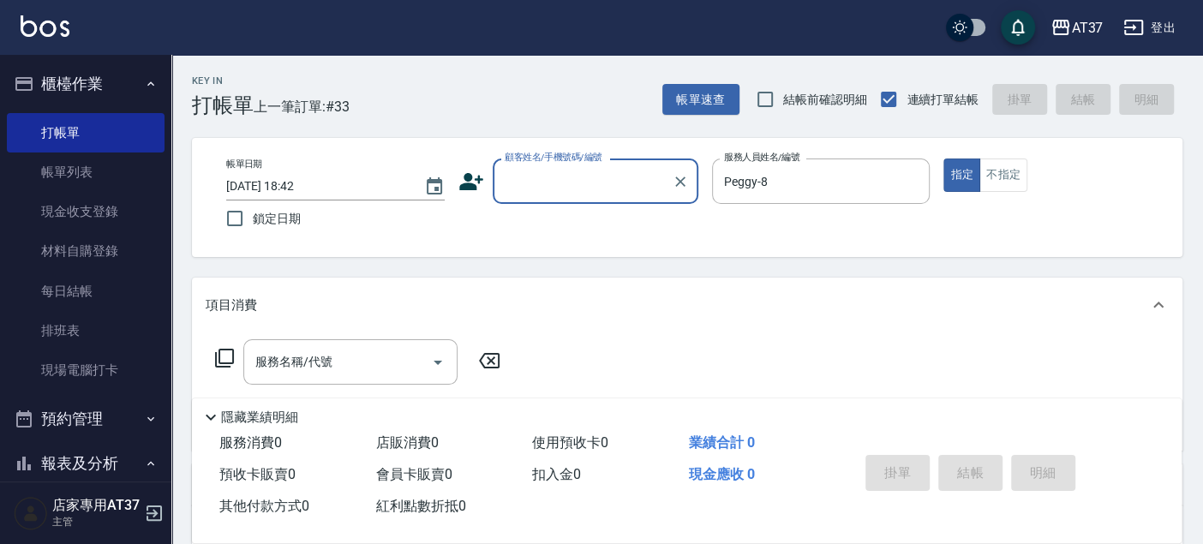
click at [621, 189] on div "顧客姓名/手機號碼/編號 顧客姓名/手機號碼/編號" at bounding box center [596, 181] width 206 height 45
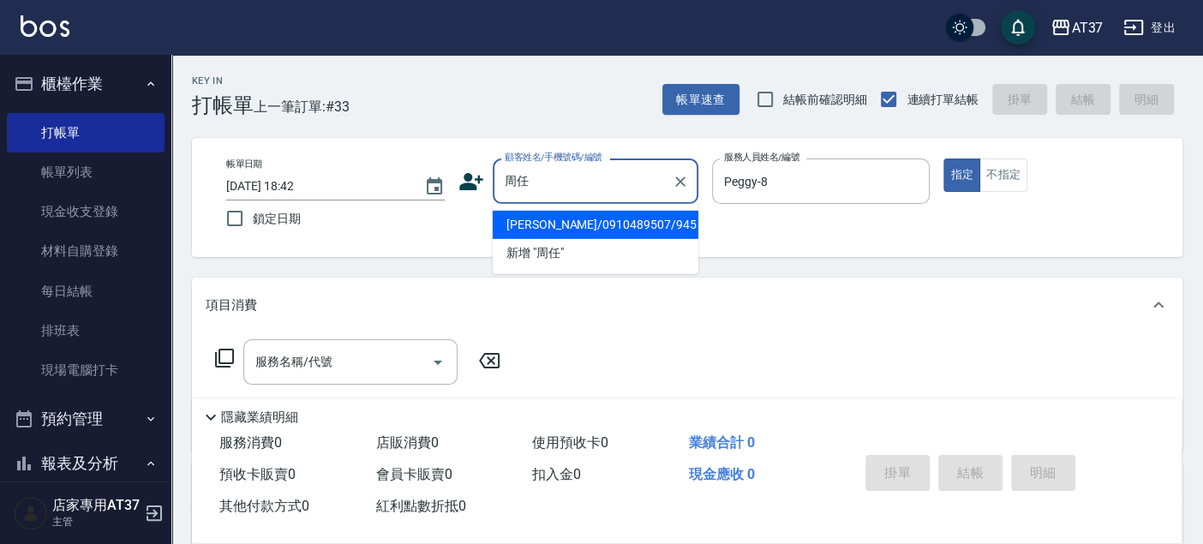
click at [617, 218] on li "[PERSON_NAME]/0910489507/945" at bounding box center [596, 225] width 206 height 28
type input "[PERSON_NAME]/0910489507/945"
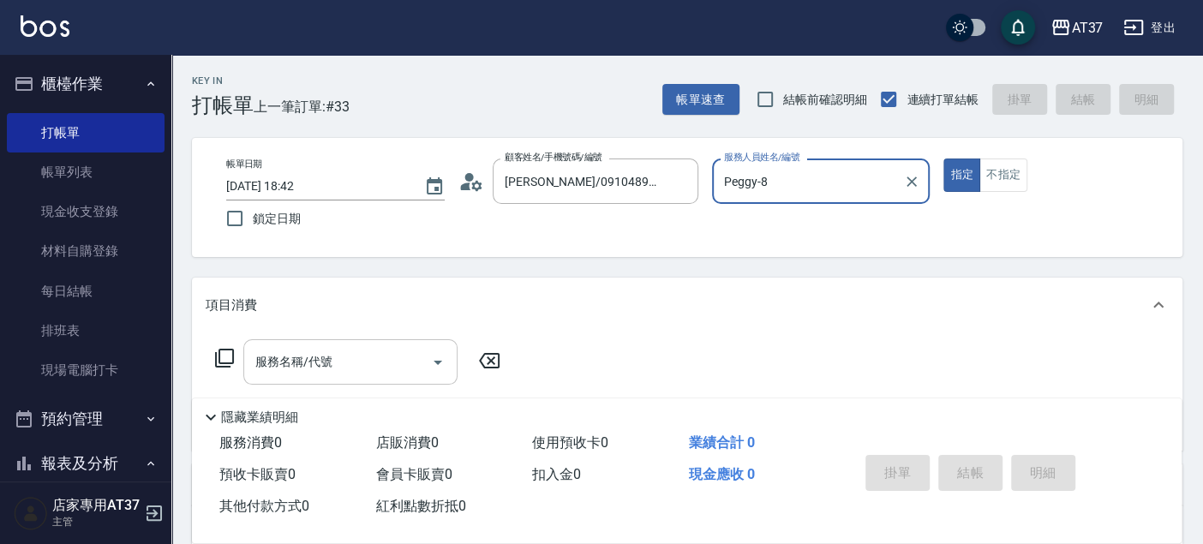
click at [292, 375] on input "服務名稱/代號" at bounding box center [337, 362] width 173 height 30
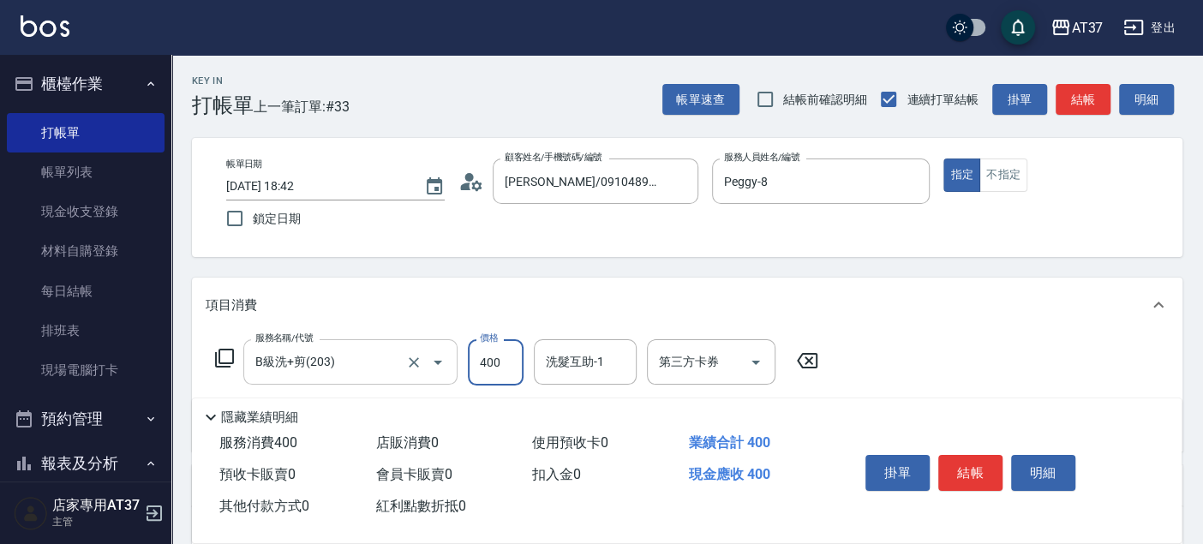
click at [424, 363] on button "Open" at bounding box center [437, 362] width 27 height 27
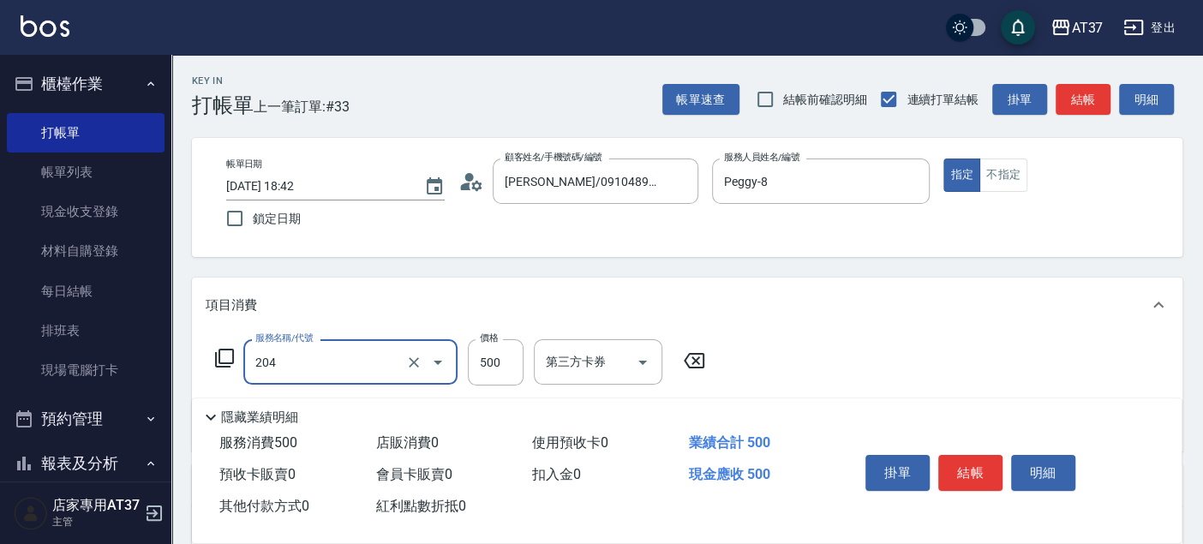
type input "A級洗+剪(204)"
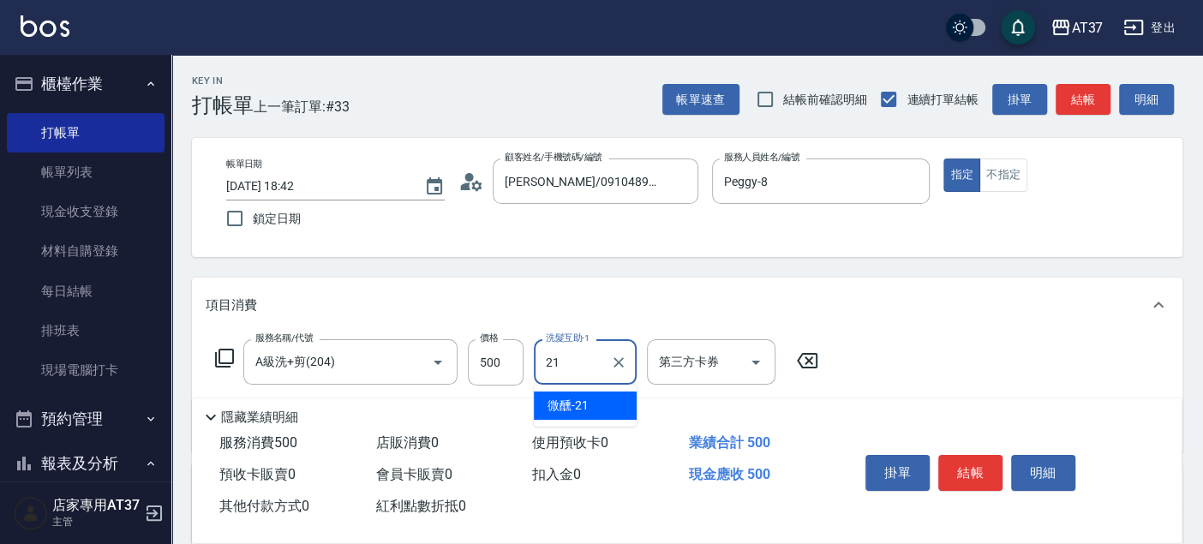
type input "微醺-21"
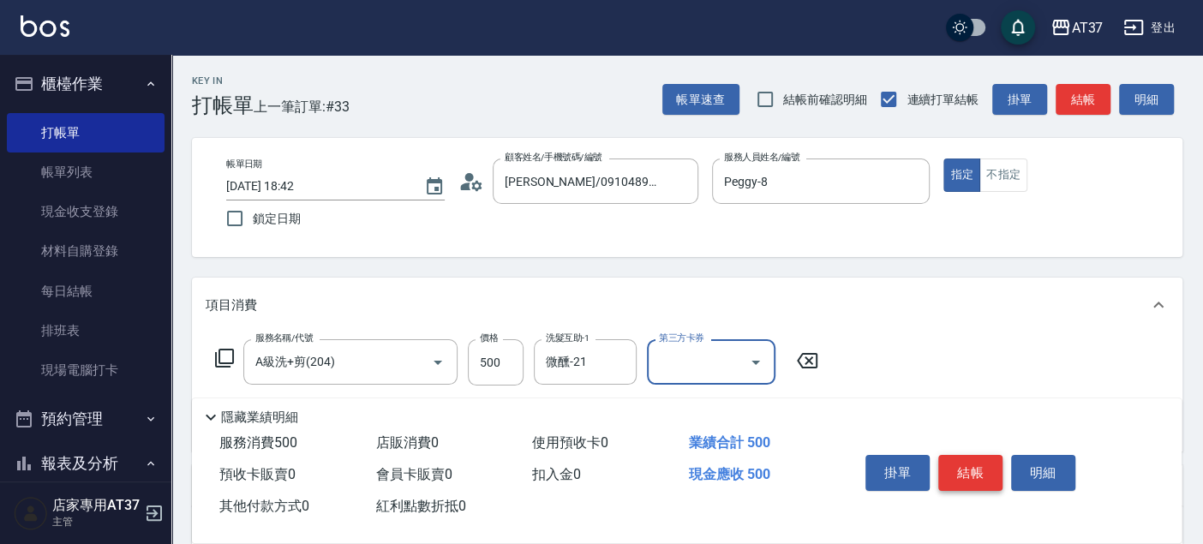
click at [946, 459] on button "結帳" at bounding box center [971, 473] width 64 height 36
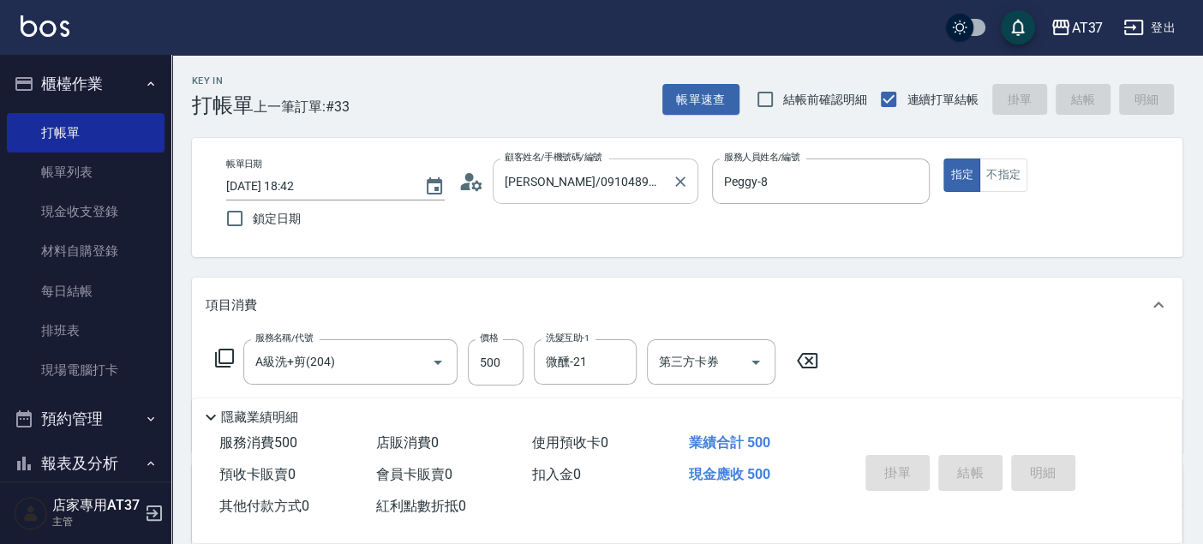
type input "2025/09/20 19:07"
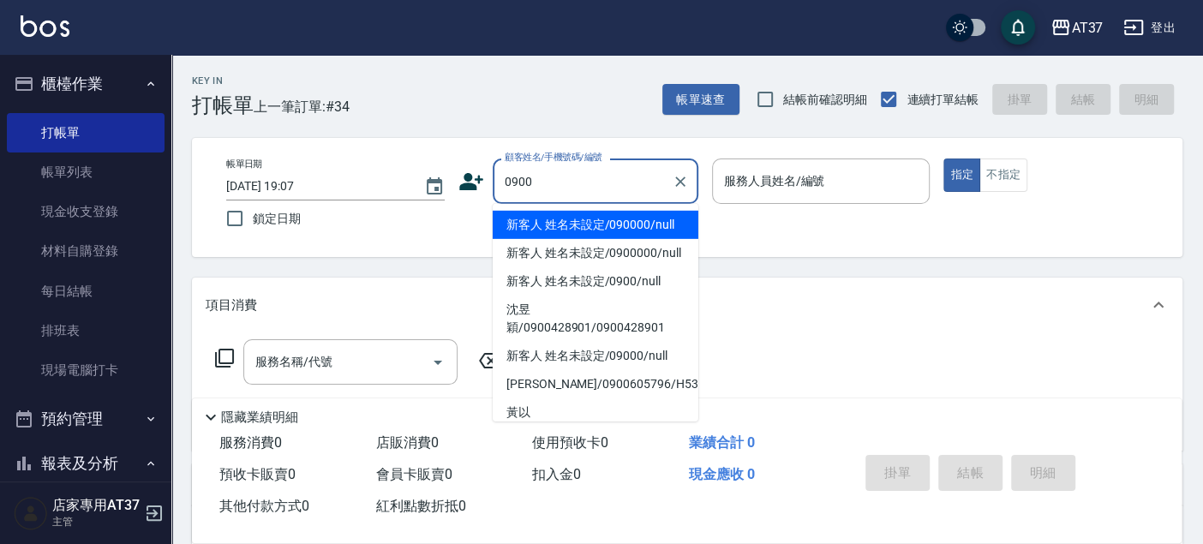
click at [570, 219] on li "新客人 姓名未設定/090000/null" at bounding box center [596, 225] width 206 height 28
type input "新客人 姓名未設定/090000/null"
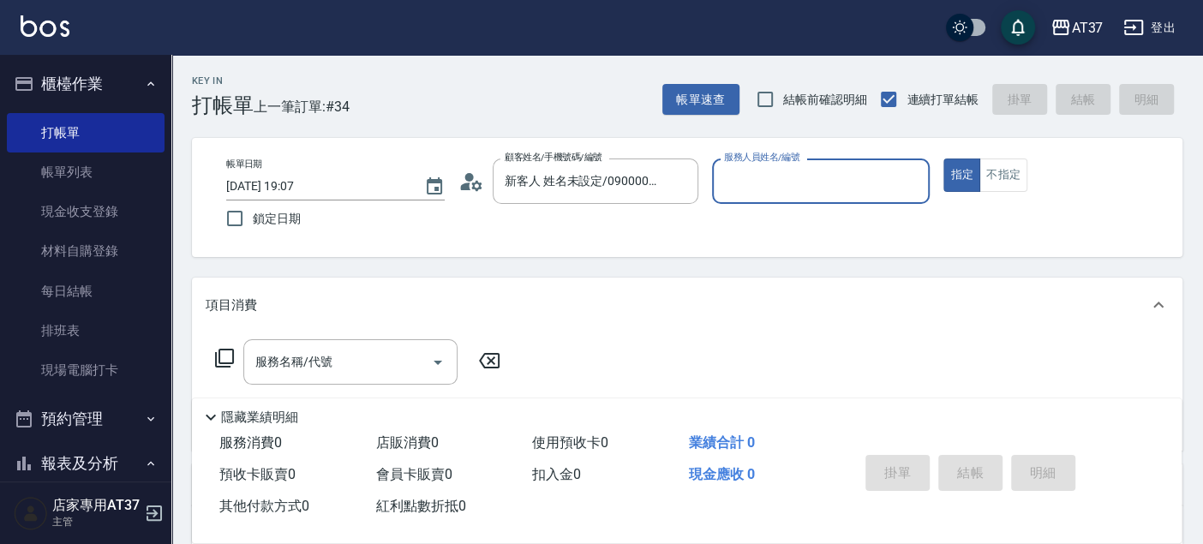
click at [749, 191] on input "服務人員姓名/編號" at bounding box center [821, 181] width 203 height 30
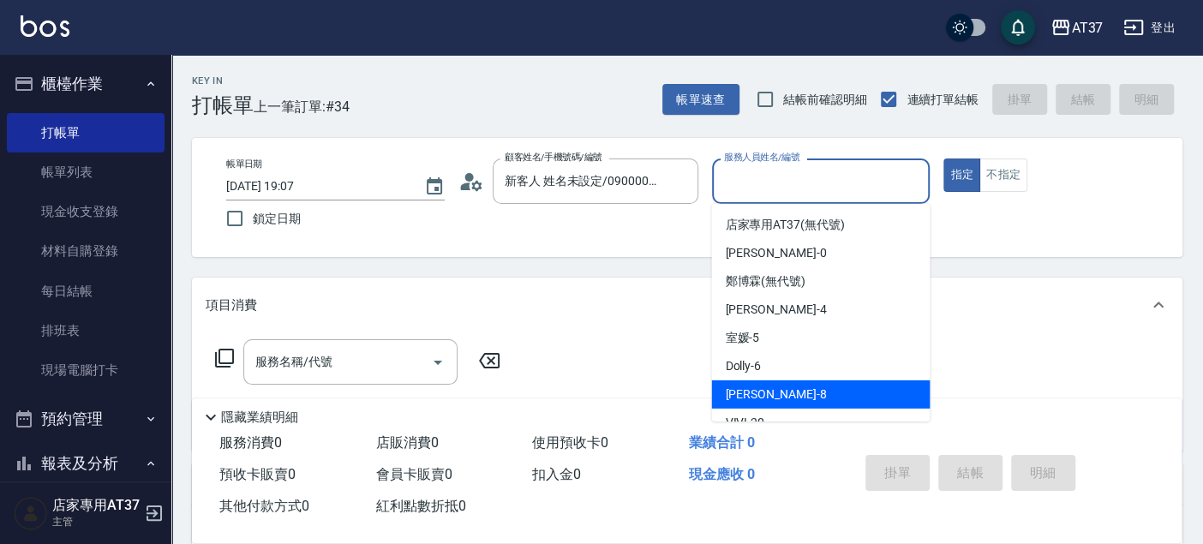
click at [761, 392] on span "Peggy -8" at bounding box center [775, 395] width 101 height 18
type input "Peggy-8"
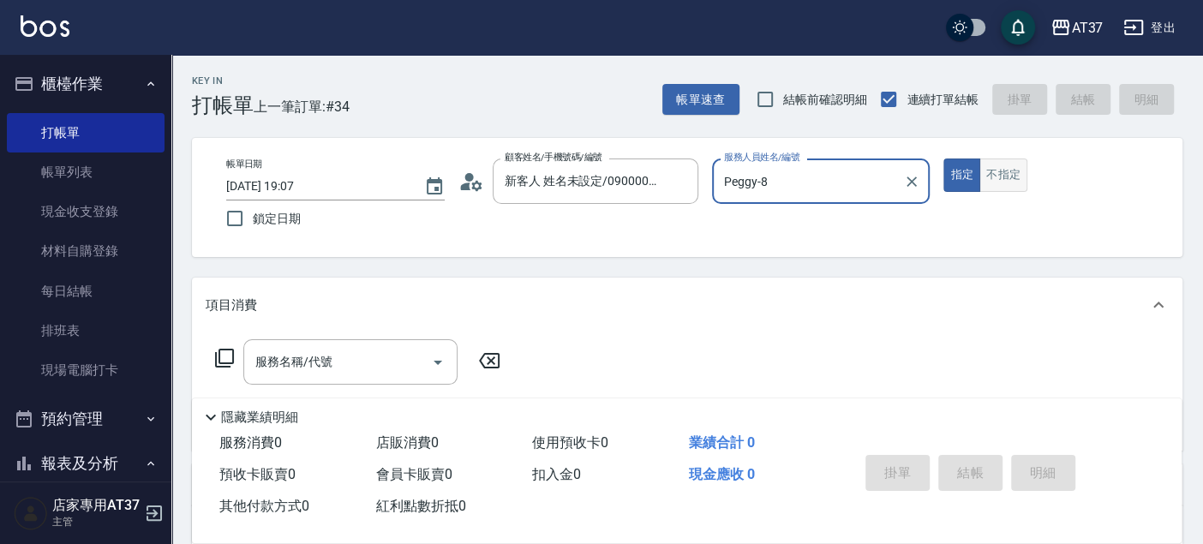
click at [1004, 179] on button "不指定" at bounding box center [1004, 175] width 48 height 33
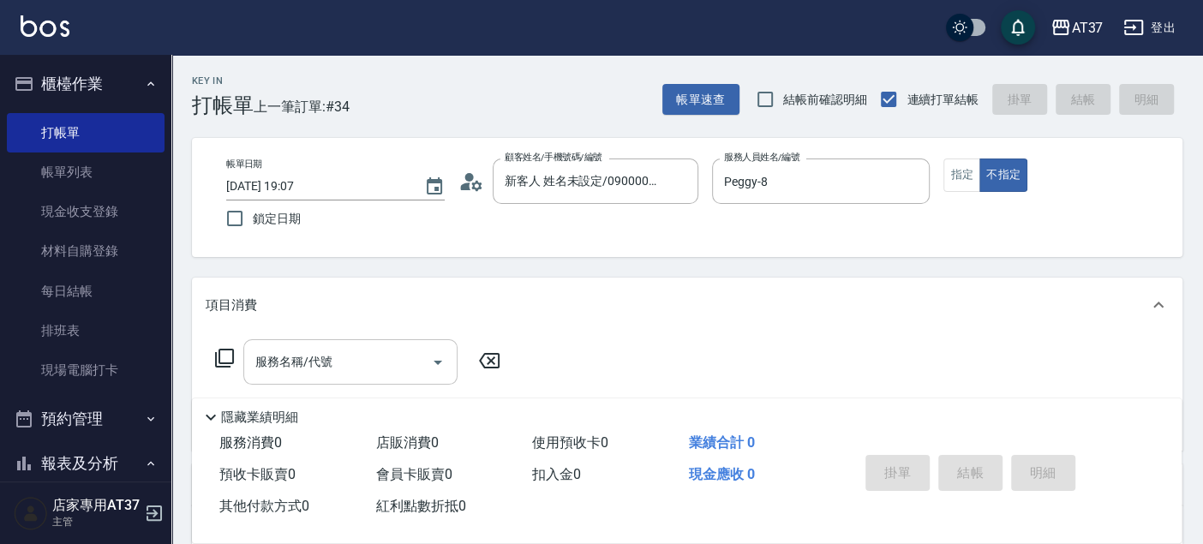
click at [368, 354] on input "服務名稱/代號" at bounding box center [337, 362] width 173 height 30
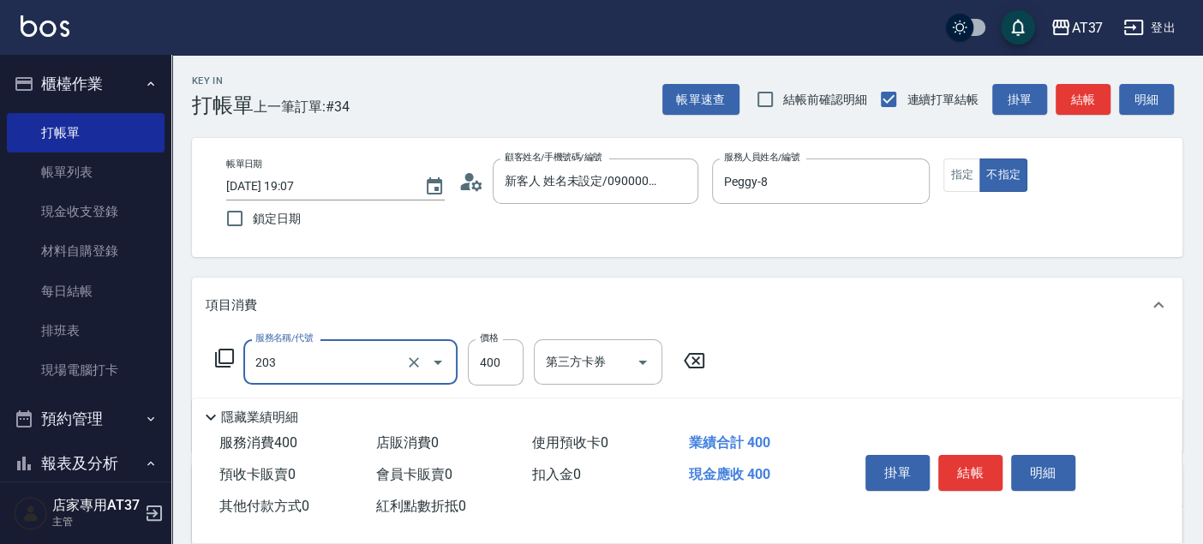
type input "B級洗+剪(203)"
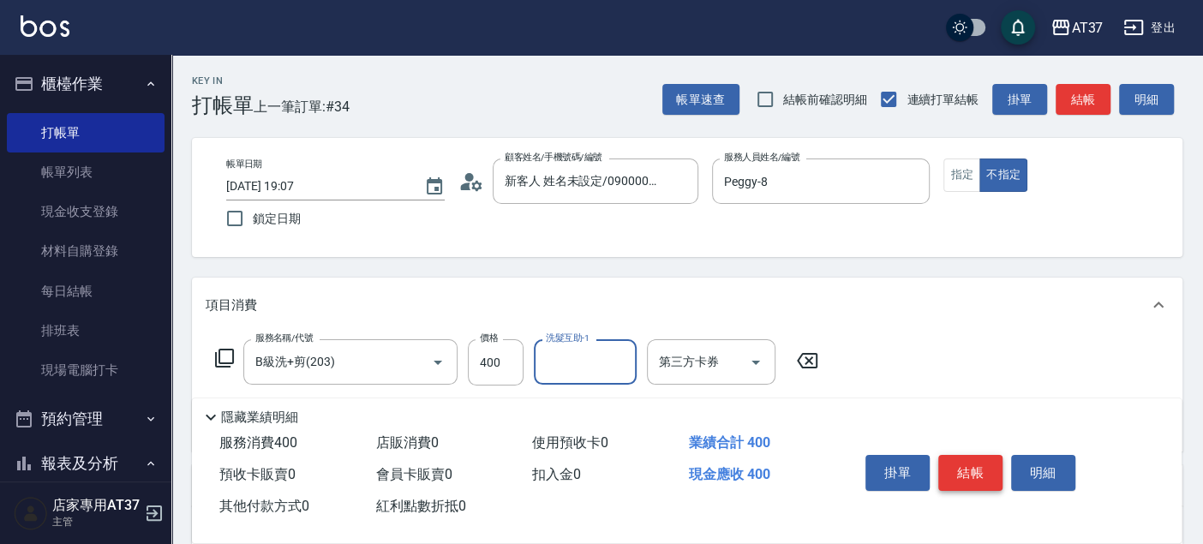
click at [977, 467] on button "結帳" at bounding box center [971, 473] width 64 height 36
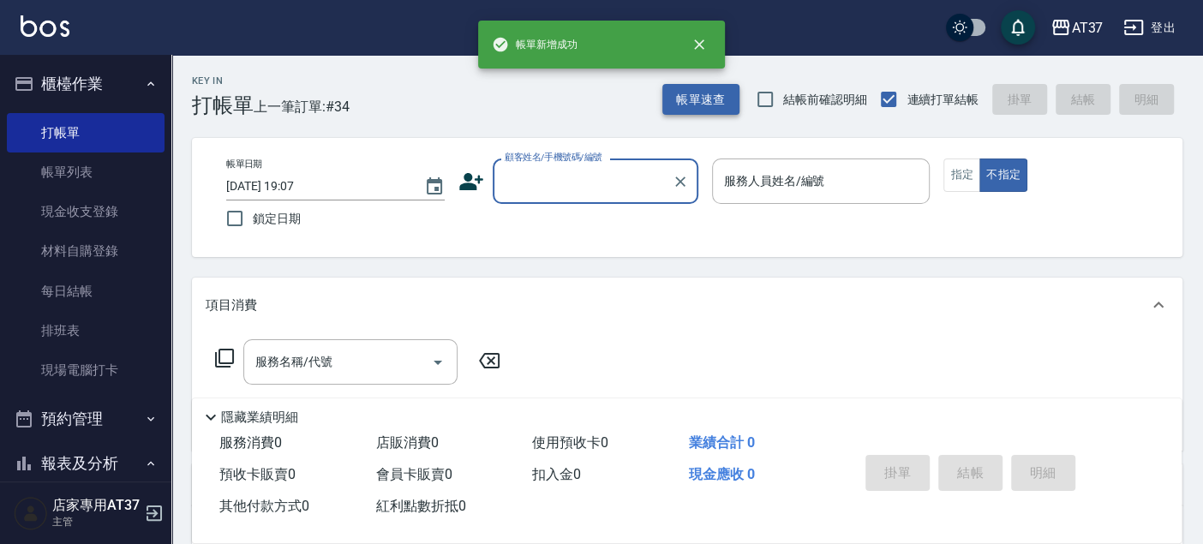
click at [724, 97] on button "帳單速查" at bounding box center [701, 100] width 77 height 32
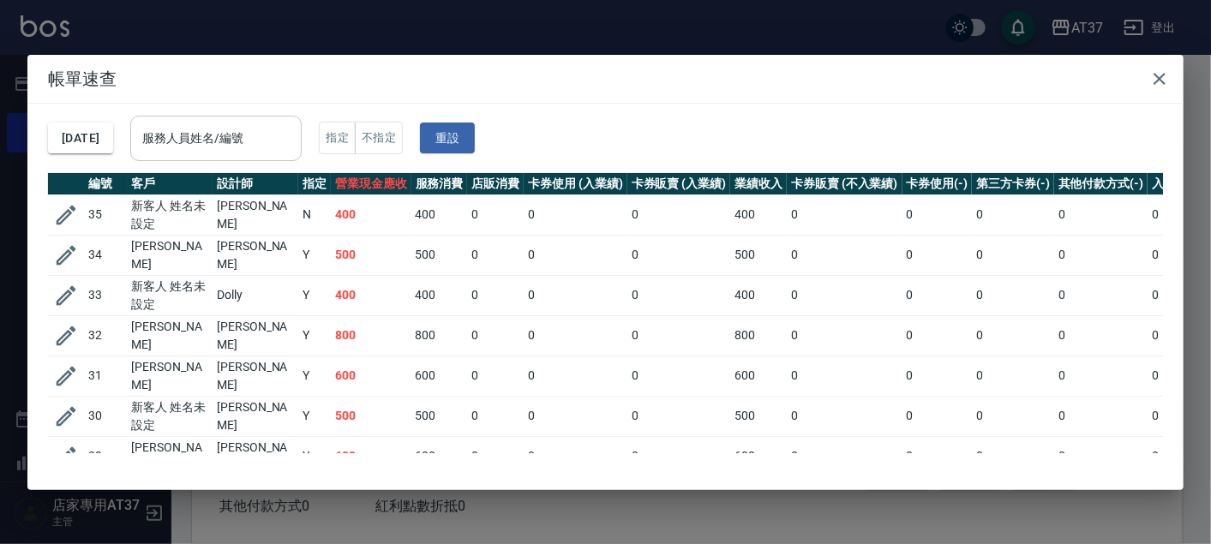
click at [223, 120] on div "服務人員姓名/編號" at bounding box center [215, 138] width 171 height 45
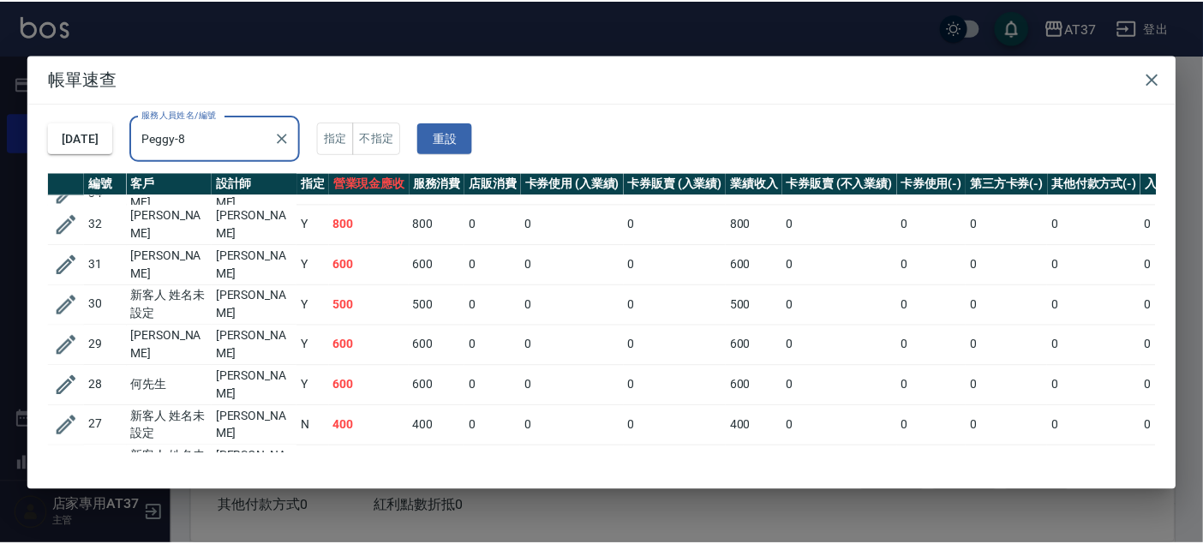
scroll to position [161, 0]
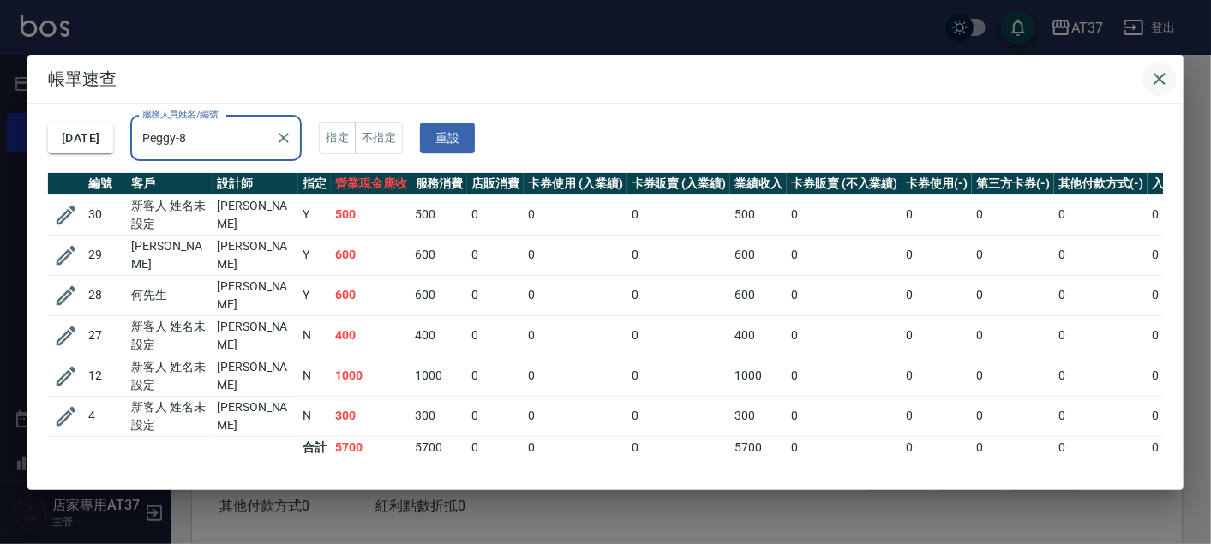
type input "Peggy-8"
click at [1149, 82] on icon "button" at bounding box center [1159, 79] width 21 height 21
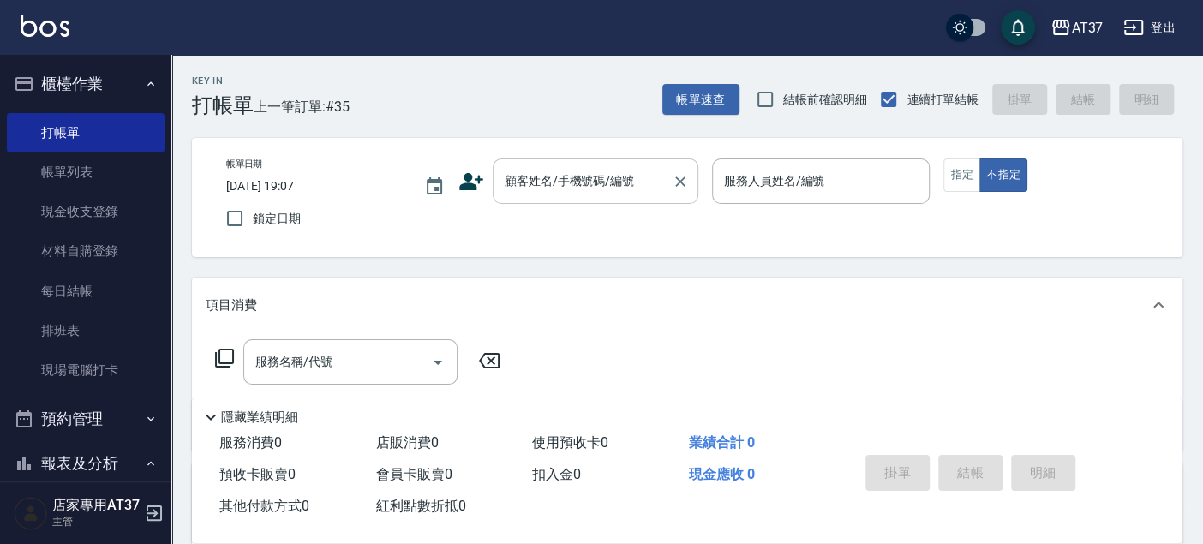
click at [632, 185] on input "顧客姓名/手機號碼/編號" at bounding box center [583, 181] width 165 height 30
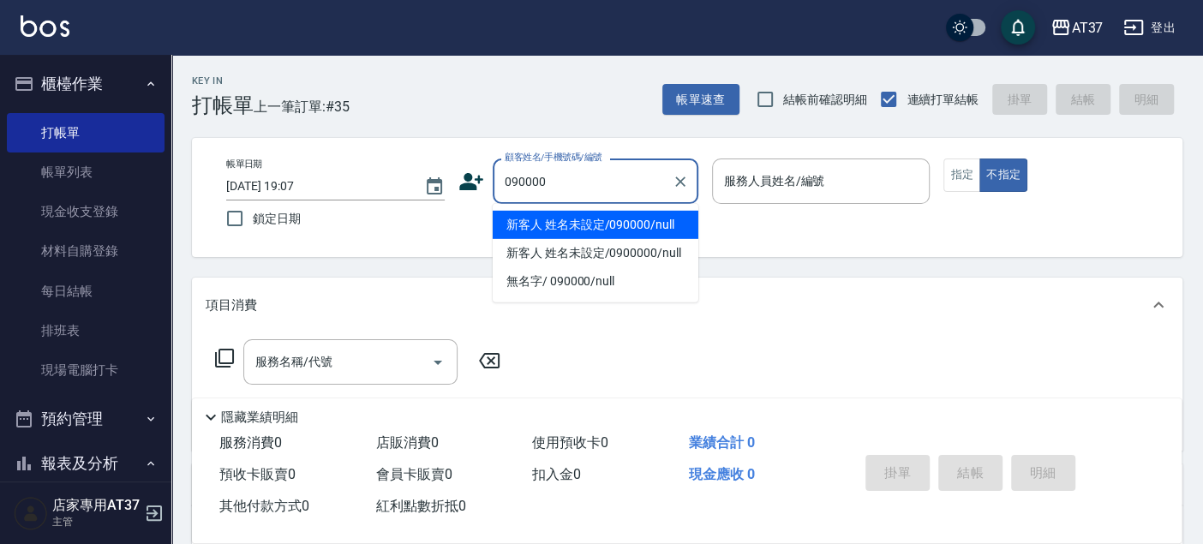
type input "新客人 姓名未設定/090000/null"
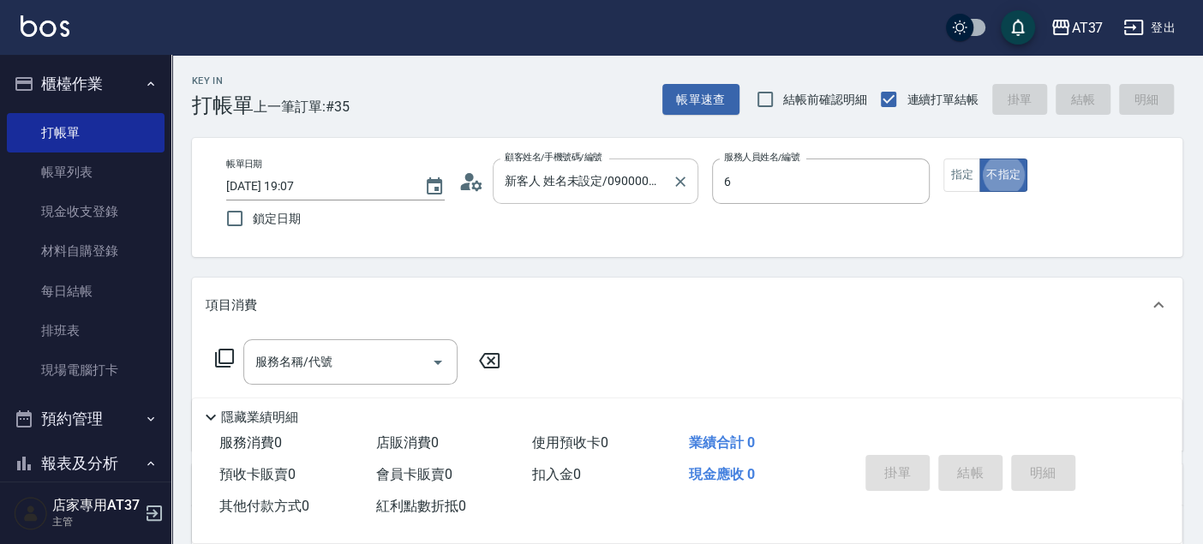
type input "Dolly-6"
type button "false"
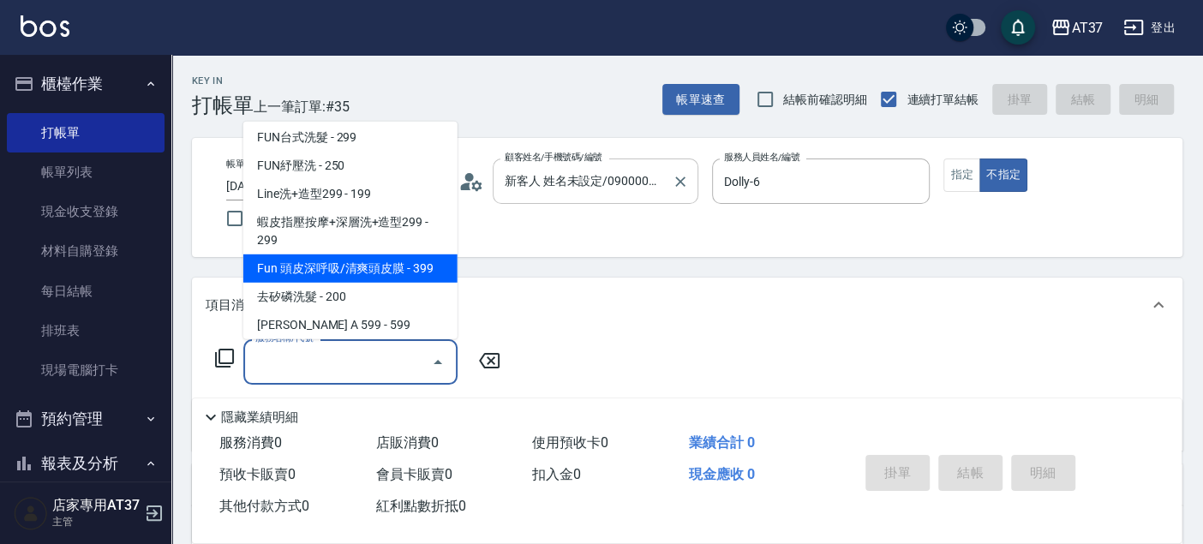
scroll to position [315, 0]
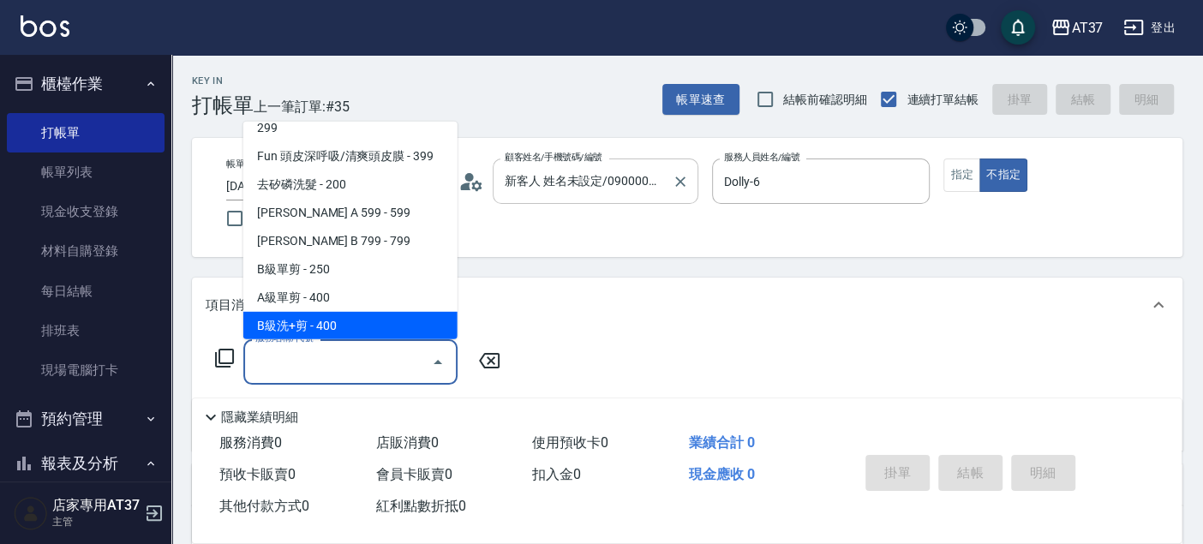
type input "B級洗+剪(203)"
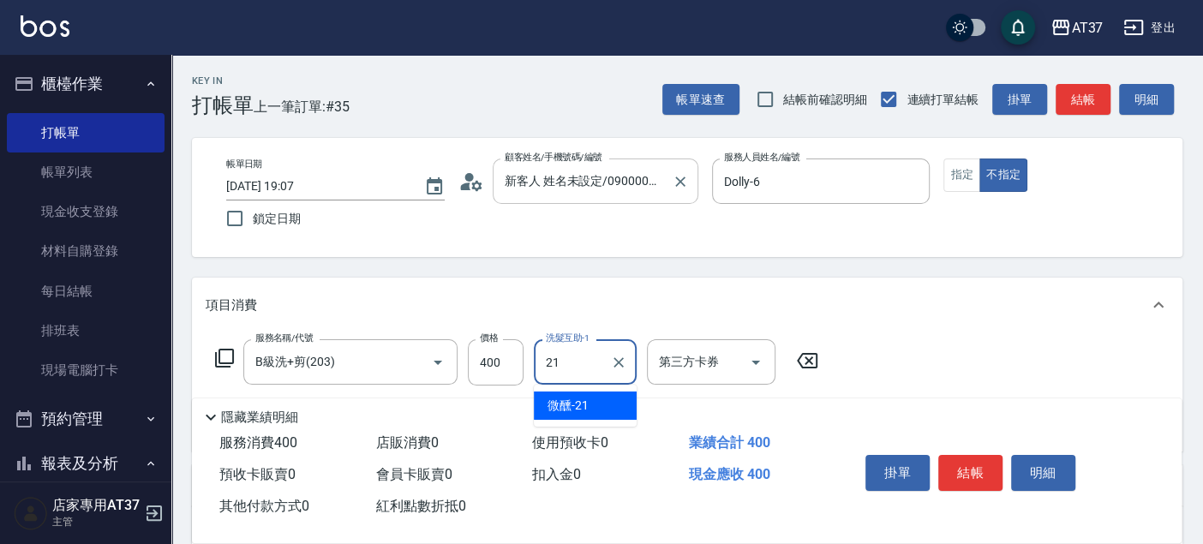
type input "微醺-21"
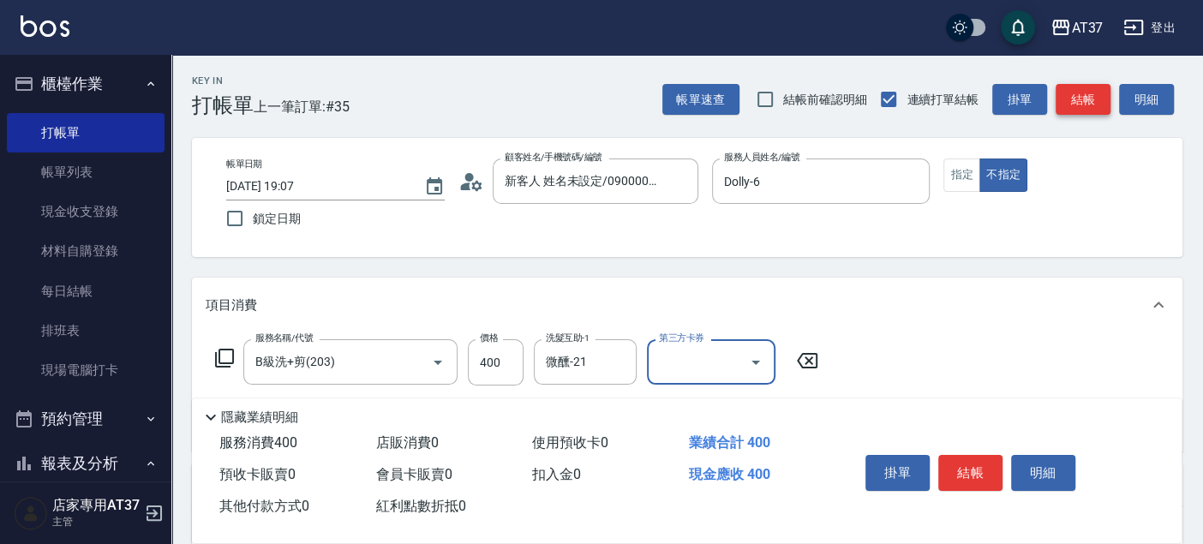
click at [1095, 98] on button "結帳" at bounding box center [1083, 100] width 55 height 32
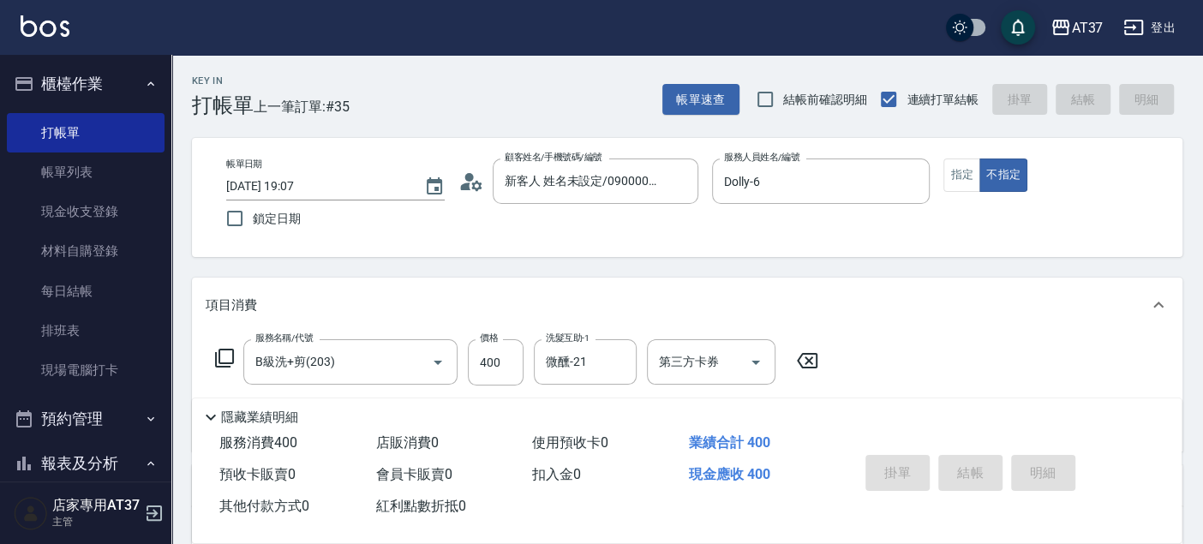
type input "2025/09/20 19:11"
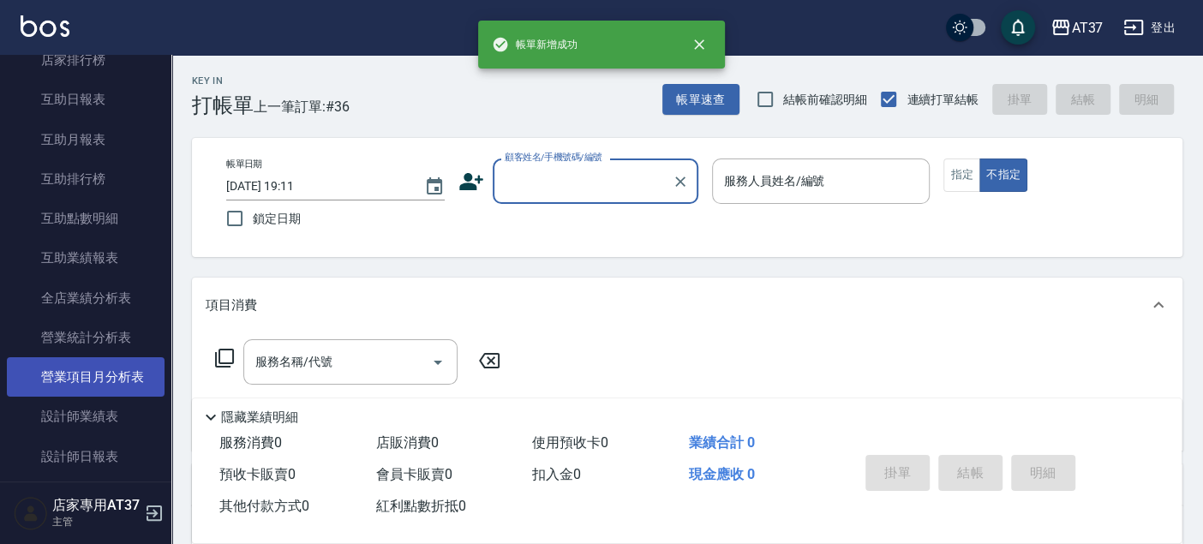
scroll to position [666, 0]
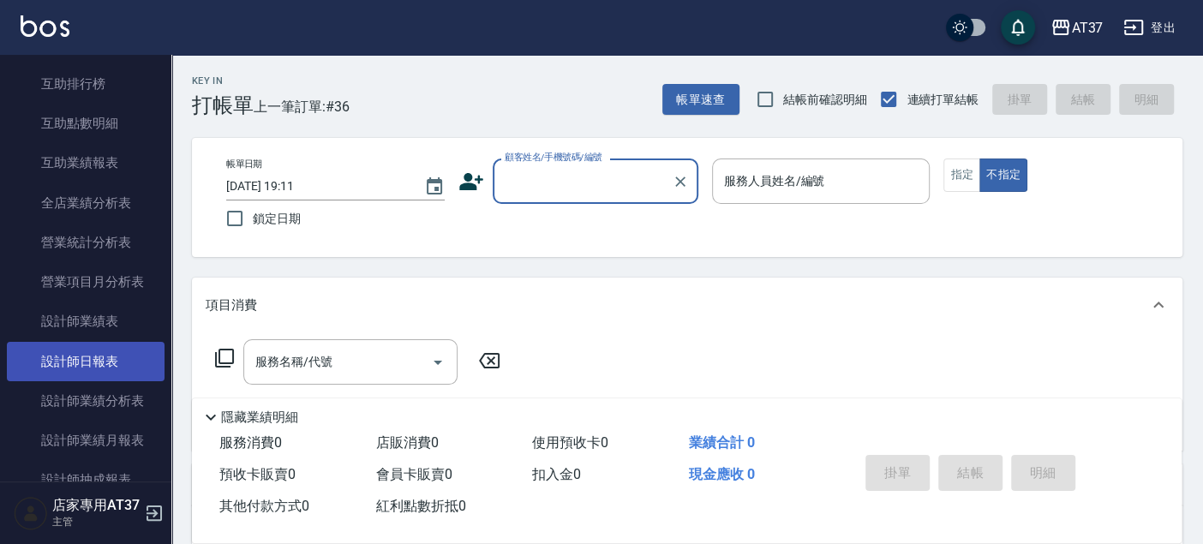
click at [139, 375] on link "設計師日報表" at bounding box center [86, 361] width 158 height 39
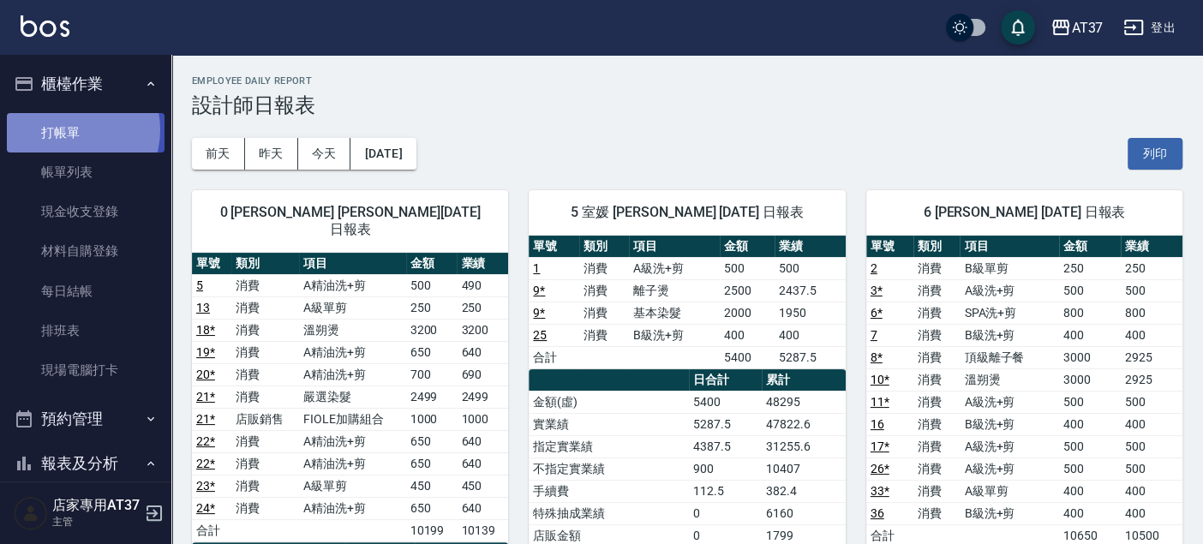
click at [70, 129] on link "打帳單" at bounding box center [86, 132] width 158 height 39
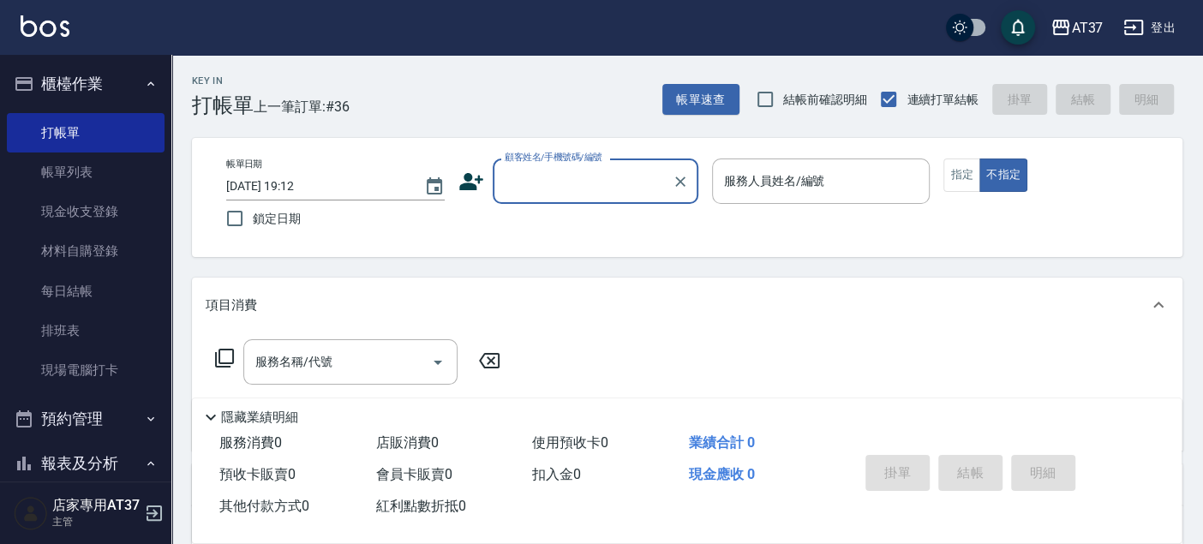
click at [573, 197] on div "顧客姓名/手機號碼/編號" at bounding box center [596, 181] width 206 height 45
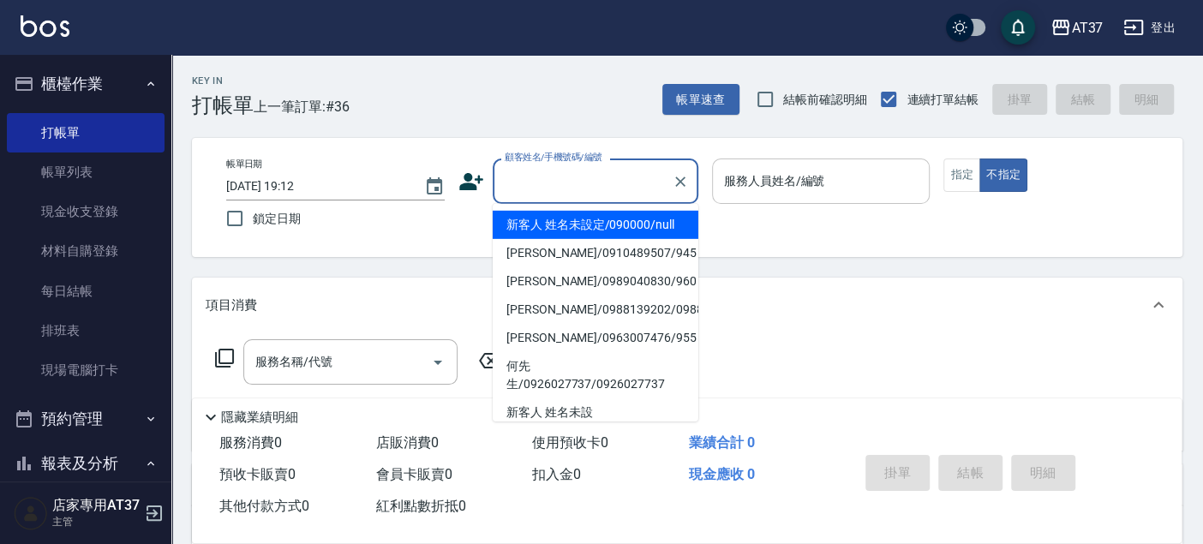
drag, startPoint x: 582, startPoint y: 228, endPoint x: 765, endPoint y: 171, distance: 192.2
click at [583, 228] on li "新客人 姓名未設定/090000/null" at bounding box center [596, 225] width 206 height 28
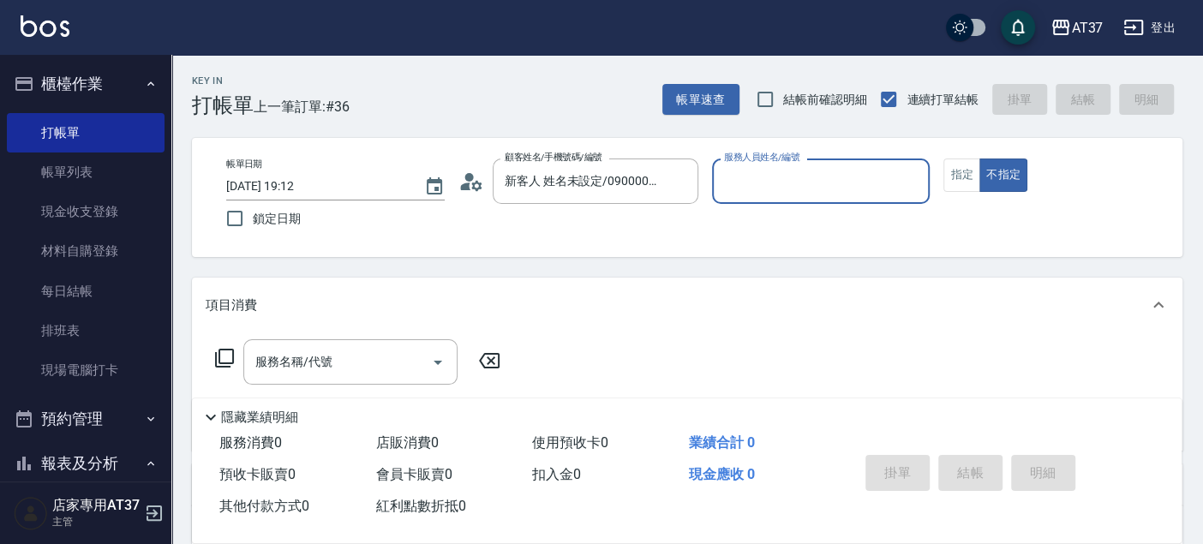
type input "新客人 姓名未設定/090000/null"
click at [765, 171] on input "服務人員姓名/編號" at bounding box center [821, 181] width 203 height 30
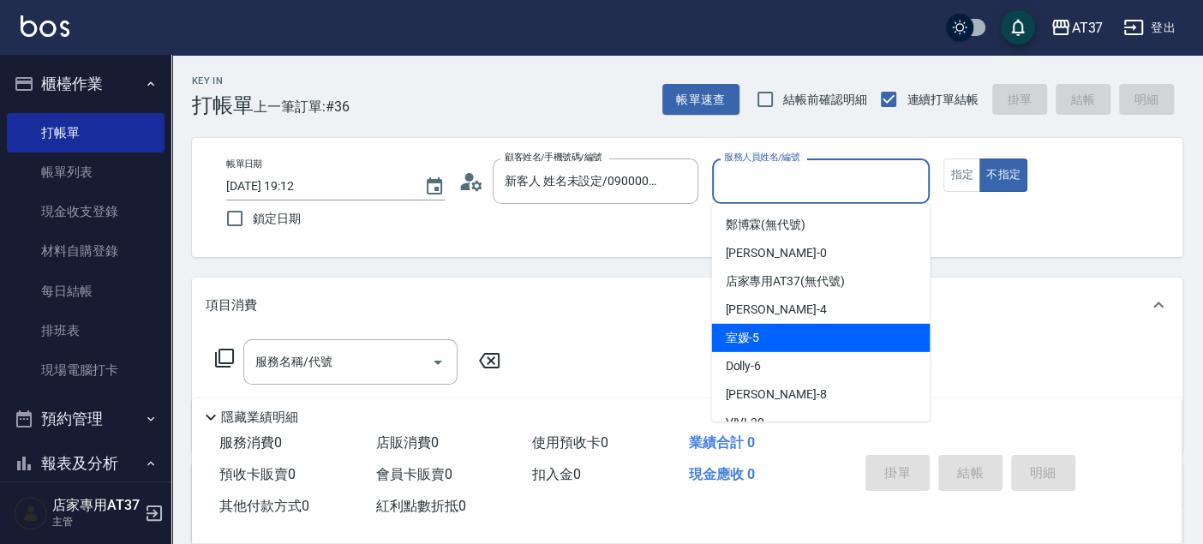
drag, startPoint x: 813, startPoint y: 335, endPoint x: 849, endPoint y: 313, distance: 42.3
click at [813, 334] on div "室媛 -5" at bounding box center [820, 338] width 219 height 28
type input "室媛-5"
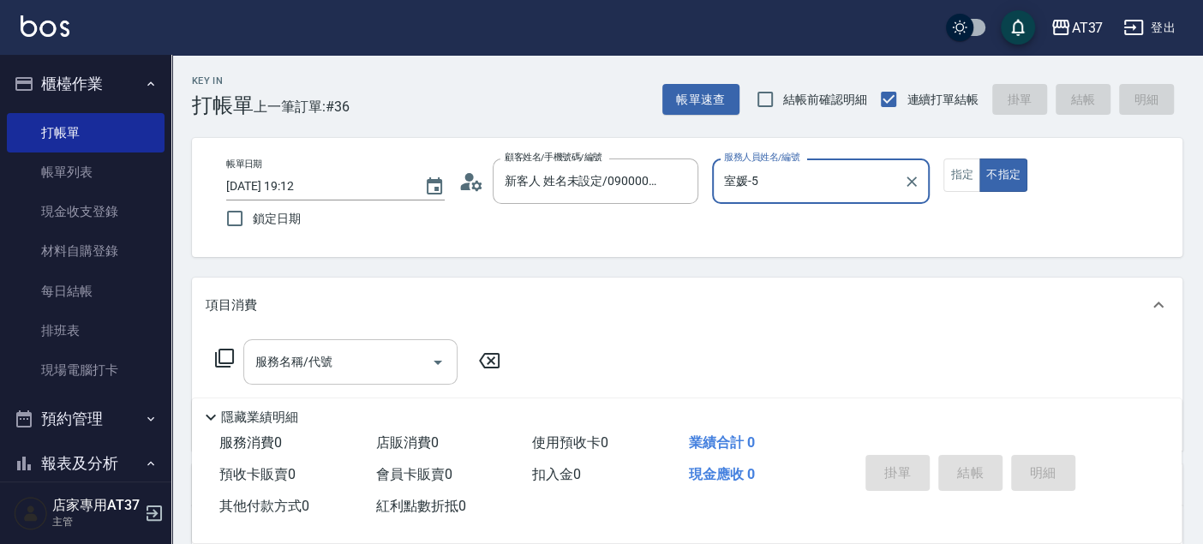
click at [354, 357] on input "服務名稱/代號" at bounding box center [337, 362] width 173 height 30
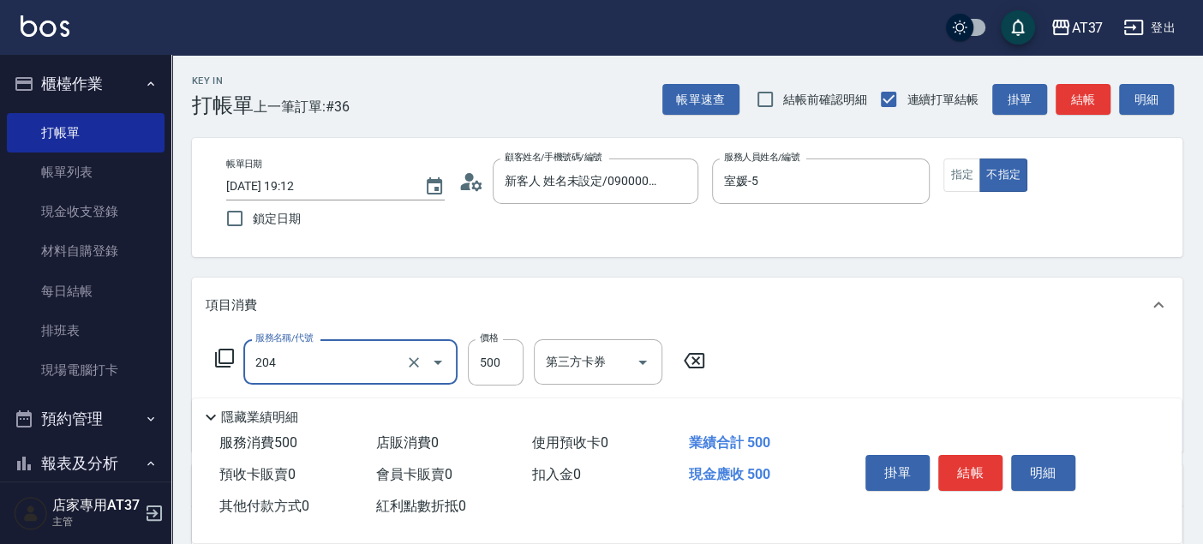
type input "A級洗+剪(204)"
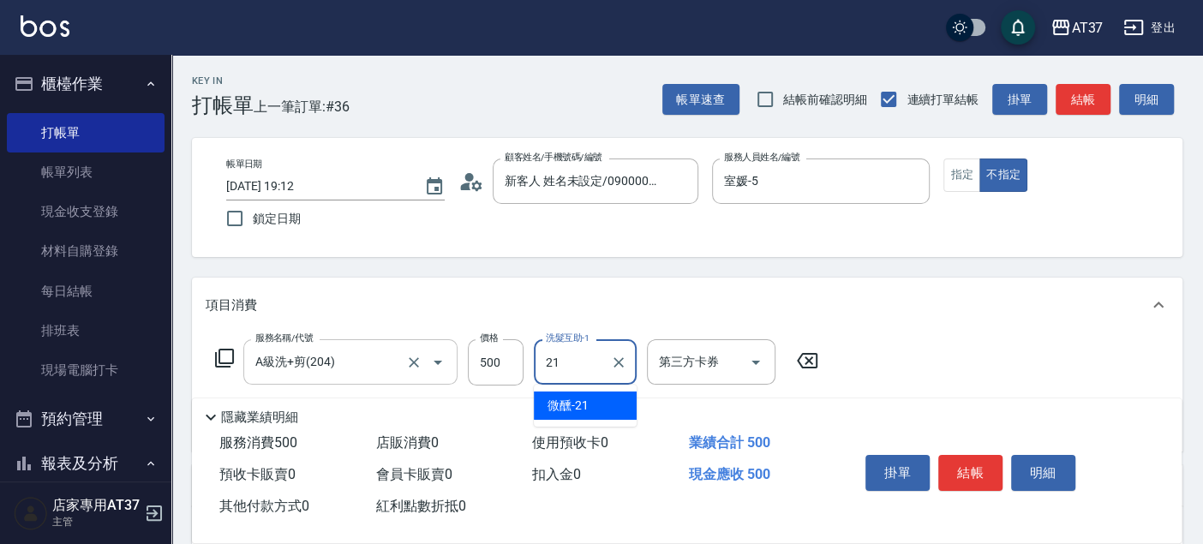
type input "微醺-21"
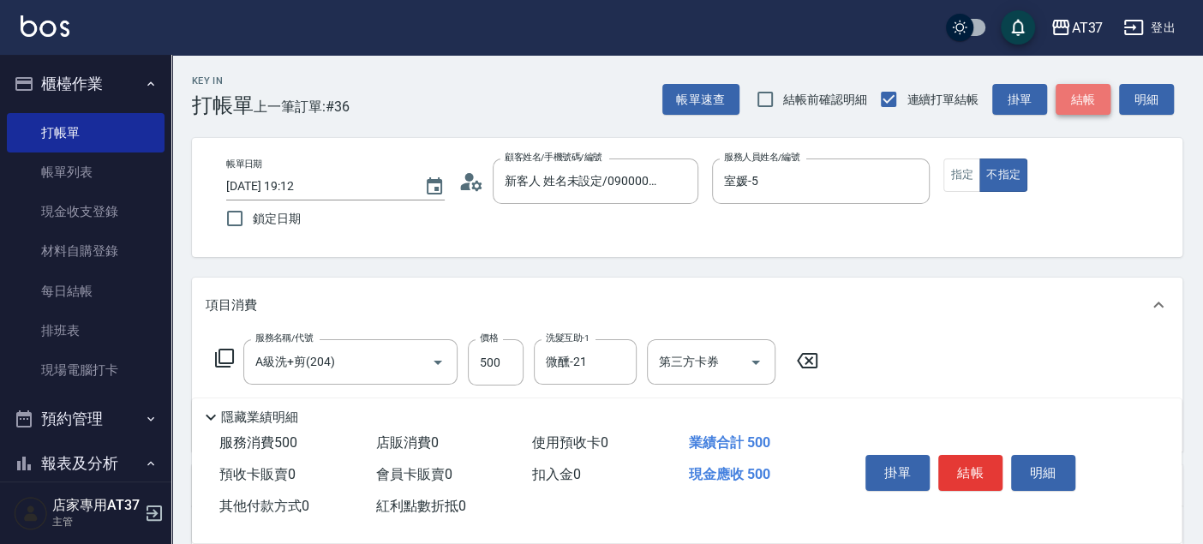
click at [1081, 99] on button "結帳" at bounding box center [1083, 100] width 55 height 32
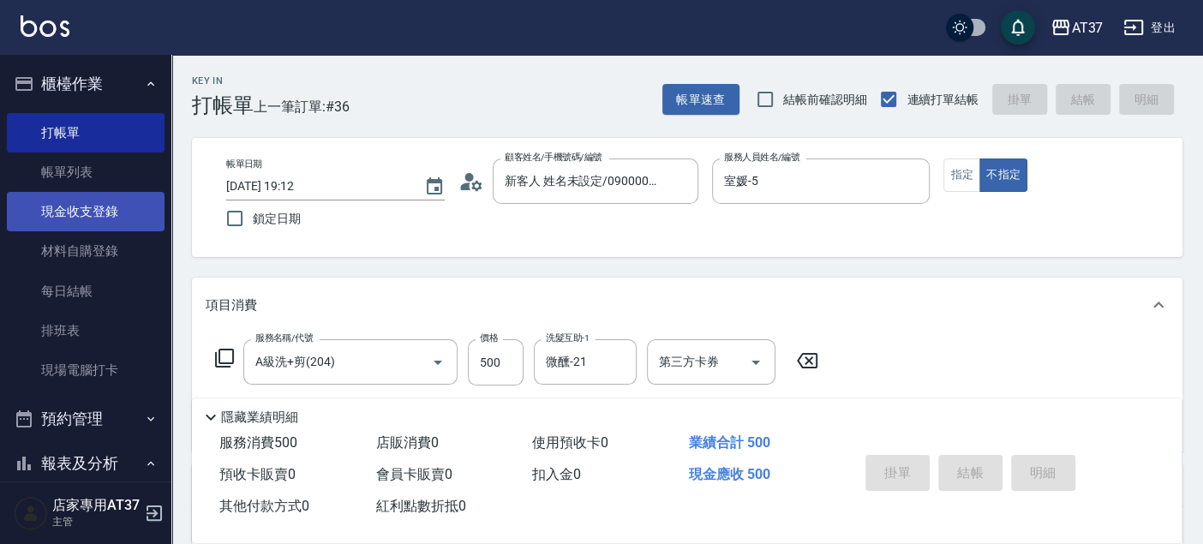
type input "2025/09/20 19:29"
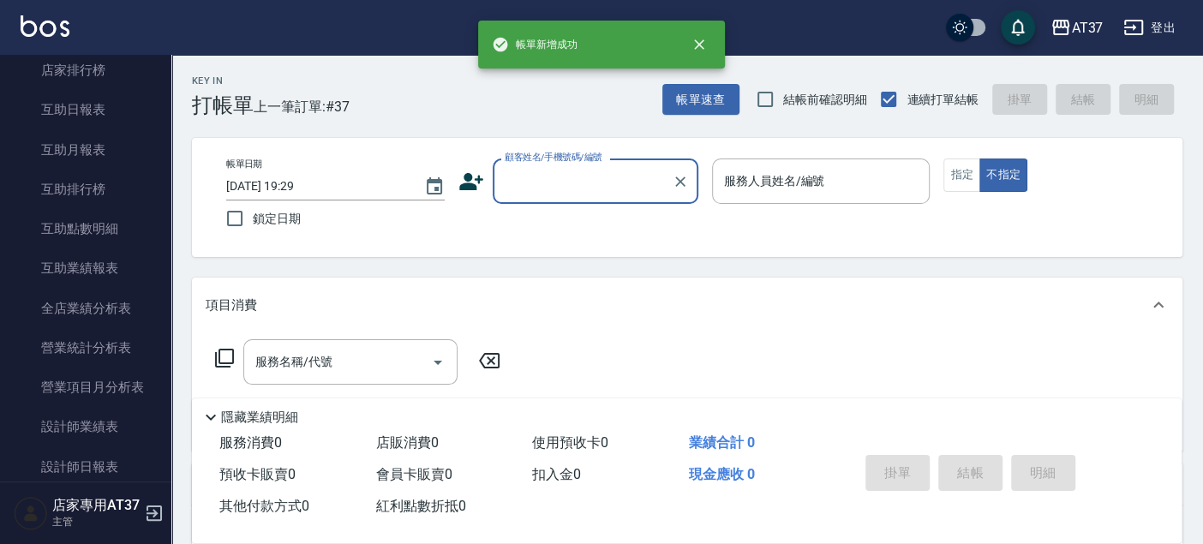
scroll to position [571, 0]
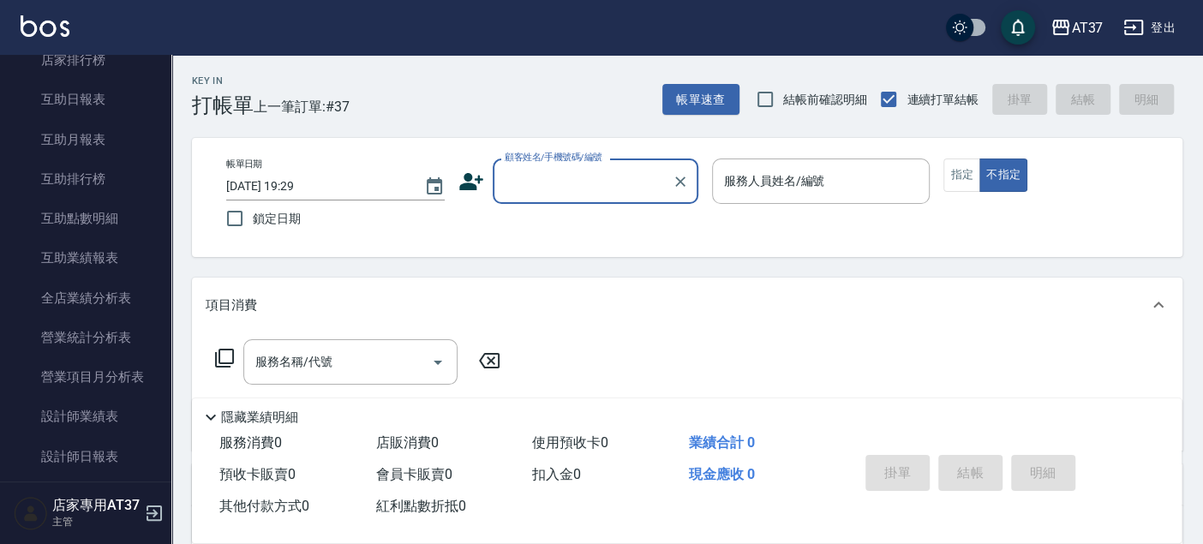
drag, startPoint x: 130, startPoint y: 460, endPoint x: 177, endPoint y: 465, distance: 46.6
click at [130, 460] on link "設計師日報表" at bounding box center [86, 456] width 158 height 39
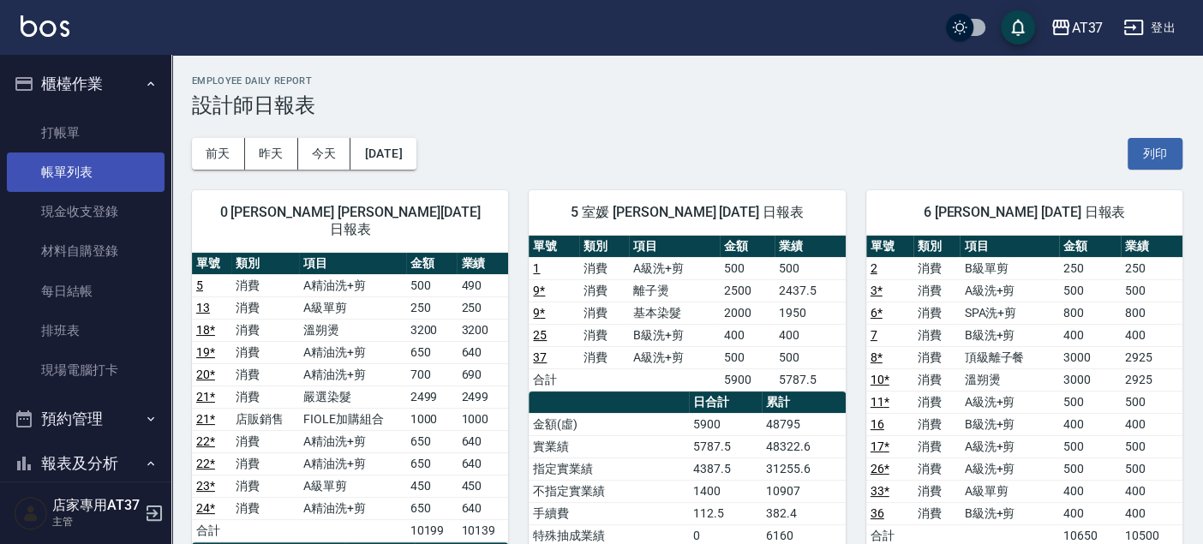
click at [89, 179] on link "帳單列表" at bounding box center [86, 172] width 158 height 39
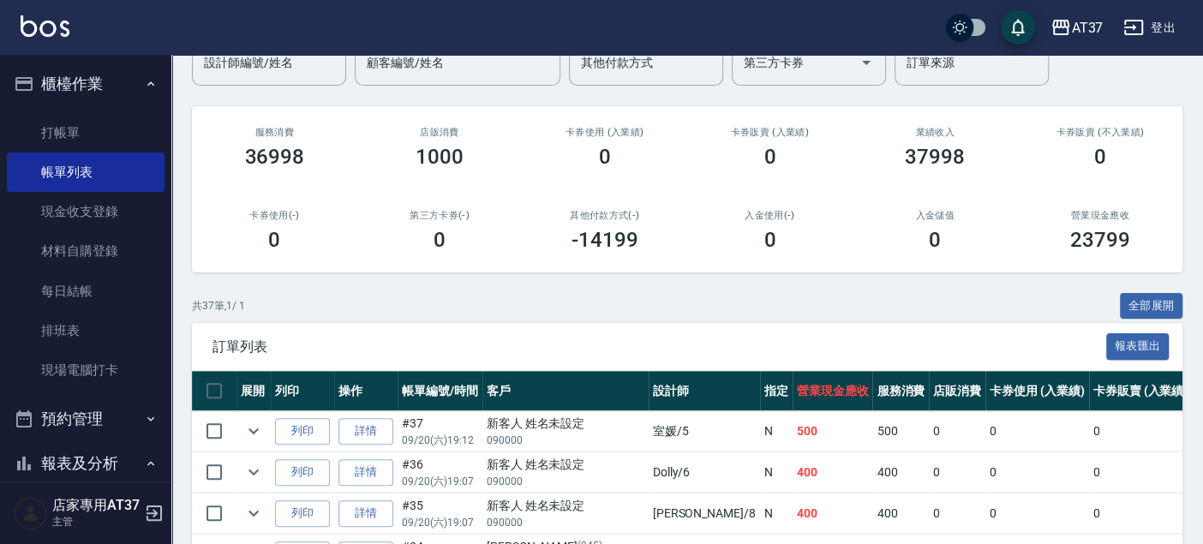
scroll to position [285, 0]
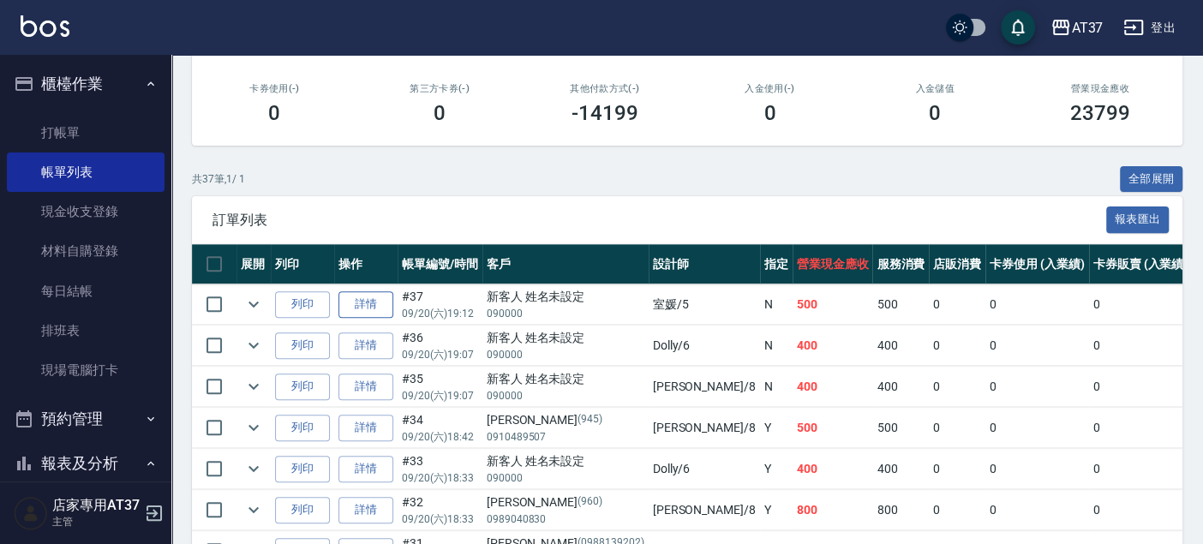
click at [368, 306] on link "詳情" at bounding box center [366, 304] width 55 height 27
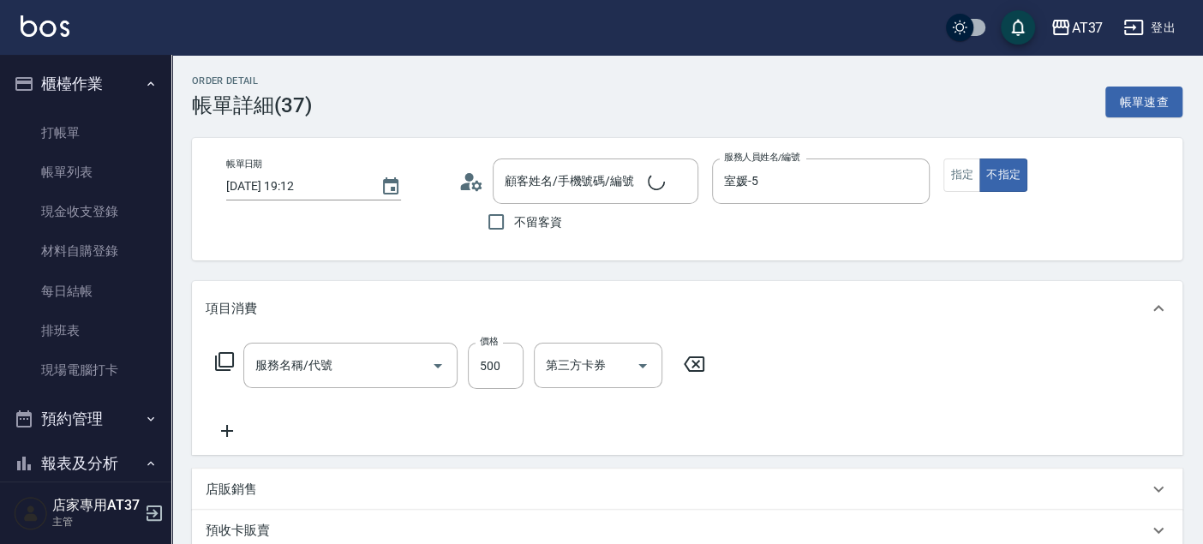
type input "2025/09/20 19:12"
type input "室媛-5"
type input "新客人 姓名未設定/090000/null"
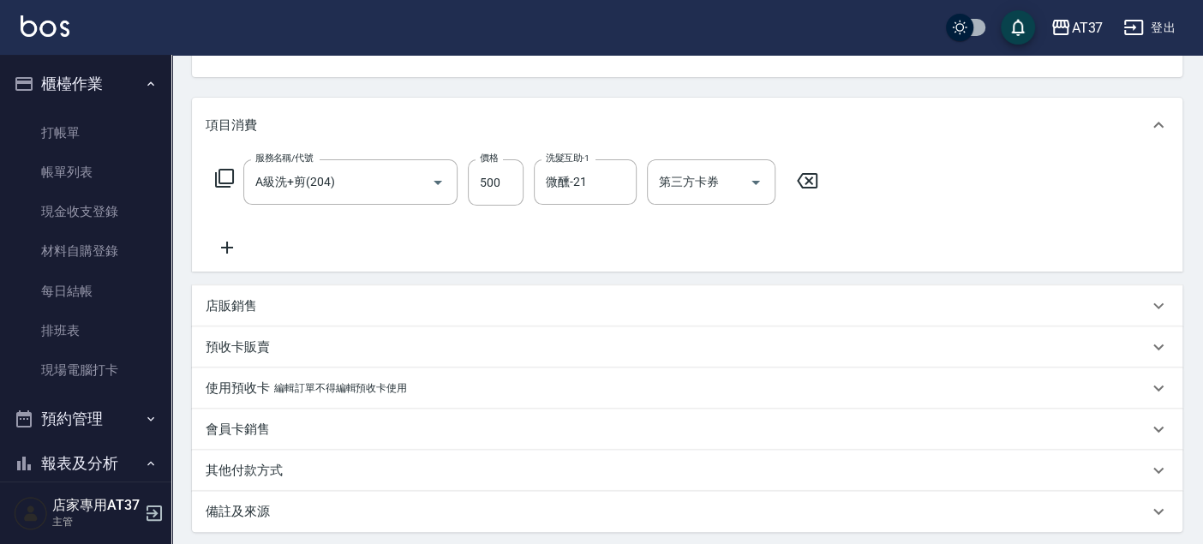
scroll to position [190, 0]
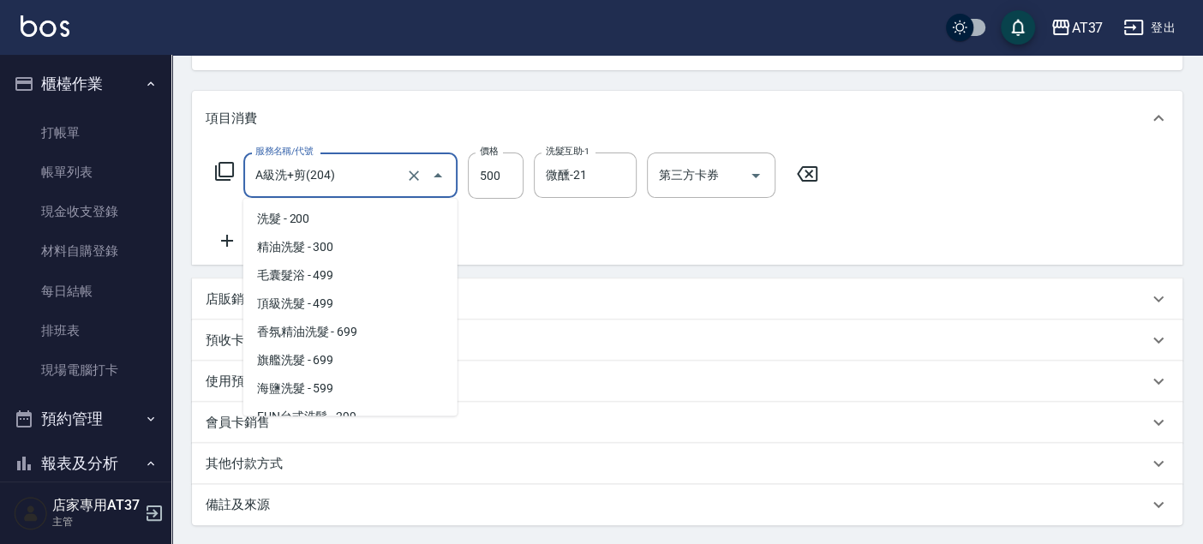
click at [367, 169] on input "A級洗+剪(204)" at bounding box center [326, 175] width 151 height 30
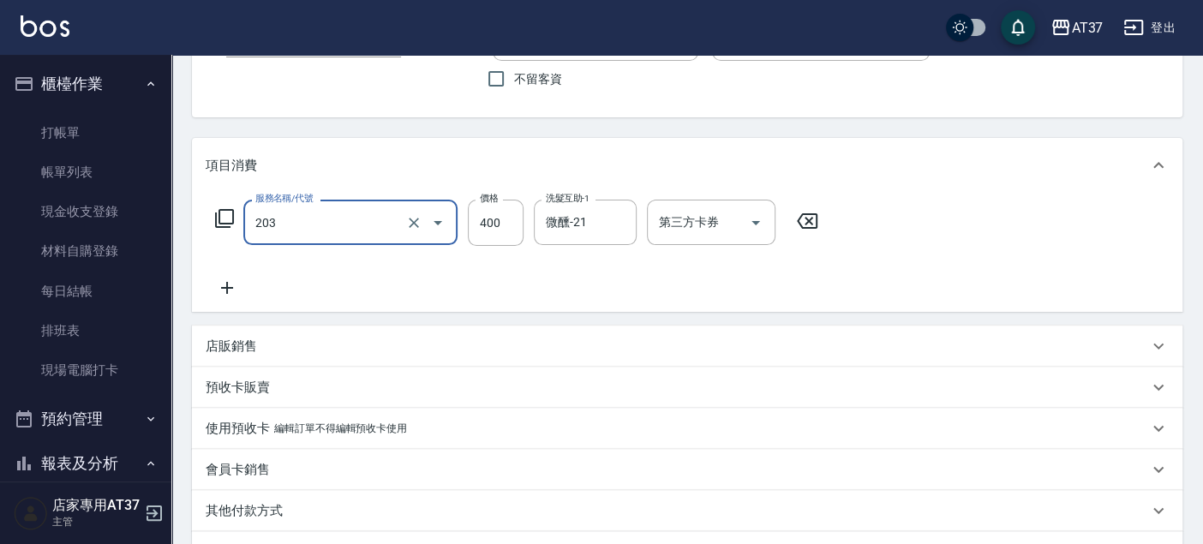
scroll to position [353, 0]
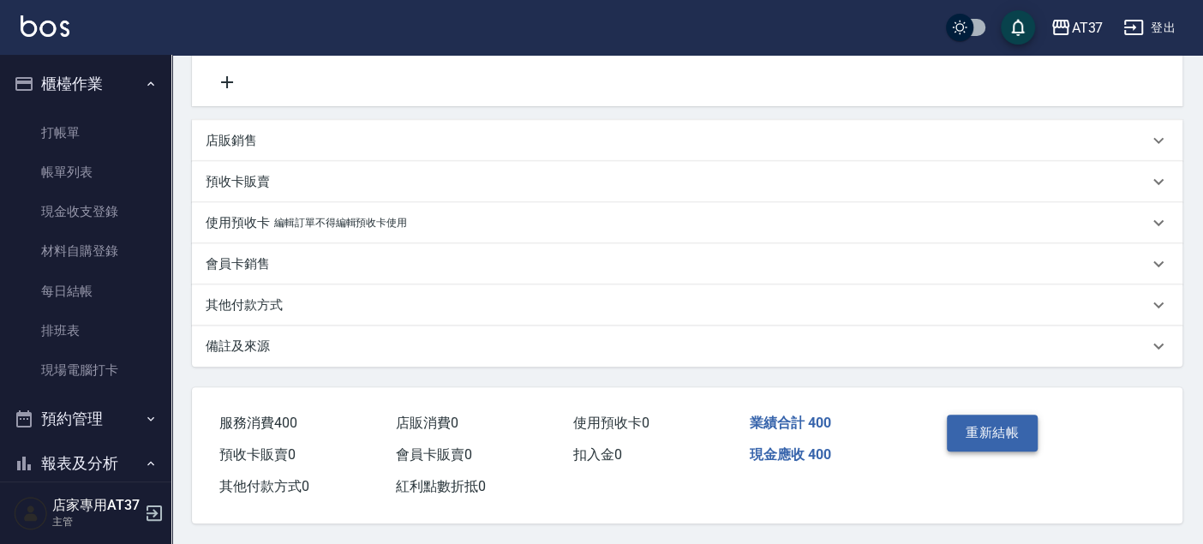
type input "B級洗+剪(203)"
click at [989, 429] on button "重新結帳" at bounding box center [992, 433] width 91 height 36
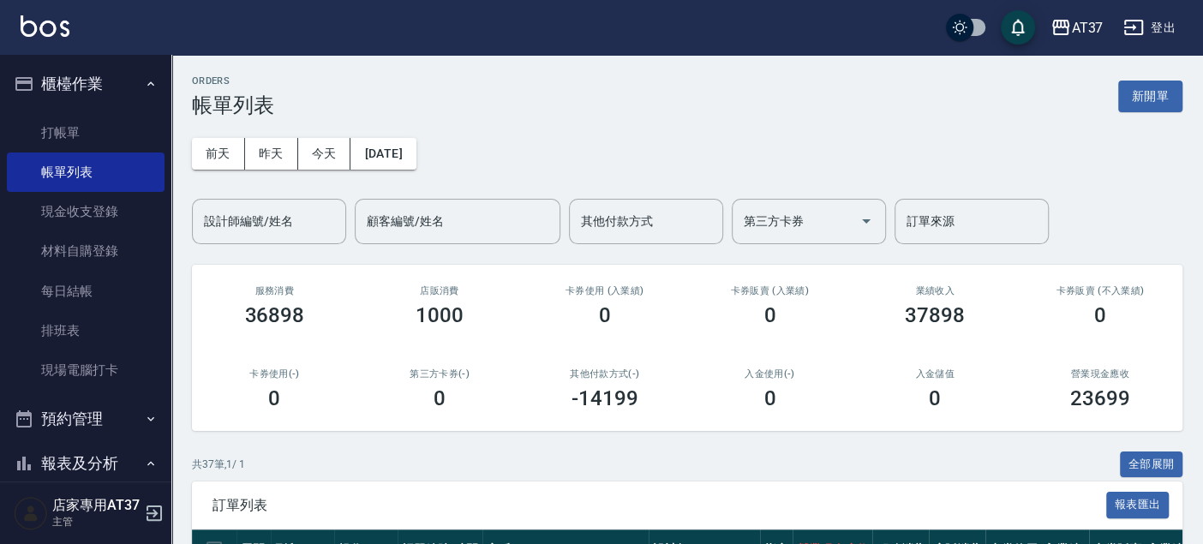
click at [229, 219] on input "設計師編號/姓名" at bounding box center [269, 222] width 139 height 30
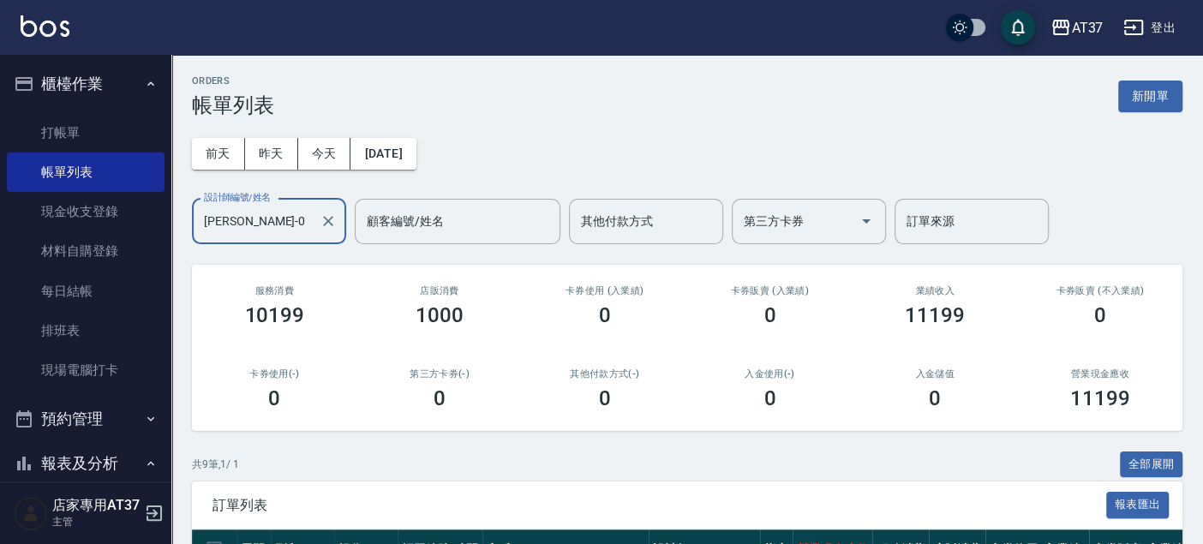
scroll to position [190, 0]
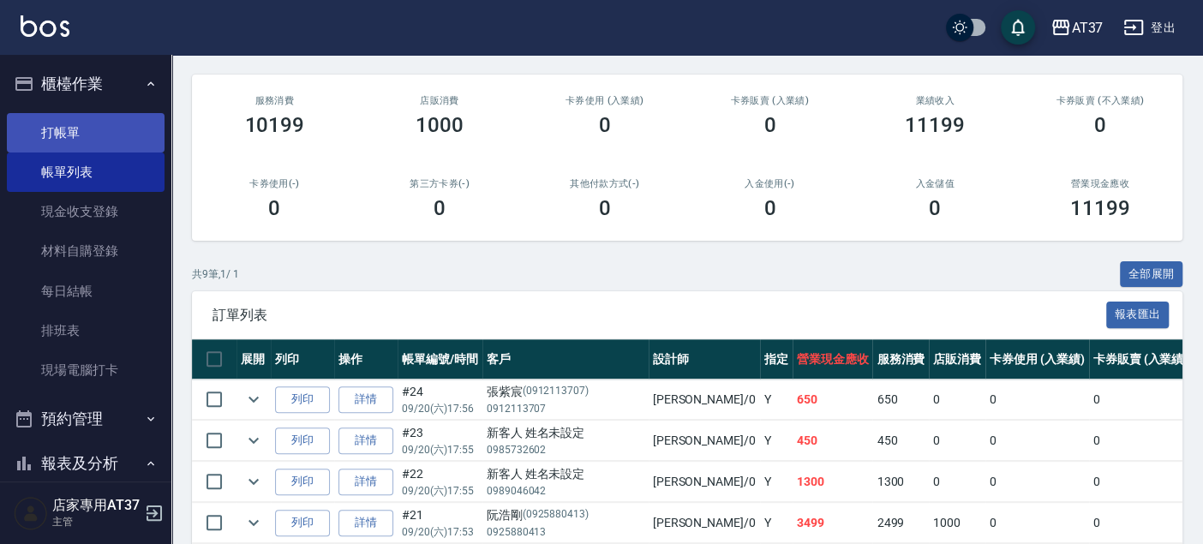
type input "[PERSON_NAME]-0"
click at [103, 139] on link "打帳單" at bounding box center [86, 132] width 158 height 39
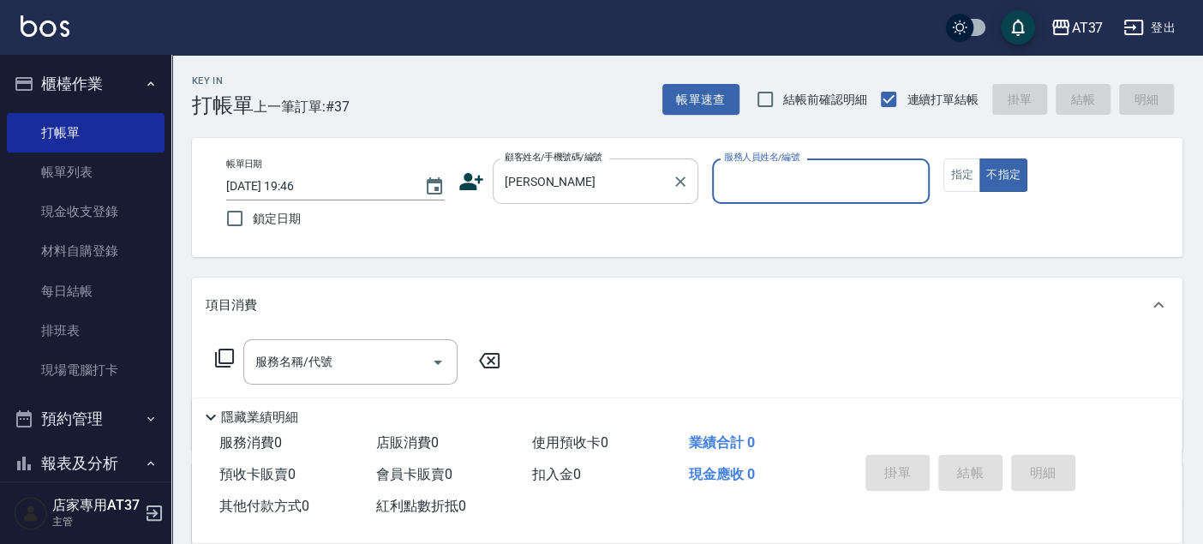
click at [619, 193] on input "廖崇崇" at bounding box center [583, 181] width 165 height 30
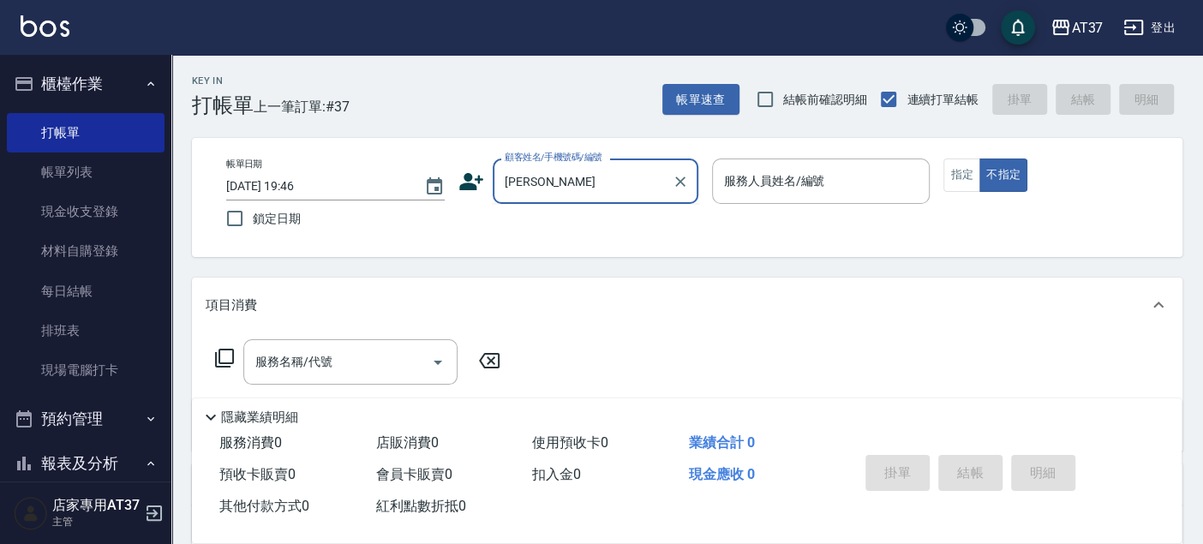
click at [621, 185] on input "廖崇崇" at bounding box center [583, 181] width 165 height 30
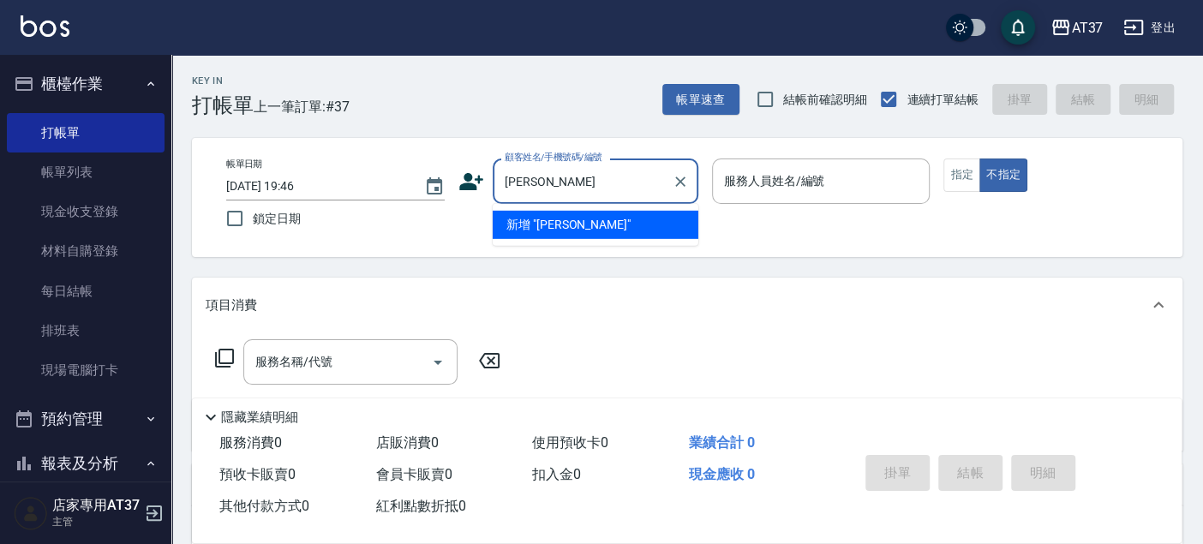
type input "[PERSON_NAME]"
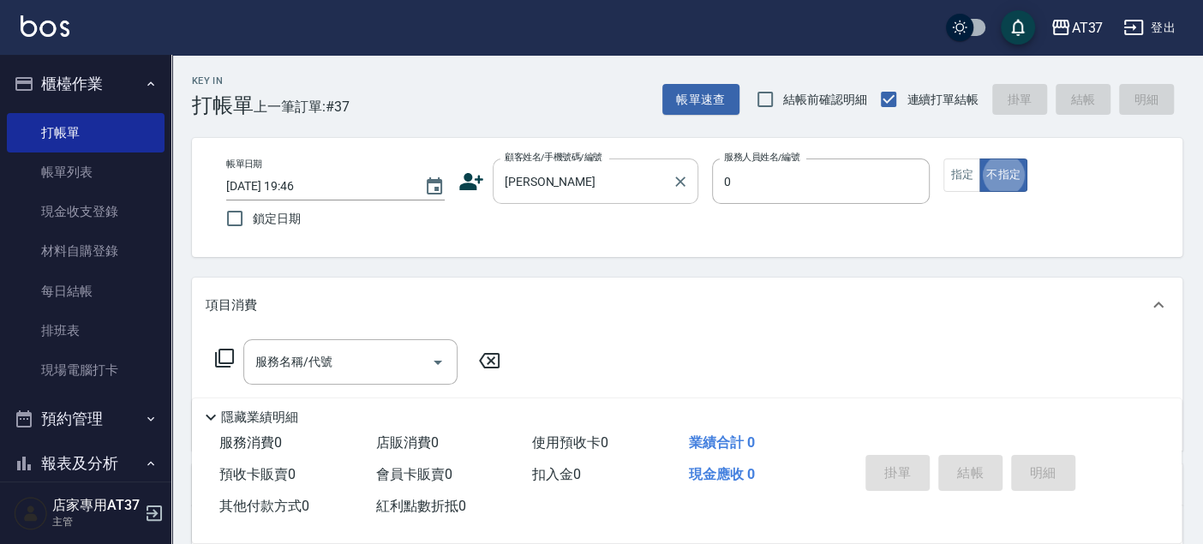
type input "[PERSON_NAME]-0"
type button "false"
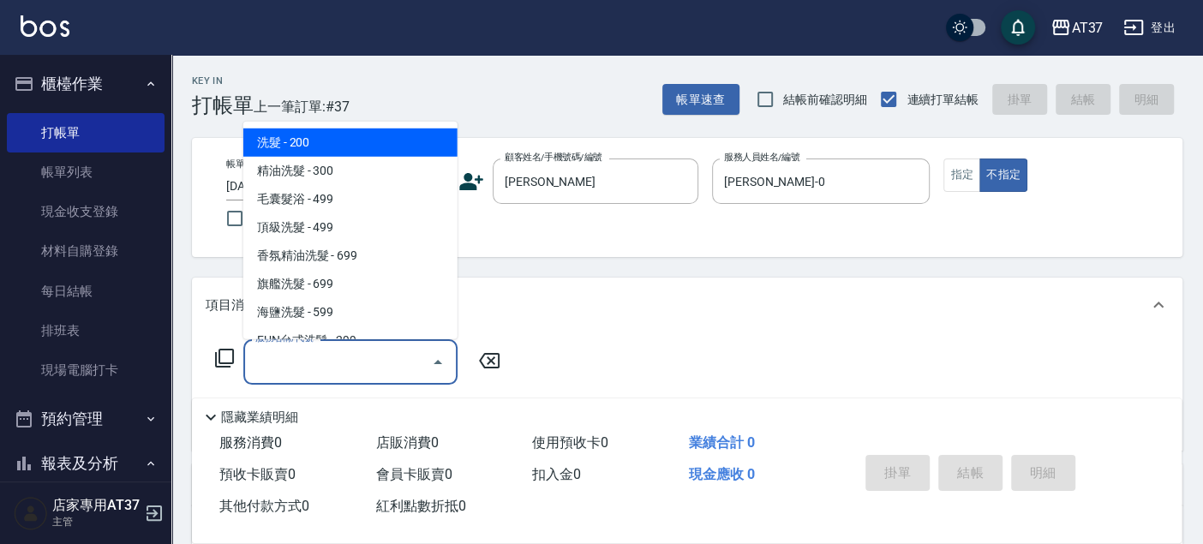
click at [273, 375] on input "服務名稱/代號" at bounding box center [337, 362] width 173 height 30
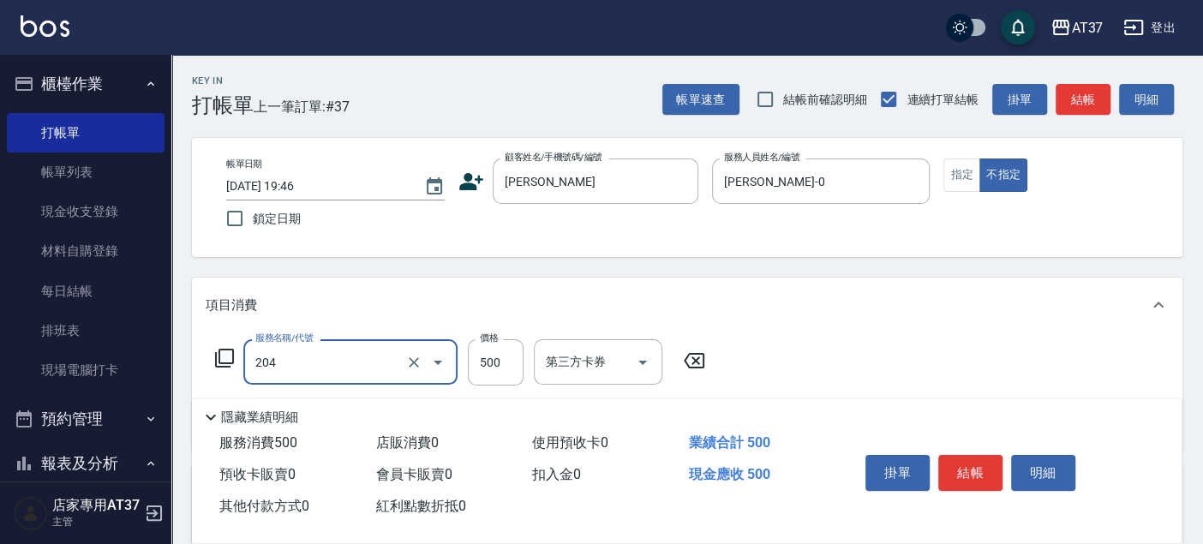
type input "A級洗+剪(204)"
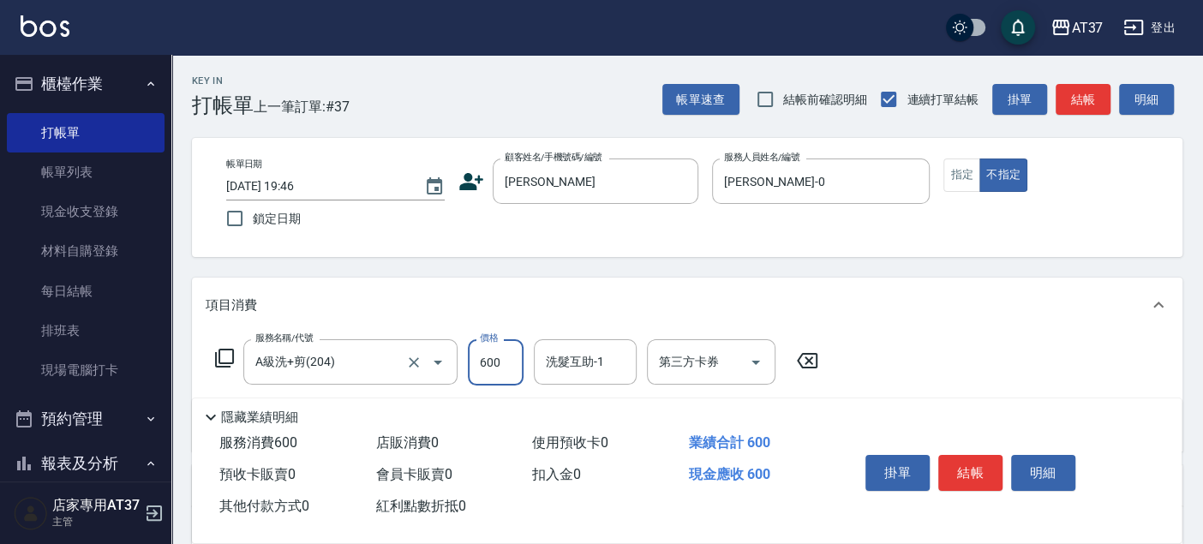
type input "600"
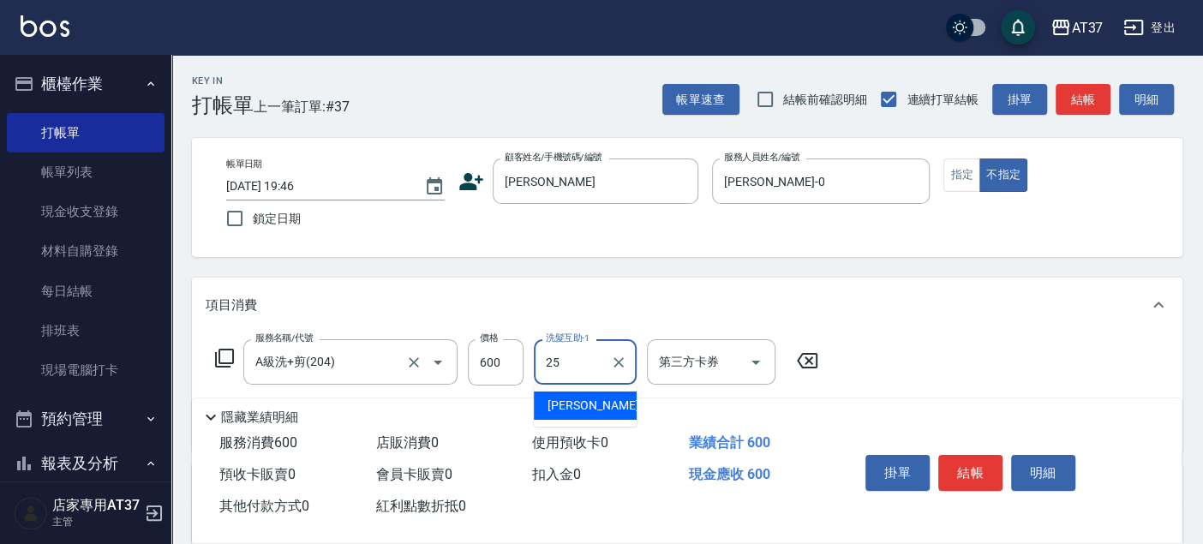
type input "[PERSON_NAME]-25"
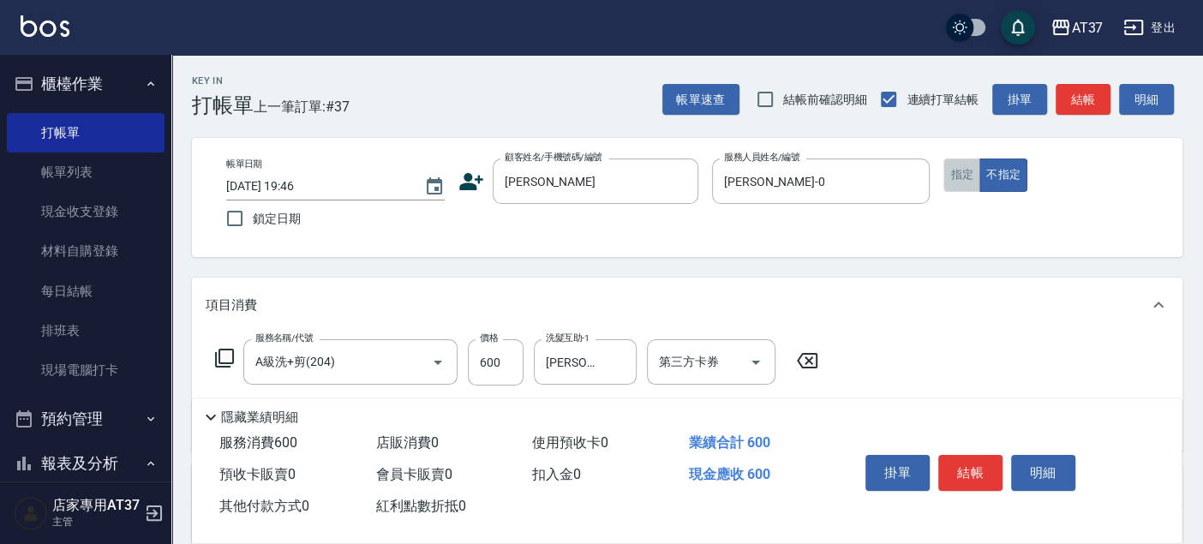
click at [972, 160] on button "指定" at bounding box center [962, 175] width 37 height 33
click at [969, 475] on button "結帳" at bounding box center [971, 473] width 64 height 36
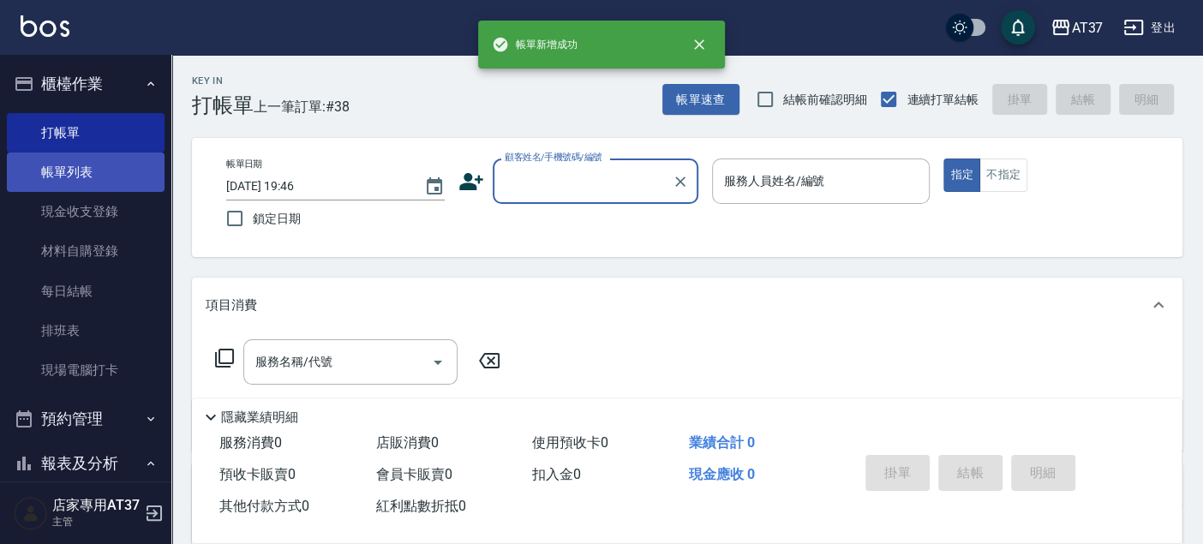
click at [65, 163] on link "帳單列表" at bounding box center [86, 172] width 158 height 39
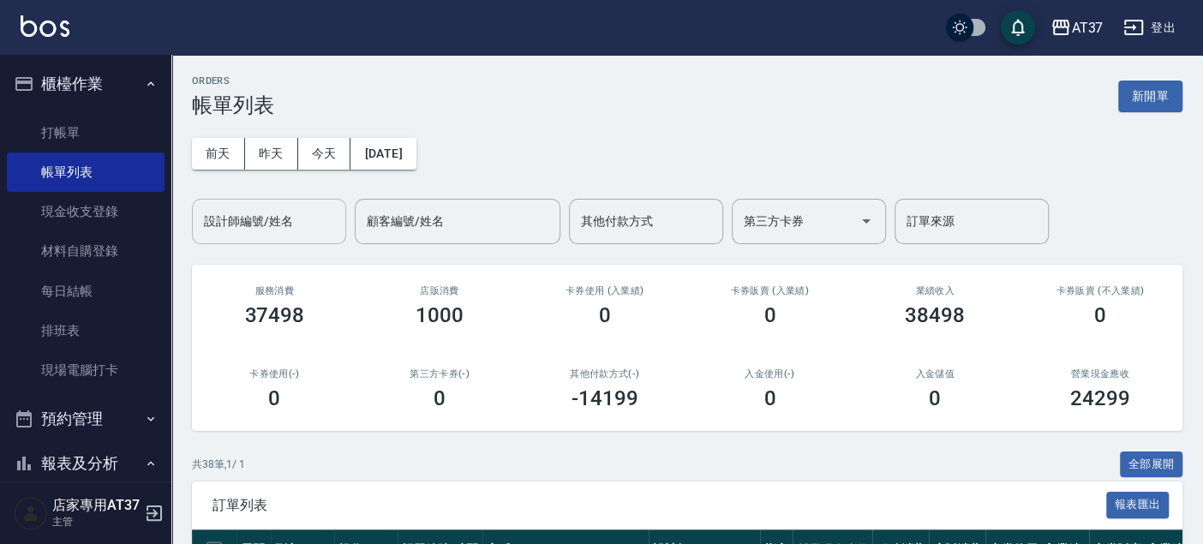
click at [298, 138] on button "今天" at bounding box center [324, 154] width 53 height 32
click at [306, 220] on input "設計師編號/姓名" at bounding box center [269, 222] width 139 height 30
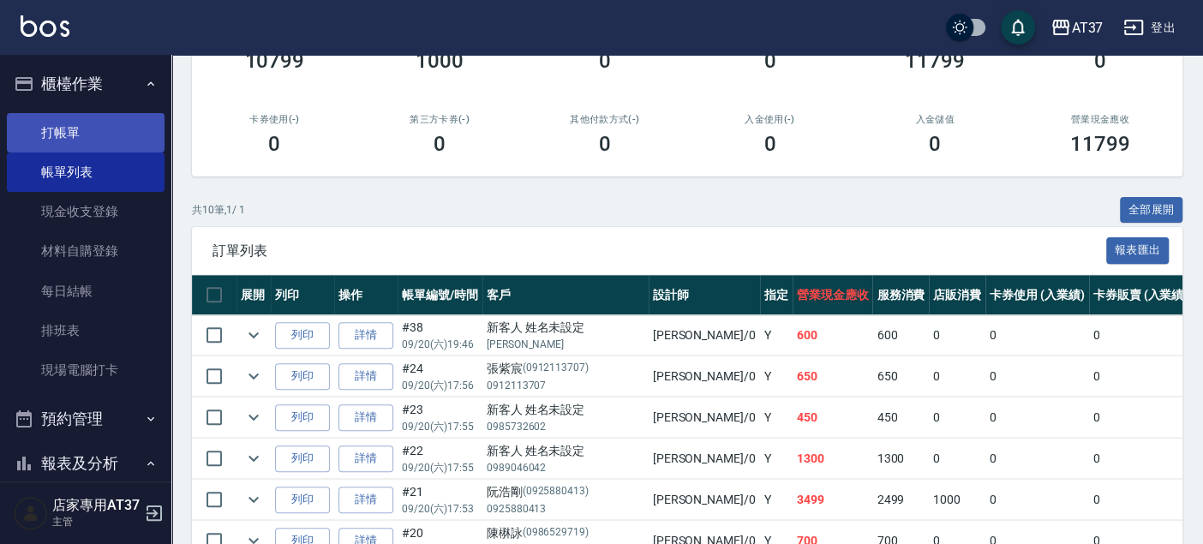
scroll to position [227, 0]
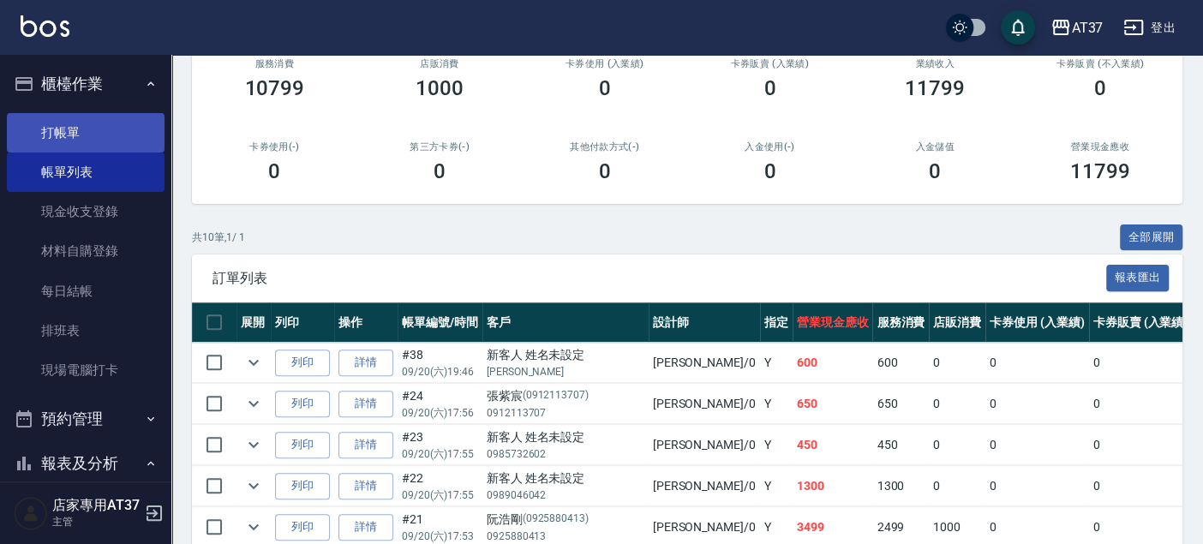
type input "[PERSON_NAME]-0"
click at [50, 122] on link "打帳單" at bounding box center [86, 132] width 158 height 39
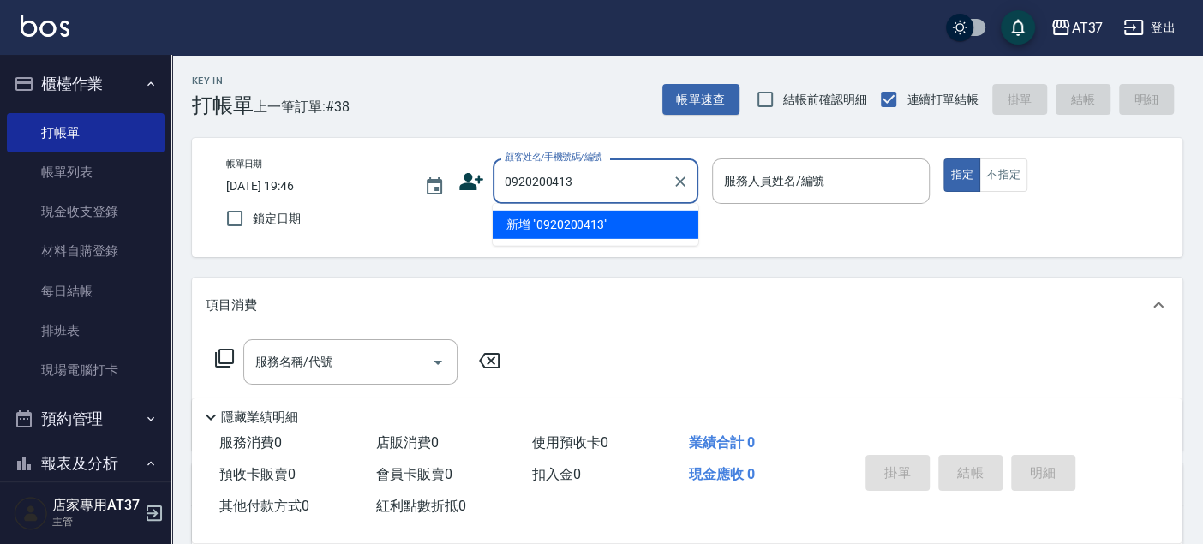
type input "0920200413"
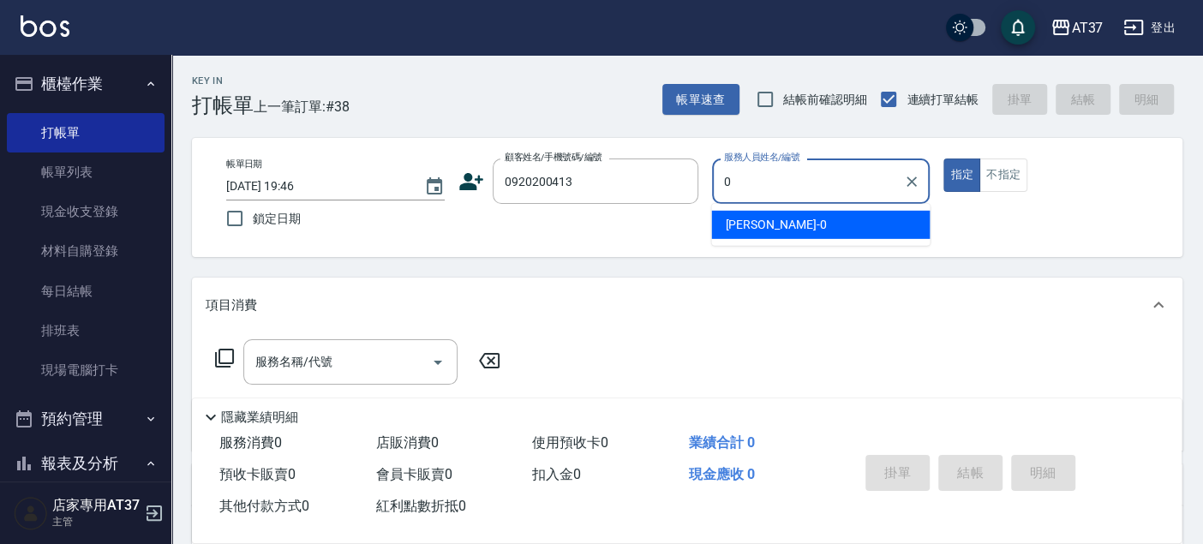
click at [739, 223] on span "[PERSON_NAME] -0" at bounding box center [775, 225] width 101 height 18
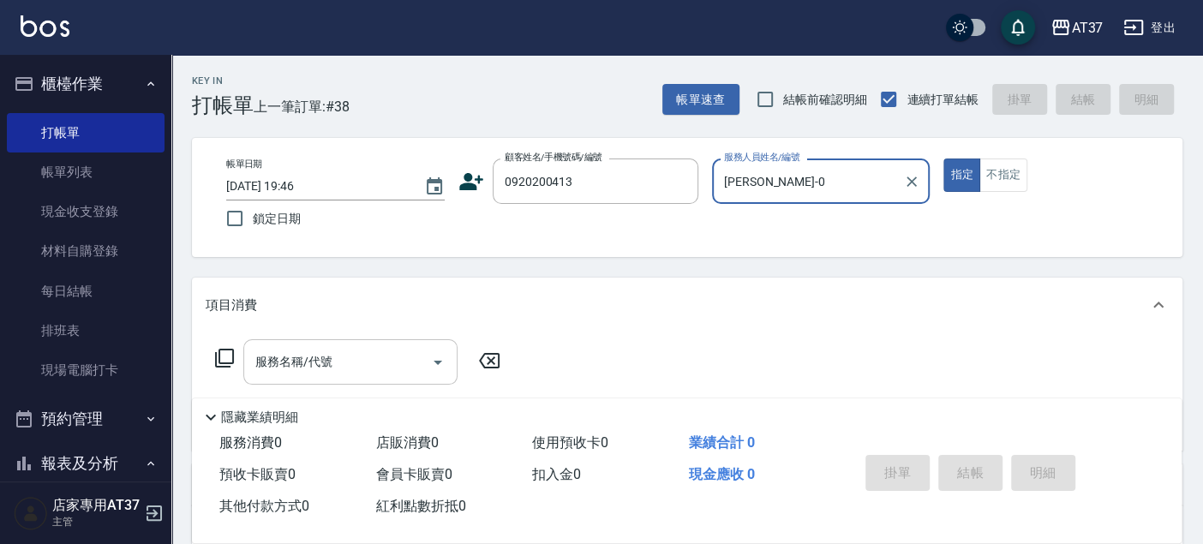
type input "[PERSON_NAME]-0"
click at [360, 363] on input "服務名稱/代號" at bounding box center [337, 362] width 173 height 30
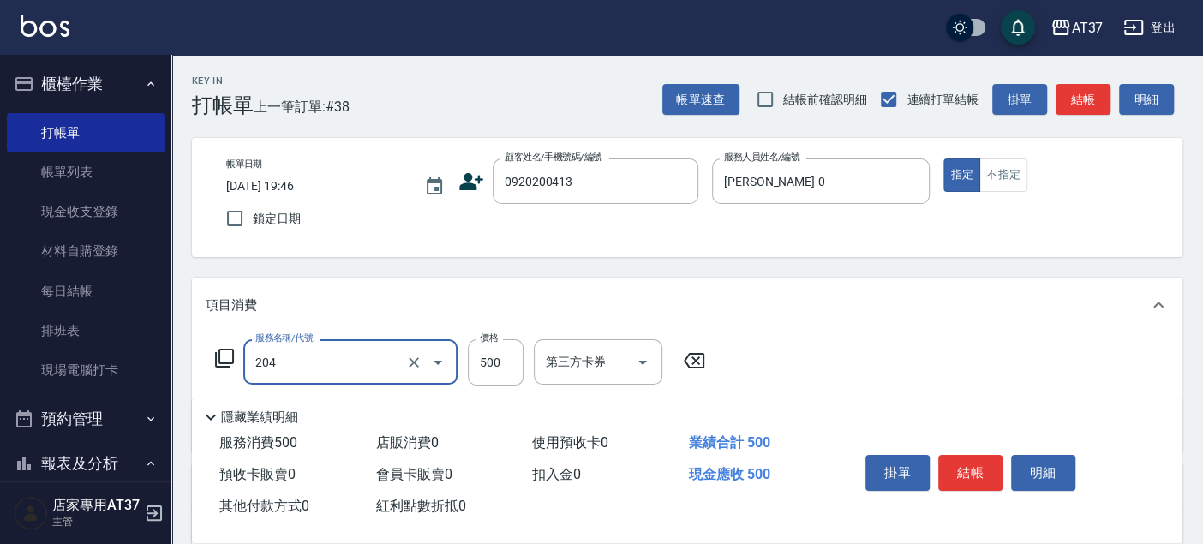
type input "A級洗+剪(204)"
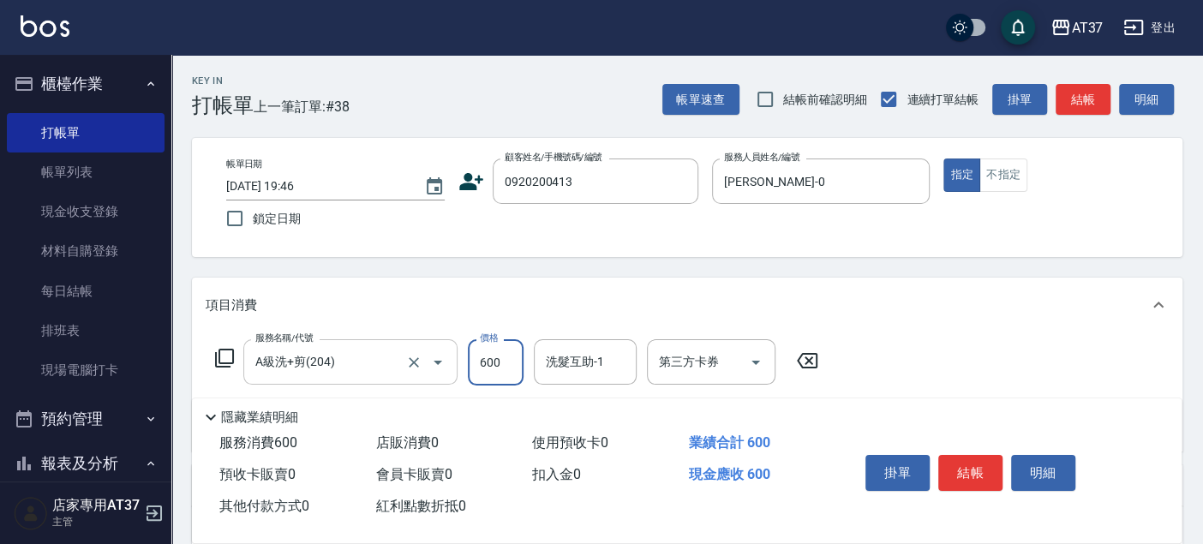
type input "600"
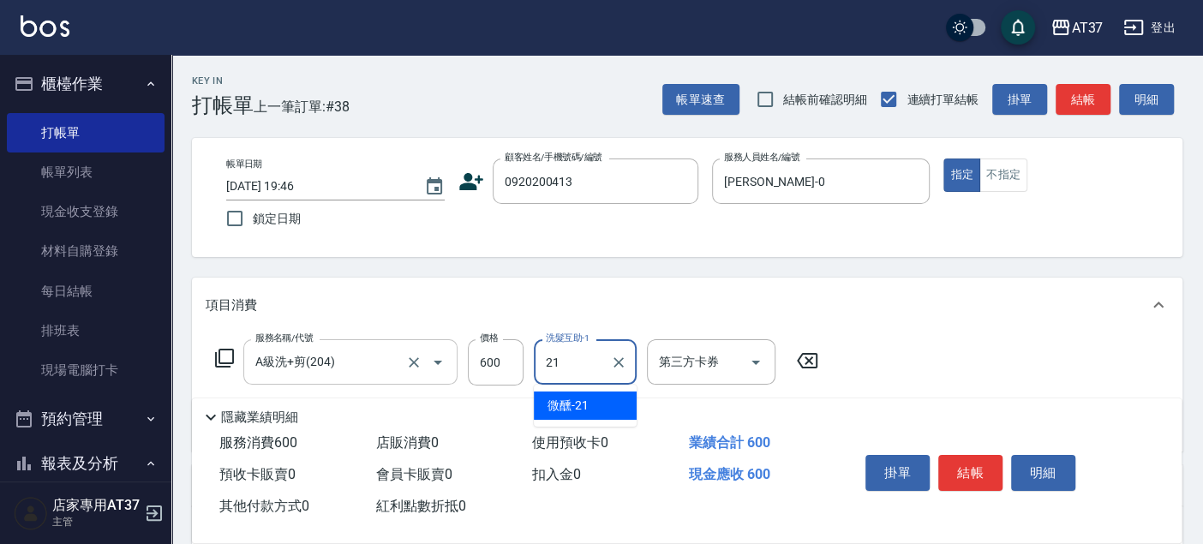
type input "微醺-21"
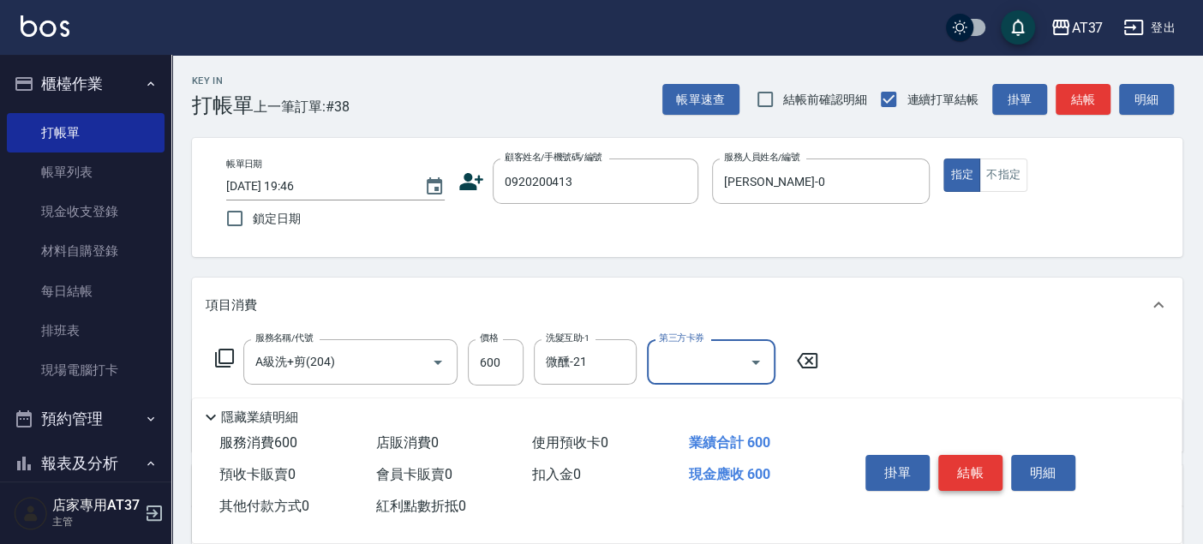
click at [960, 475] on button "結帳" at bounding box center [971, 473] width 64 height 36
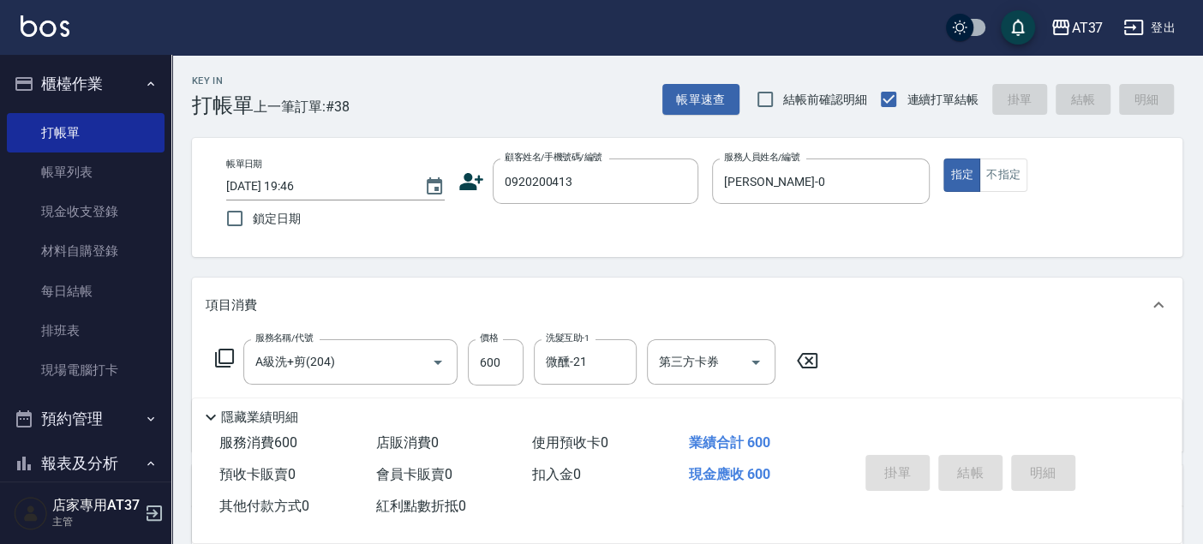
type input "[DATE] 19:47"
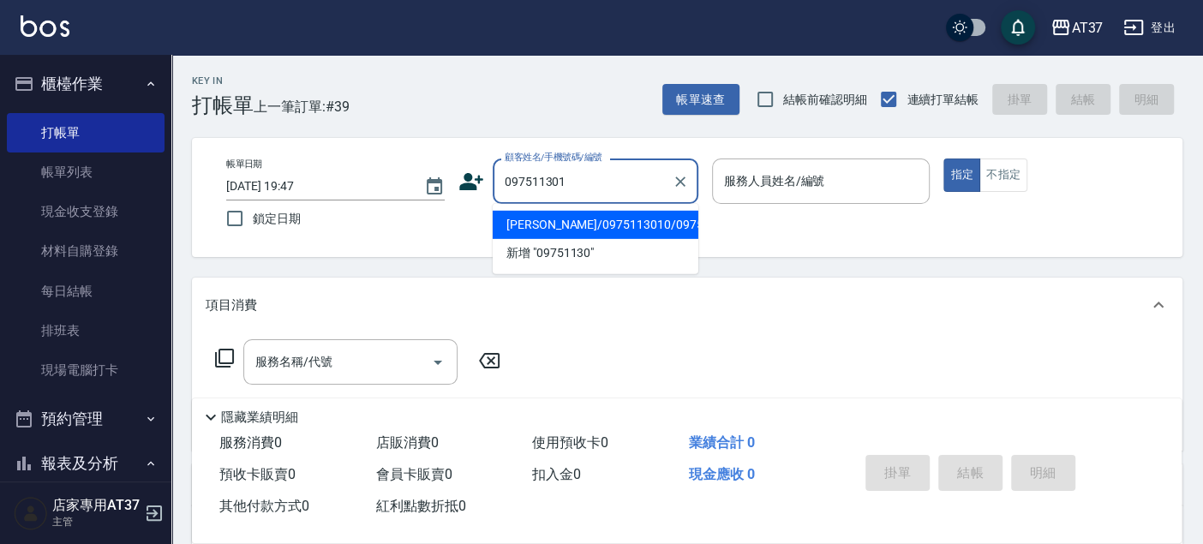
type input "0975113010"
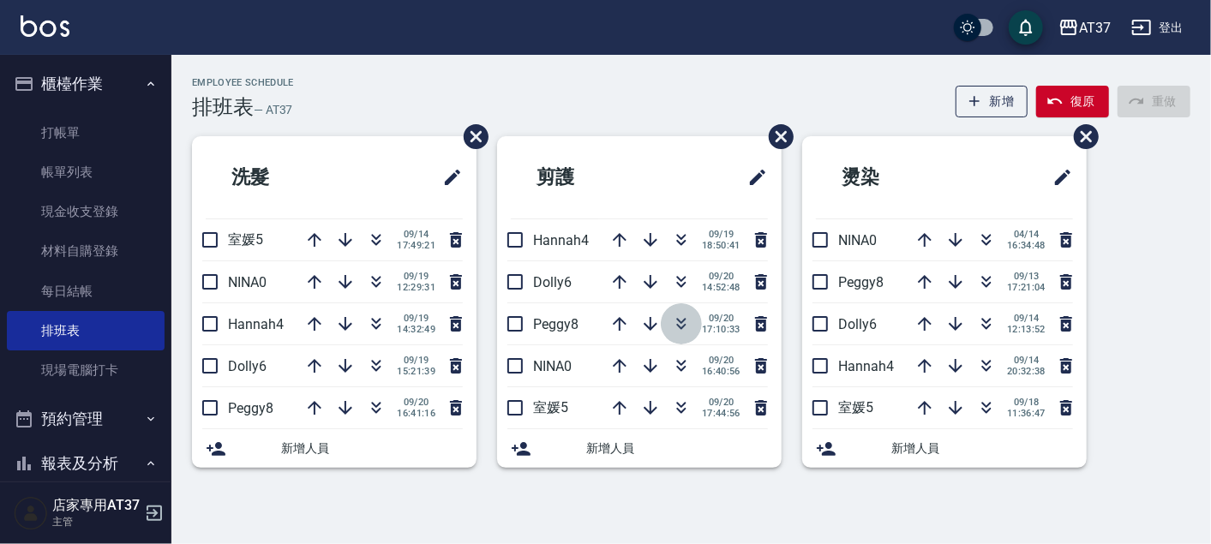
click at [677, 317] on icon "button" at bounding box center [681, 324] width 21 height 21
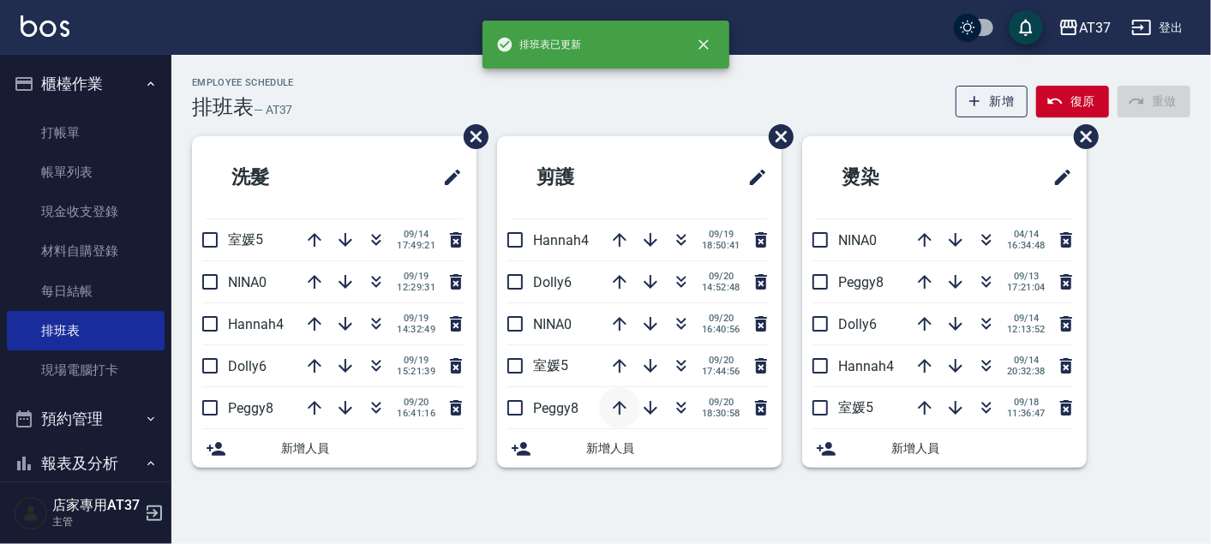
click at [619, 406] on icon "button" at bounding box center [620, 408] width 14 height 14
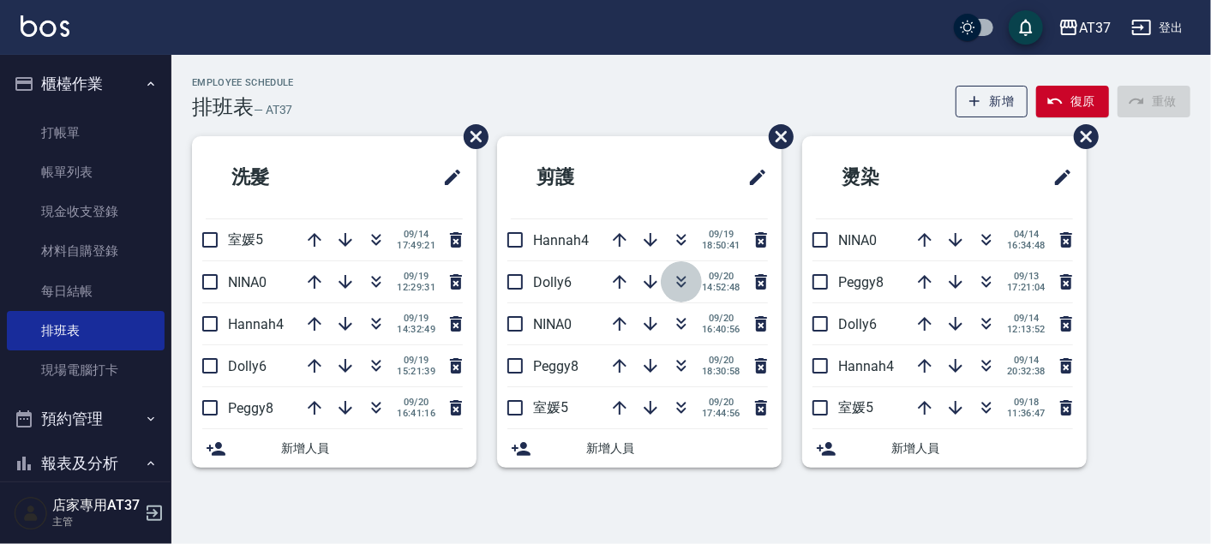
click at [681, 269] on button "button" at bounding box center [681, 281] width 41 height 41
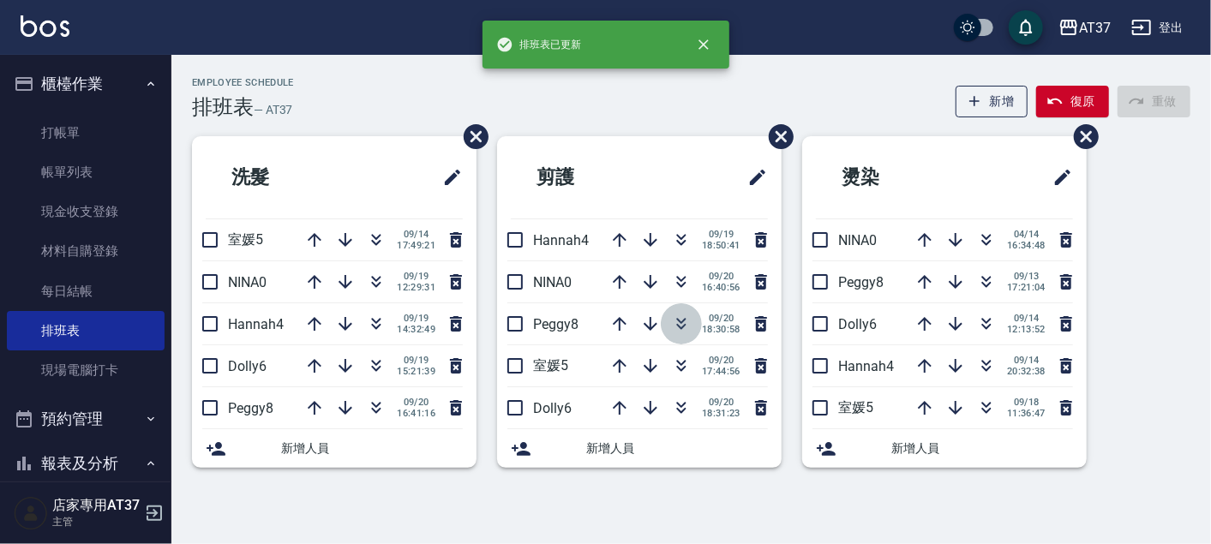
click at [681, 318] on icon "button" at bounding box center [681, 324] width 21 height 21
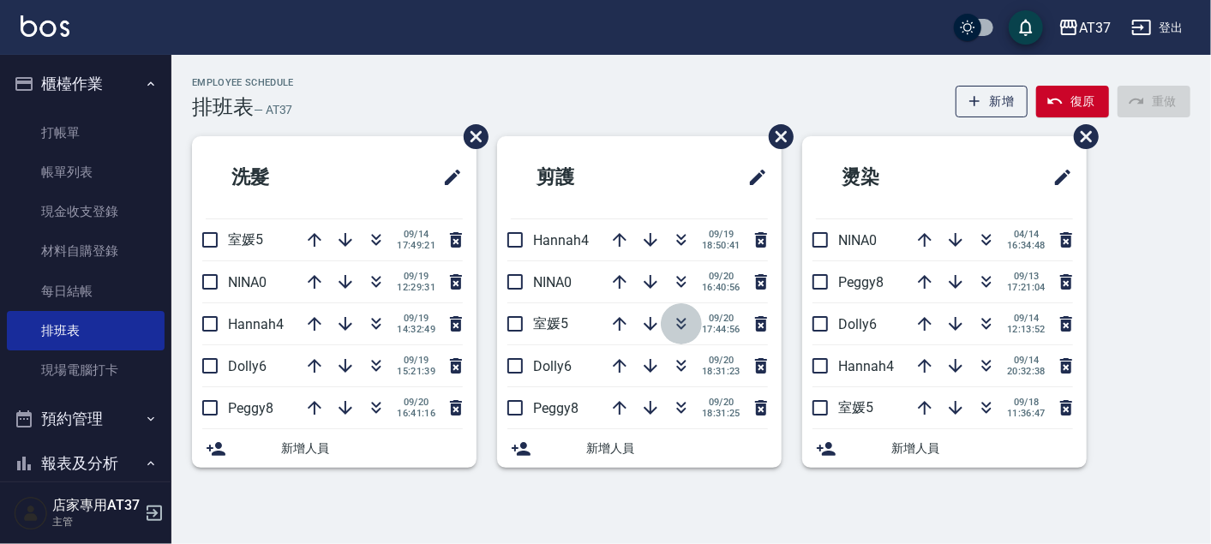
click at [681, 326] on icon "button" at bounding box center [681, 324] width 21 height 21
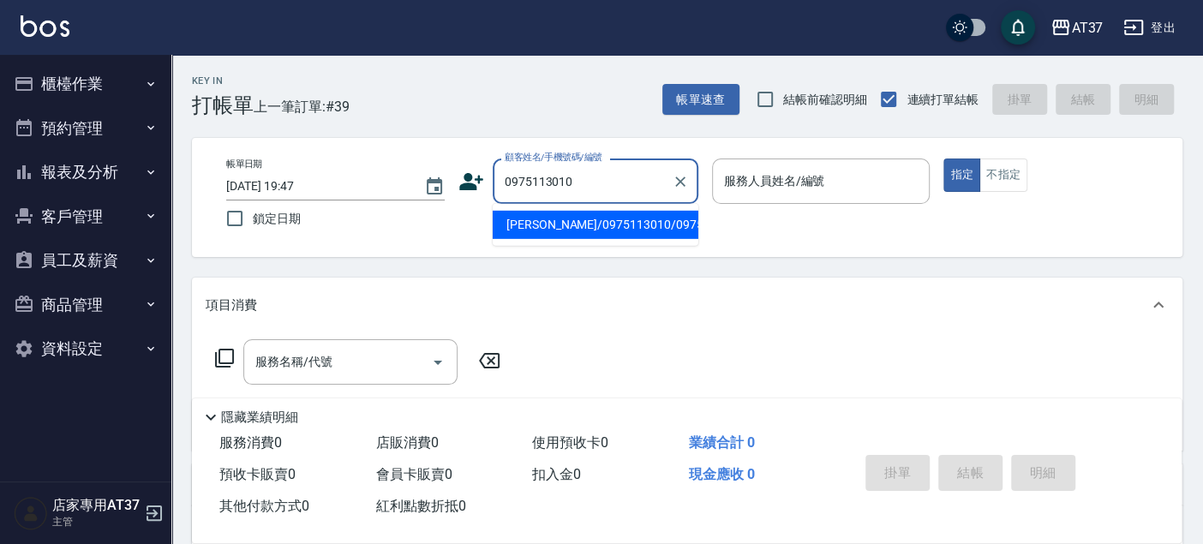
type input "[PERSON_NAME]/0975113010/0975113010"
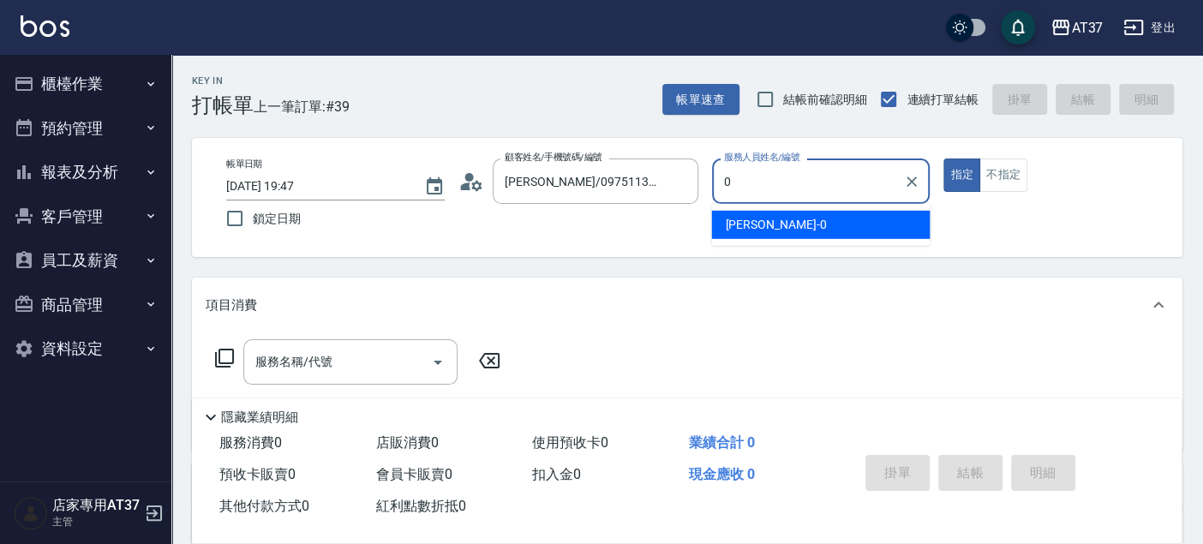
click at [766, 232] on div "[PERSON_NAME] -0" at bounding box center [820, 225] width 219 height 28
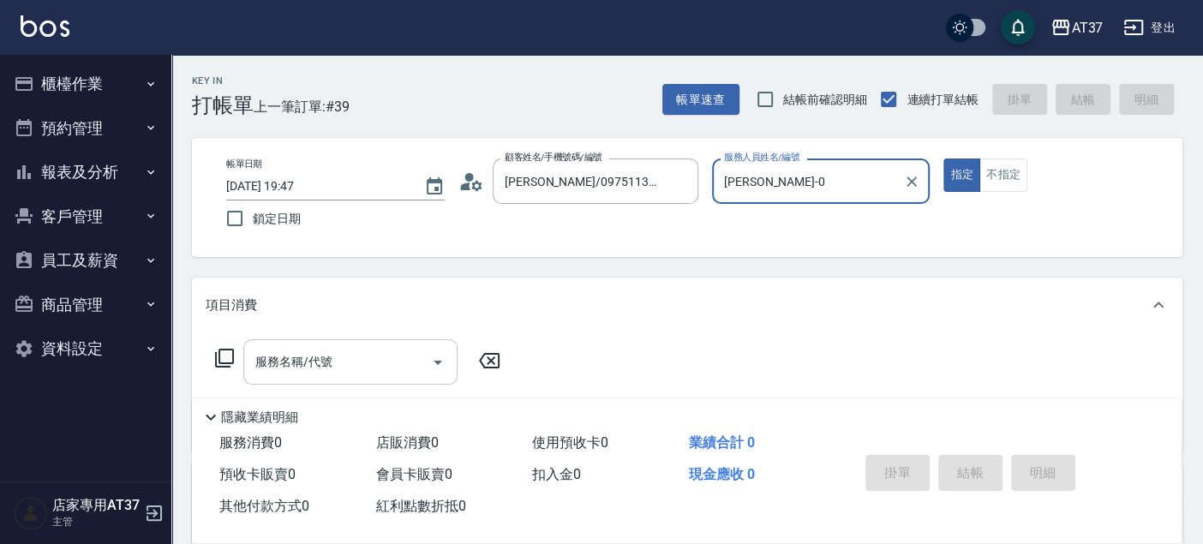
type input "[PERSON_NAME]-0"
click at [326, 366] on div "服務名稱/代號 服務名稱/代號" at bounding box center [350, 361] width 214 height 45
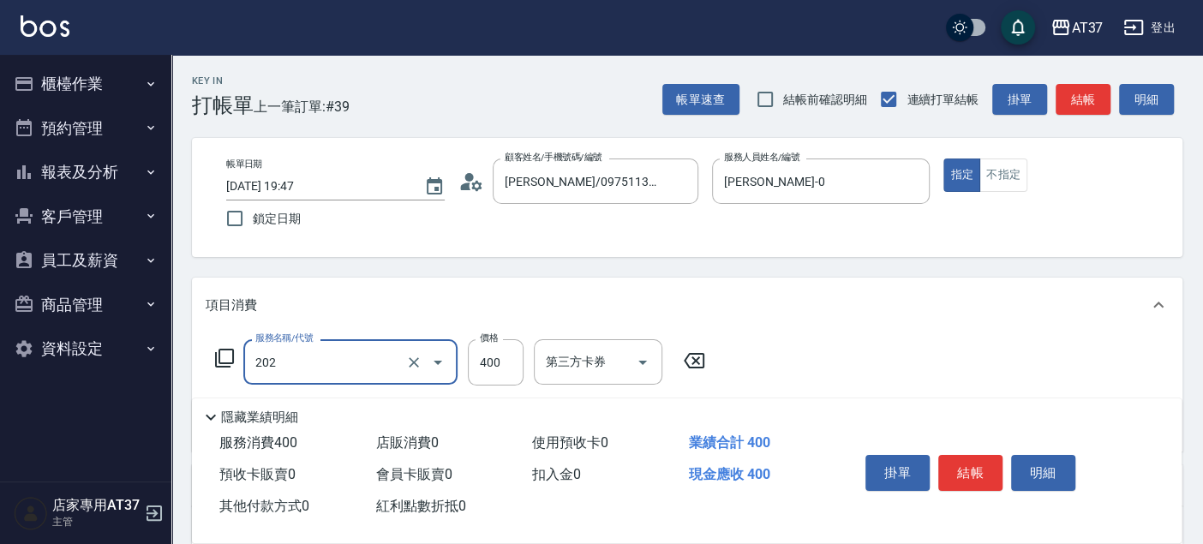
type input "A級單剪(202)"
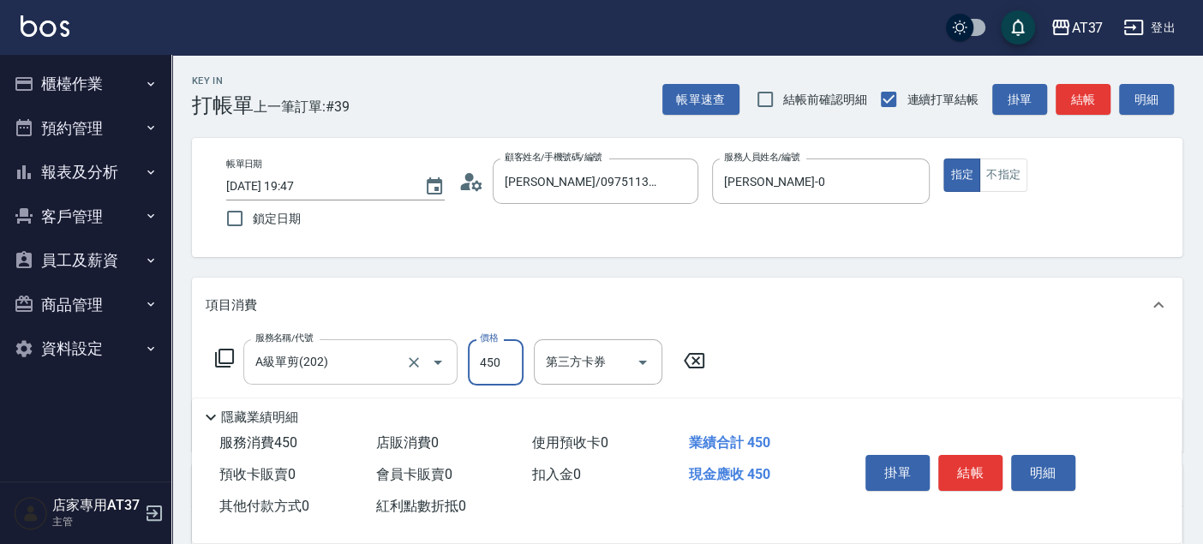
type input "450"
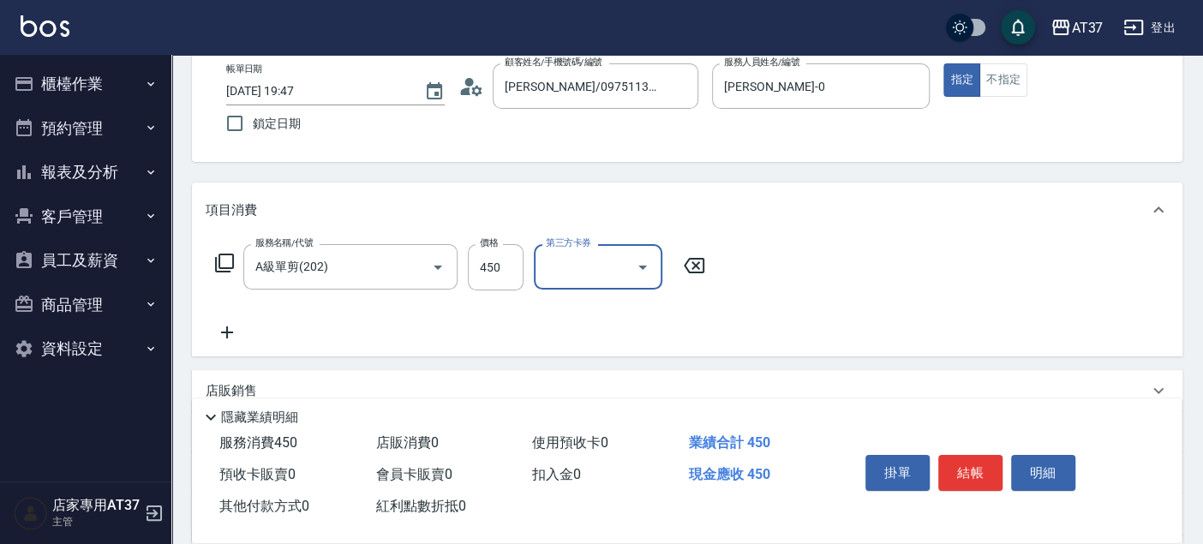
click at [220, 330] on icon at bounding box center [227, 332] width 43 height 21
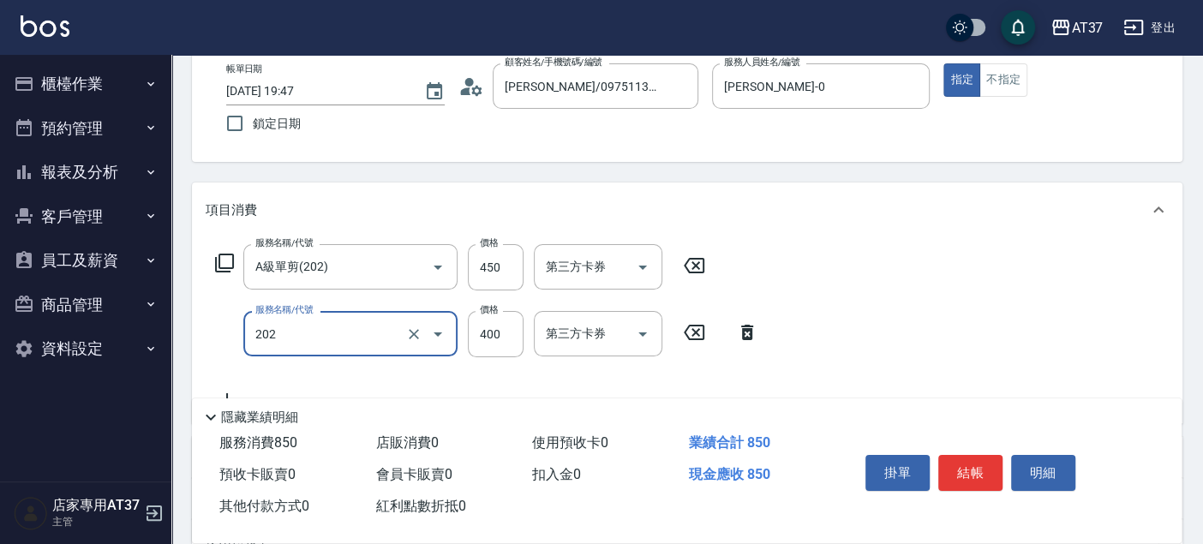
type input "A級單剪(202)"
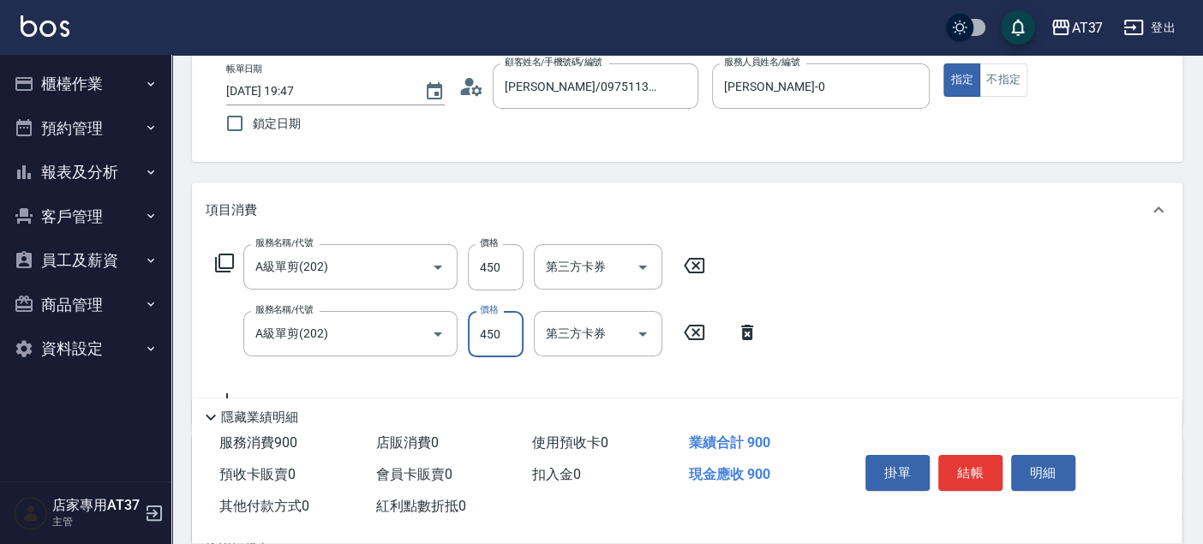
type input "450"
click at [963, 479] on button "結帳" at bounding box center [971, 473] width 64 height 36
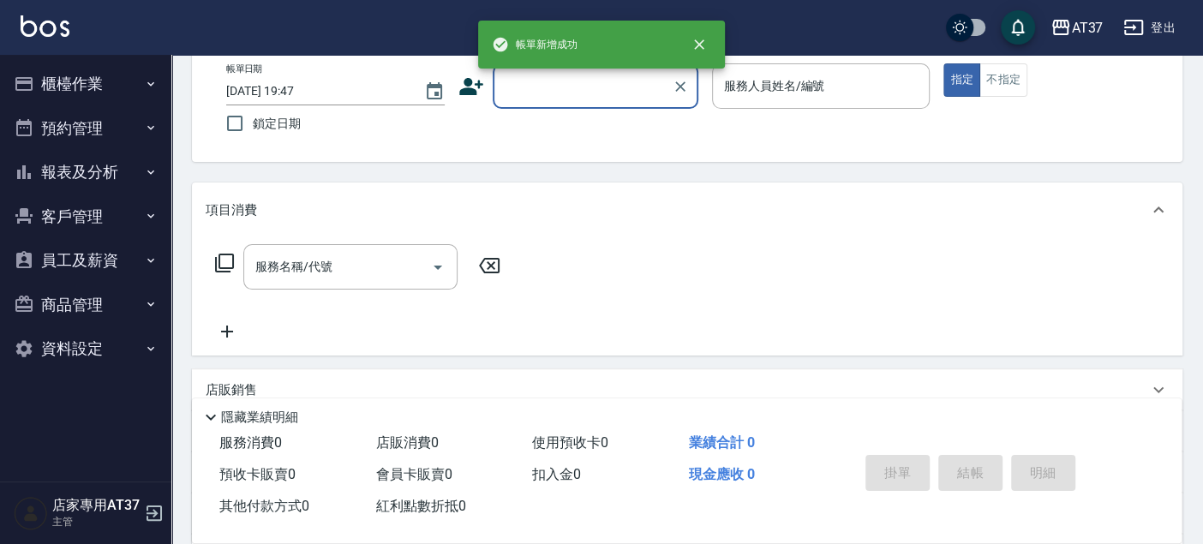
scroll to position [0, 0]
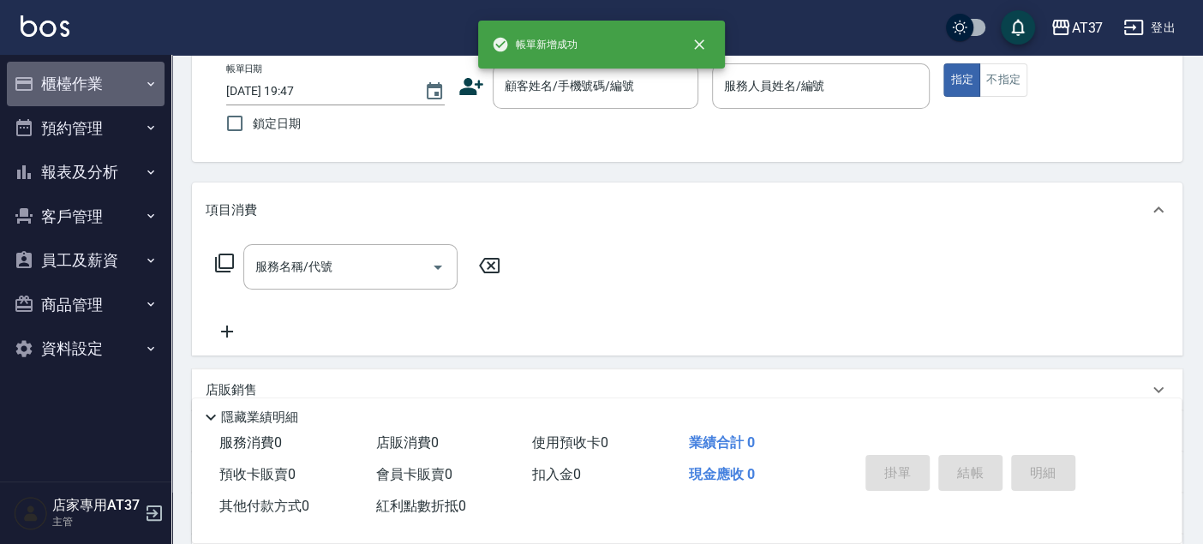
click at [110, 95] on button "櫃檯作業" at bounding box center [86, 84] width 158 height 45
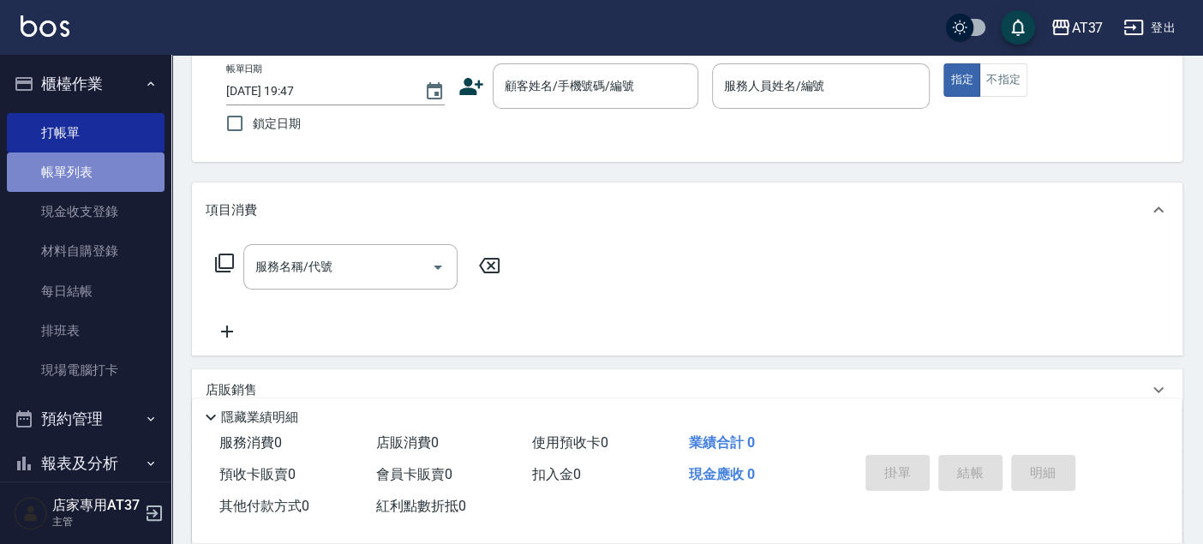
click at [117, 153] on link "帳單列表" at bounding box center [86, 172] width 158 height 39
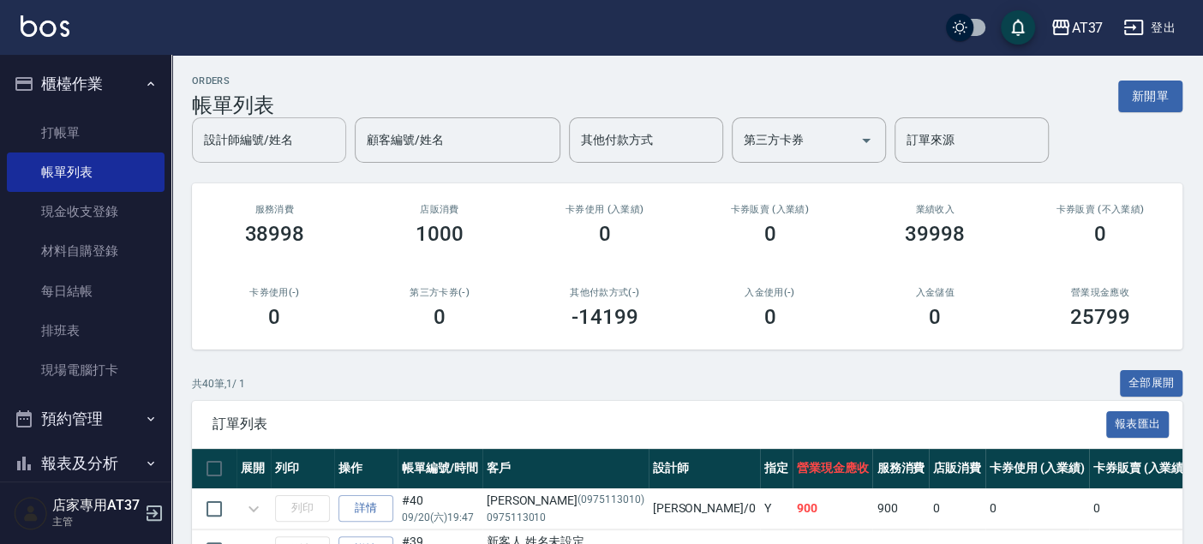
click at [314, 143] on input "設計師編號/姓名" at bounding box center [269, 140] width 139 height 30
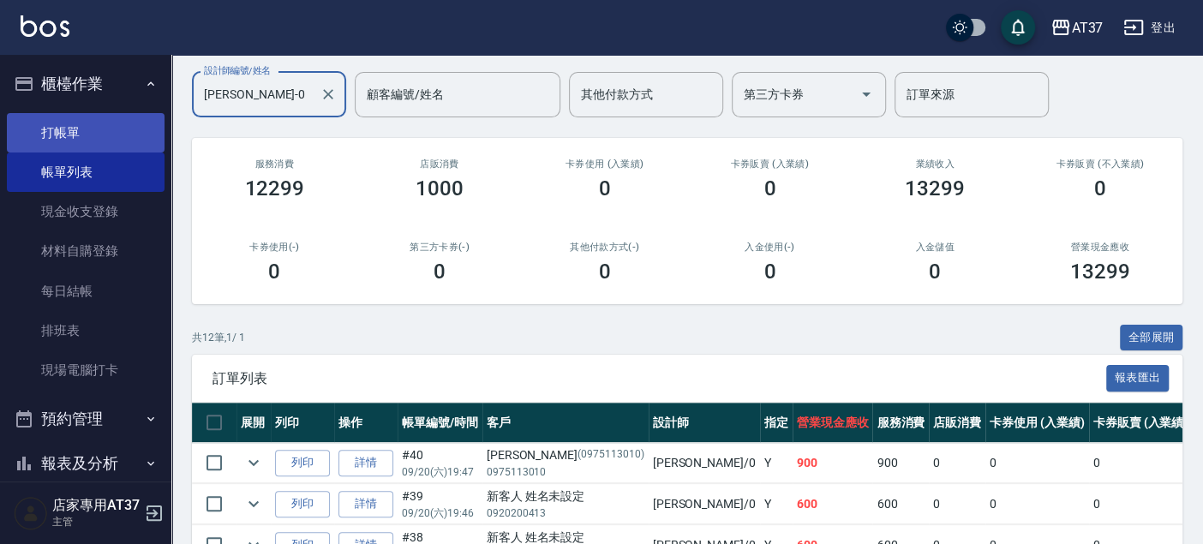
scroll to position [285, 0]
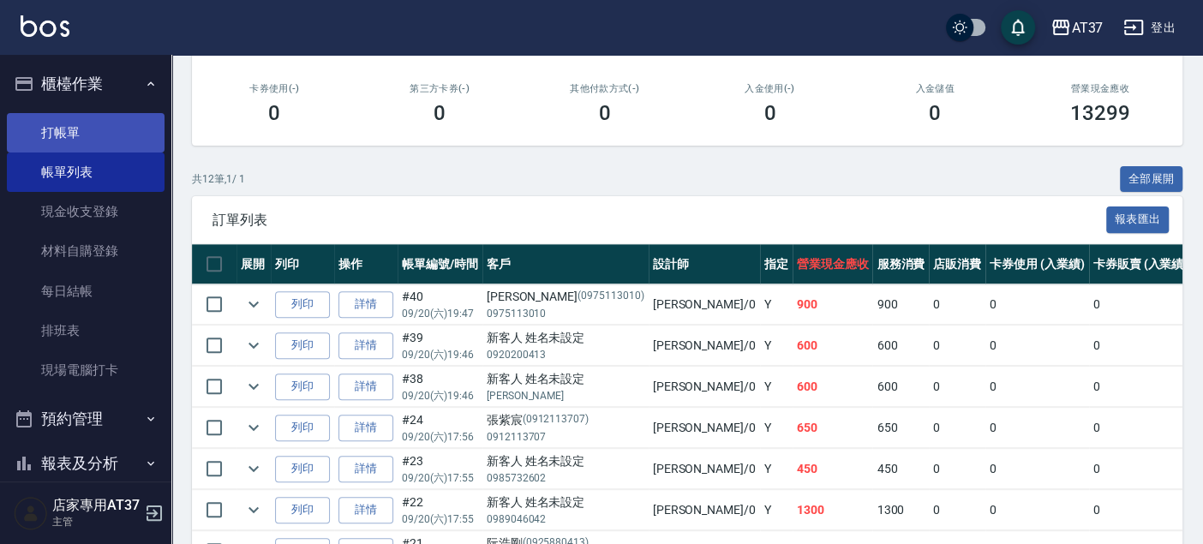
type input "[PERSON_NAME]-0"
click at [103, 120] on link "打帳單" at bounding box center [86, 132] width 158 height 39
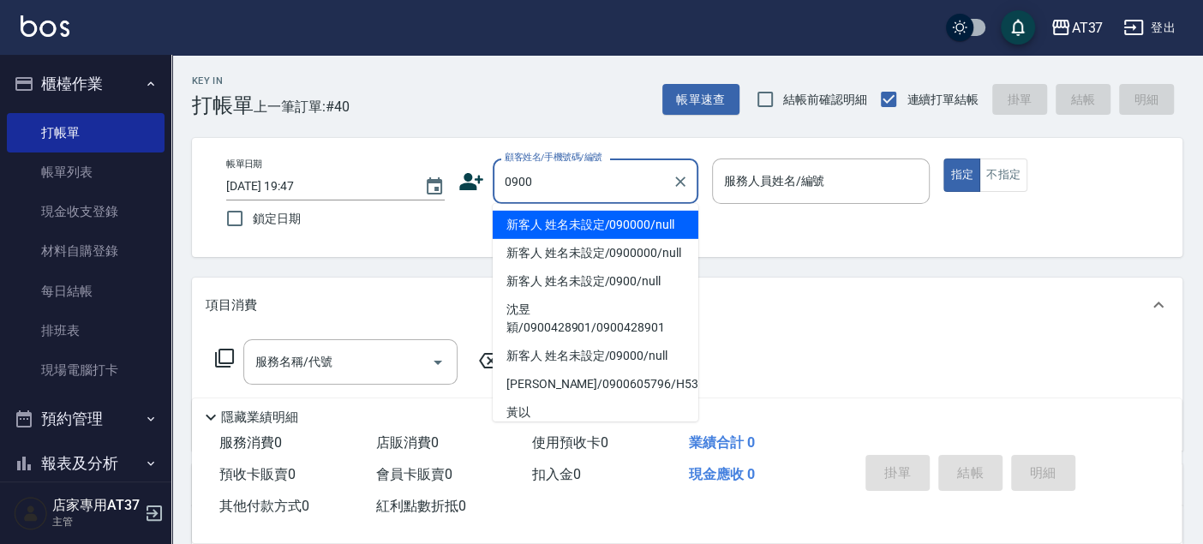
click at [640, 234] on li "新客人 姓名未設定/090000/null" at bounding box center [596, 225] width 206 height 28
type input "新客人 姓名未設定/090000/null"
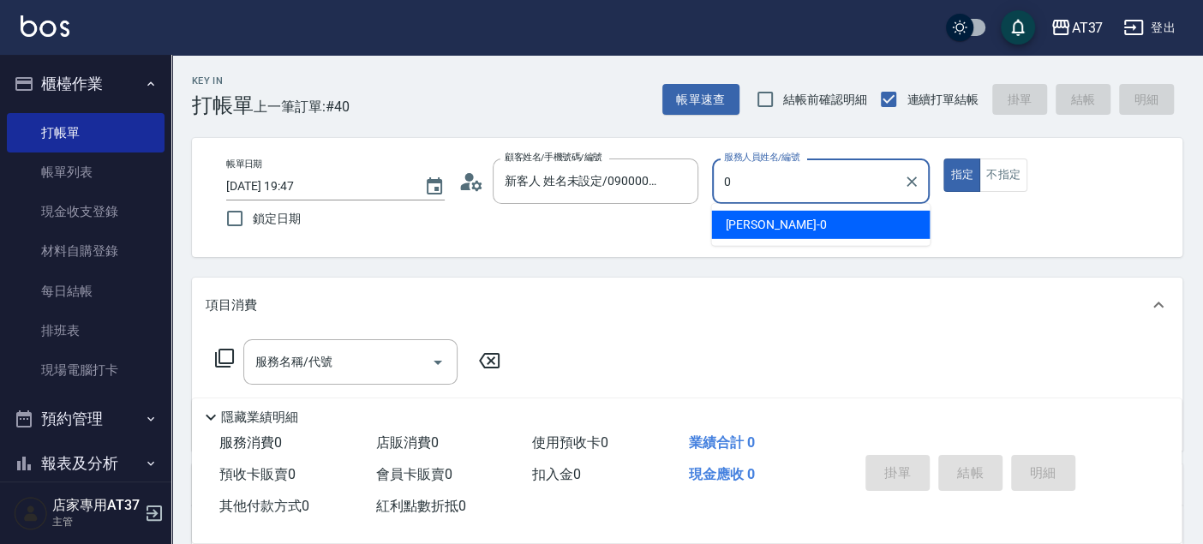
click at [806, 231] on div "[PERSON_NAME] -0" at bounding box center [820, 225] width 219 height 28
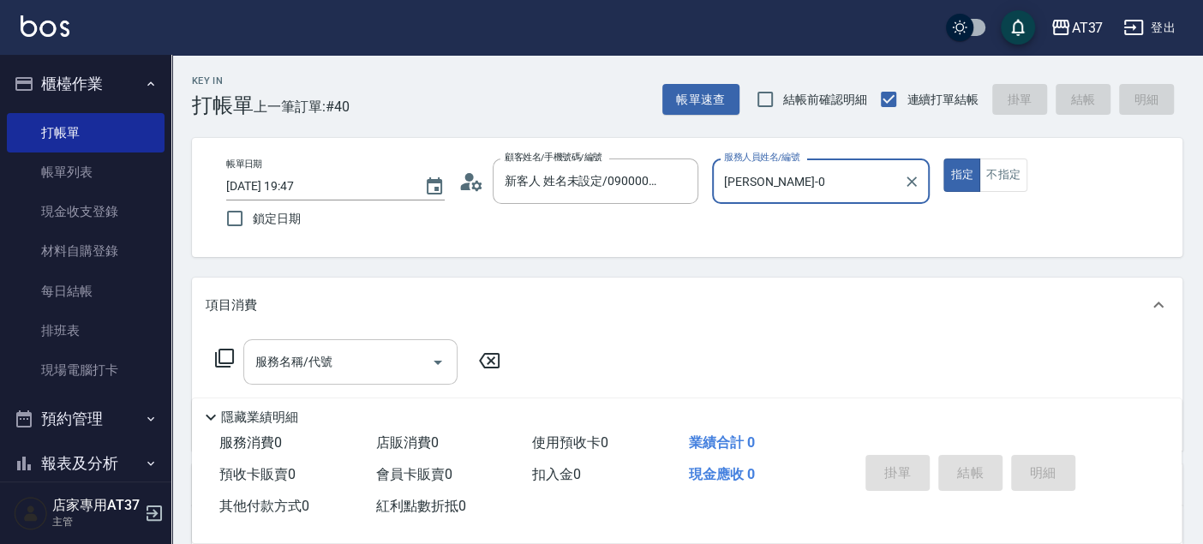
type input "[PERSON_NAME]-0"
click at [364, 351] on input "服務名稱/代號" at bounding box center [337, 362] width 173 height 30
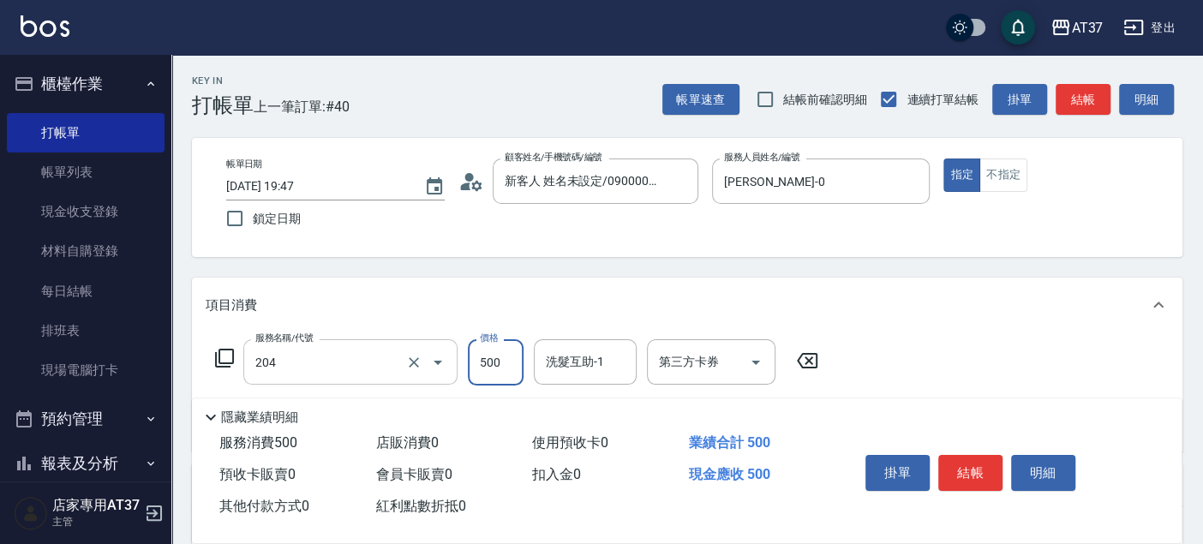
type input "A級洗+剪(204)"
type input "600"
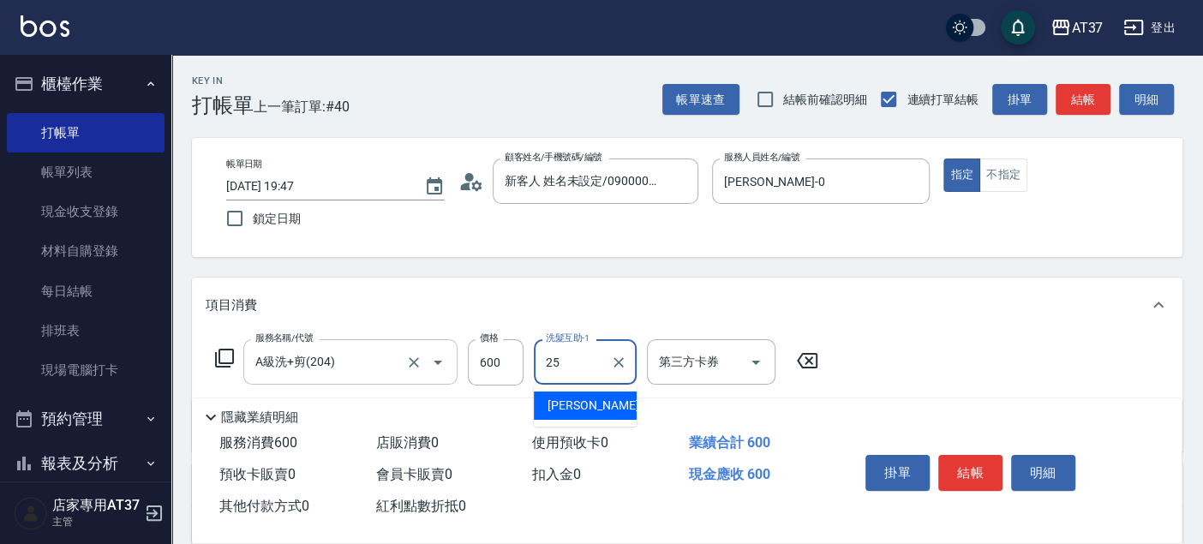
type input "[PERSON_NAME]-25"
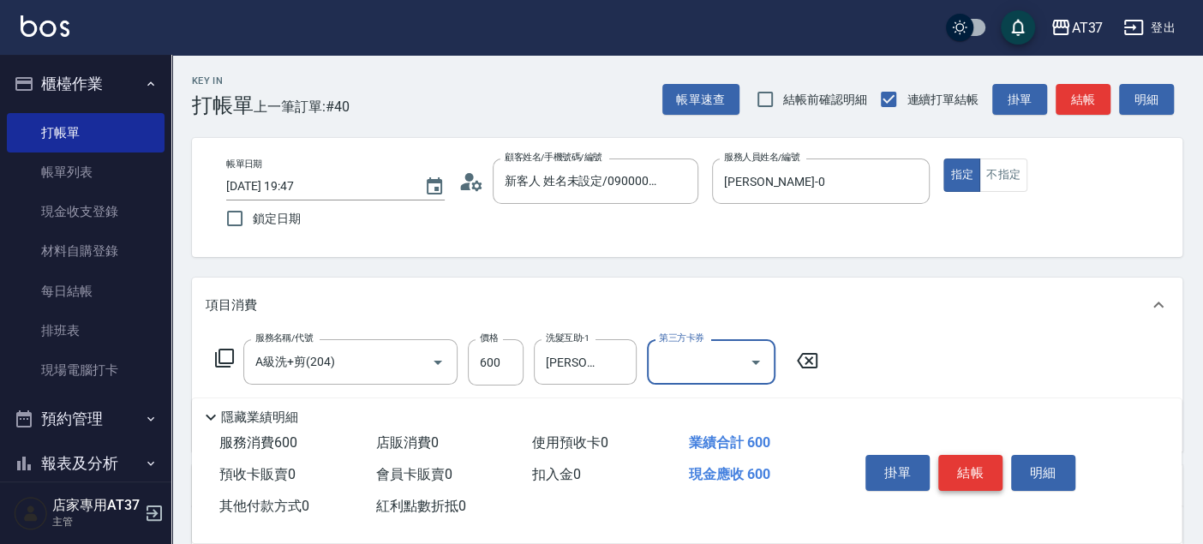
click at [981, 465] on button "結帳" at bounding box center [971, 473] width 64 height 36
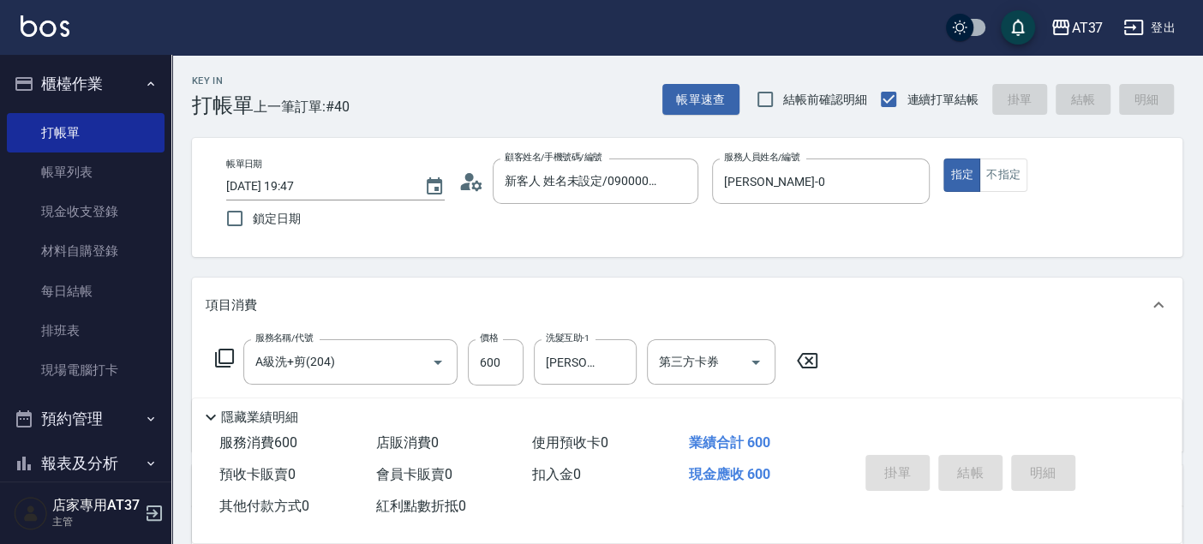
type input "[DATE] 19:48"
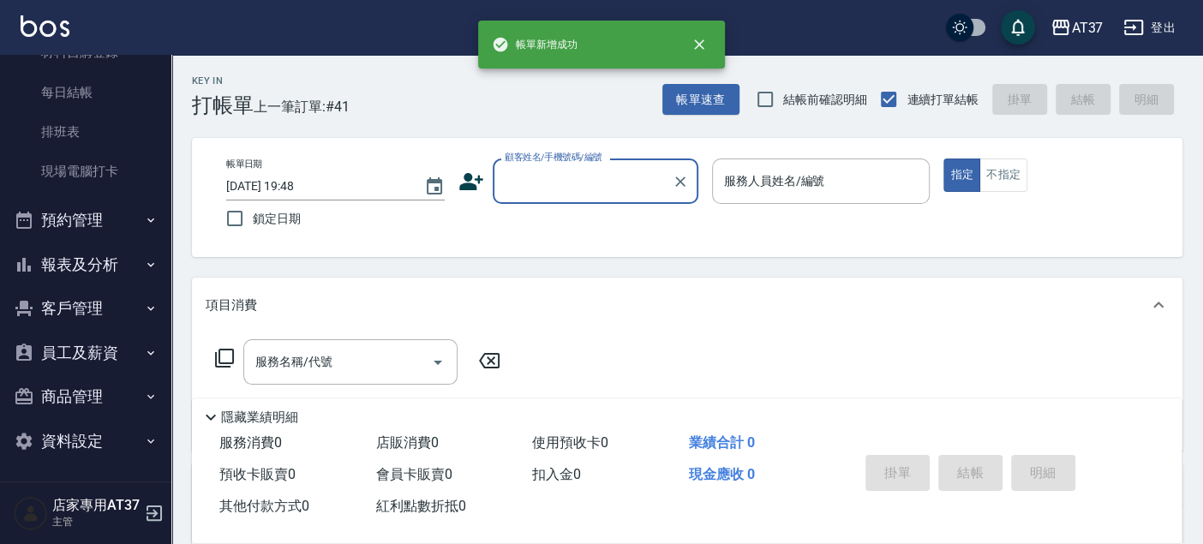
click at [115, 263] on button "報表及分析" at bounding box center [86, 265] width 158 height 45
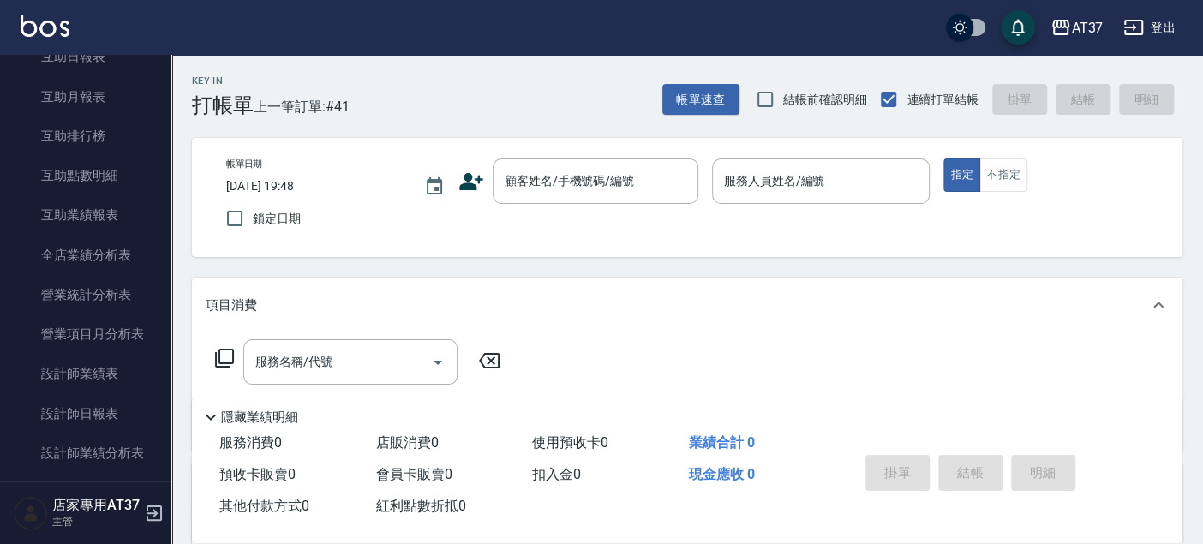
scroll to position [771, 0]
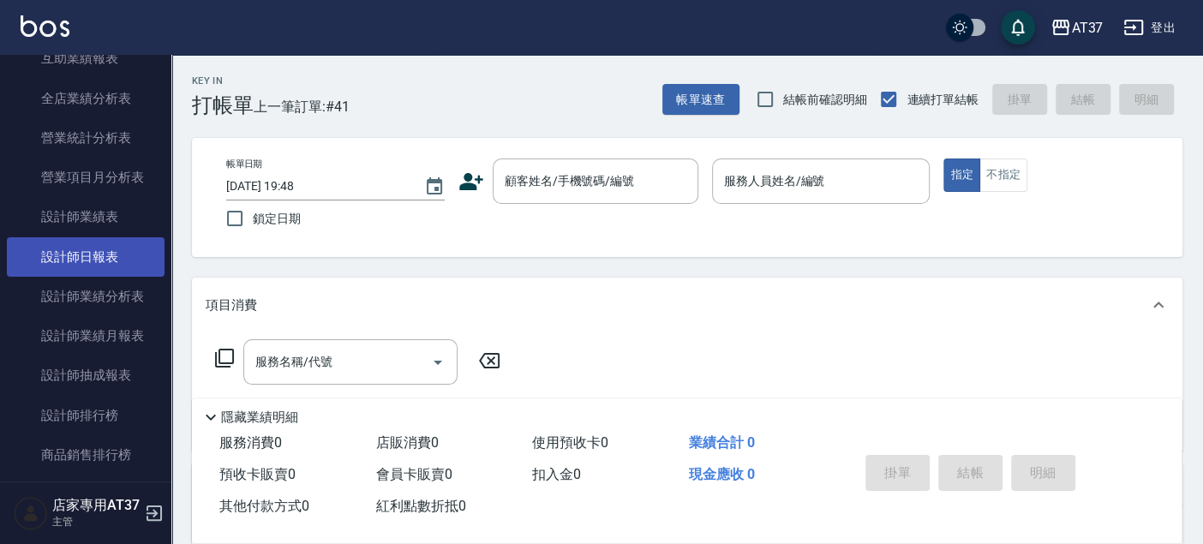
click at [96, 261] on link "設計師日報表" at bounding box center [86, 256] width 158 height 39
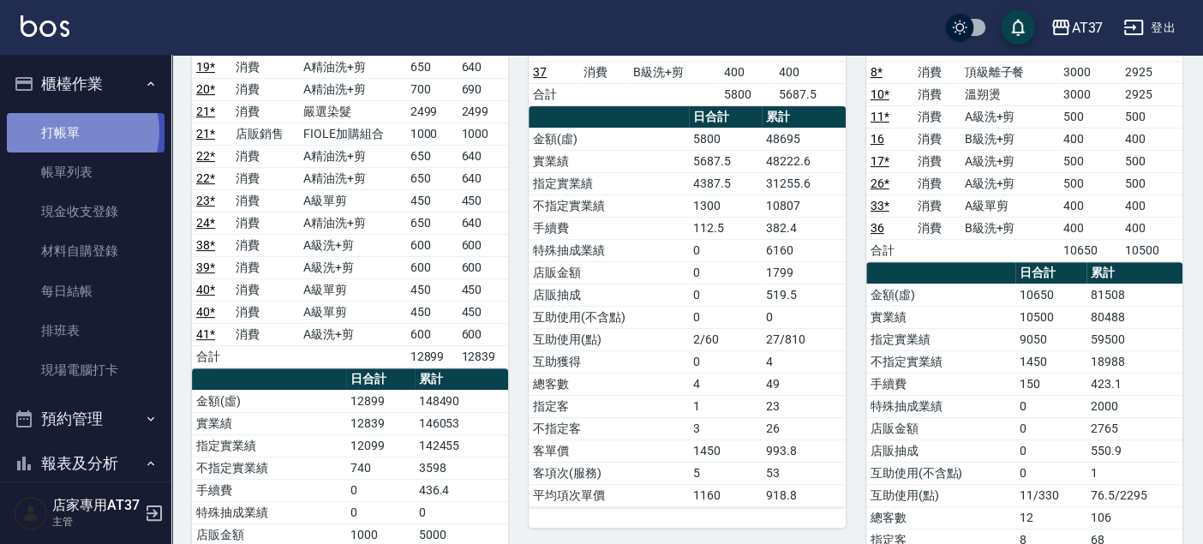
click at [79, 131] on link "打帳單" at bounding box center [86, 132] width 158 height 39
